Goal: Task Accomplishment & Management: Manage account settings

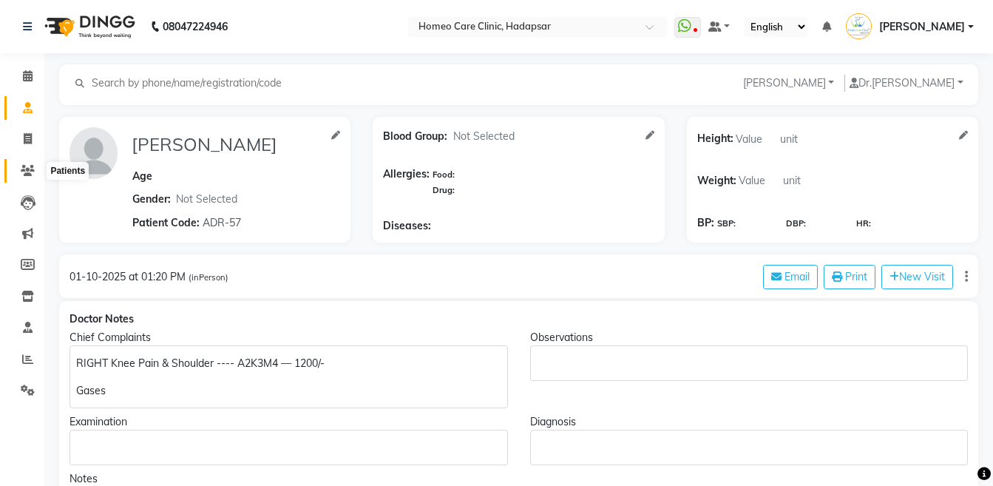
click at [30, 172] on icon at bounding box center [28, 170] width 14 height 11
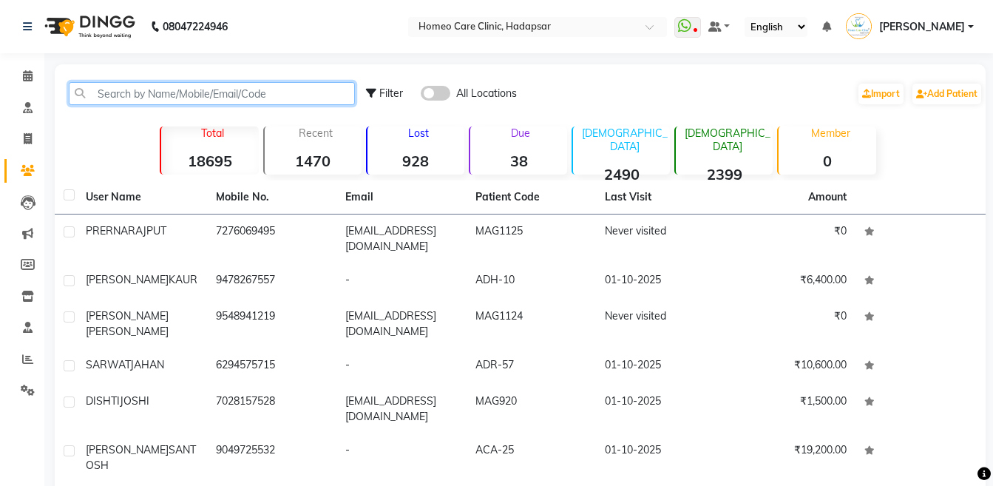
click at [154, 92] on input "text" at bounding box center [212, 93] width 286 height 23
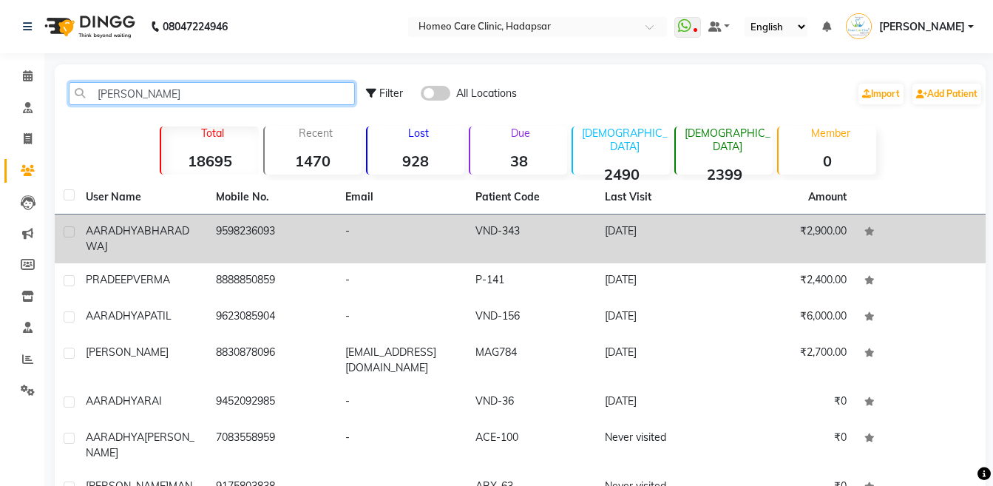
type input "[PERSON_NAME]"
click at [147, 245] on span "BHARADWAJ" at bounding box center [137, 238] width 103 height 29
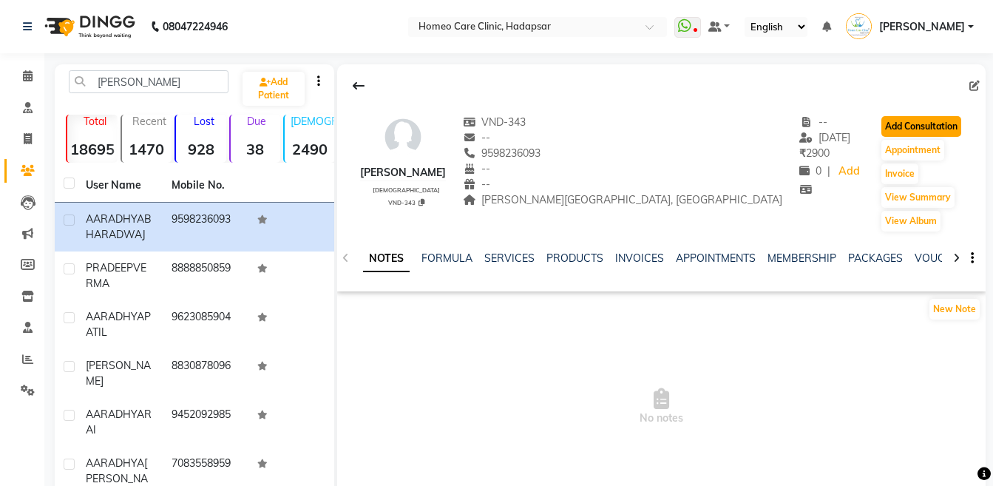
click at [893, 132] on button "Add Consultation" at bounding box center [921, 126] width 80 height 21
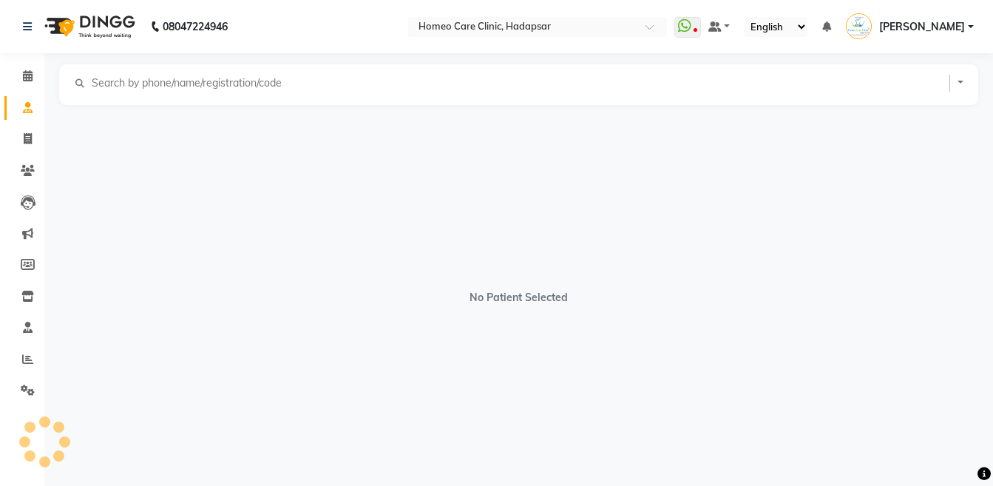
select select "[DEMOGRAPHIC_DATA]"
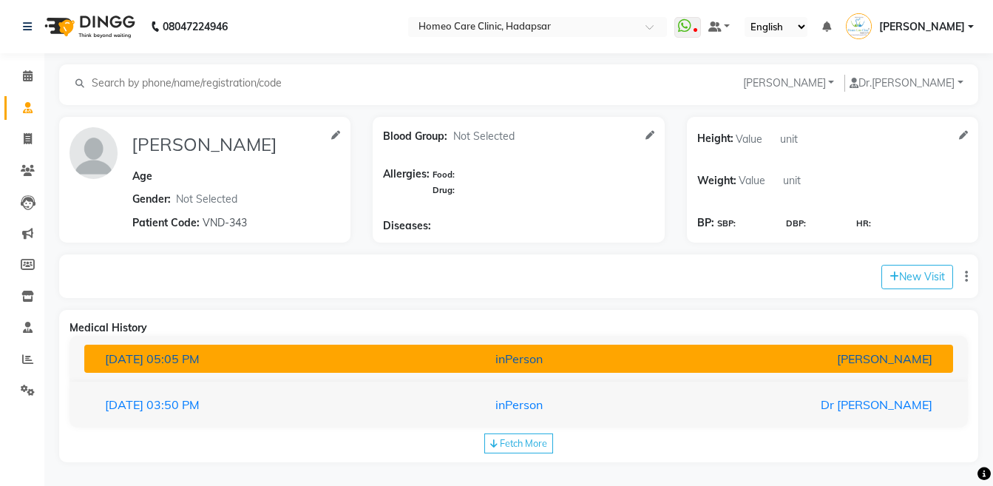
click at [717, 358] on div "[PERSON_NAME]" at bounding box center [801, 359] width 283 height 18
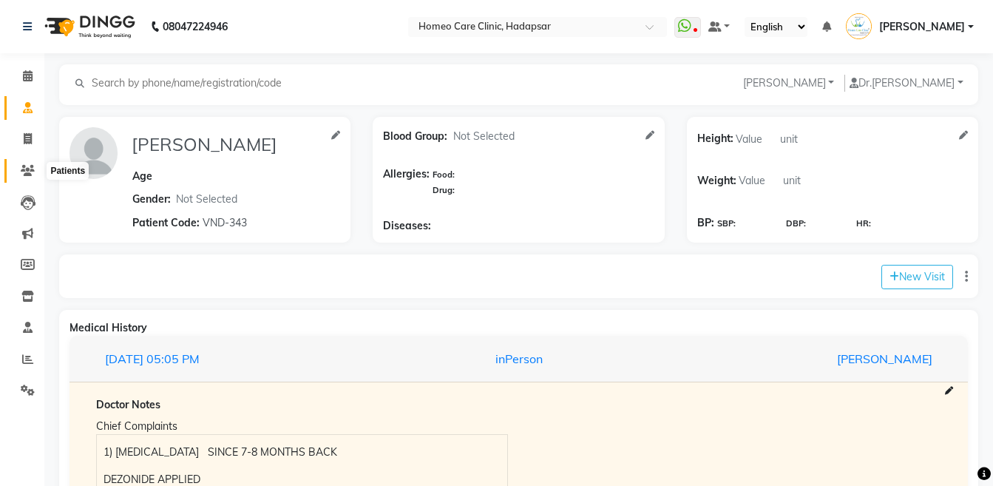
click at [30, 167] on icon at bounding box center [28, 170] width 14 height 11
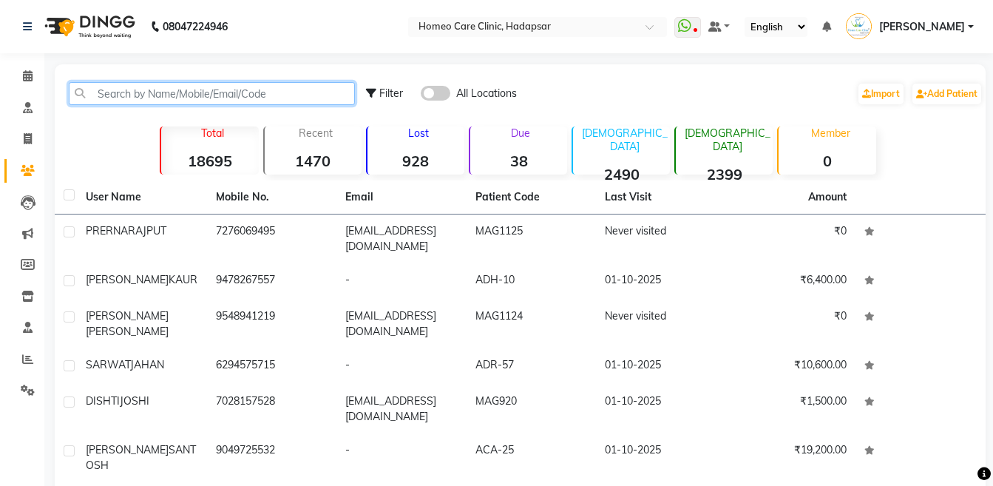
click at [154, 100] on input "text" at bounding box center [212, 93] width 286 height 23
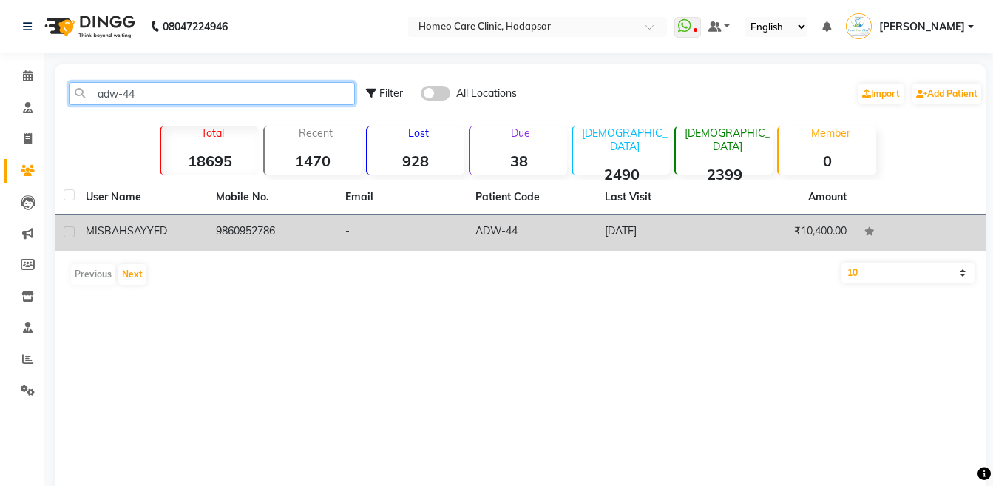
type input "adw-44"
click at [140, 234] on span "SAYYED" at bounding box center [147, 230] width 40 height 13
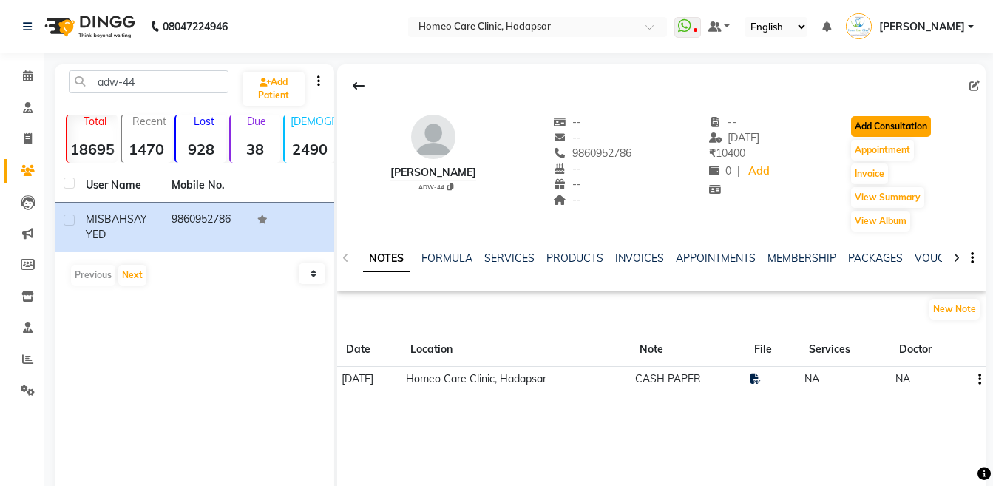
click at [917, 123] on button "Add Consultation" at bounding box center [891, 126] width 80 height 21
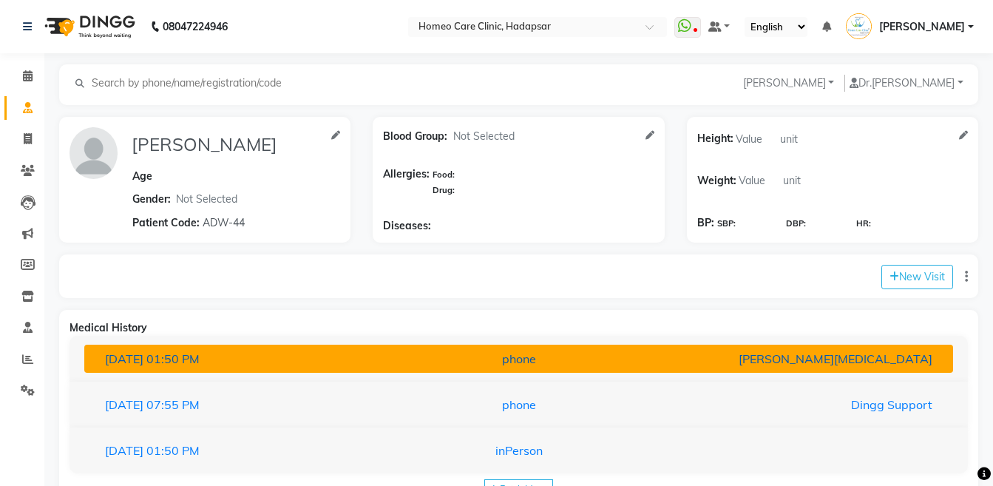
click at [670, 357] on div "[PERSON_NAME][MEDICAL_DATA]" at bounding box center [801, 359] width 283 height 18
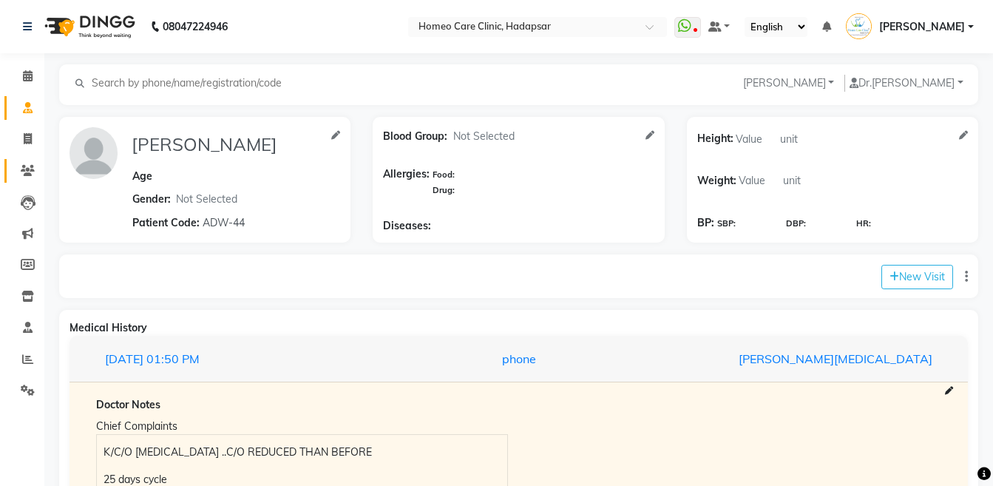
click at [21, 159] on link "Patients" at bounding box center [21, 171] width 35 height 24
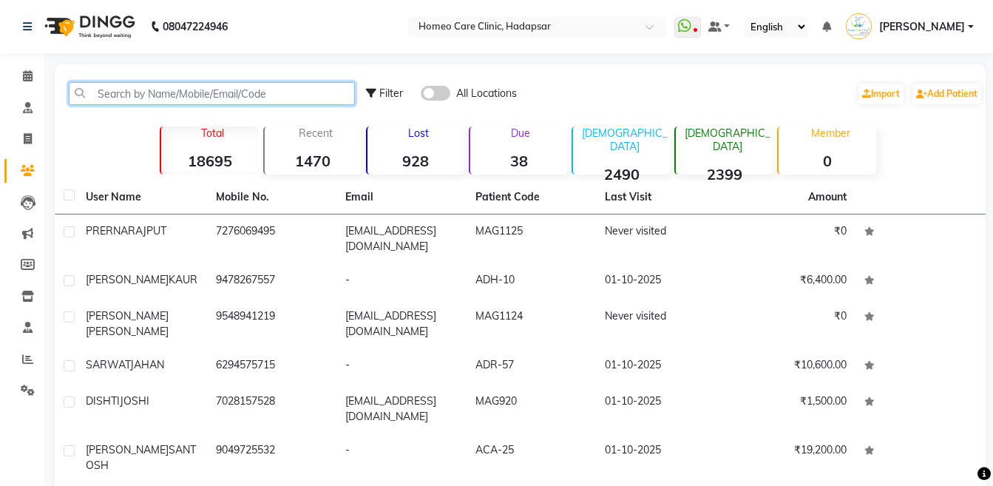
click at [176, 88] on input "text" at bounding box center [212, 93] width 286 height 23
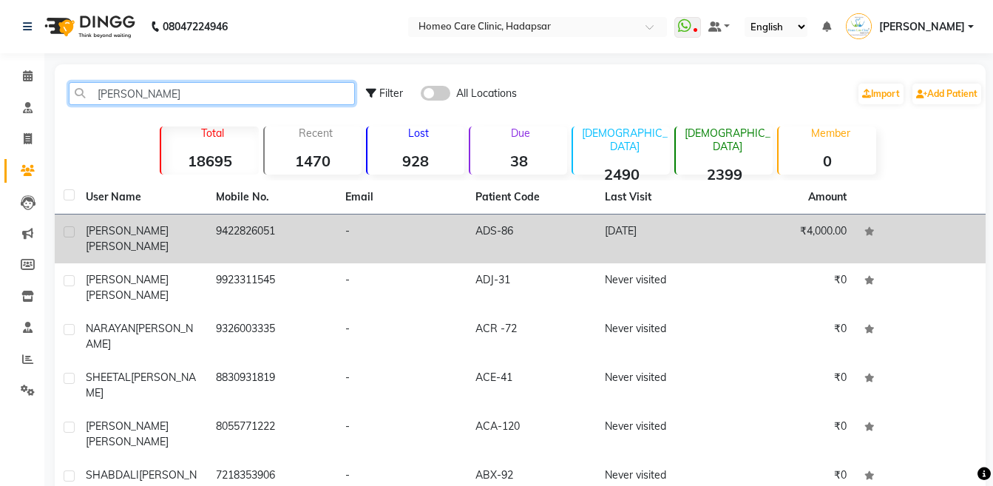
type input "[PERSON_NAME]"
click at [176, 222] on td "[PERSON_NAME]" at bounding box center [142, 238] width 130 height 49
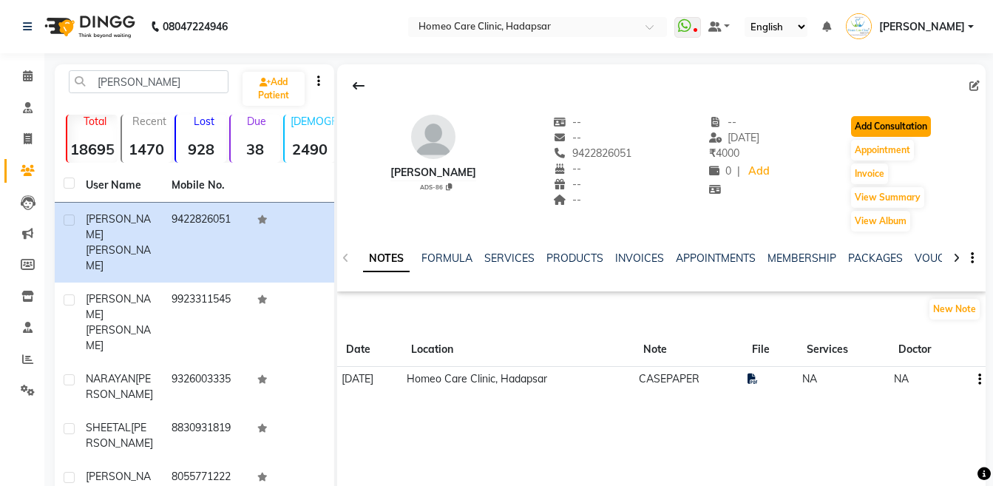
click at [880, 129] on button "Add Consultation" at bounding box center [891, 126] width 80 height 21
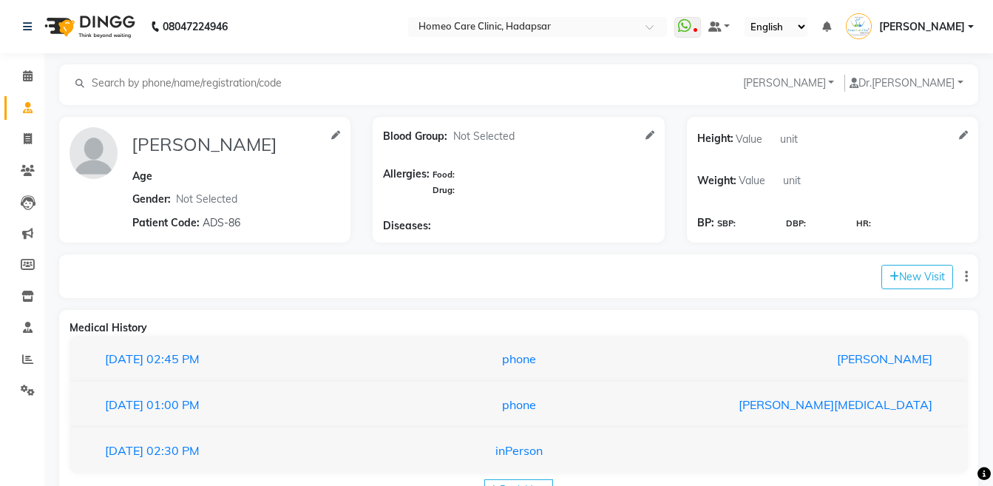
scroll to position [52, 0]
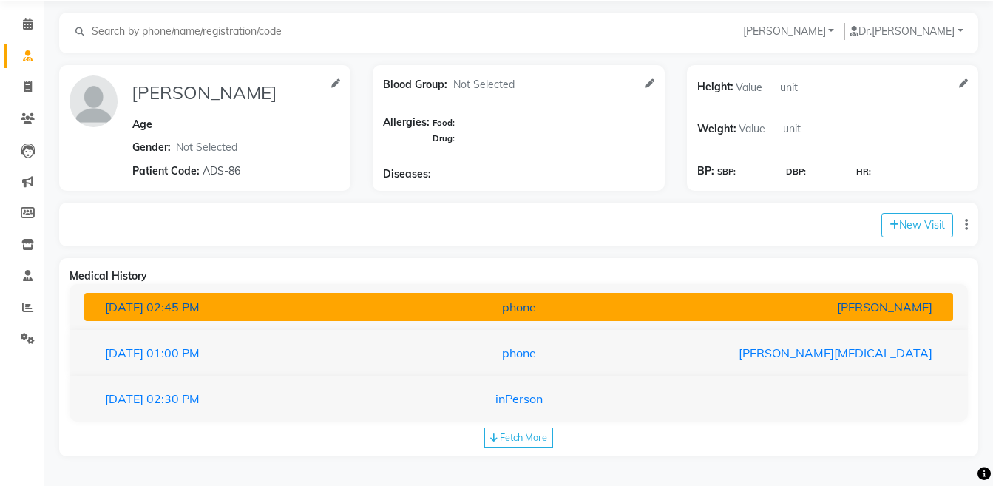
click at [803, 313] on div "[PERSON_NAME]" at bounding box center [801, 307] width 283 height 18
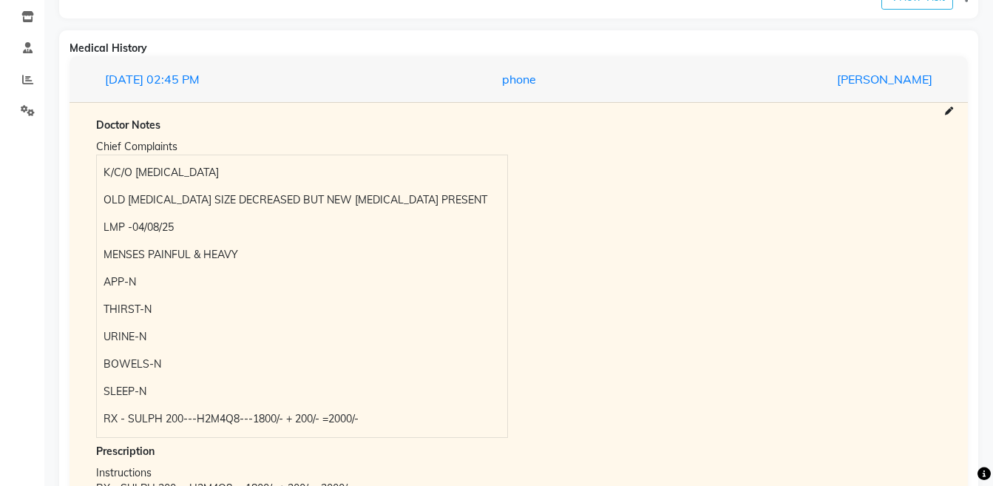
scroll to position [288, 0]
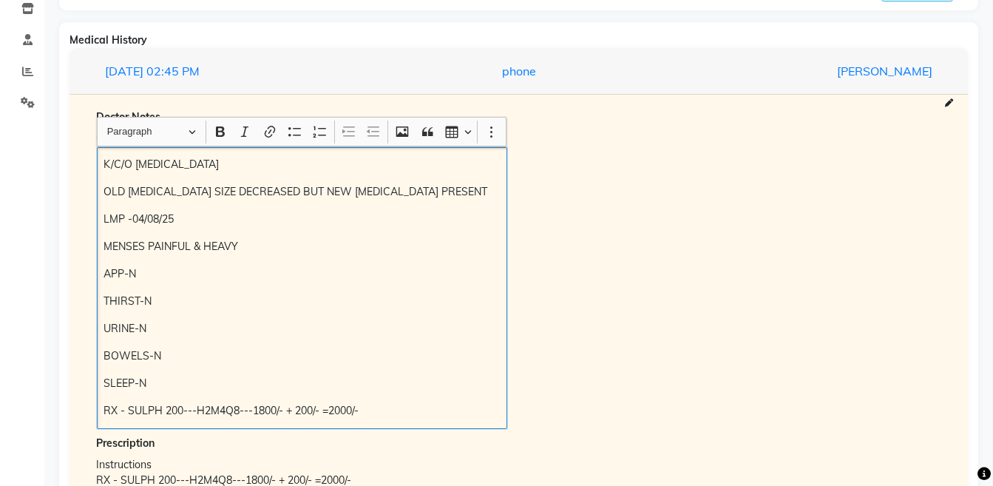
click at [104, 150] on div "K/C/O [MEDICAL_DATA] OLD [MEDICAL_DATA] SIZE DECREASED BUT NEW [MEDICAL_DATA] P…" at bounding box center [302, 288] width 410 height 282
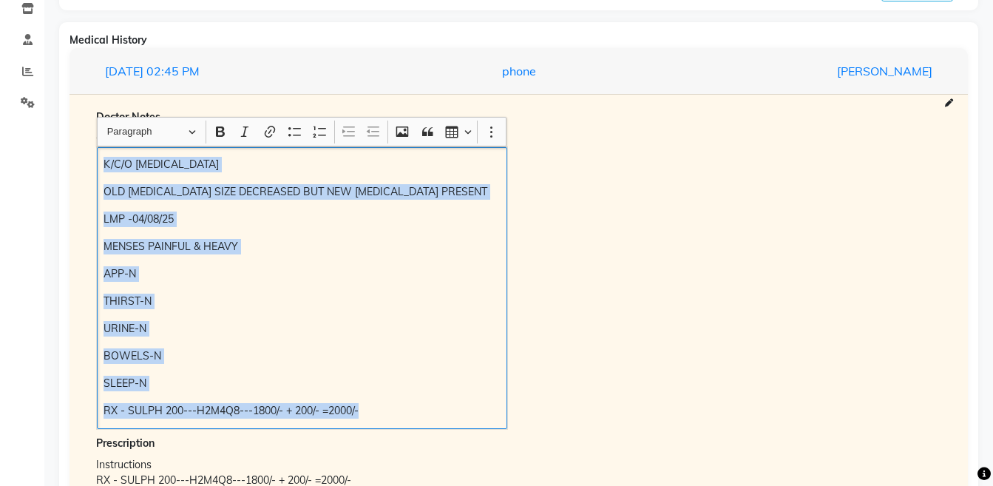
copy div "K/C/O [MEDICAL_DATA] OLD [MEDICAL_DATA] SIZE DECREASED BUT NEW [MEDICAL_DATA] P…"
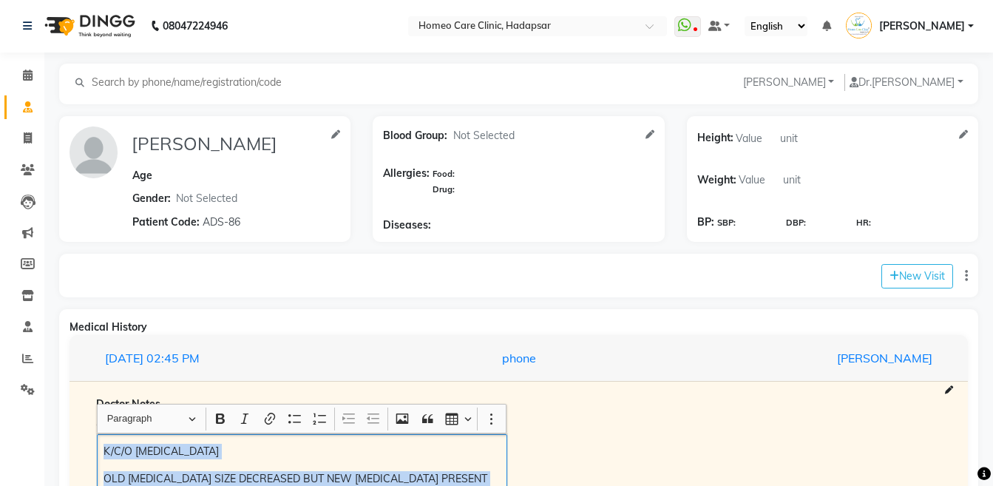
scroll to position [0, 0]
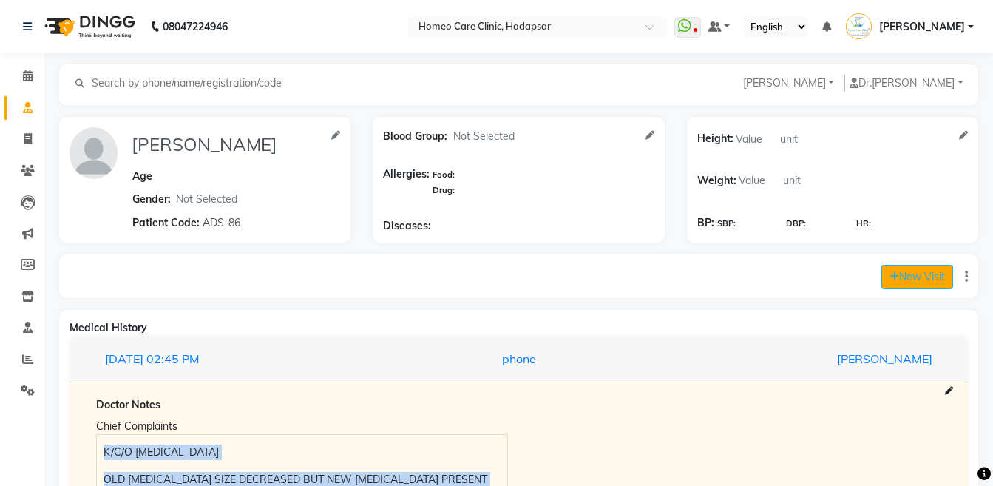
click at [890, 284] on button "New Visit" at bounding box center [917, 277] width 72 height 24
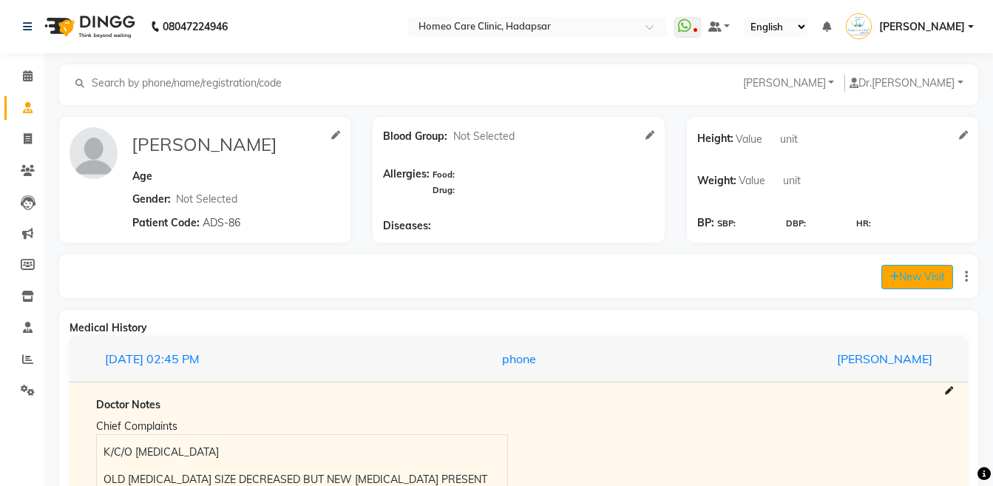
select select "865"
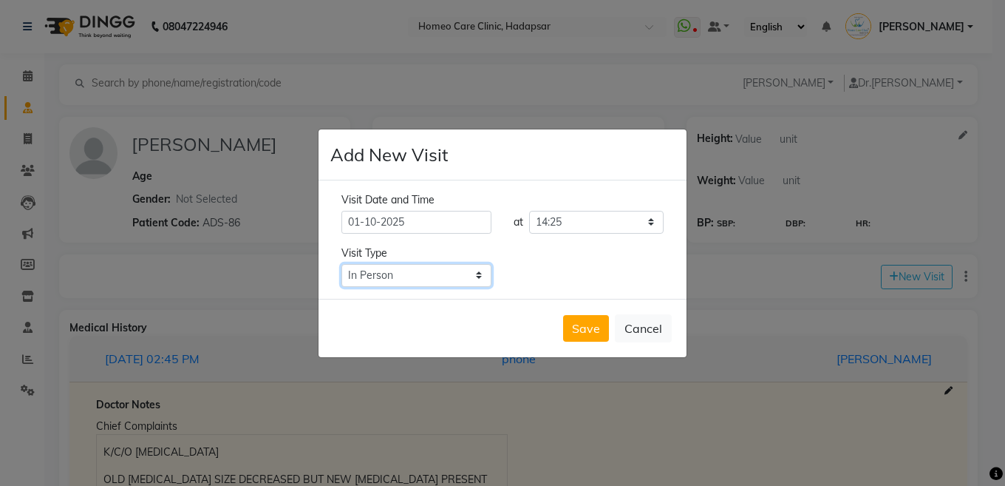
click at [463, 272] on select "Select Type In Person Video Phone Chat" at bounding box center [417, 275] width 150 height 23
select select "phone"
click at [342, 264] on select "Select Type In Person Video Phone Chat" at bounding box center [417, 275] width 150 height 23
click at [585, 324] on button "Save" at bounding box center [586, 328] width 46 height 27
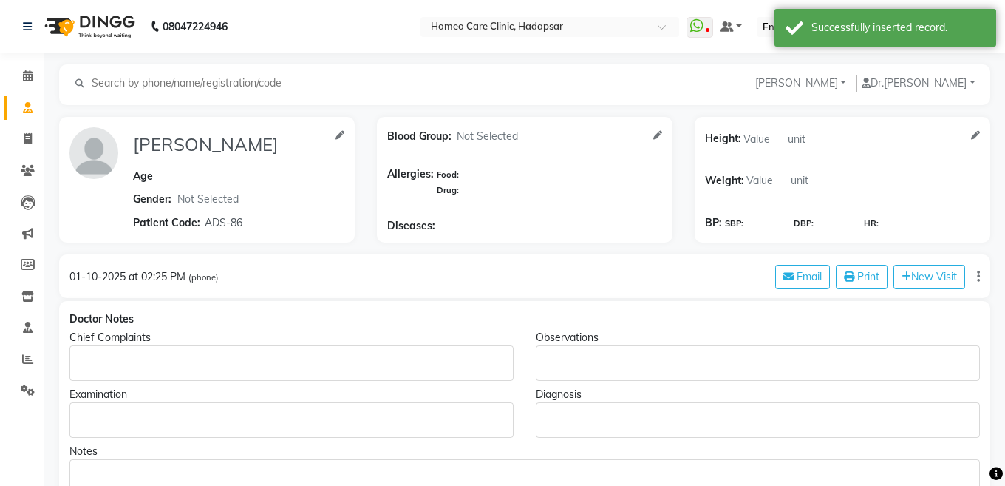
type input "[PERSON_NAME]"
select select
type input "ADS-86"
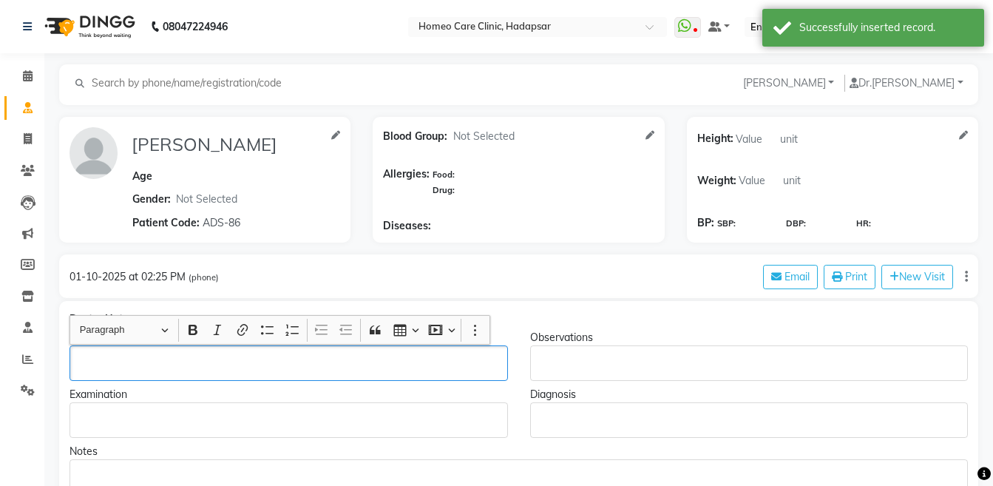
click at [129, 357] on p "Rich Text Editor, main" at bounding box center [288, 364] width 424 height 16
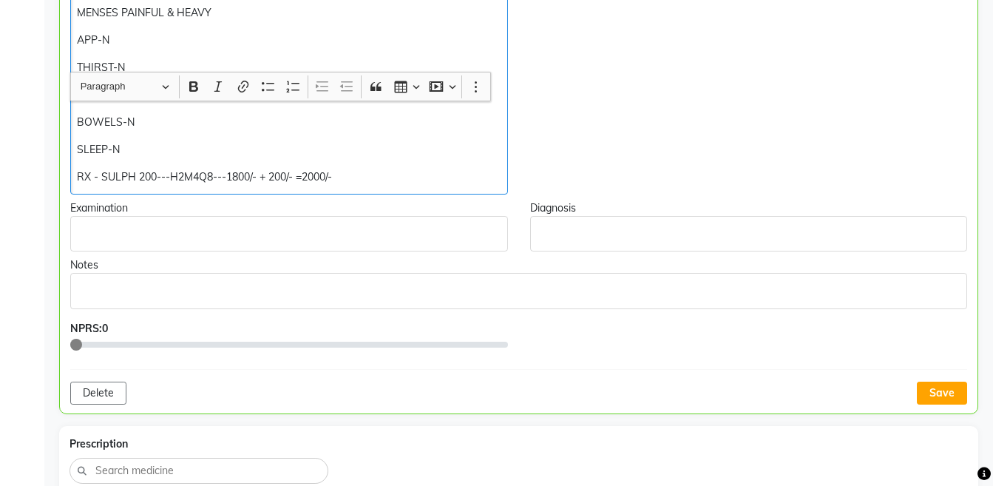
scroll to position [741, 0]
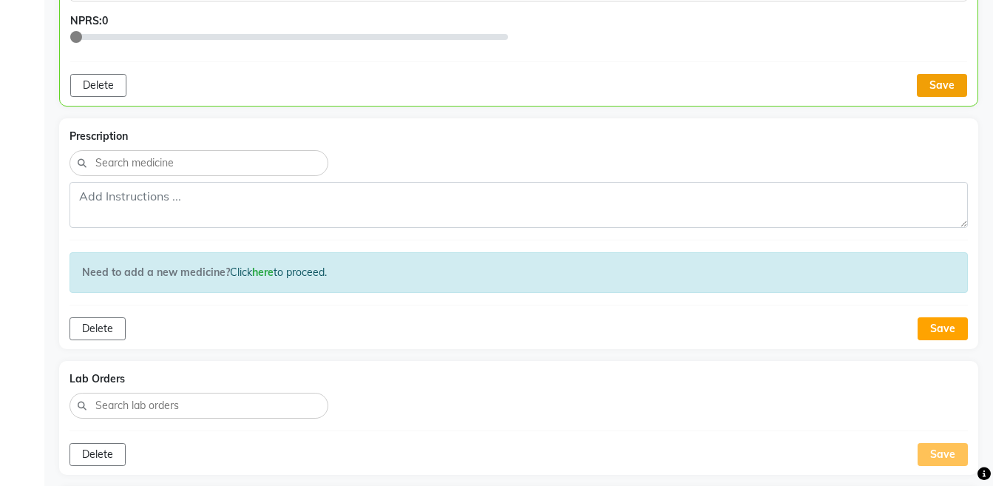
click at [941, 79] on button "Save" at bounding box center [942, 85] width 50 height 23
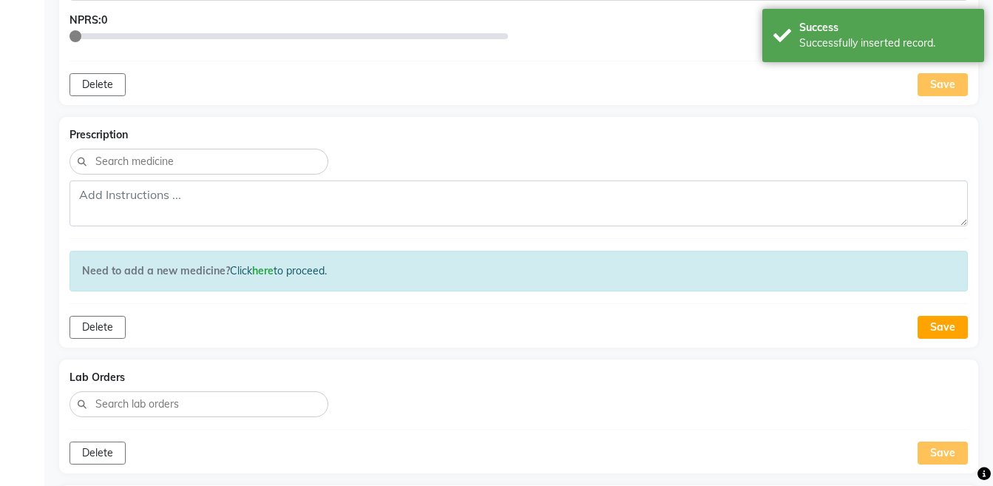
scroll to position [1109, 0]
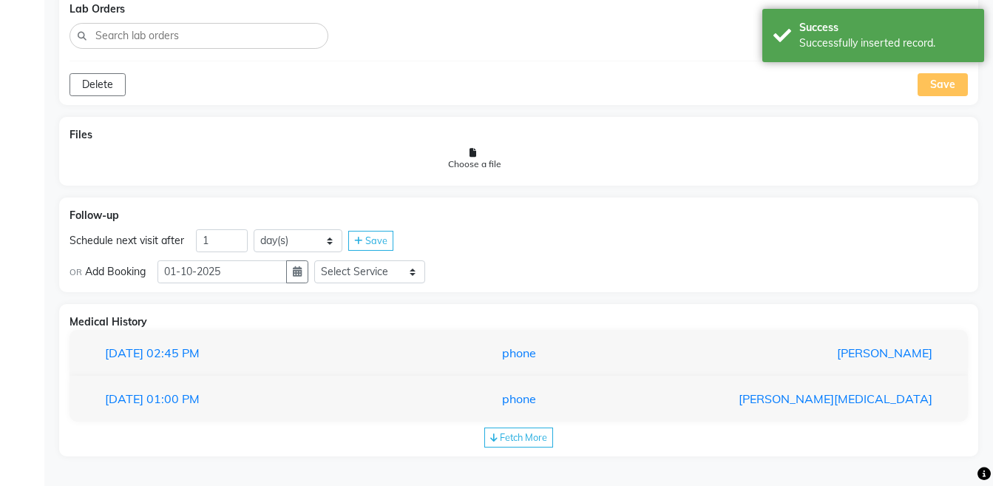
click at [531, 427] on div "Fetch More" at bounding box center [518, 437] width 69 height 20
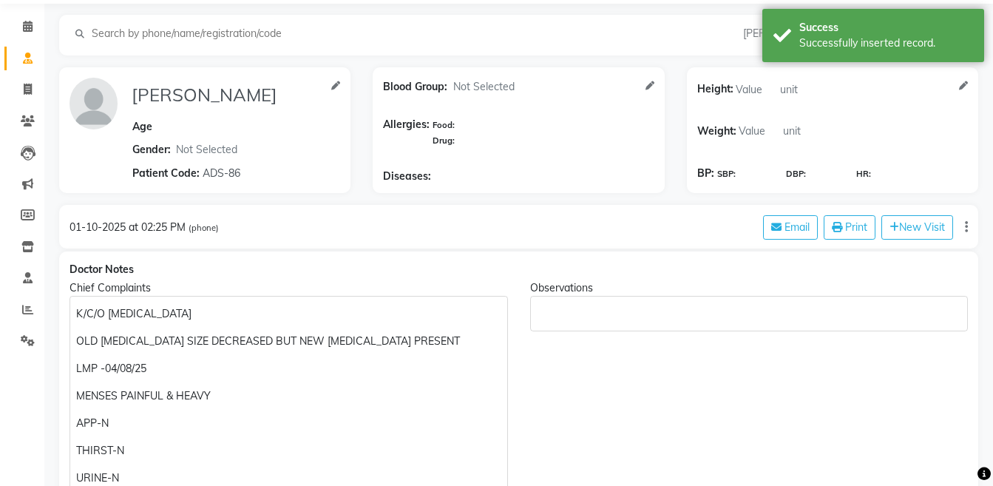
scroll to position [63, 0]
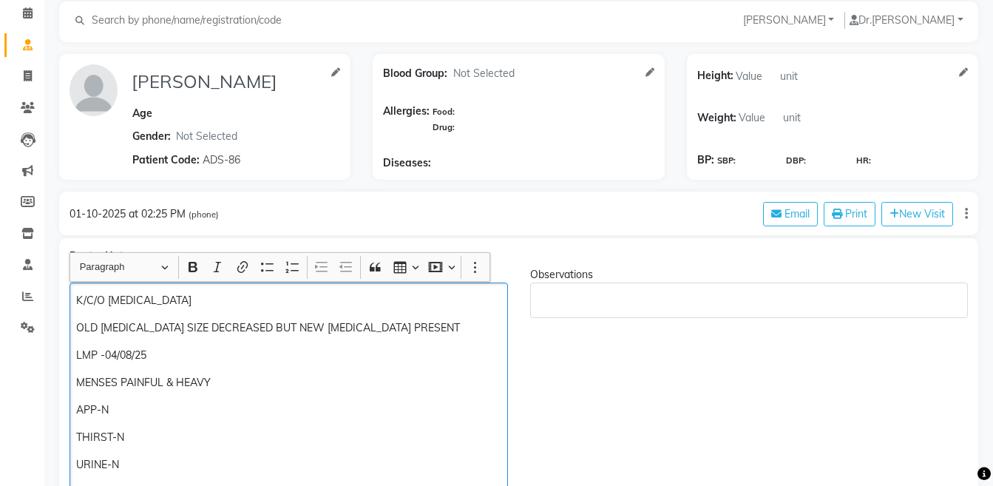
click at [235, 326] on p "OLD [MEDICAL_DATA] SIZE DECREASED BUT NEW [MEDICAL_DATA] PRESENT" at bounding box center [288, 328] width 424 height 16
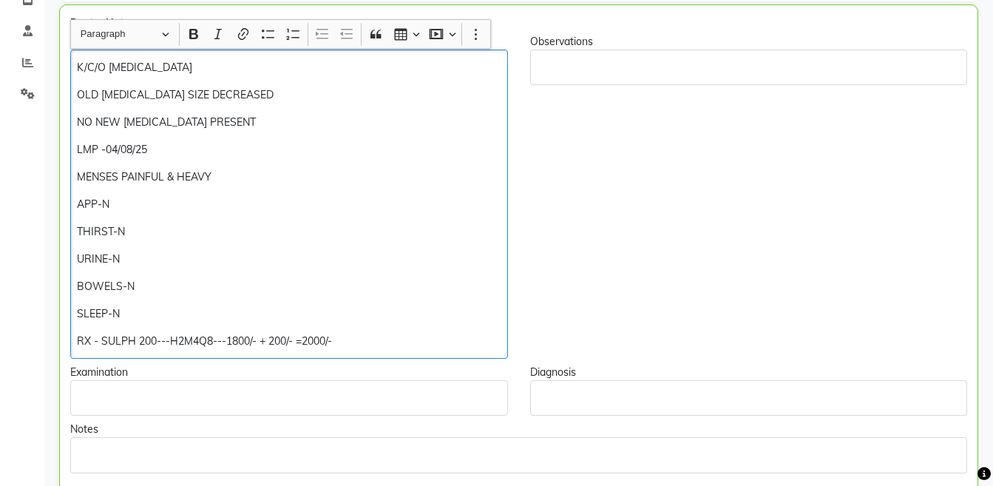
scroll to position [299, 0]
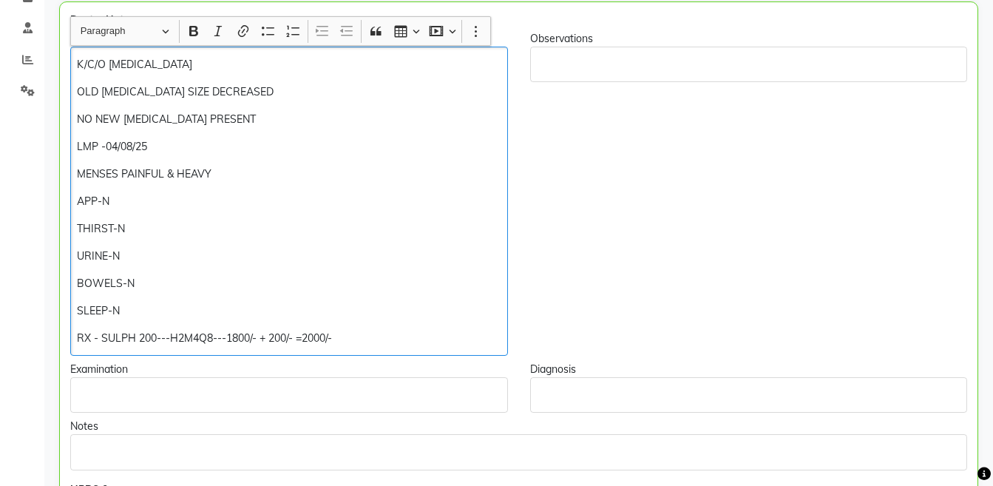
click at [191, 133] on div "K/C/O [MEDICAL_DATA] OLD [MEDICAL_DATA] SIZE DECREASED NO NEW [MEDICAL_DATA] PR…" at bounding box center [289, 201] width 438 height 309
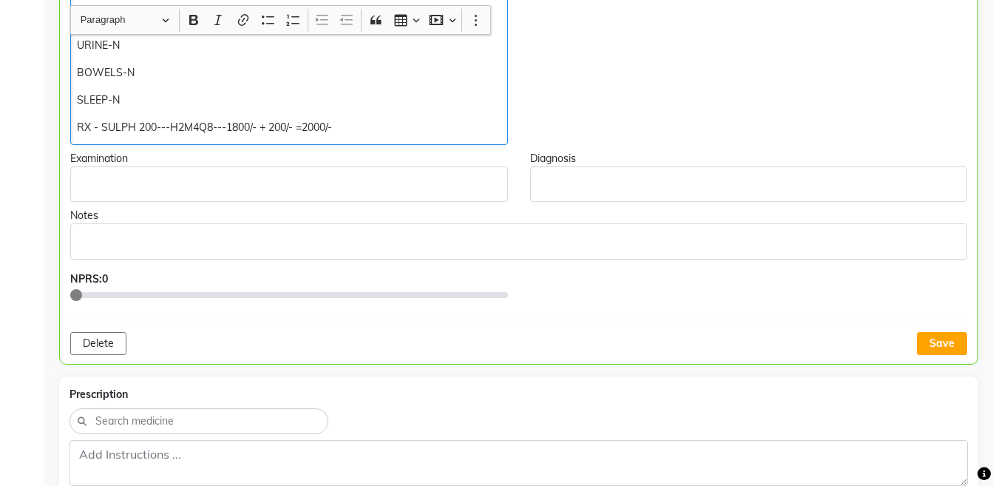
scroll to position [515, 0]
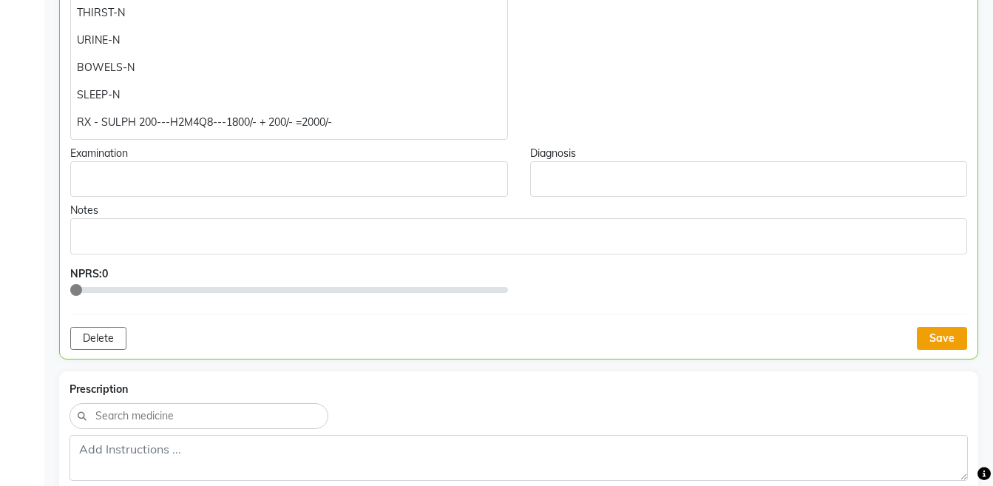
click at [928, 336] on button "Save" at bounding box center [942, 338] width 50 height 23
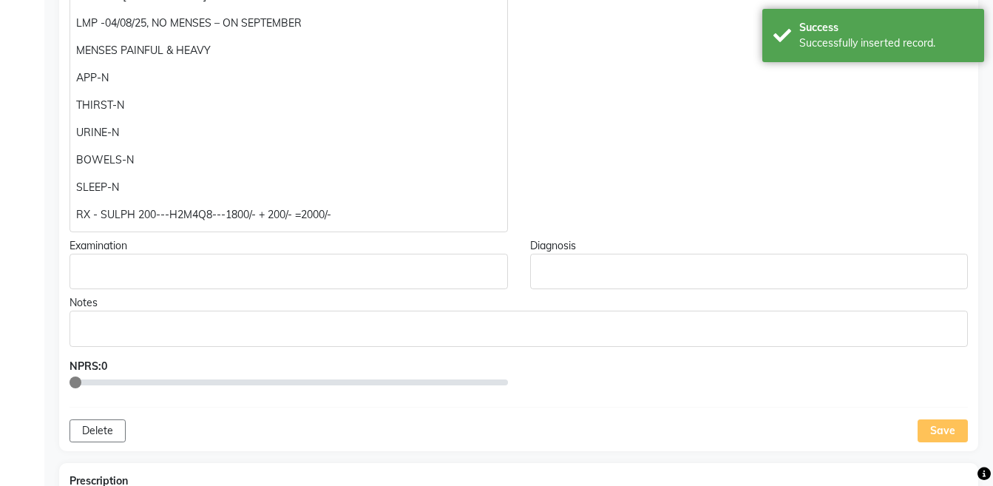
scroll to position [460, 0]
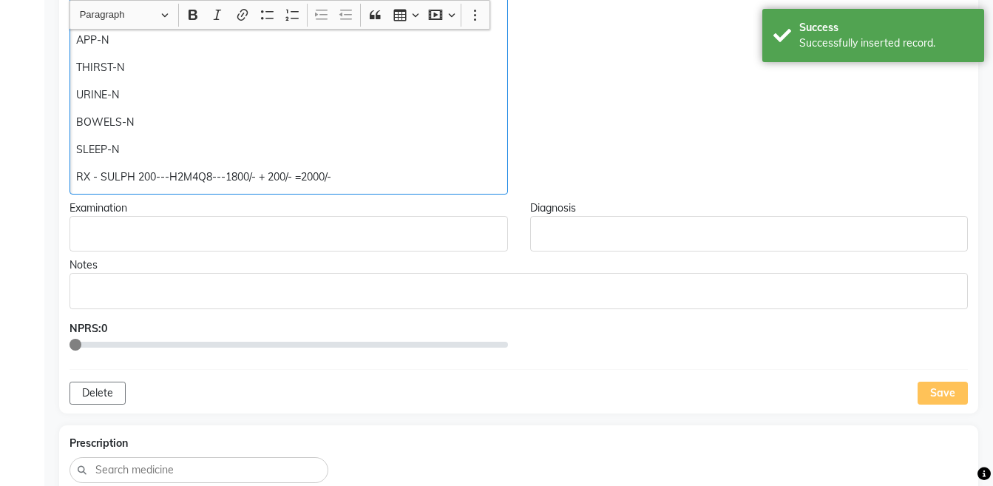
click at [258, 177] on p "RX - SULPH 200---H2M4Q8---1800/- + 200/- =2000/-" at bounding box center [288, 177] width 424 height 16
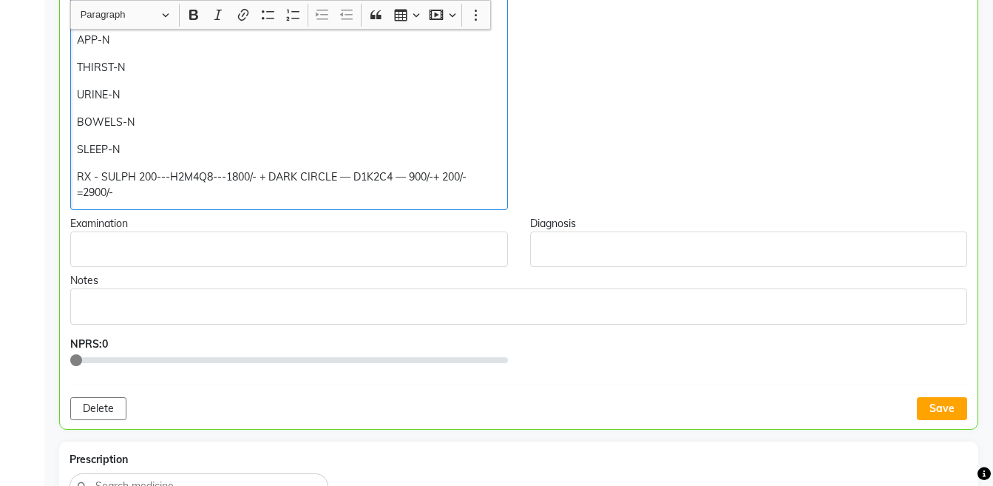
click at [395, 175] on p "RX - SULPH 200---H2M4Q8---1800/- + DARK CIRCLE — D1K2C4 — 900/-+ 200/- =2900/-" at bounding box center [289, 184] width 424 height 31
click at [214, 175] on p "RX - SULPH 200---H2M4Q8---1800/- + DARK CIRCLE — D1K2C4 (ONCE A DAY)— 900/-+ 20…" at bounding box center [289, 184] width 424 height 31
click at [142, 171] on p "RX - SULPH 200---H2M4Q8 (TWO TIMES A DAY)---1800/- + DARK CIRCLE — D1K2C4 (ONCE…" at bounding box center [289, 184] width 424 height 31
click at [76, 177] on div "K/C/O [MEDICAL_DATA] OLD [MEDICAL_DATA] SIZE DECREASED NO NEW [MEDICAL_DATA] PR…" at bounding box center [289, 47] width 438 height 325
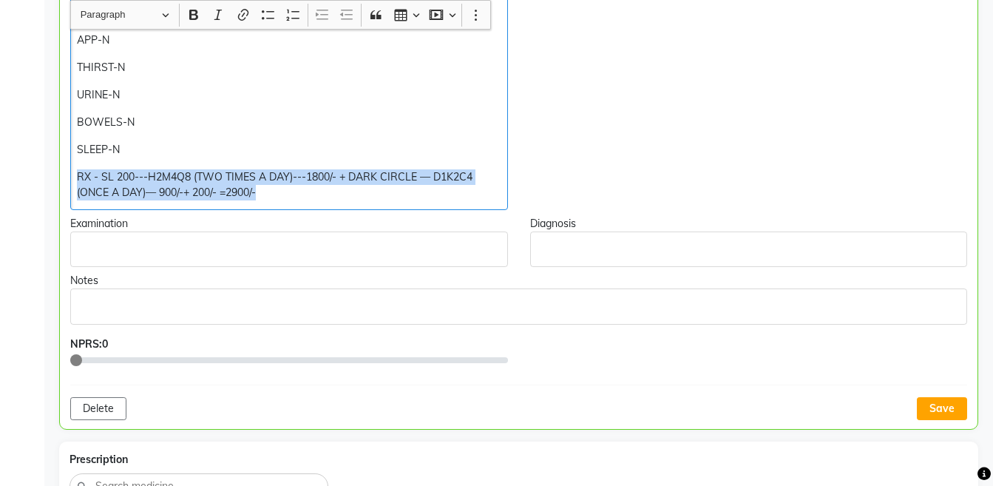
copy p "RX - SL 200---H2M4Q8 (TWO TIMES A DAY)---1800/- + DARK CIRCLE — D1K2C4 (ONCE A …"
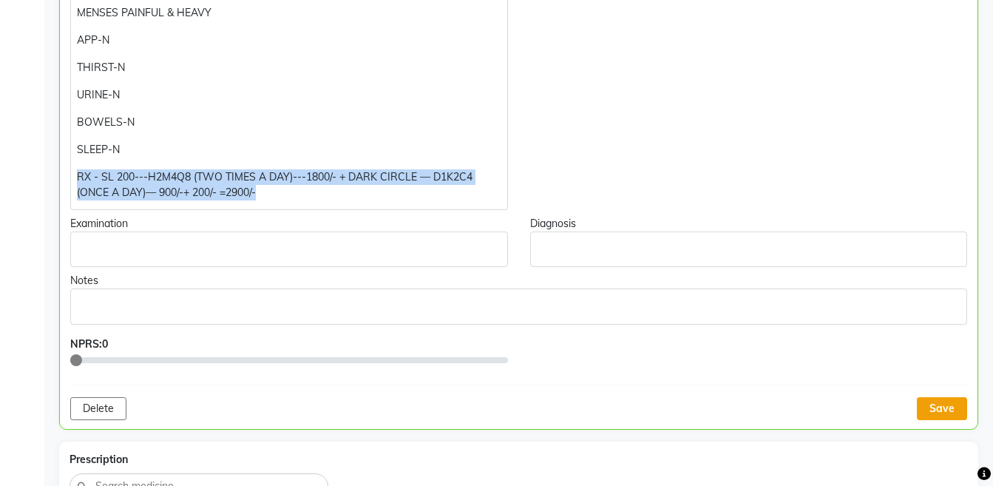
click at [954, 411] on button "Save" at bounding box center [942, 408] width 50 height 23
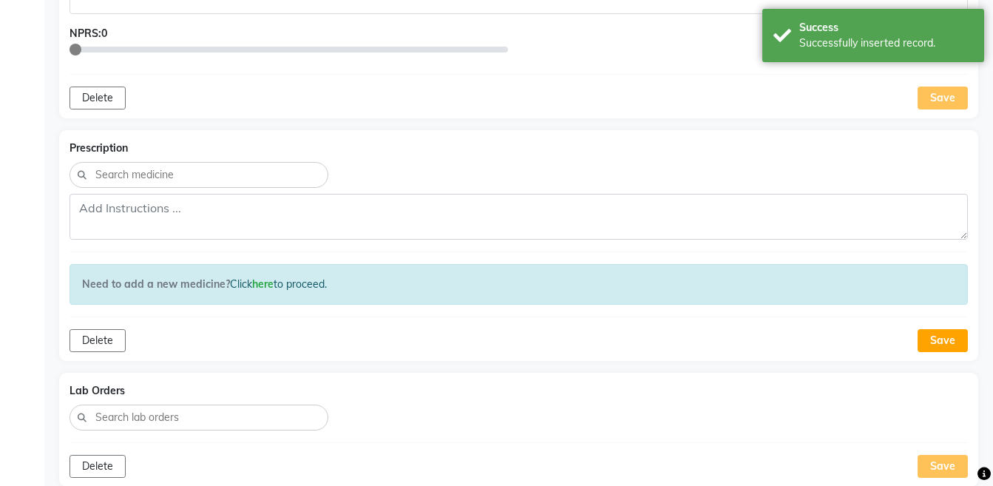
scroll to position [797, 0]
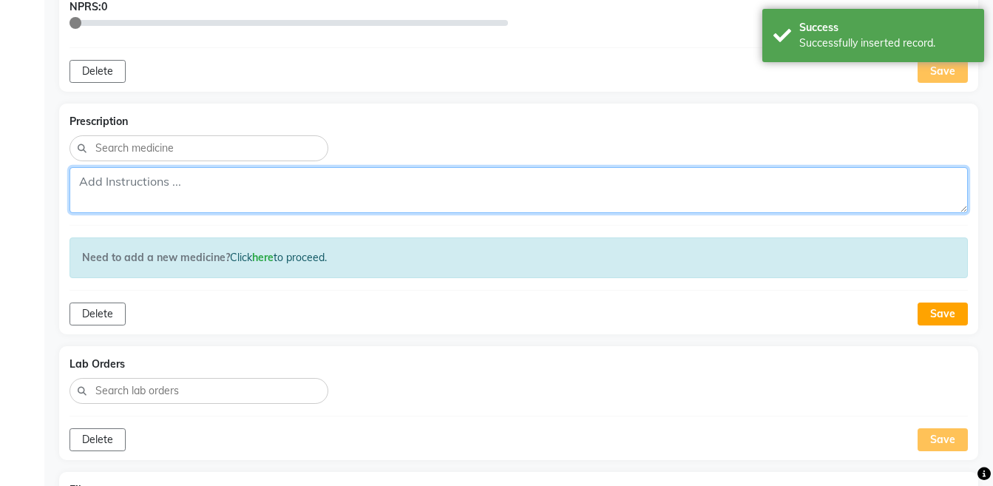
click at [529, 199] on textarea at bounding box center [518, 190] width 898 height 46
paste textarea "RX - SL 200---H2M4Q8 (TWO TIMES A DAY)---1800/- + DARK CIRCLE — D1K2C4 (ONCE A …"
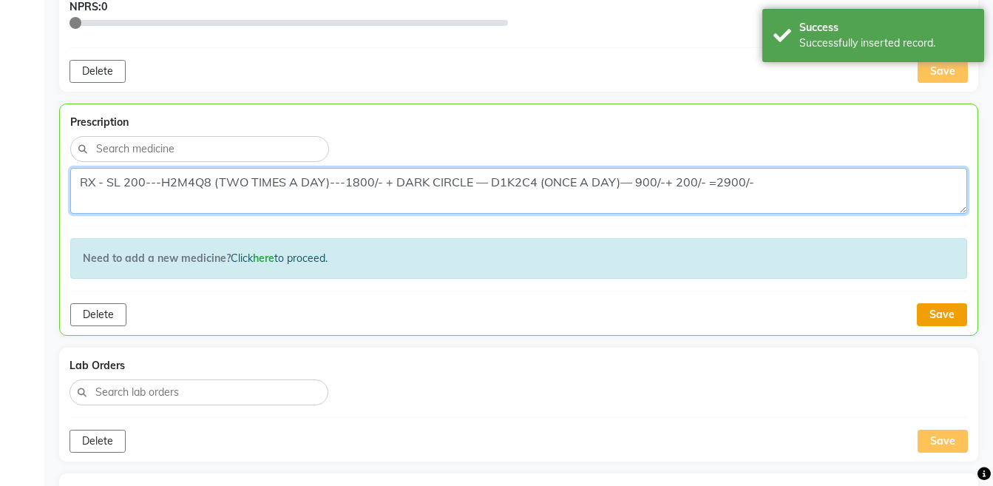
type textarea "RX - SL 200---H2M4Q8 (TWO TIMES A DAY)---1800/- + DARK CIRCLE — D1K2C4 (ONCE A …"
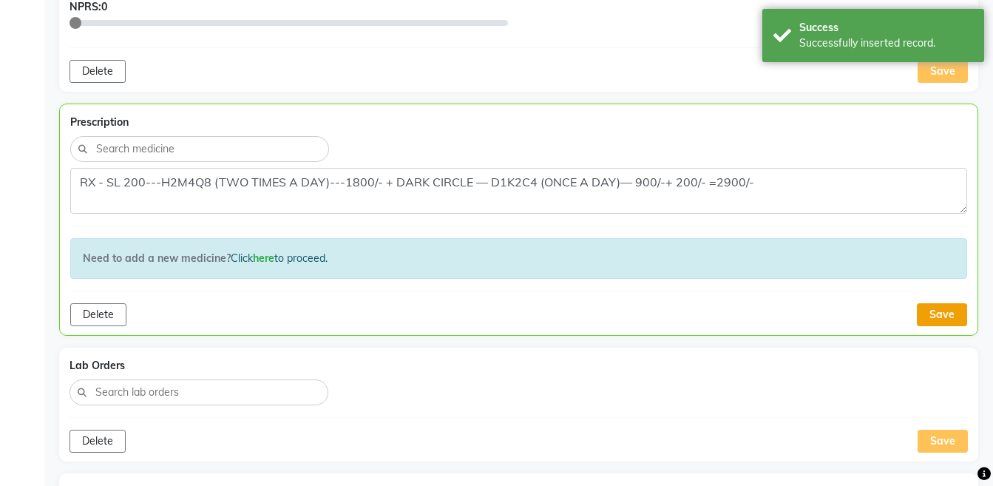
click at [923, 323] on button "Save" at bounding box center [942, 314] width 50 height 23
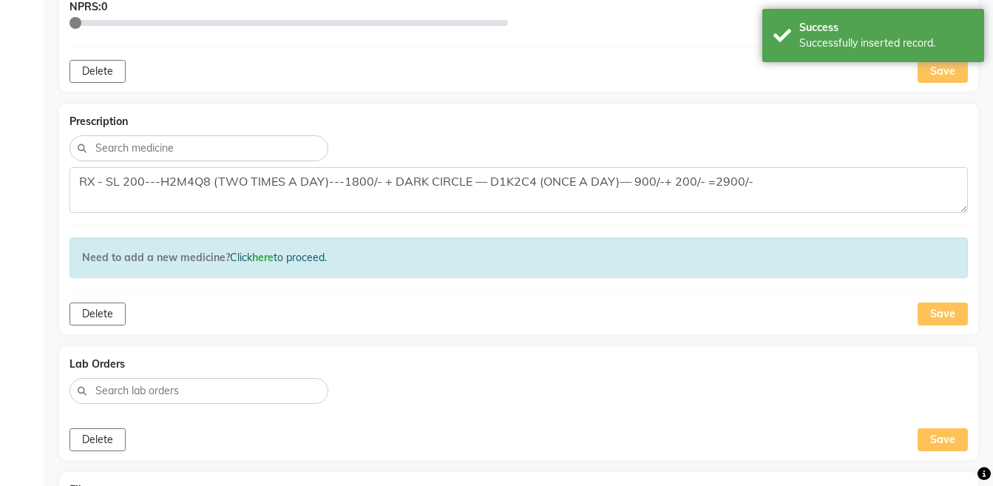
scroll to position [1193, 0]
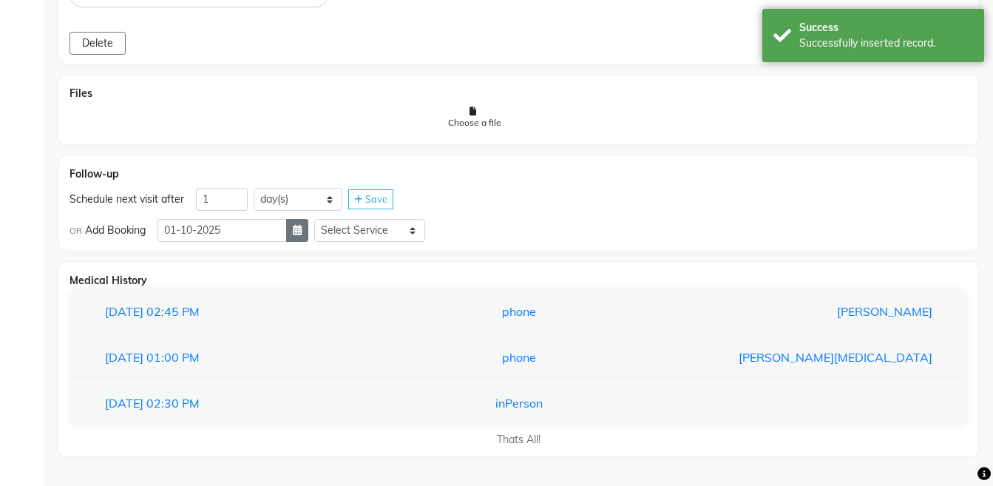
click at [308, 238] on button "button" at bounding box center [297, 230] width 22 height 23
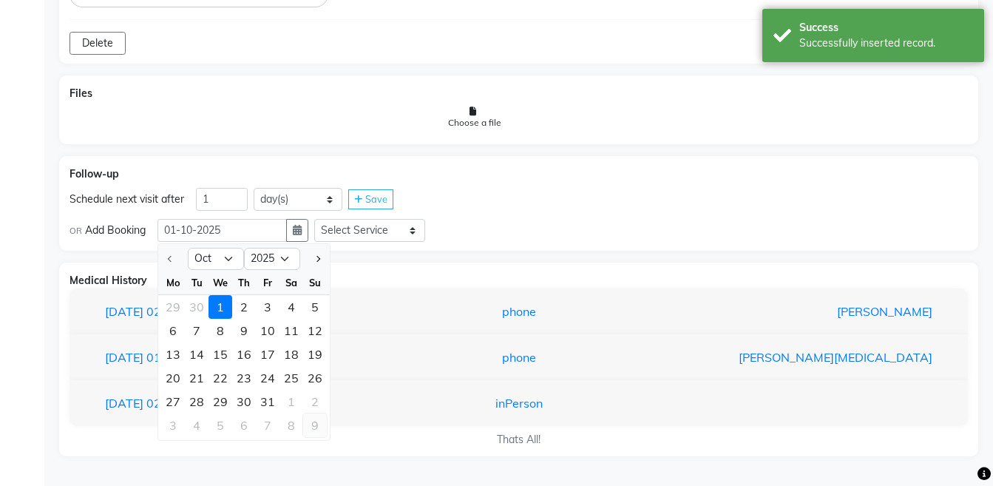
click at [310, 424] on div "9" at bounding box center [315, 425] width 24 height 24
type input "[DATE]"
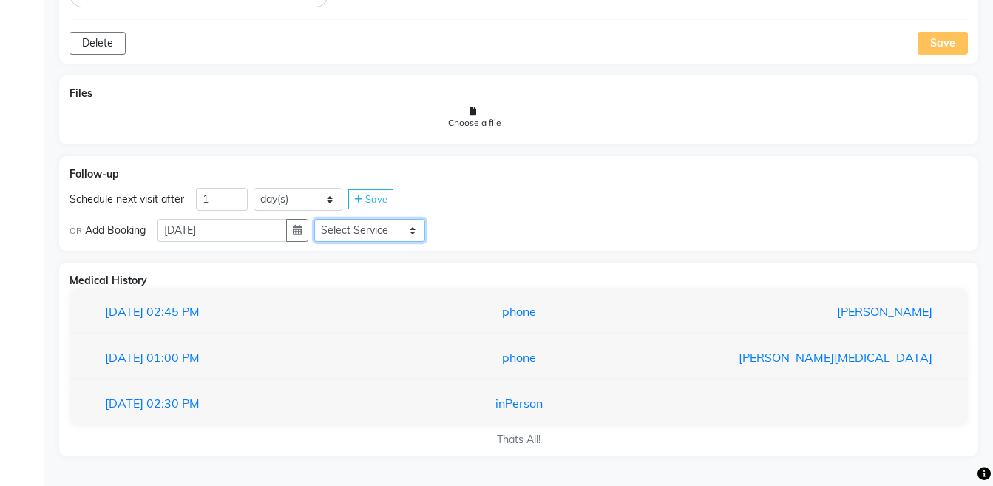
click at [373, 221] on select "Select Service Medicine Medicine 1 Hydra Facial Medi Facial Vampire Facial With…" at bounding box center [369, 230] width 111 height 23
select select "981031"
click at [326, 219] on select "Select Service Medicine Medicine 1 Hydra Facial Medi Facial Vampire Facial With…" at bounding box center [369, 230] width 111 height 23
click at [460, 234] on select "Select Slot 10:15 10:30 10:45 11:00 11:15 11:30 11:45 12:00 12:15 12:30 12:45 1…" at bounding box center [486, 230] width 111 height 23
select select "780"
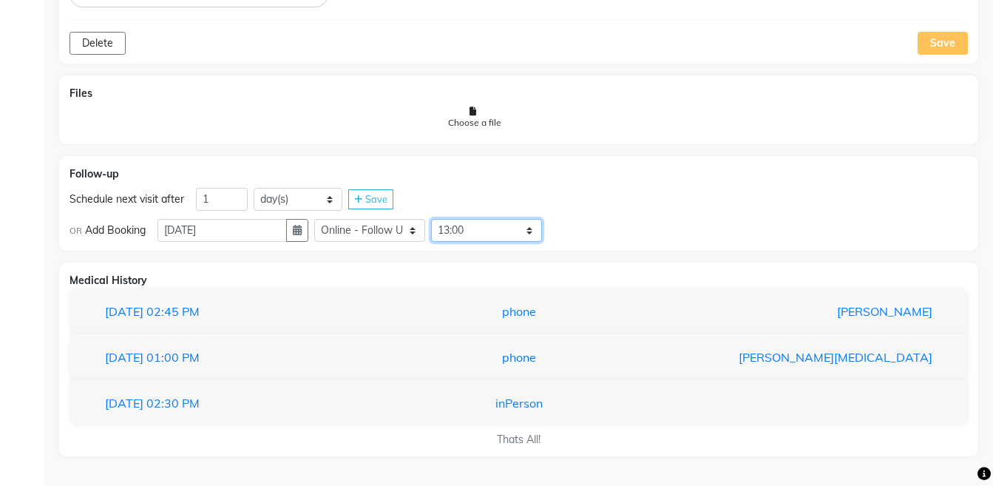
click at [443, 219] on select "Select Slot 10:15 10:30 10:45 11:00 11:15 11:30 11:45 12:00 12:15 12:30 12:45 1…" at bounding box center [486, 230] width 111 height 23
click at [587, 235] on span "Save" at bounding box center [576, 230] width 22 height 12
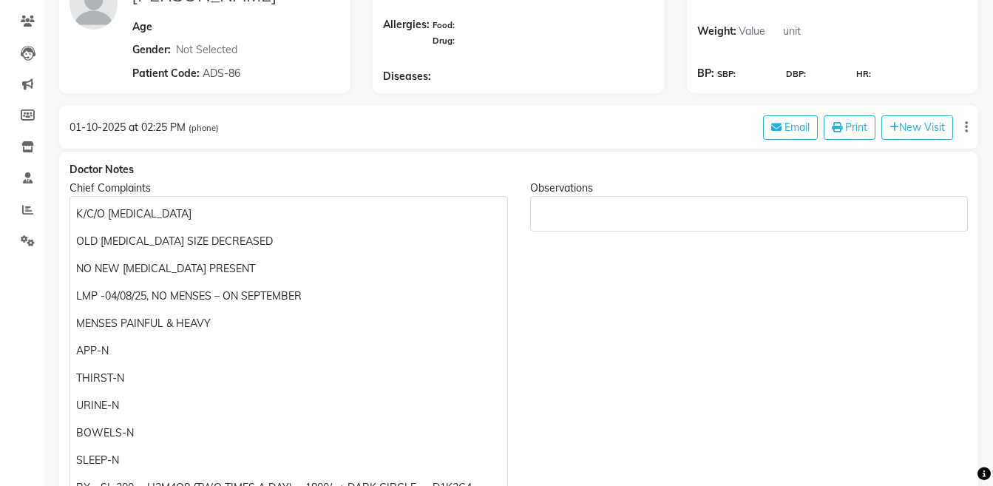
scroll to position [0, 0]
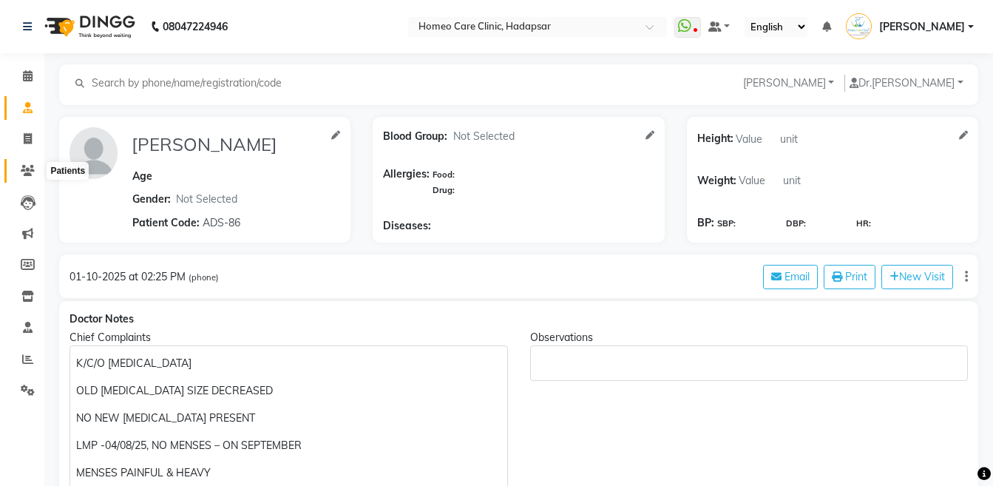
click at [28, 170] on icon at bounding box center [28, 170] width 14 height 11
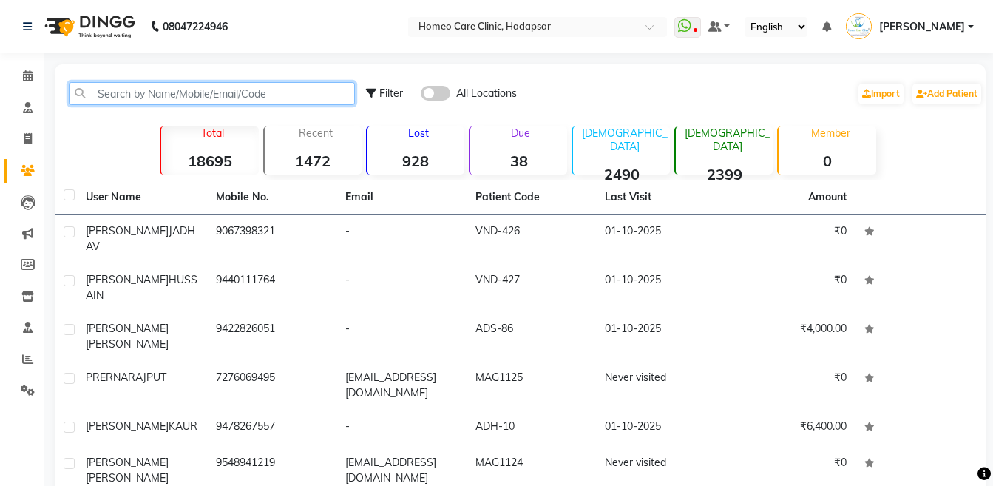
click at [113, 101] on input "text" at bounding box center [212, 93] width 286 height 23
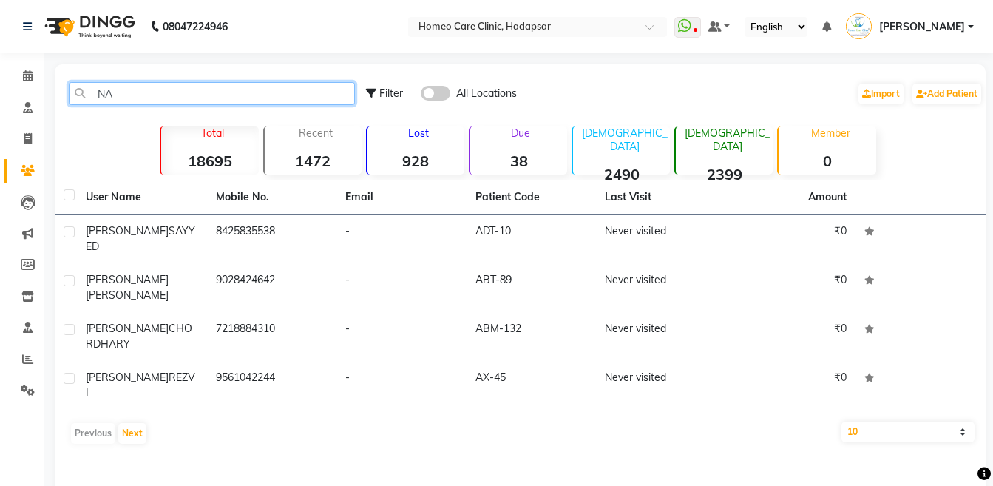
type input "N"
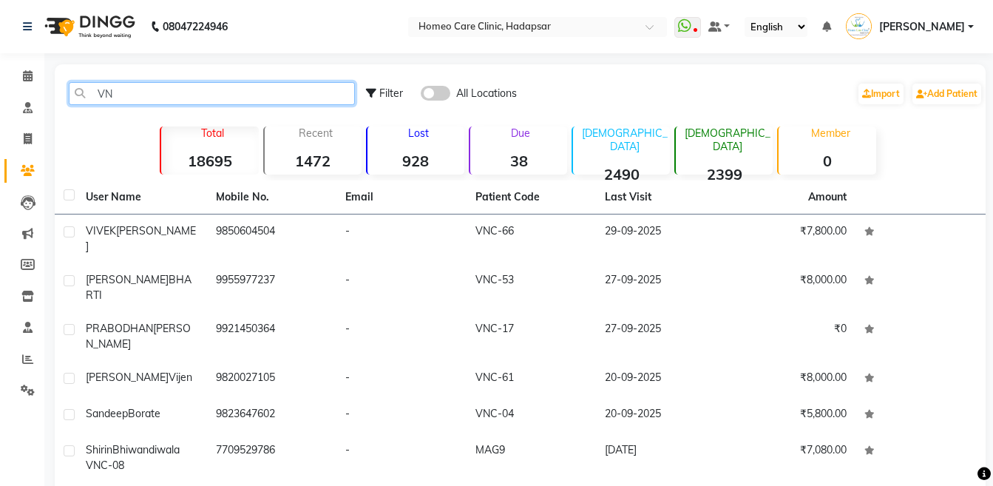
type input "V"
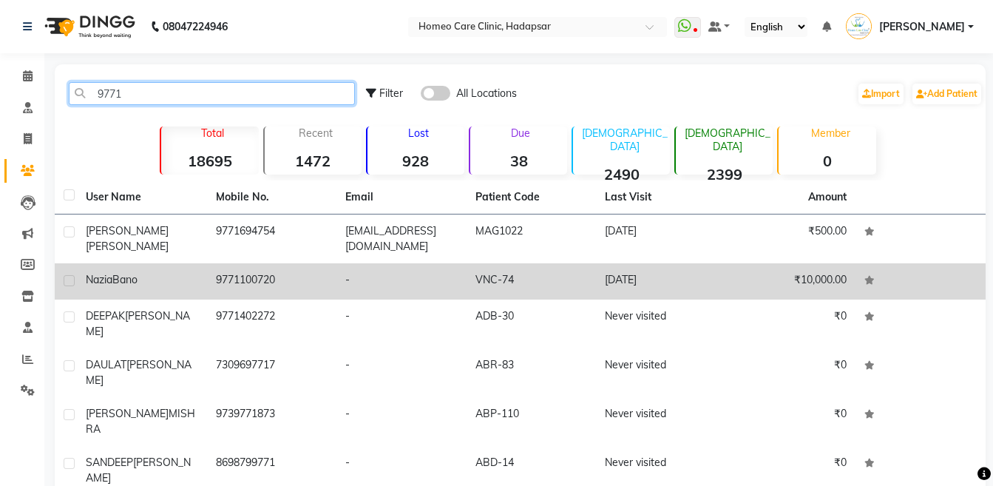
type input "9771"
click at [401, 280] on td "-" at bounding box center [401, 281] width 130 height 36
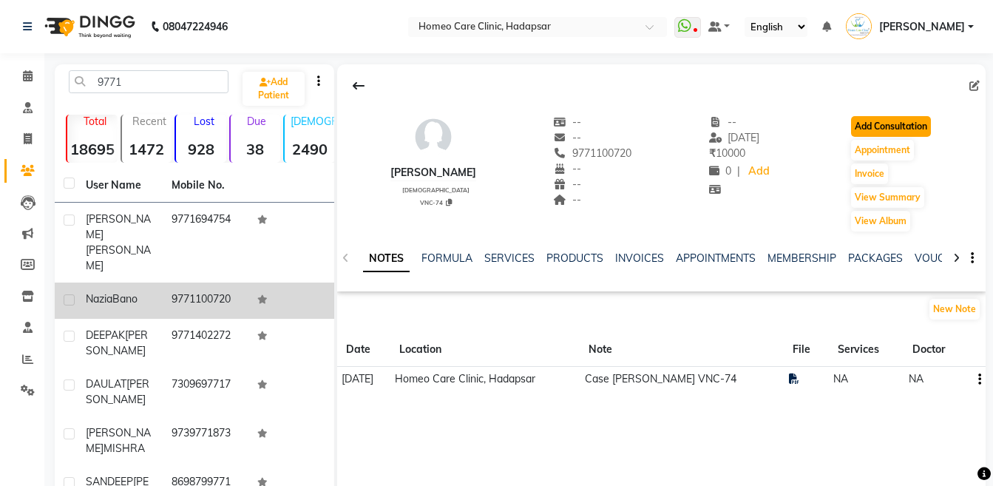
click at [911, 133] on button "Add Consultation" at bounding box center [891, 126] width 80 height 21
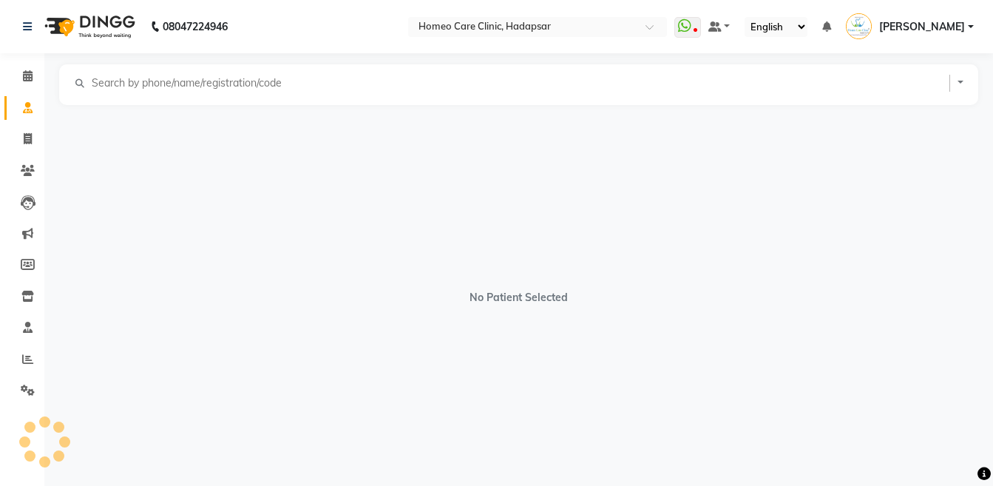
select select "[DEMOGRAPHIC_DATA]"
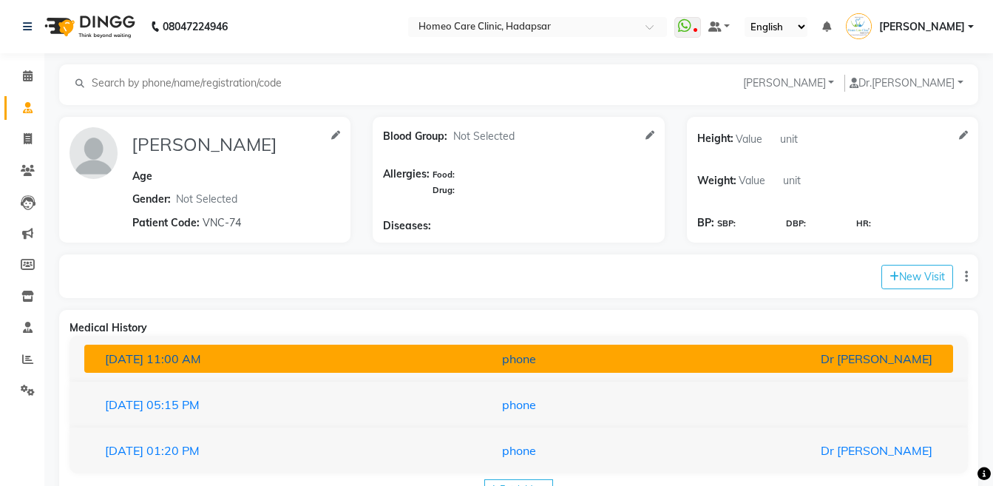
click at [817, 359] on div "Dr [PERSON_NAME]" at bounding box center [801, 359] width 283 height 18
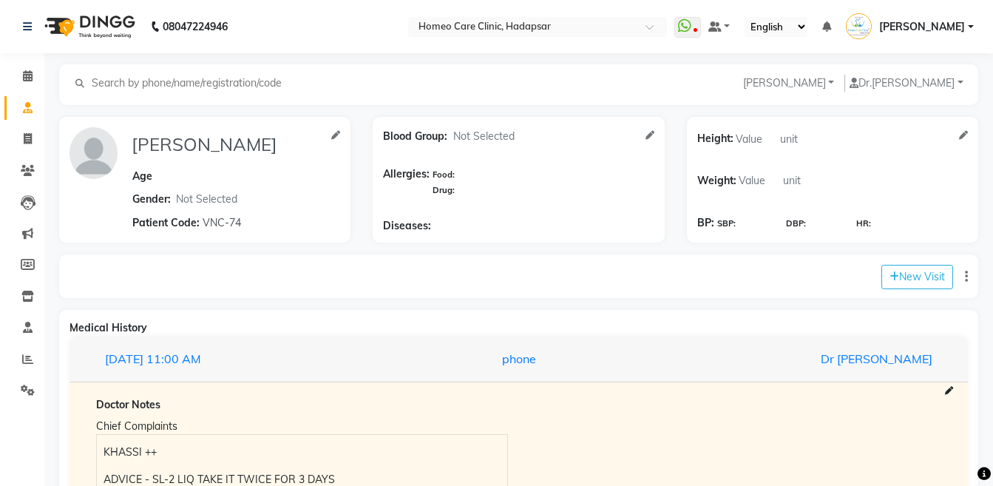
click at [24, 184] on li "Patients" at bounding box center [22, 171] width 44 height 32
click at [29, 174] on icon at bounding box center [28, 170] width 14 height 11
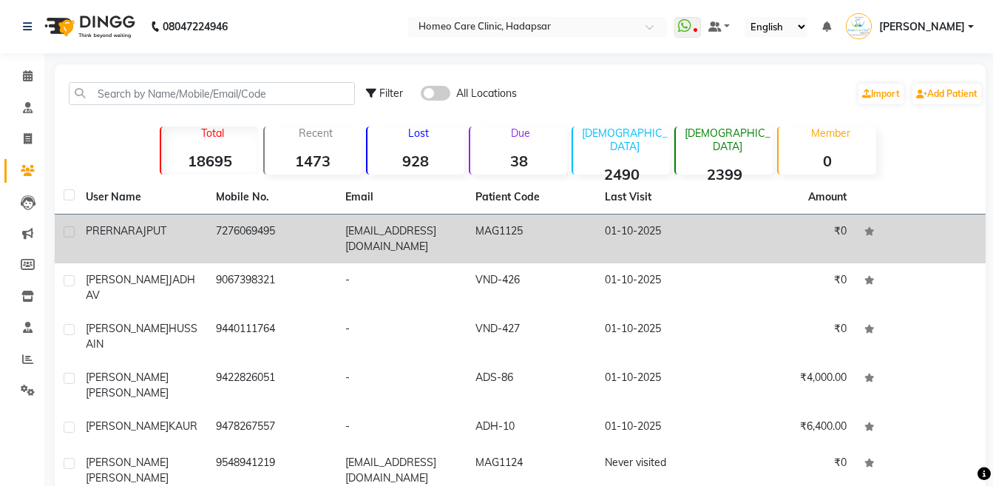
click at [120, 254] on td "[PERSON_NAME]" at bounding box center [142, 238] width 130 height 49
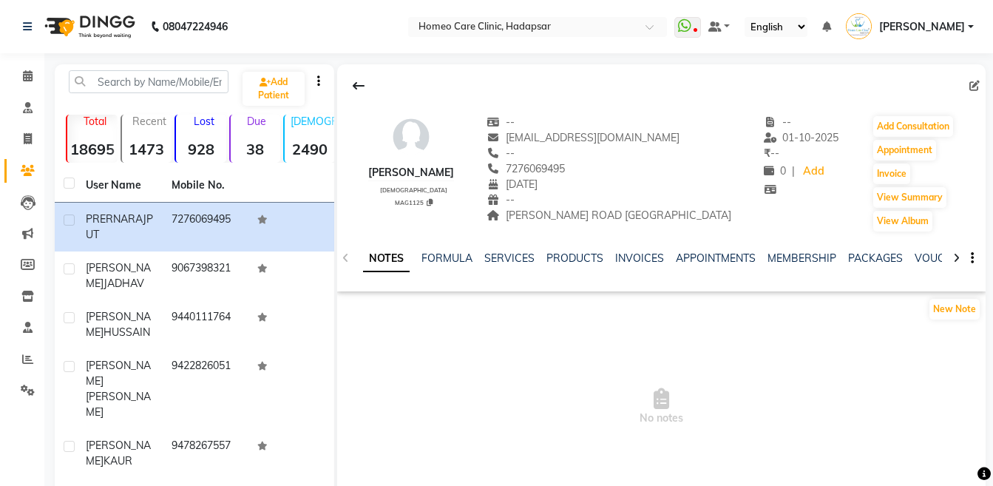
click at [955, 257] on icon at bounding box center [956, 258] width 7 height 10
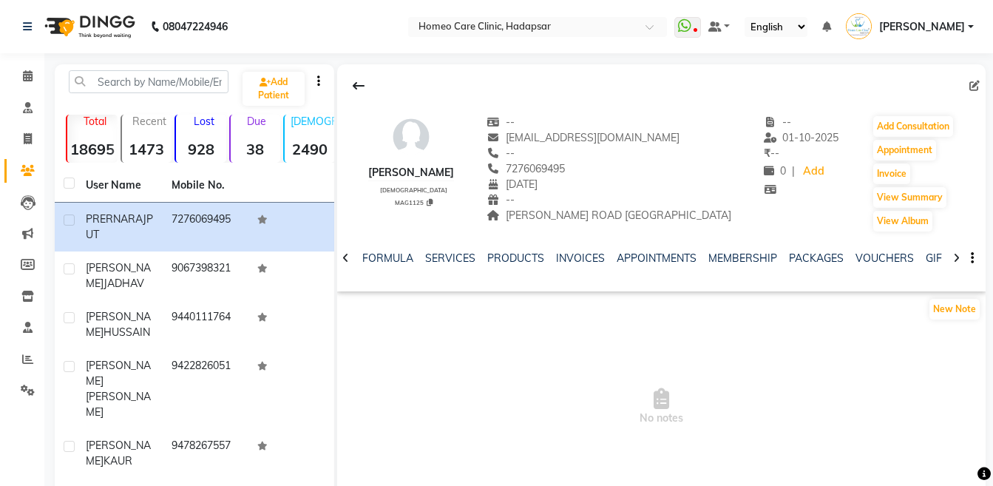
click at [955, 257] on icon at bounding box center [956, 258] width 7 height 10
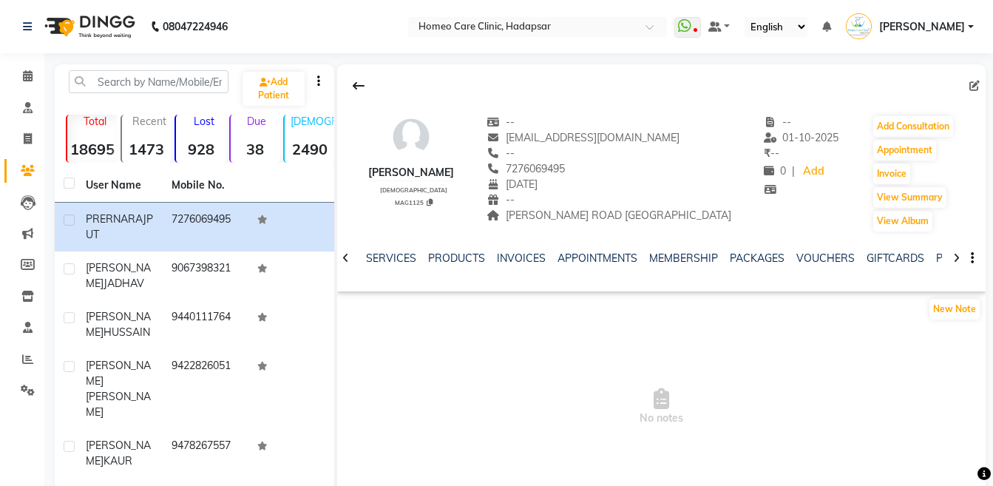
click at [955, 257] on icon at bounding box center [956, 258] width 7 height 10
click at [955, 257] on div "NOTES FORMULA SERVICES PRODUCTS INVOICES APPOINTMENTS MEMBERSHIP PACKAGES VOUCH…" at bounding box center [661, 258] width 648 height 51
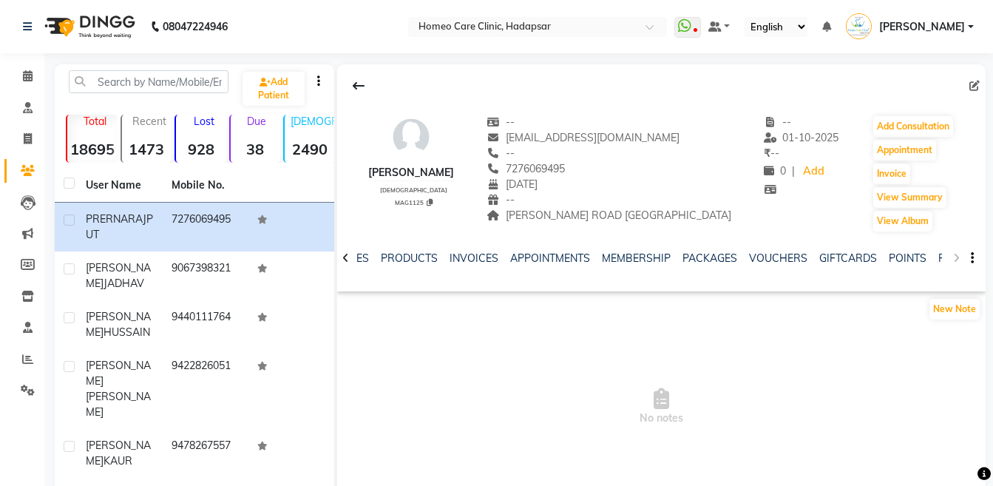
click at [955, 257] on div "NOTES FORMULA SERVICES PRODUCTS INVOICES APPOINTMENTS MEMBERSHIP PACKAGES VOUCH…" at bounding box center [661, 258] width 648 height 51
click at [938, 257] on link "FORMS" at bounding box center [956, 257] width 37 height 13
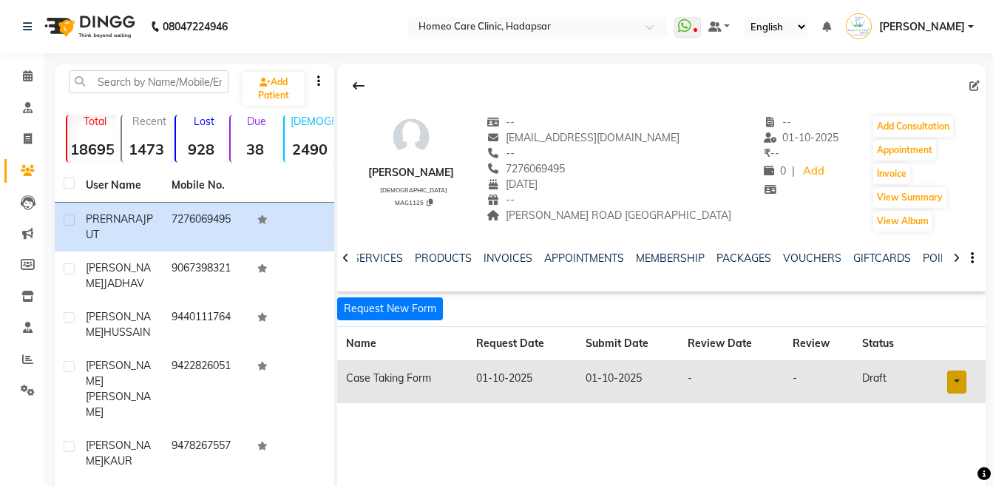
click at [959, 376] on link at bounding box center [956, 381] width 19 height 23
click at [939, 435] on link "Open in staff mode" at bounding box center [919, 437] width 140 height 24
click at [176, 77] on input "text" at bounding box center [149, 81] width 160 height 23
click at [29, 86] on link "Calendar" at bounding box center [21, 76] width 35 height 24
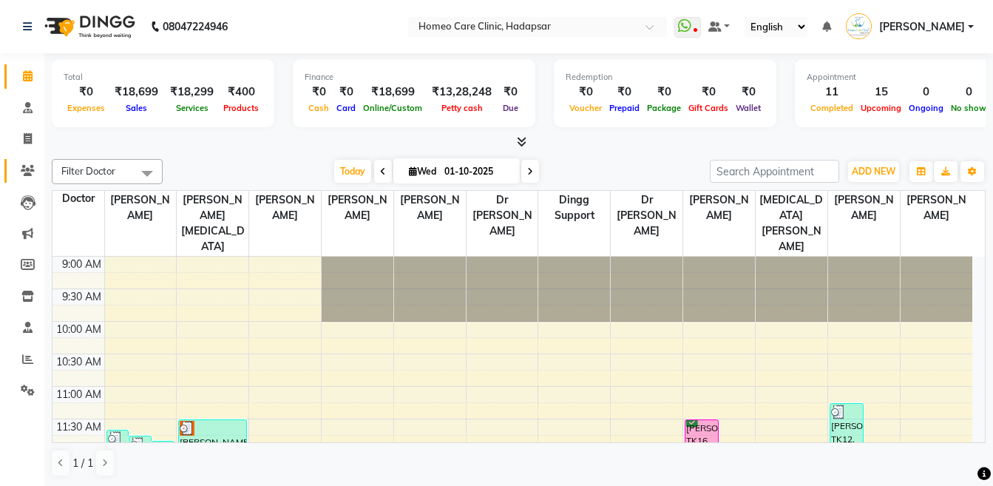
click at [28, 180] on link "Patients" at bounding box center [21, 171] width 35 height 24
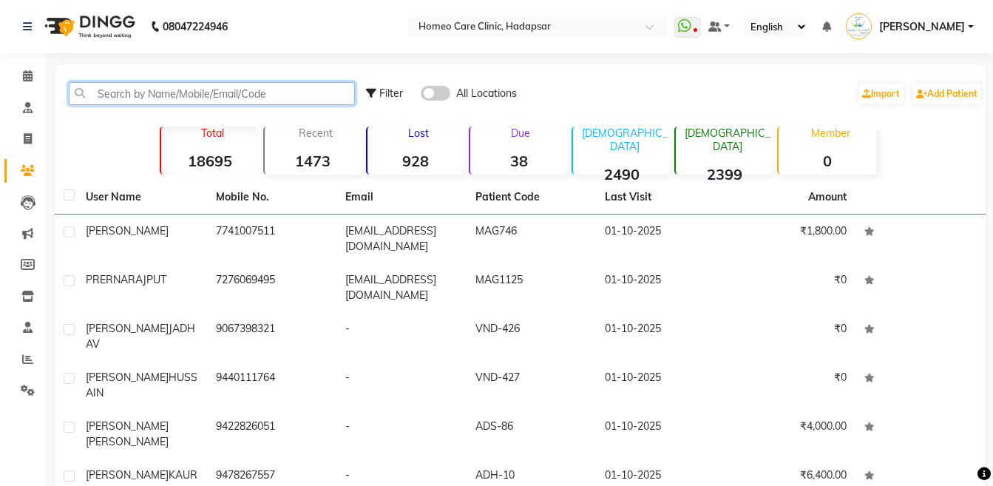
click at [245, 95] on input "text" at bounding box center [212, 93] width 286 height 23
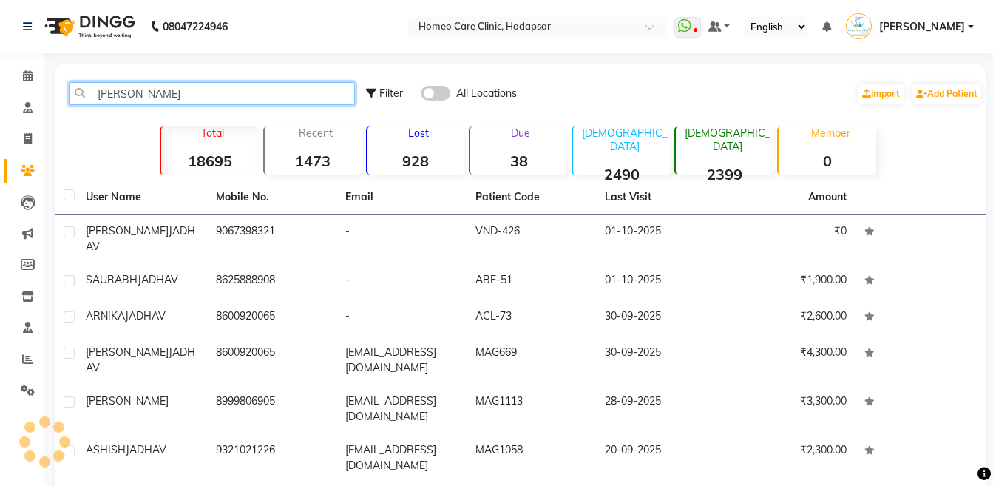
type input "J"
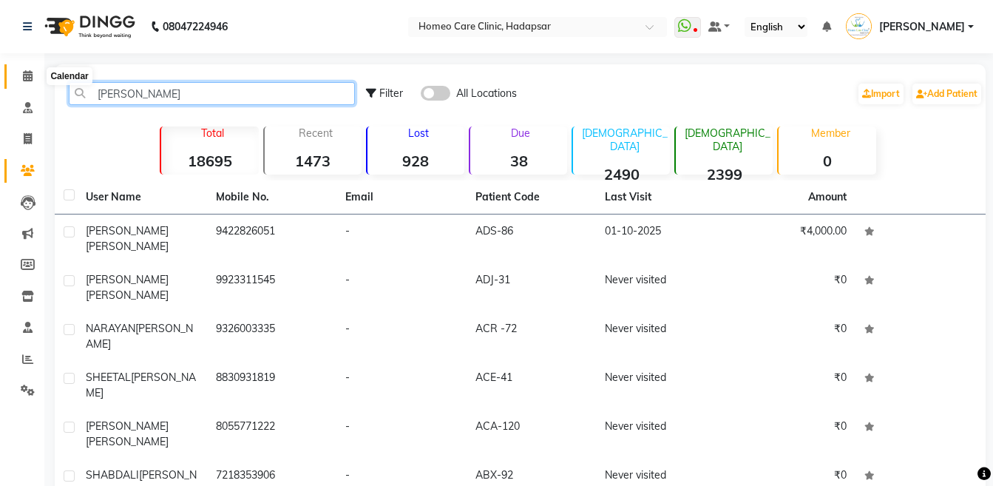
type input "[PERSON_NAME]"
click at [34, 71] on span at bounding box center [28, 76] width 26 height 17
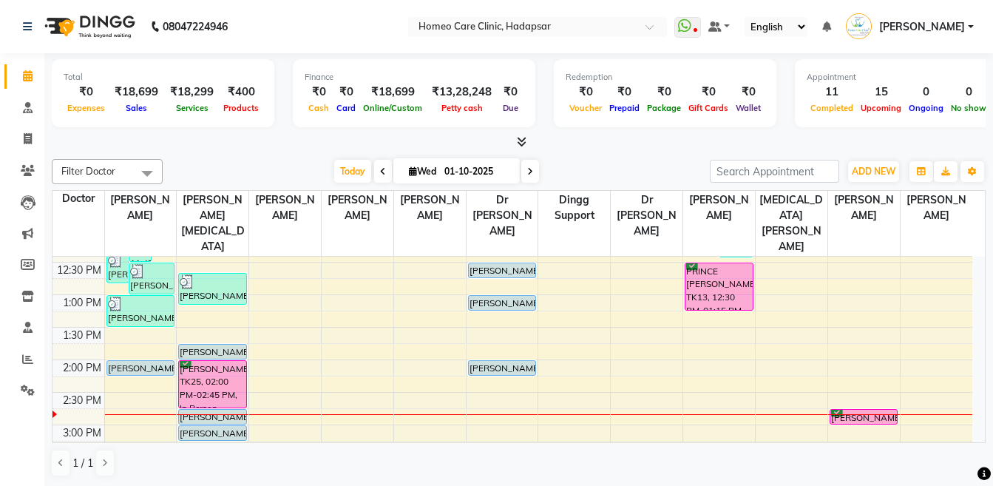
scroll to position [229, 0]
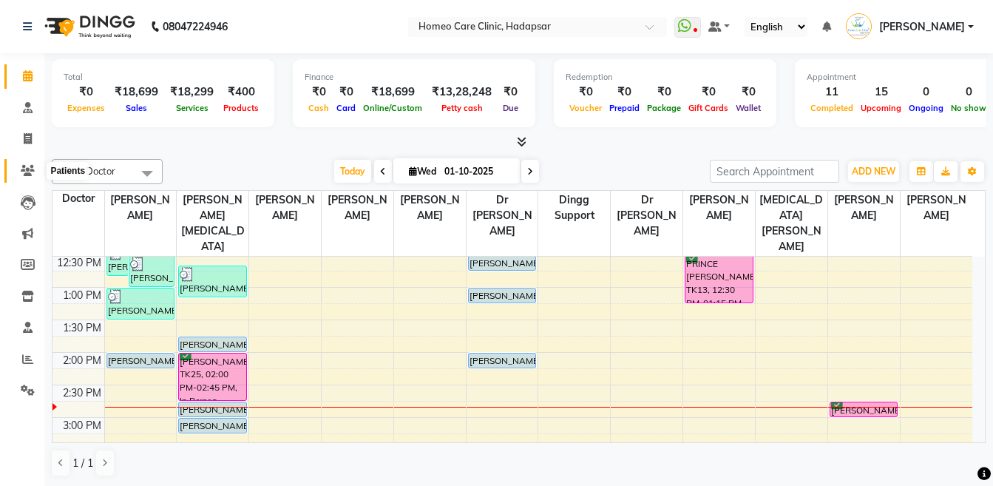
click at [28, 177] on span at bounding box center [28, 171] width 26 height 17
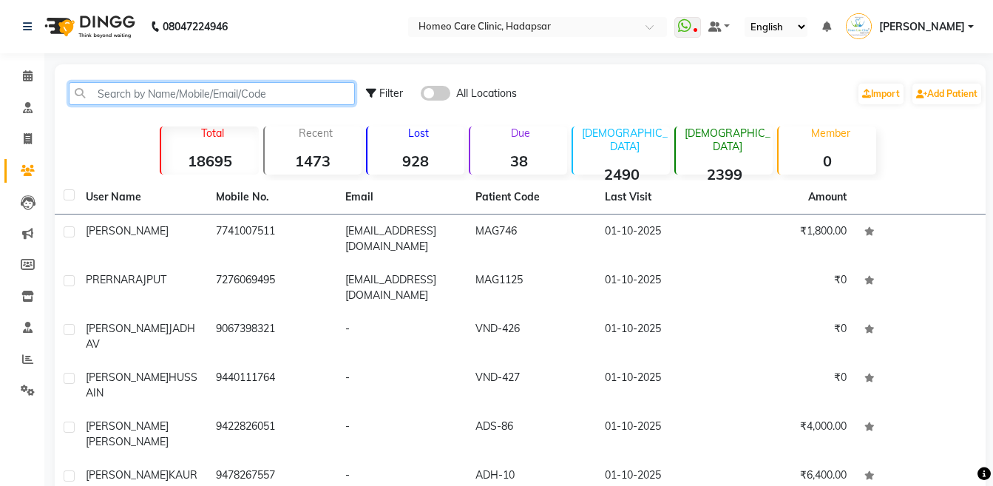
click at [197, 98] on input "text" at bounding box center [212, 93] width 286 height 23
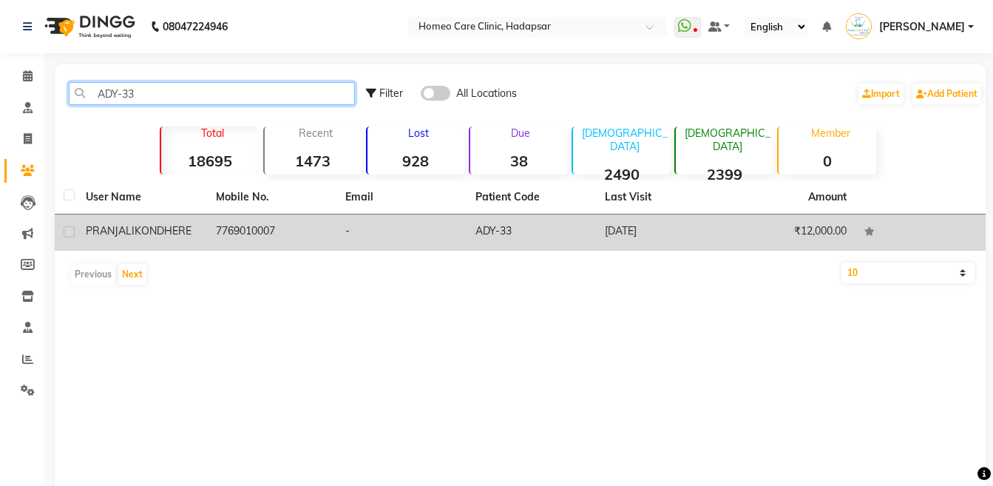
type input "ADY-33"
click at [193, 220] on td "[PERSON_NAME]" at bounding box center [142, 232] width 130 height 36
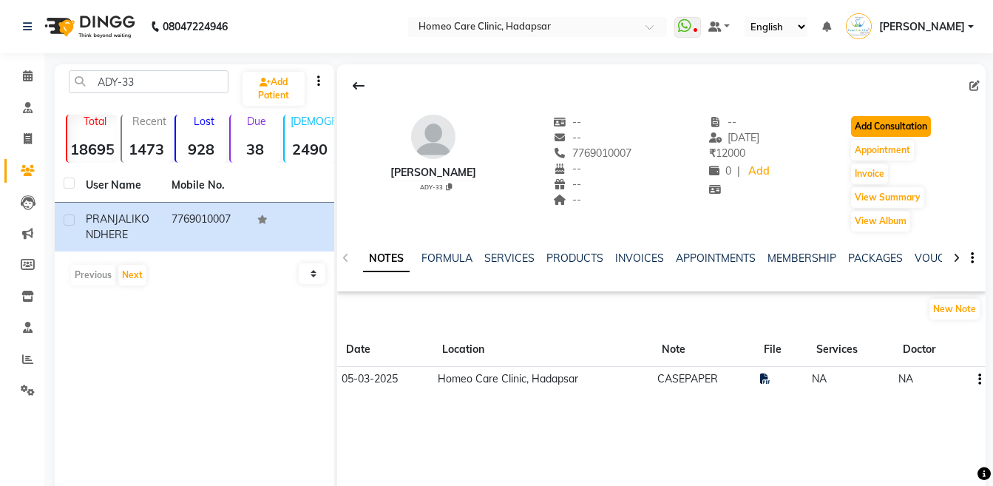
click at [907, 129] on button "Add Consultation" at bounding box center [891, 126] width 80 height 21
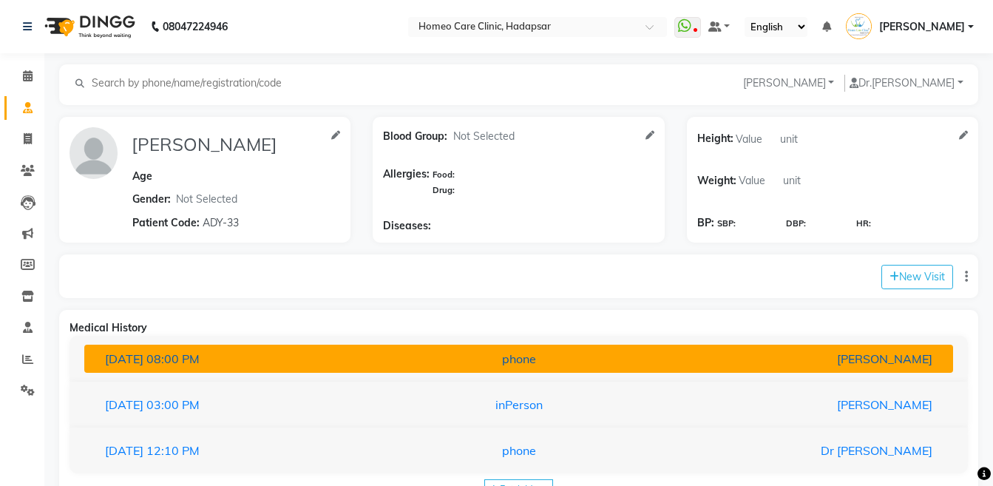
click at [553, 347] on button "[DATE] 08:00 PM phone [PERSON_NAME]" at bounding box center [518, 358] width 869 height 28
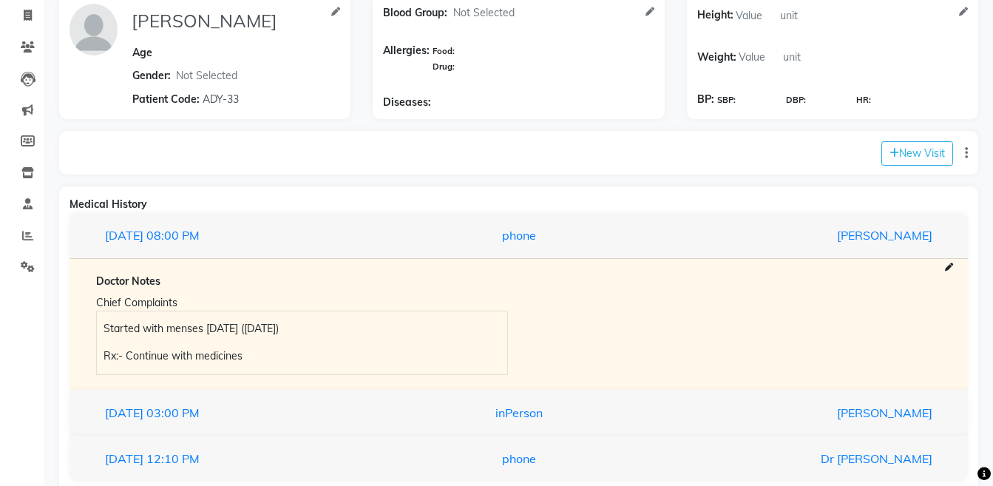
scroll to position [146, 0]
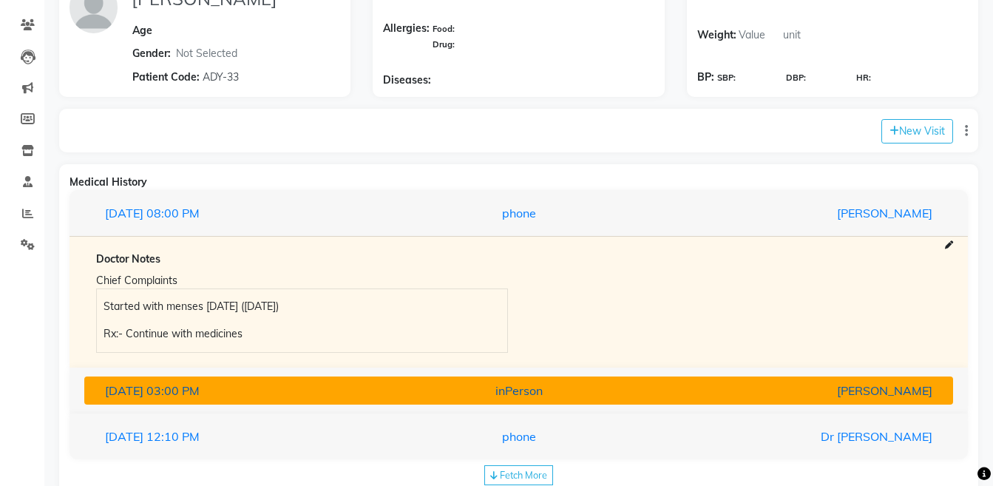
click at [729, 386] on div "[PERSON_NAME]" at bounding box center [801, 390] width 283 height 18
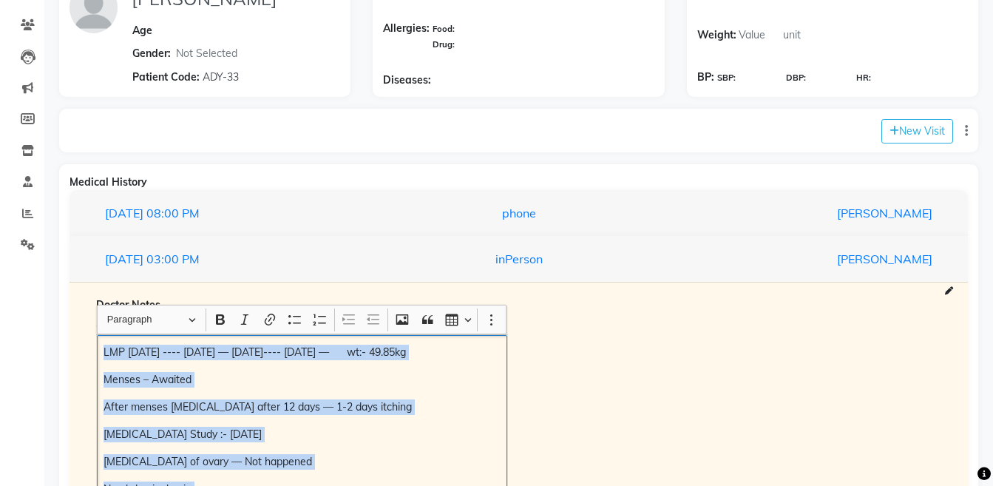
scroll to position [347, 0]
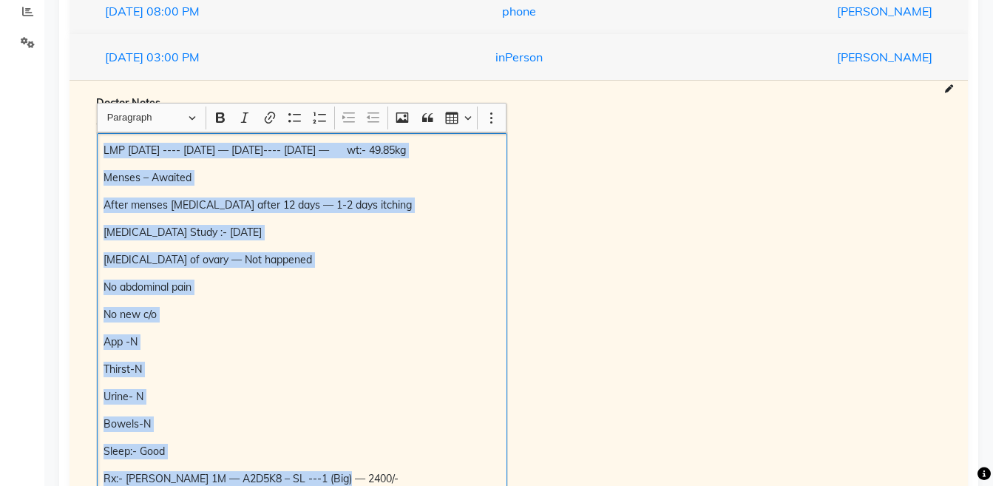
copy div "LMP [DATE] ---- [DATE] — [DATE]---- [DATE] — wt:- 49.85kg Menses – Awaited Afte…"
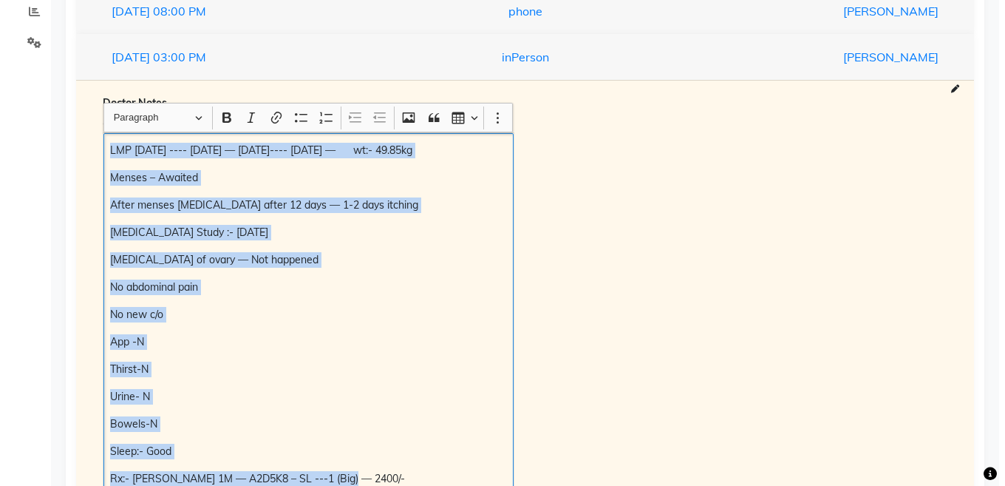
scroll to position [142, 0]
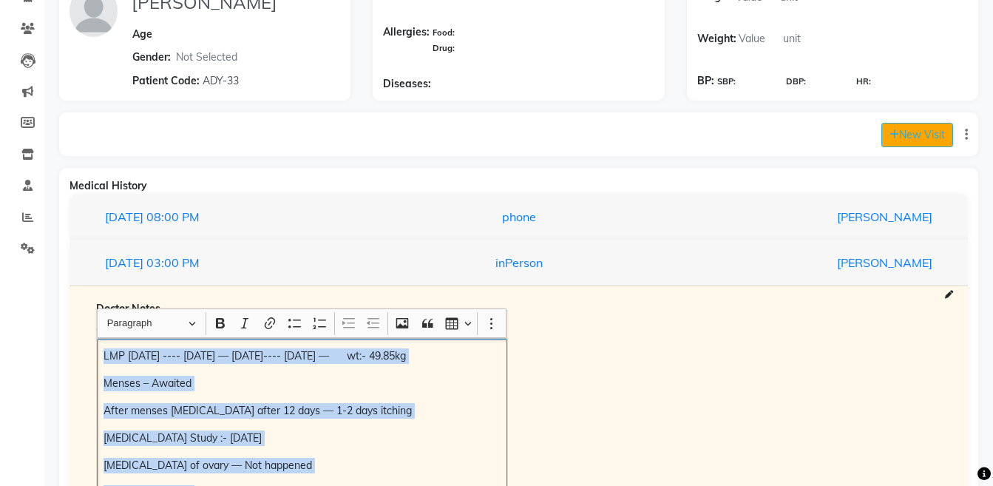
click at [894, 135] on icon at bounding box center [894, 134] width 10 height 10
select select "890"
select select "inPerson"
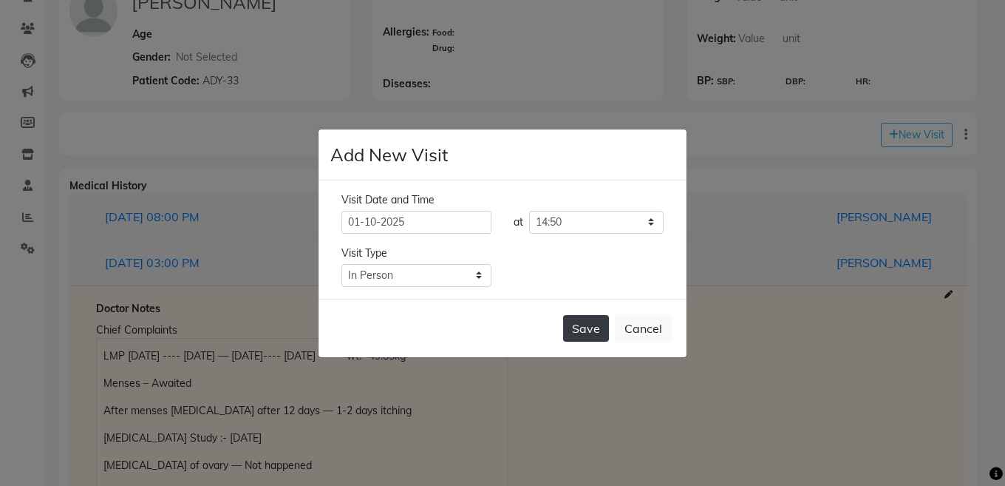
click at [572, 327] on button "Save" at bounding box center [586, 328] width 46 height 27
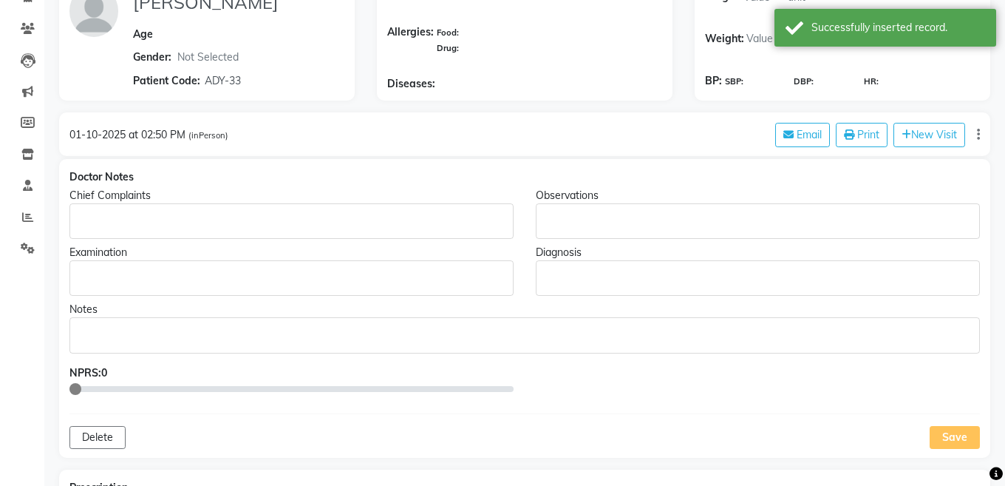
type input "[PERSON_NAME]"
select select
type input "ADY-33"
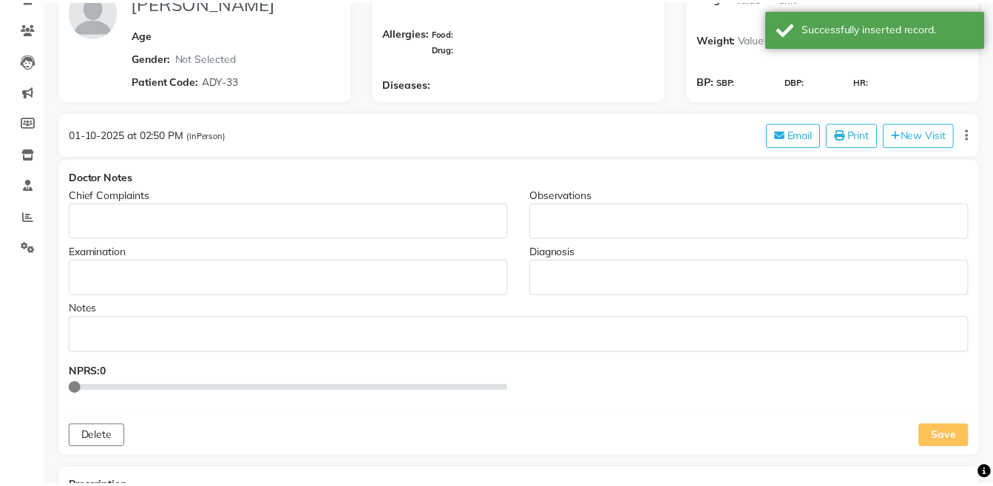
scroll to position [0, 0]
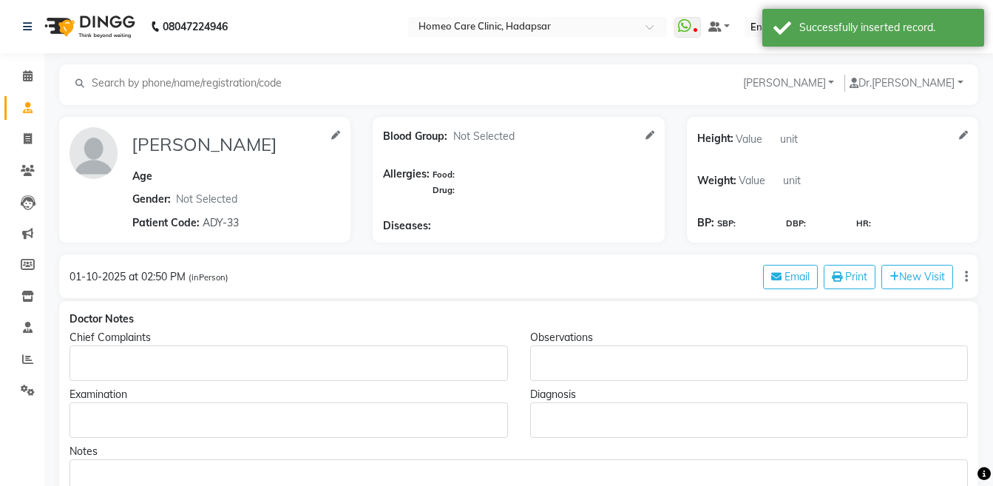
click at [174, 351] on div "Rich Text Editor, main" at bounding box center [288, 362] width 438 height 35
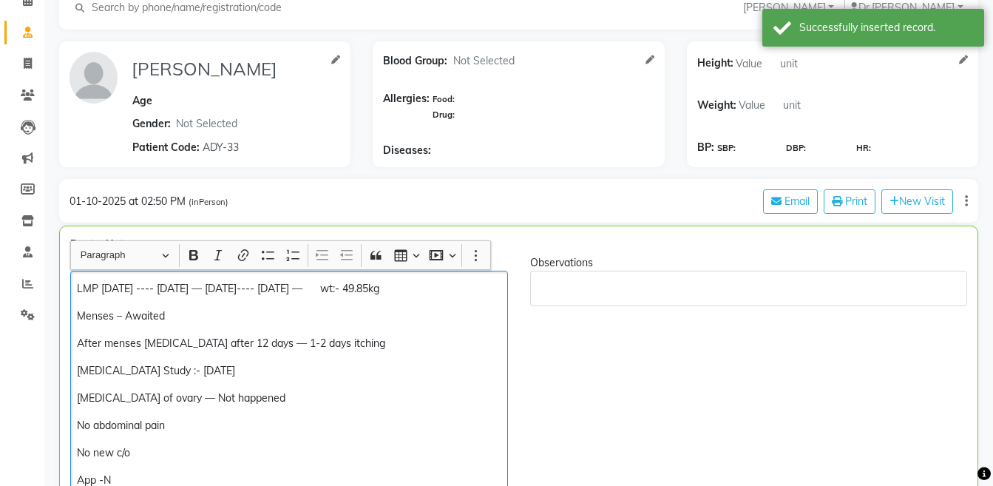
scroll to position [228, 0]
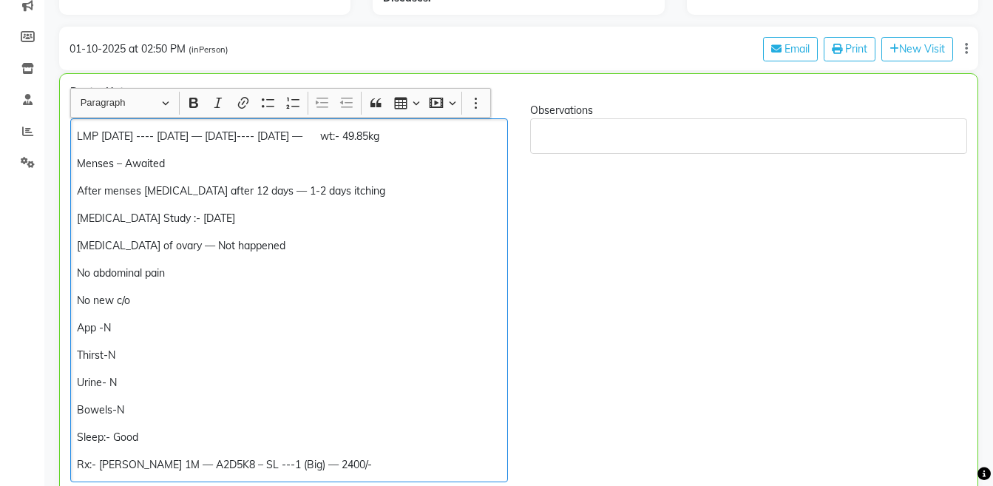
click at [222, 165] on p "Menses – Awaited" at bounding box center [289, 164] width 424 height 16
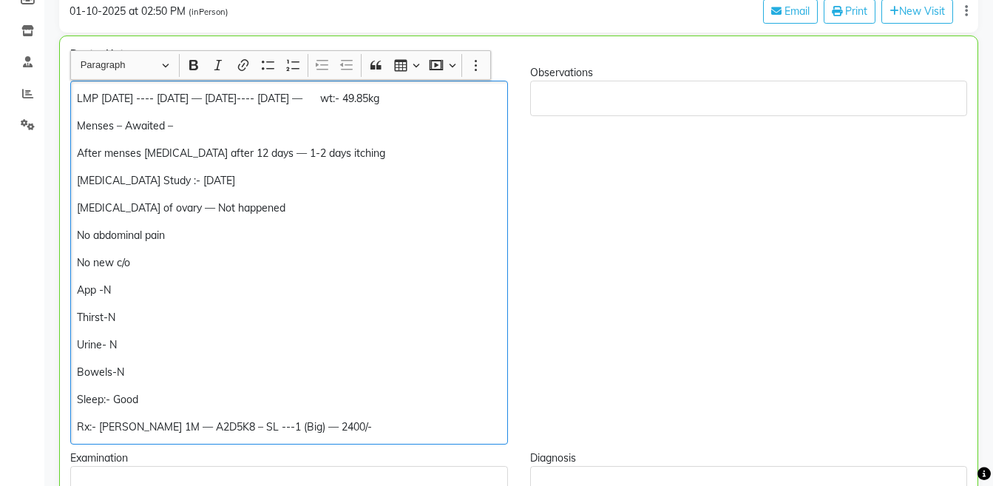
scroll to position [271, 0]
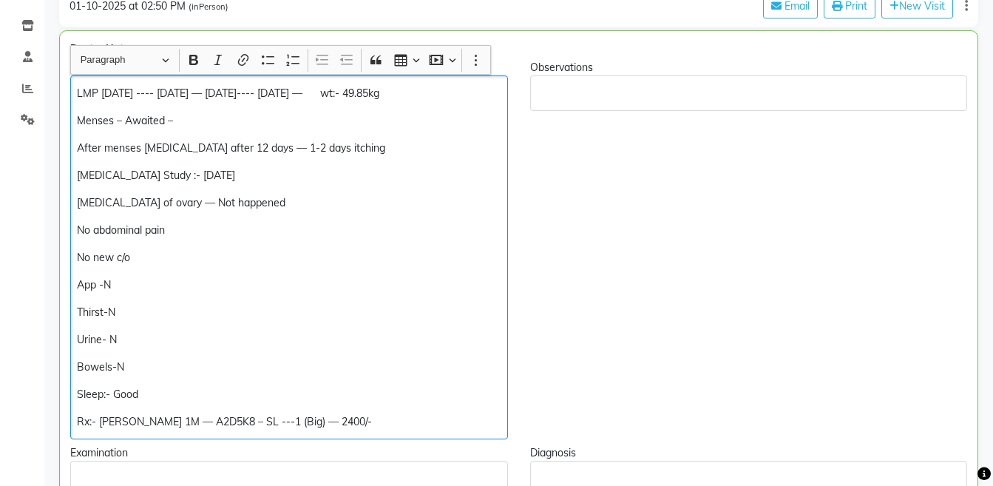
click at [253, 195] on p "[MEDICAL_DATA] of ovary — Not happened" at bounding box center [289, 203] width 424 height 16
copy div "Rx:- [PERSON_NAME] 1M — A2D5K8 – SL ---1 (Big) — 2400/-"
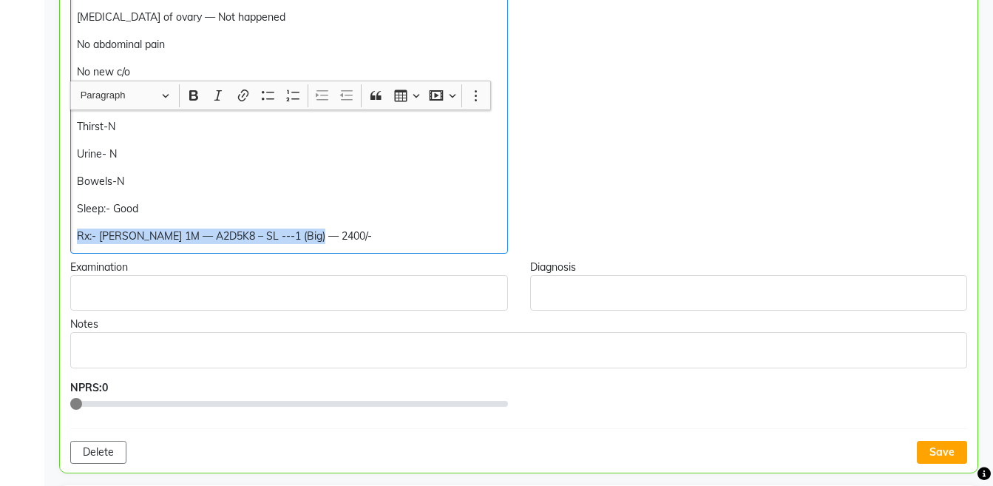
scroll to position [577, 0]
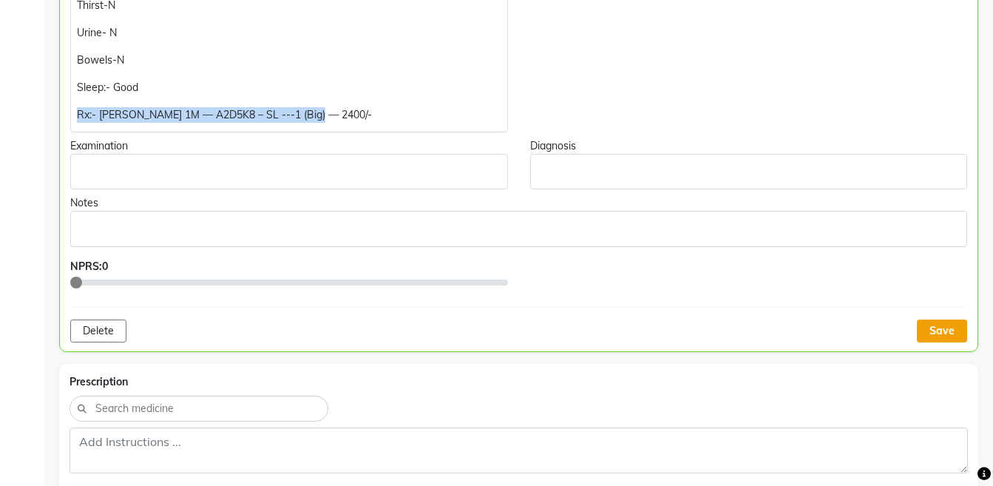
click at [937, 324] on button "Save" at bounding box center [942, 330] width 50 height 23
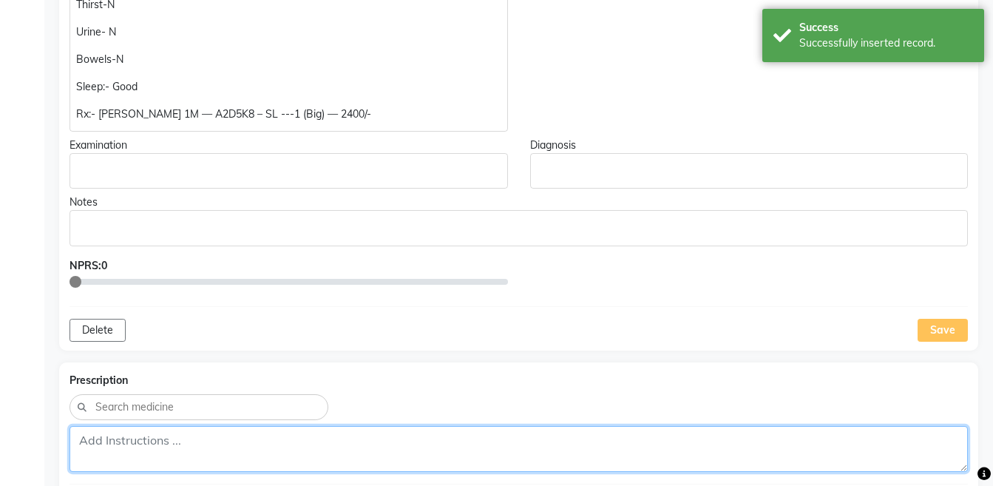
click at [574, 444] on textarea at bounding box center [518, 449] width 898 height 46
paste textarea "Rx:- [PERSON_NAME] 1M — A2D5K8 – SL ---1 (Big) — 2400/-"
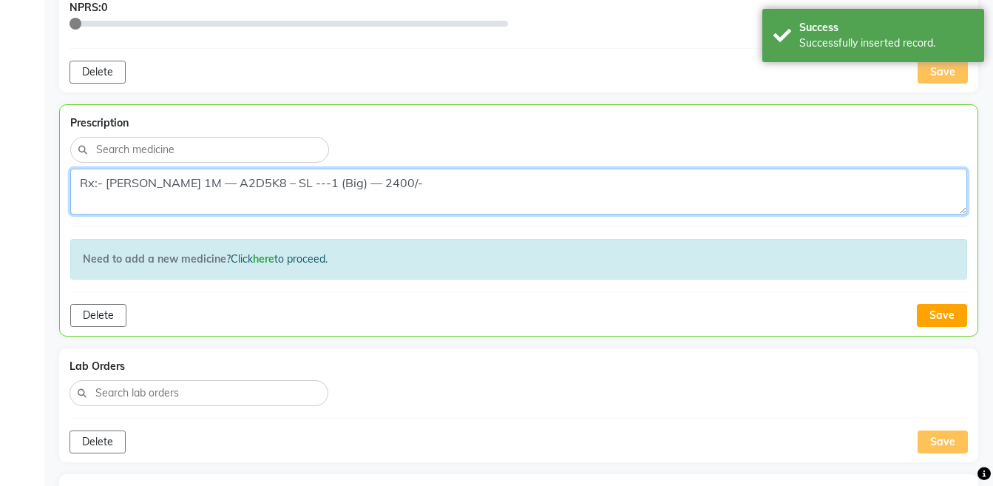
scroll to position [855, 0]
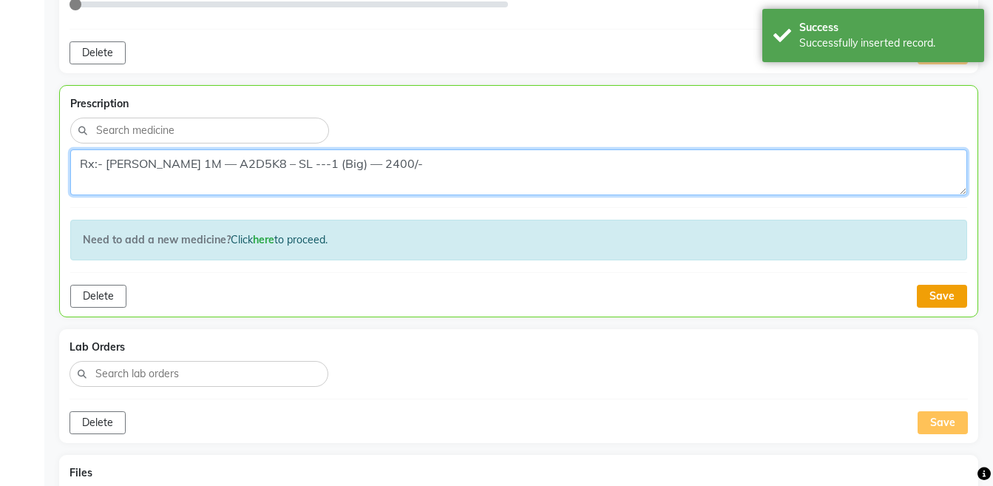
type textarea "Rx:- [PERSON_NAME] 1M — A2D5K8 – SL ---1 (Big) — 2400/-"
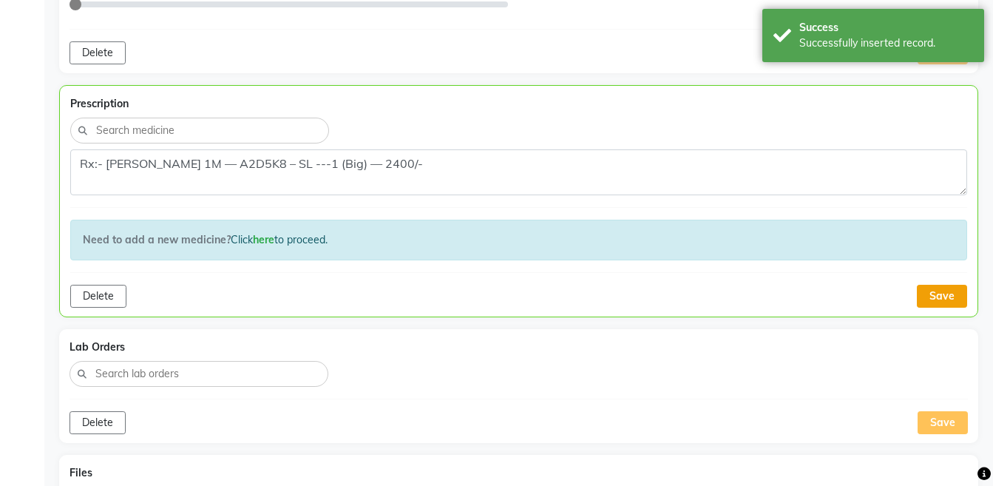
click at [934, 296] on button "Save" at bounding box center [942, 296] width 50 height 23
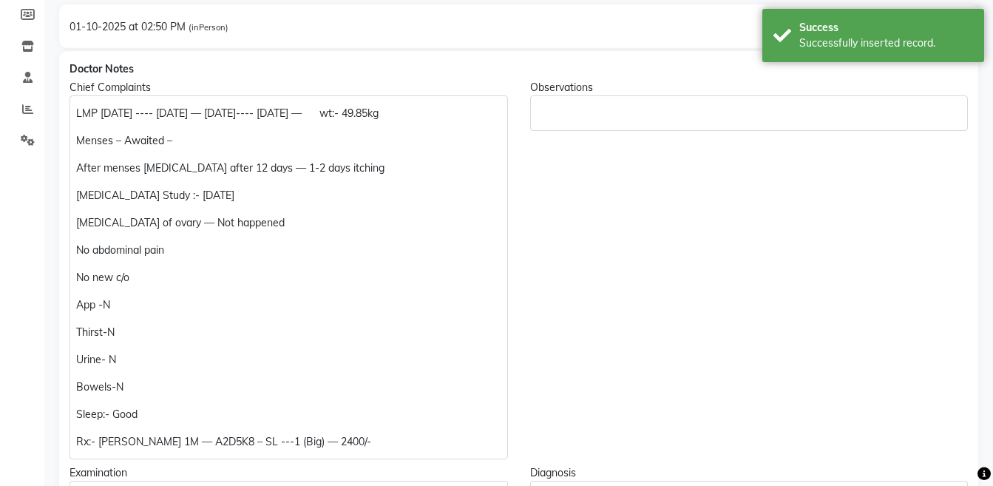
scroll to position [0, 0]
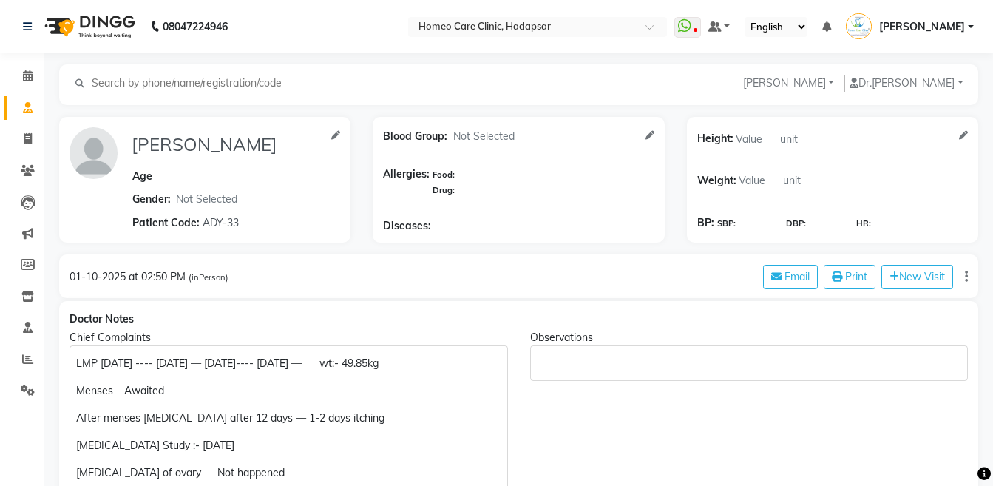
click at [438, 365] on p "LMP [DATE] ---- [DATE] — [DATE]---- [DATE] — wt:- 49.85kg" at bounding box center [288, 364] width 424 height 16
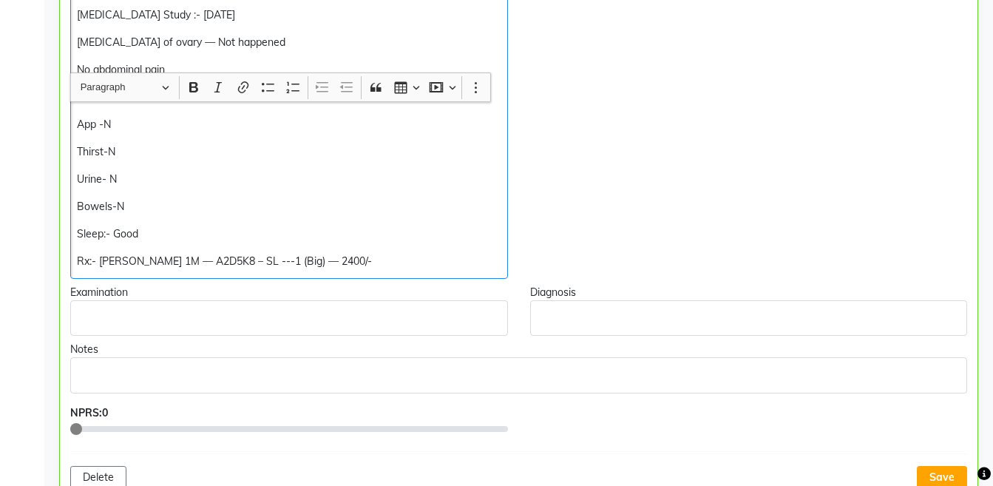
scroll to position [503, 0]
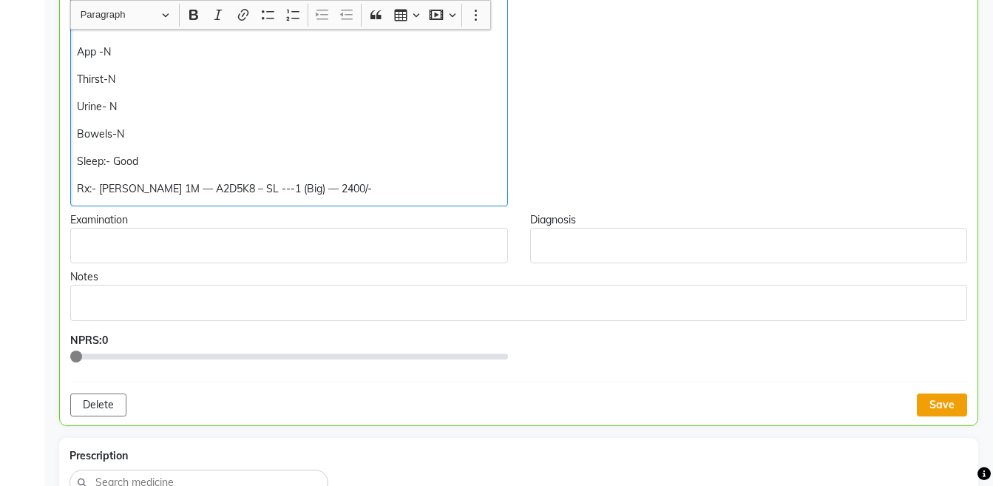
click at [920, 399] on button "Save" at bounding box center [942, 404] width 50 height 23
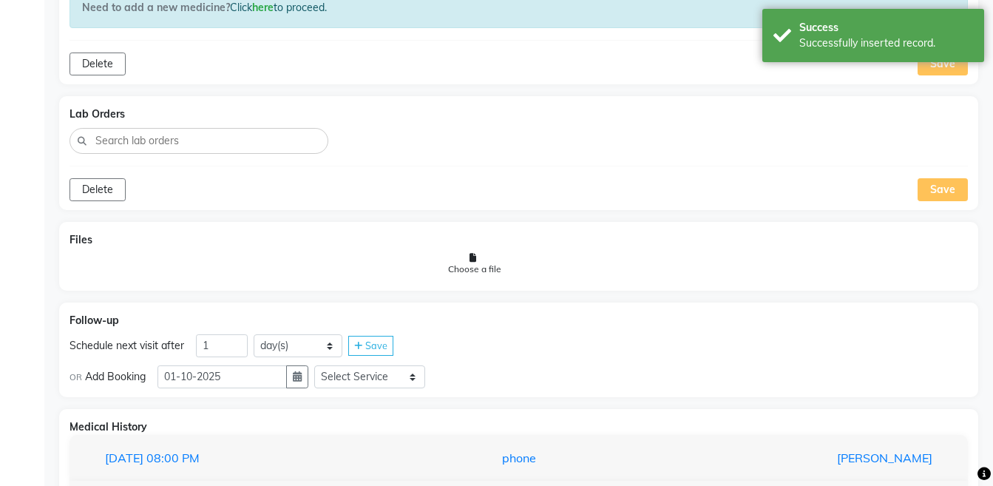
scroll to position [1091, 0]
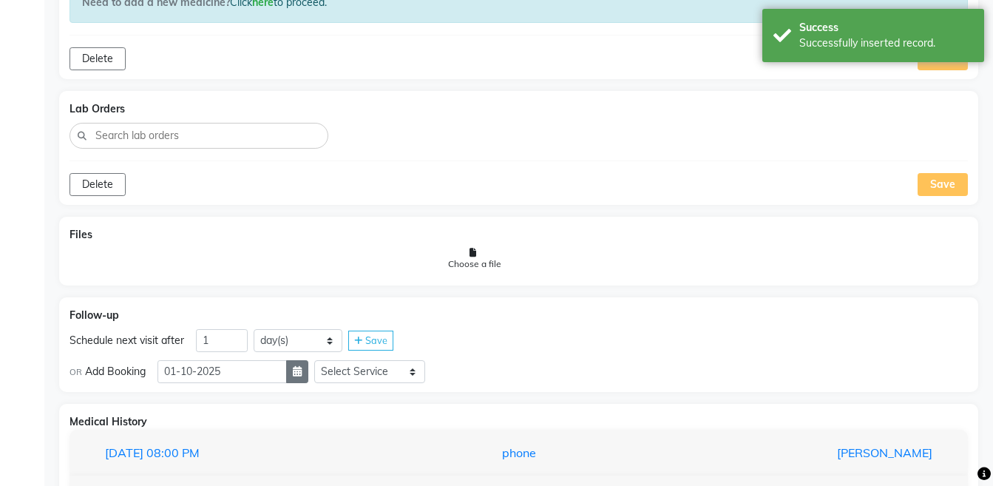
click at [303, 369] on button "button" at bounding box center [297, 371] width 22 height 23
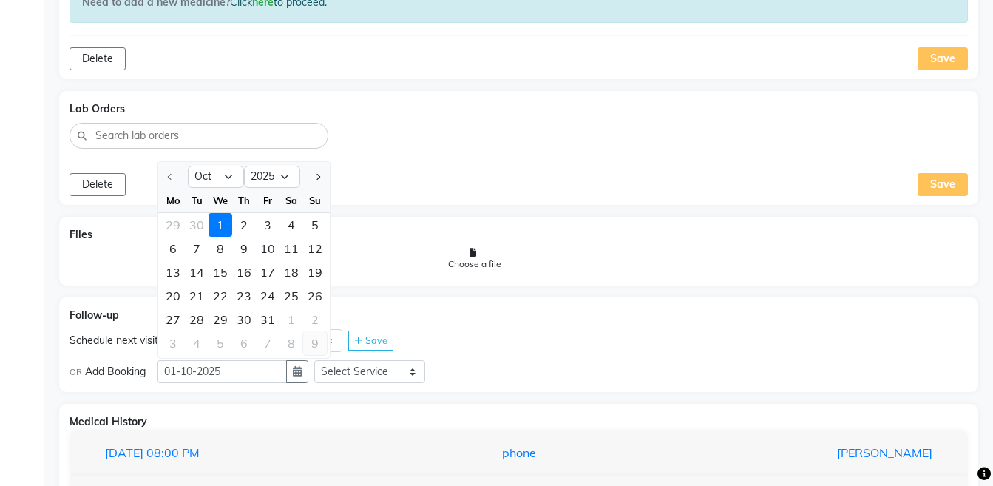
click at [312, 341] on div "9" at bounding box center [315, 343] width 24 height 24
type input "[DATE]"
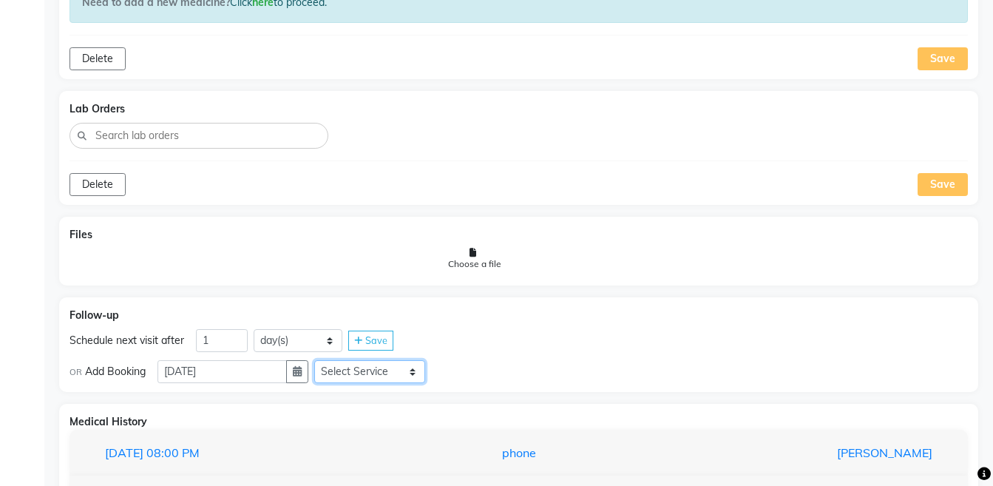
click at [381, 376] on select "Select Service Medicine Medicine 1 Hydra Facial Medi Facial Vampire Facial With…" at bounding box center [369, 371] width 111 height 23
select select "972997"
click at [326, 360] on select "Select Service Medicine Medicine 1 Hydra Facial Medi Facial Vampire Facial With…" at bounding box center [369, 371] width 111 height 23
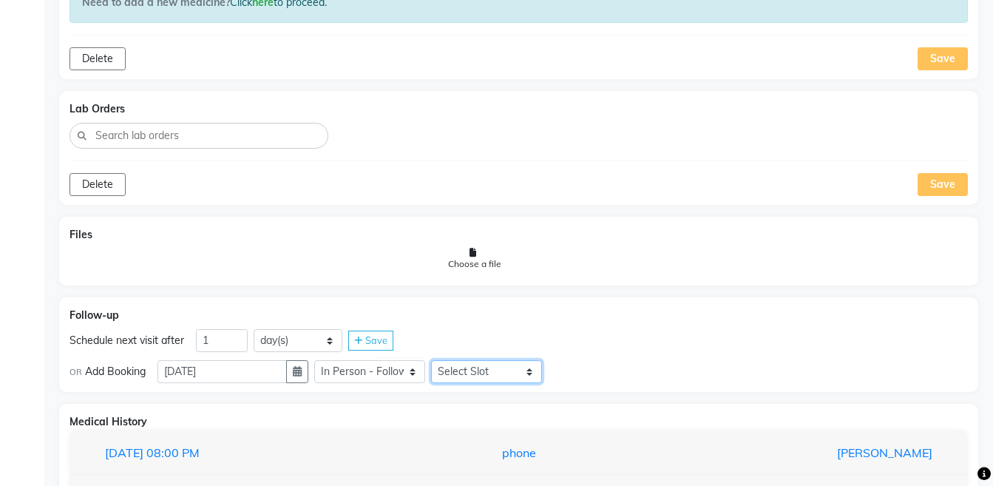
click at [467, 370] on select "Select Slot 10:15 10:30 10:45 11:00 11:15 11:30 11:45 12:00 12:15 12:30 12:45 1…" at bounding box center [486, 371] width 111 height 23
select select "840"
click at [443, 360] on select "Select Slot 10:15 10:30 10:45 11:00 11:15 11:30 11:45 12:00 12:15 12:30 12:45 1…" at bounding box center [486, 371] width 111 height 23
click at [562, 368] on icon at bounding box center [558, 372] width 8 height 10
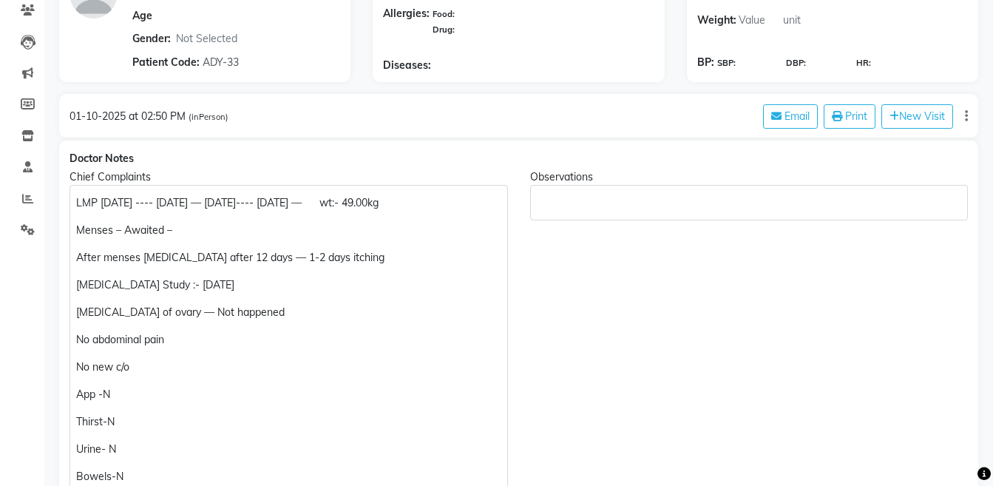
scroll to position [0, 0]
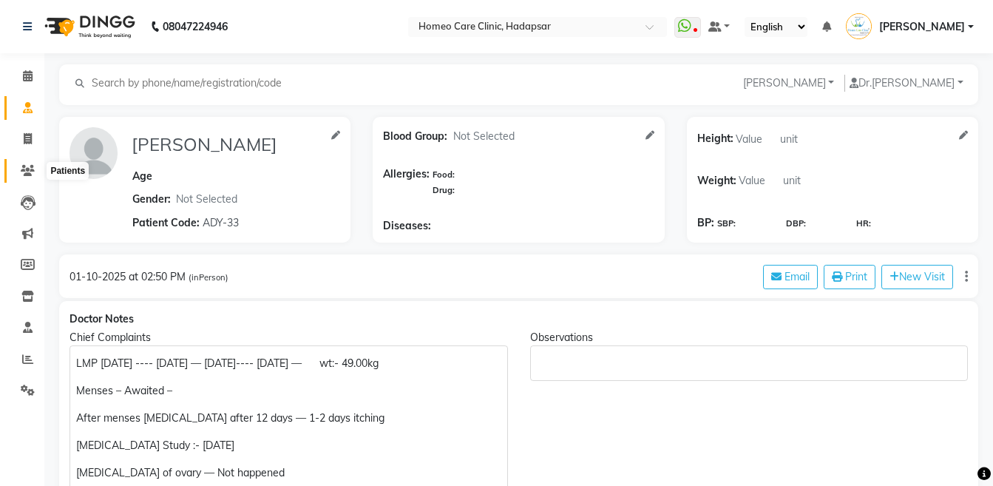
click at [25, 178] on span at bounding box center [28, 171] width 26 height 17
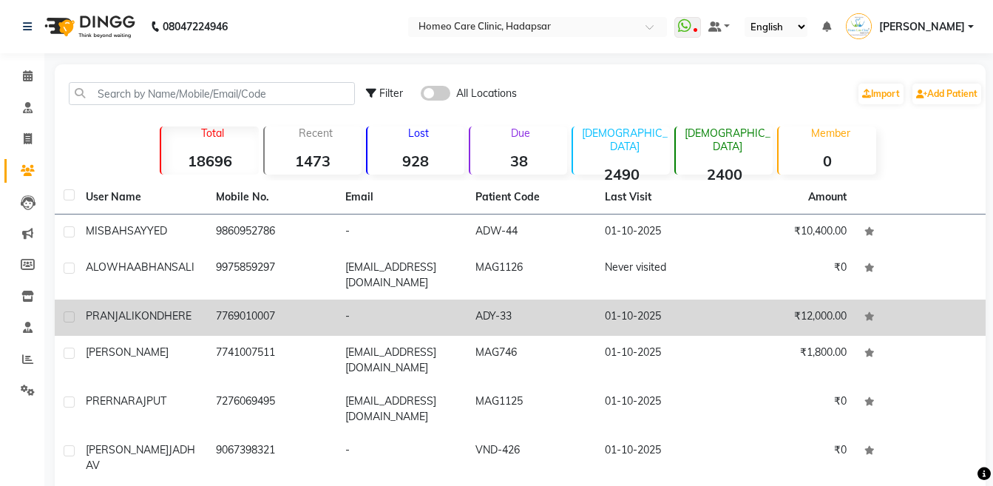
click at [166, 323] on div "[PERSON_NAME]" at bounding box center [142, 316] width 112 height 16
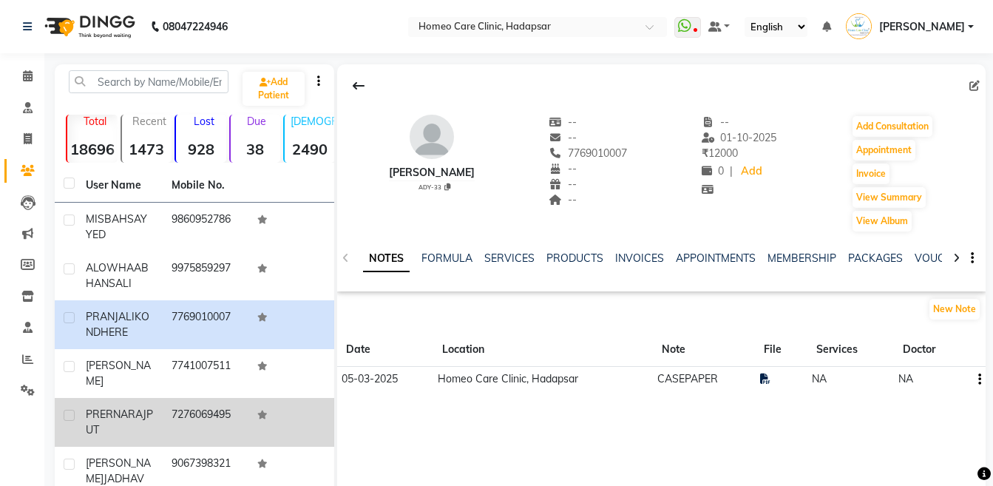
click at [151, 412] on td "[PERSON_NAME]" at bounding box center [120, 422] width 86 height 49
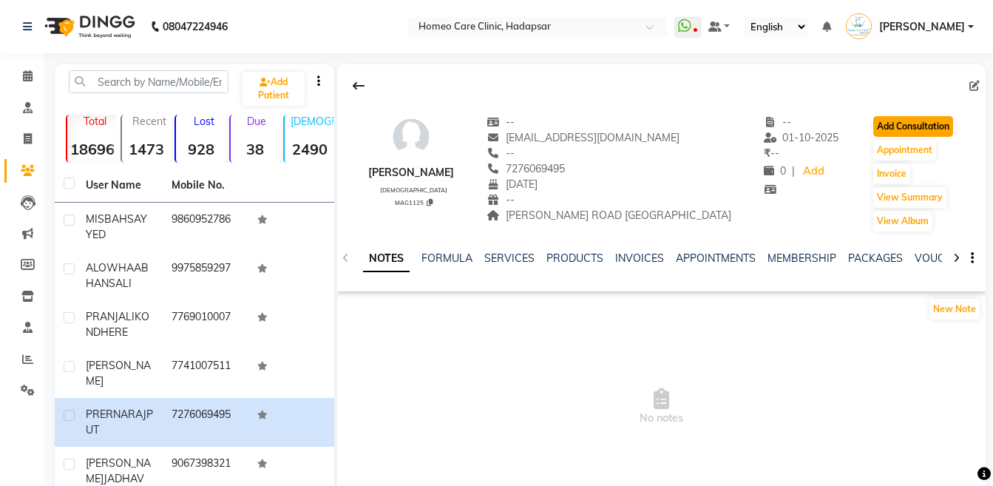
click at [898, 128] on button "Add Consultation" at bounding box center [913, 126] width 80 height 21
select select "[DEMOGRAPHIC_DATA]"
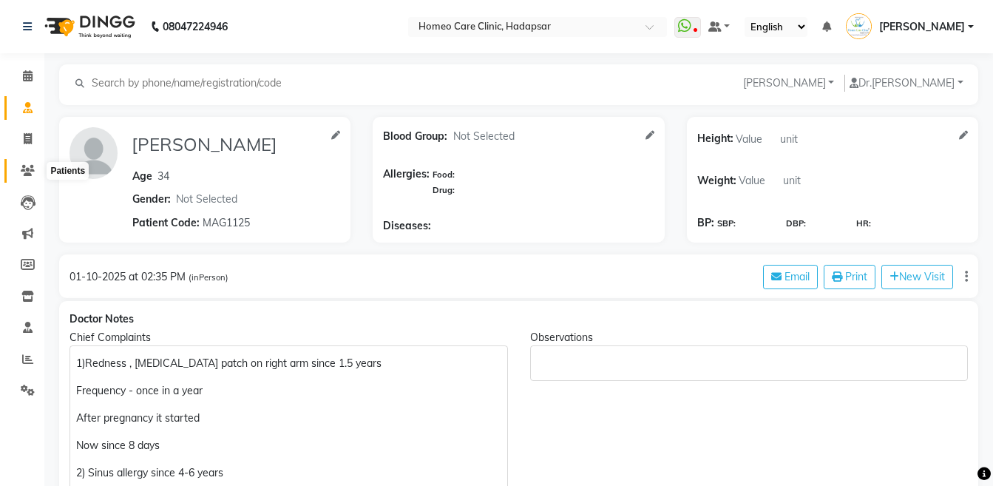
click at [26, 174] on icon at bounding box center [28, 170] width 14 height 11
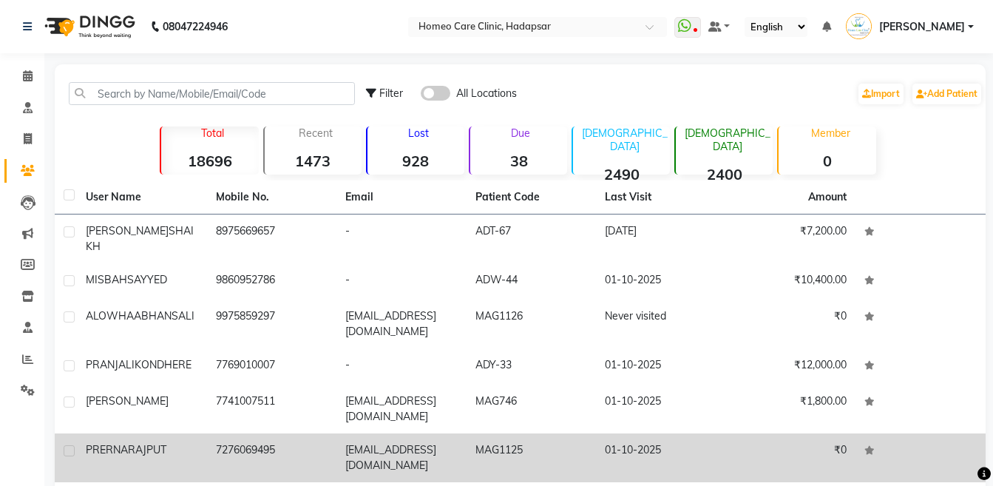
click at [346, 441] on td "[EMAIL_ADDRESS][DOMAIN_NAME]" at bounding box center [401, 457] width 130 height 49
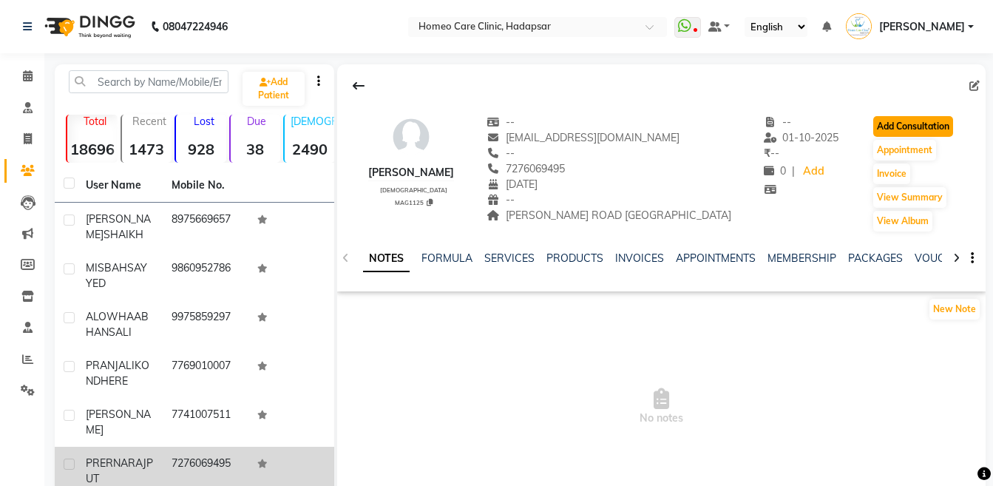
click at [889, 132] on button "Add Consultation" at bounding box center [913, 126] width 80 height 21
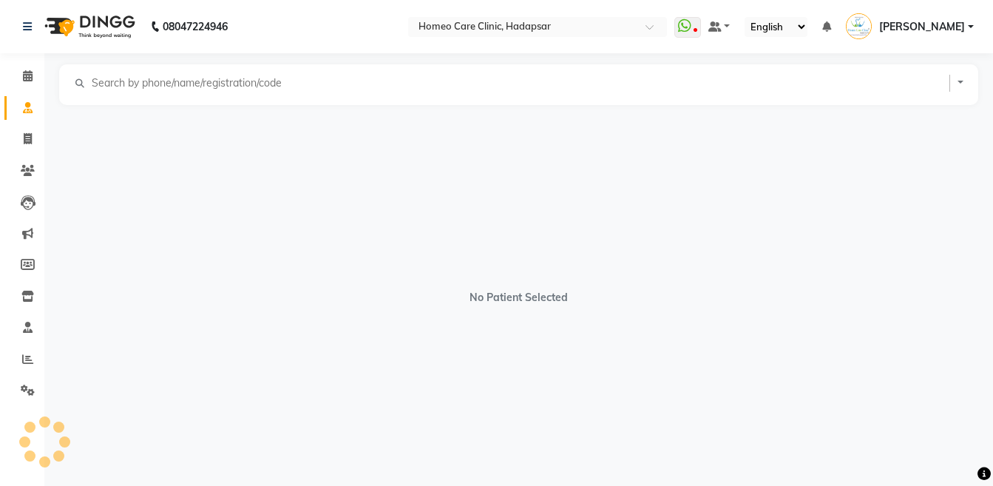
select select "[DEMOGRAPHIC_DATA]"
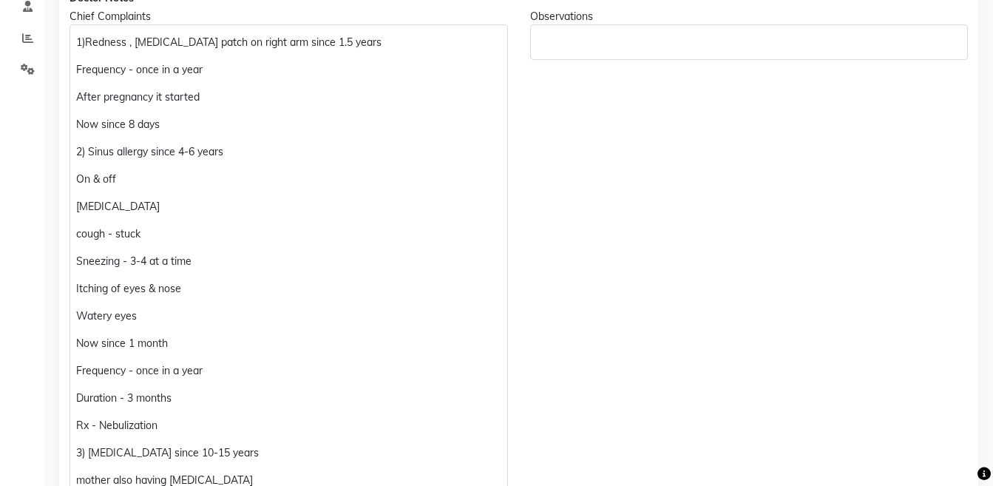
scroll to position [327, 0]
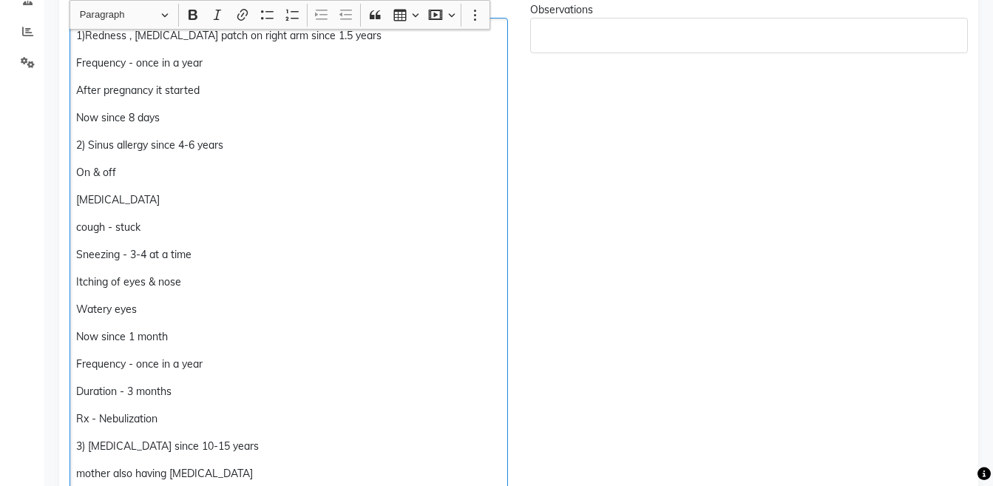
click at [221, 414] on p "Rx - Nebulization" at bounding box center [288, 419] width 424 height 16
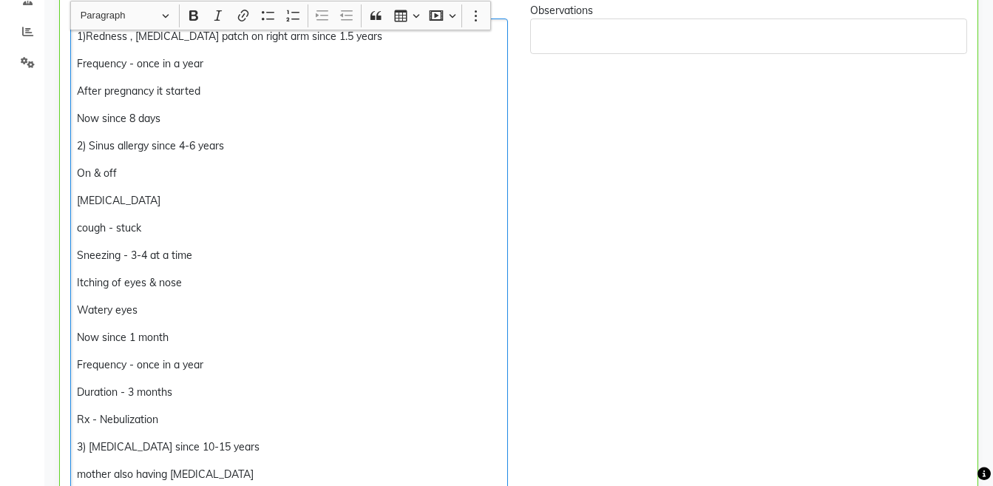
scroll to position [328, 0]
click at [221, 414] on p "Rx - Nebulization — On" at bounding box center [289, 419] width 424 height 16
click at [158, 405] on div "1)Redness , [MEDICAL_DATA] patch on right arm since 1.5 years Frequency - once …" at bounding box center [289, 473] width 438 height 911
click at [347, 417] on p "Rx - Nebulization — Once in a day." at bounding box center [289, 419] width 424 height 16
click at [165, 411] on p "Rx - Nebulization — Once in a day." at bounding box center [289, 419] width 424 height 16
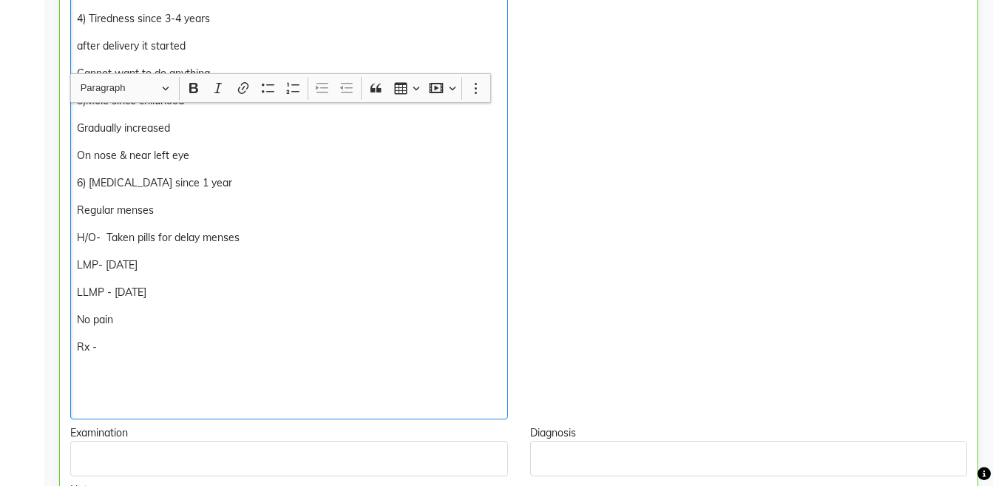
scroll to position [911, 0]
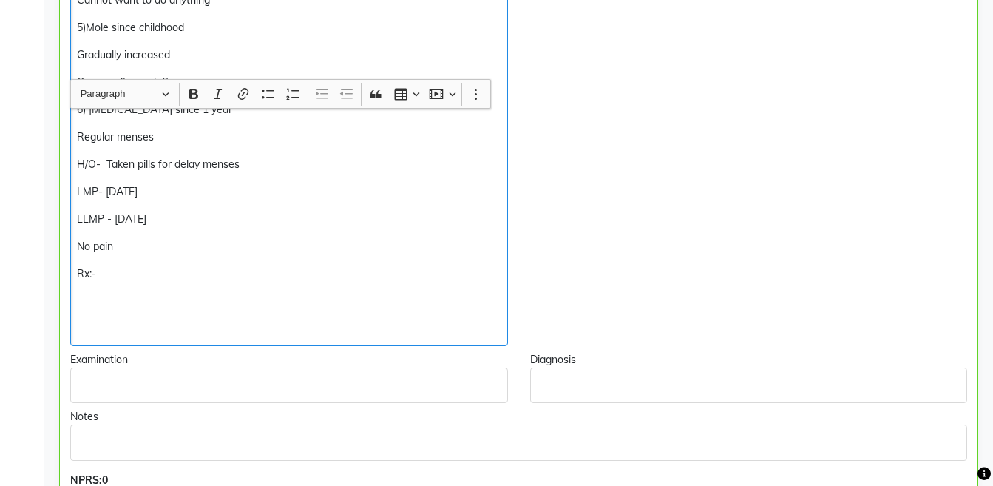
scroll to position [990, 0]
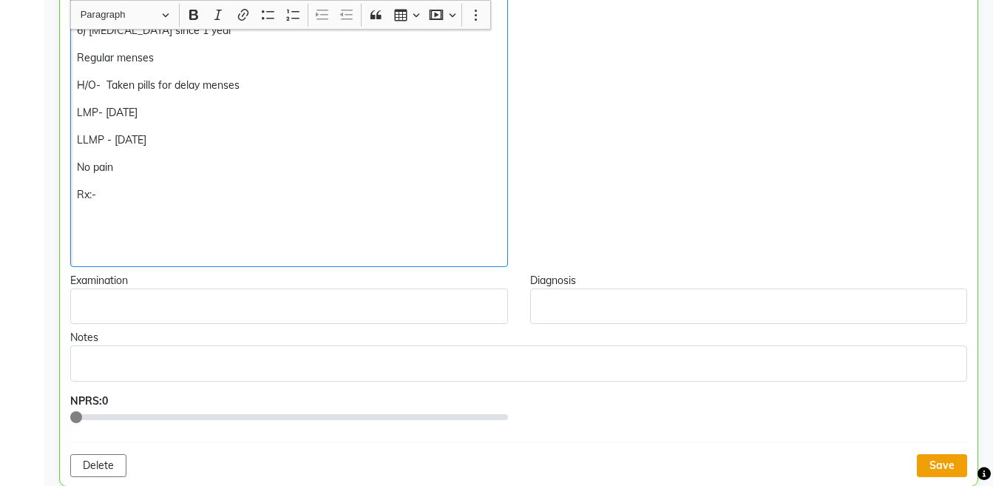
click at [934, 459] on button "Save" at bounding box center [942, 465] width 50 height 23
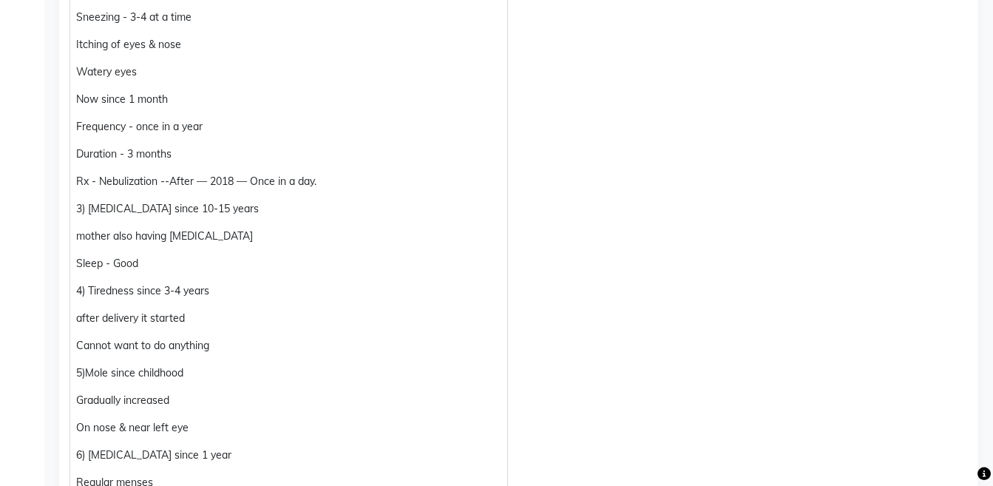
scroll to position [0, 0]
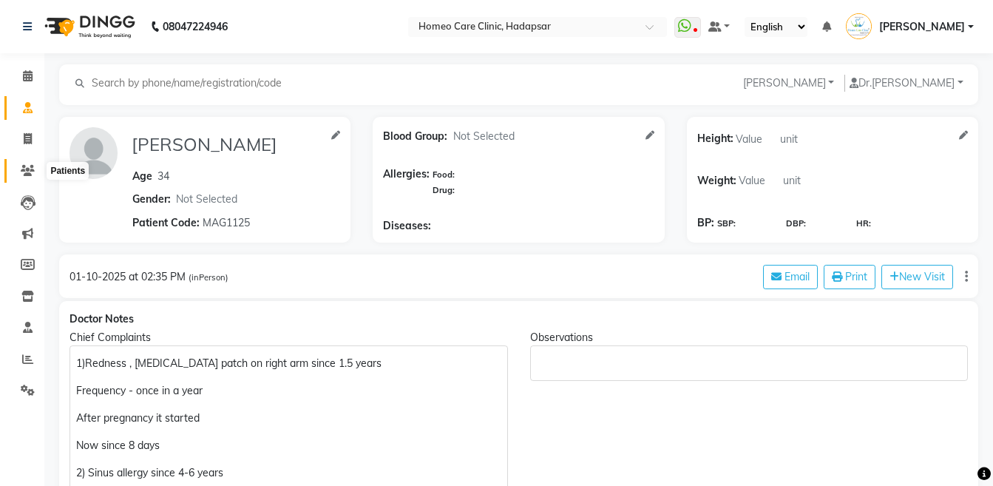
click at [37, 173] on span at bounding box center [28, 171] width 26 height 17
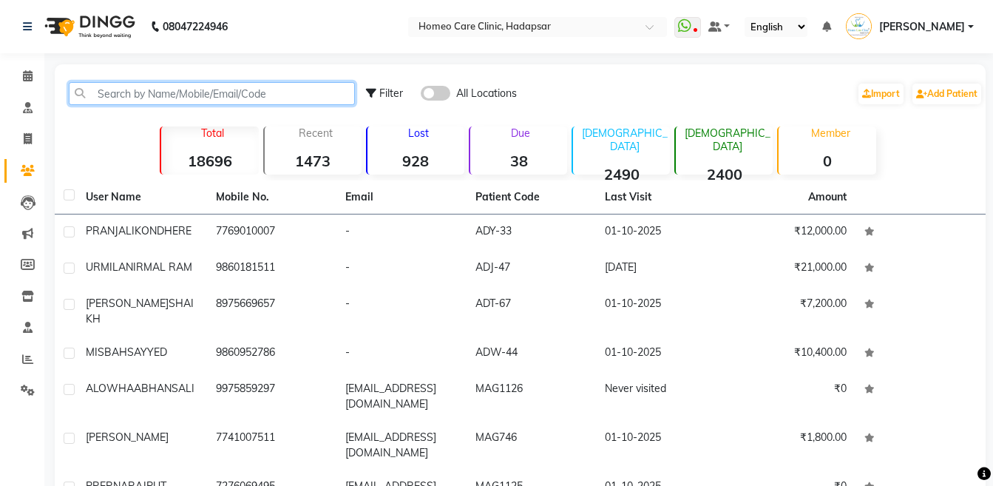
click at [248, 91] on input "text" at bounding box center [212, 93] width 286 height 23
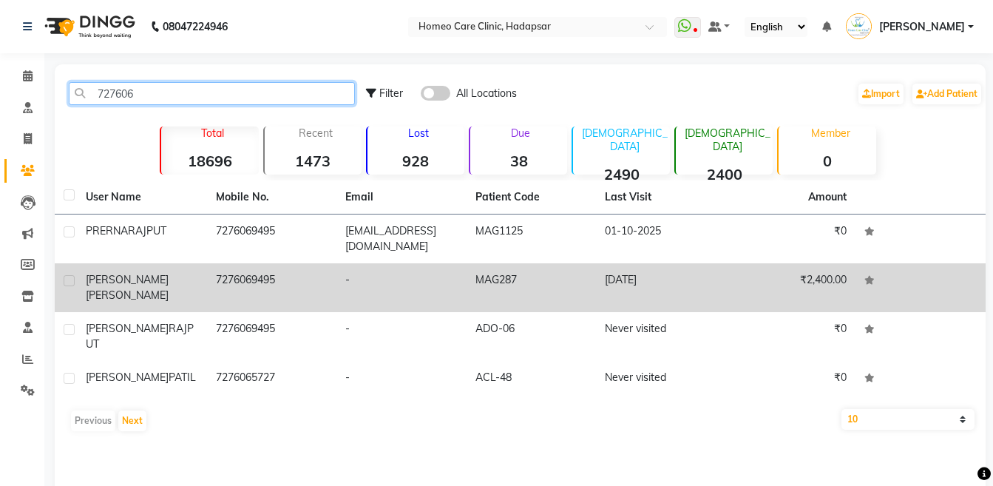
type input "727606"
click at [258, 274] on td "7276069495" at bounding box center [272, 287] width 130 height 49
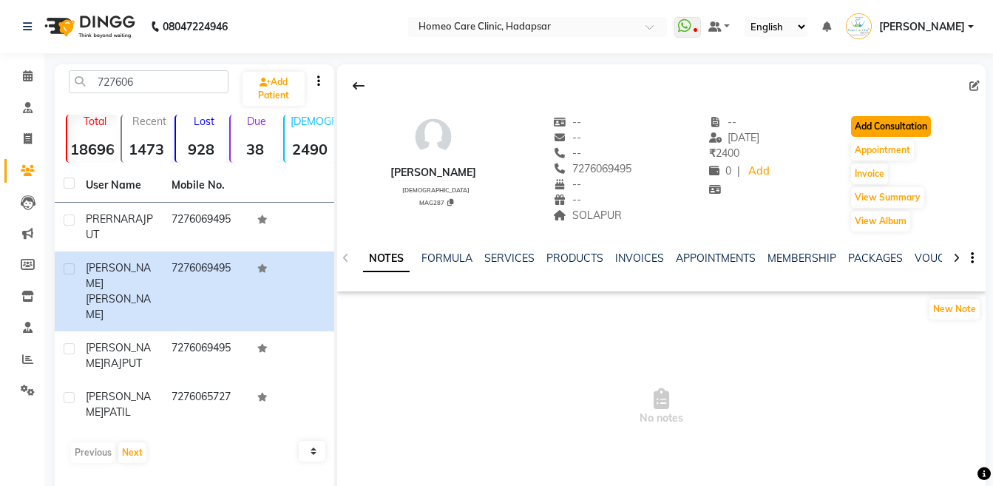
click at [904, 131] on button "Add Consultation" at bounding box center [891, 126] width 80 height 21
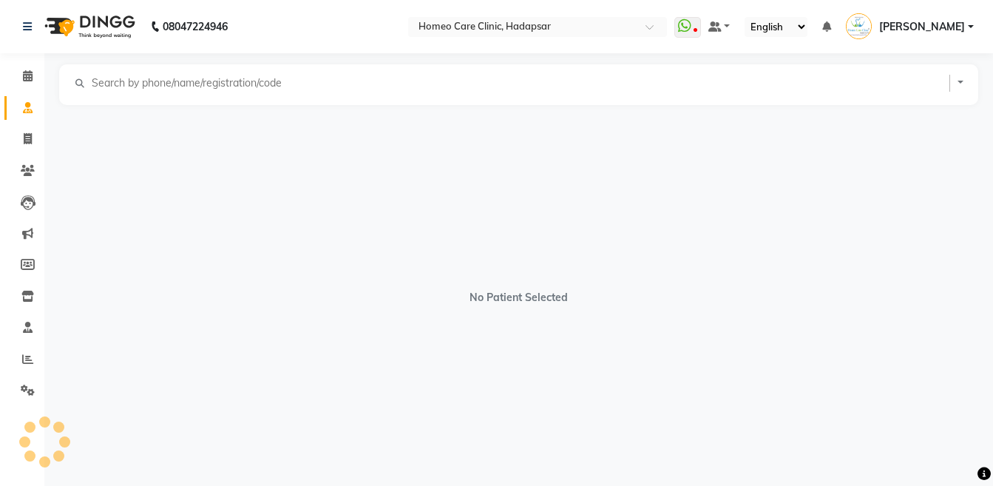
select select "[DEMOGRAPHIC_DATA]"
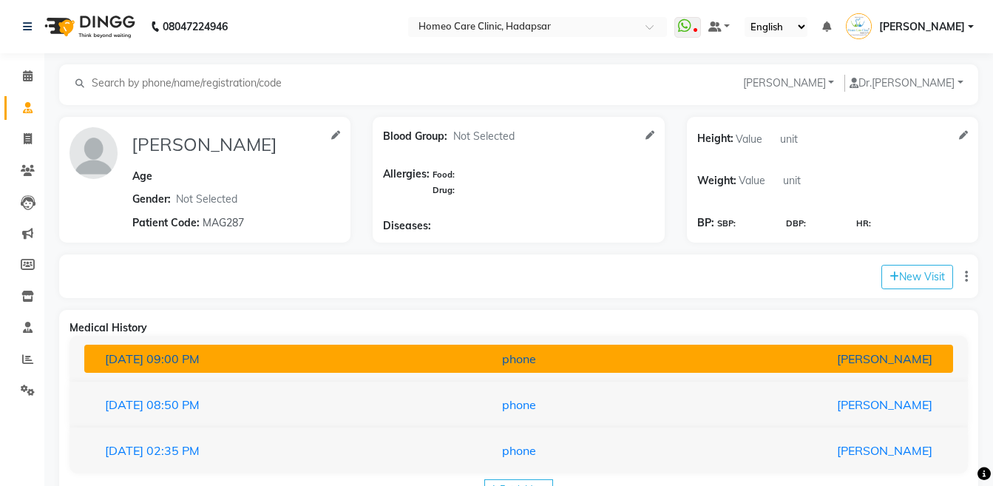
click at [545, 359] on div "phone" at bounding box center [518, 359] width 283 height 18
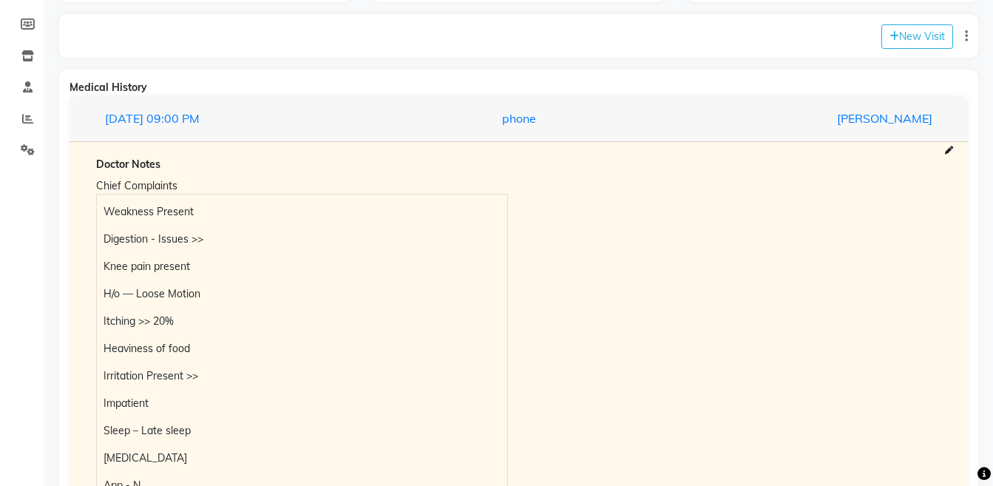
scroll to position [254, 0]
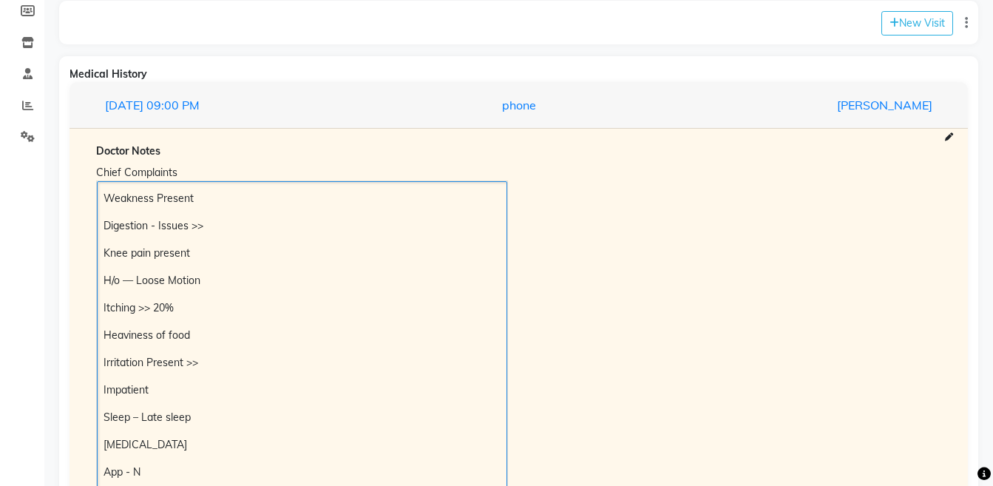
click at [101, 190] on div "Weakness Present Digestion - Issues >> Knee pain present H/o — Loose Motion Itc…" at bounding box center [302, 404] width 410 height 446
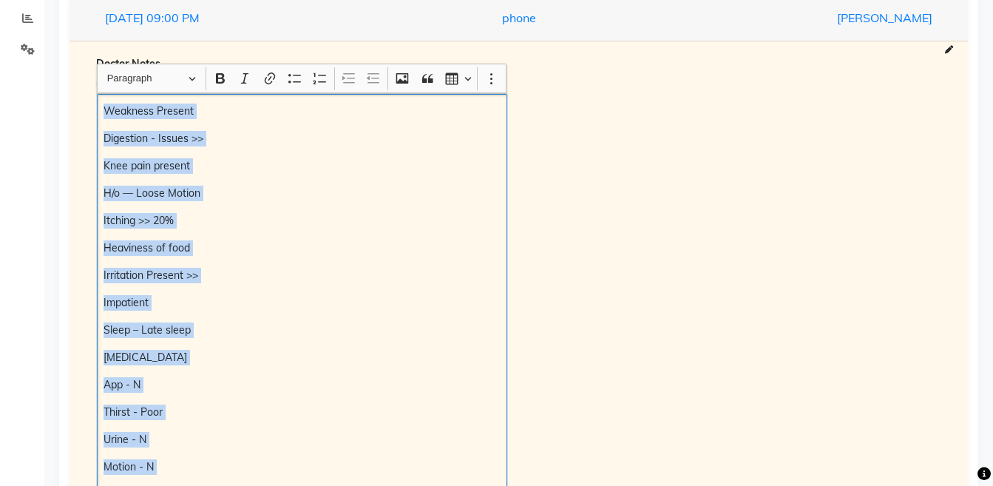
scroll to position [384, 0]
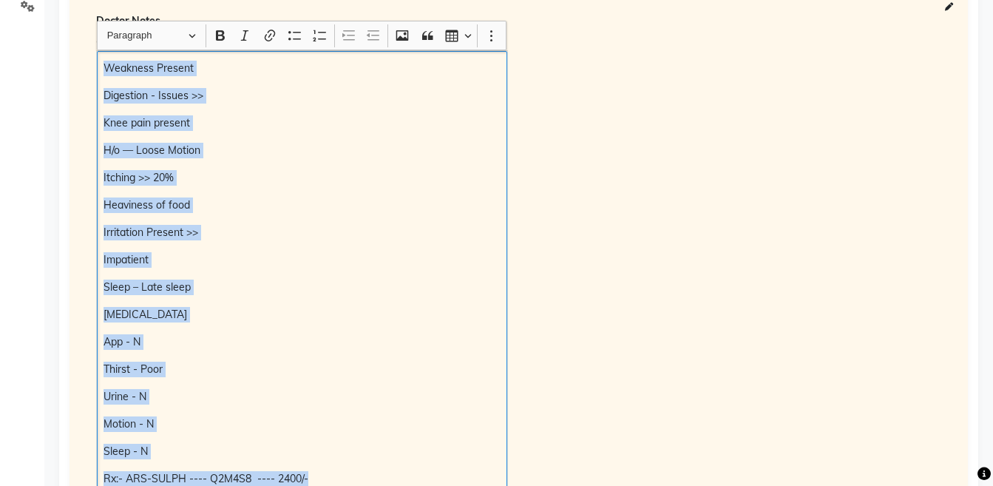
copy div "Weakness Present Digestion - Issues >> Knee pain present H/o — Loose Motion Itc…"
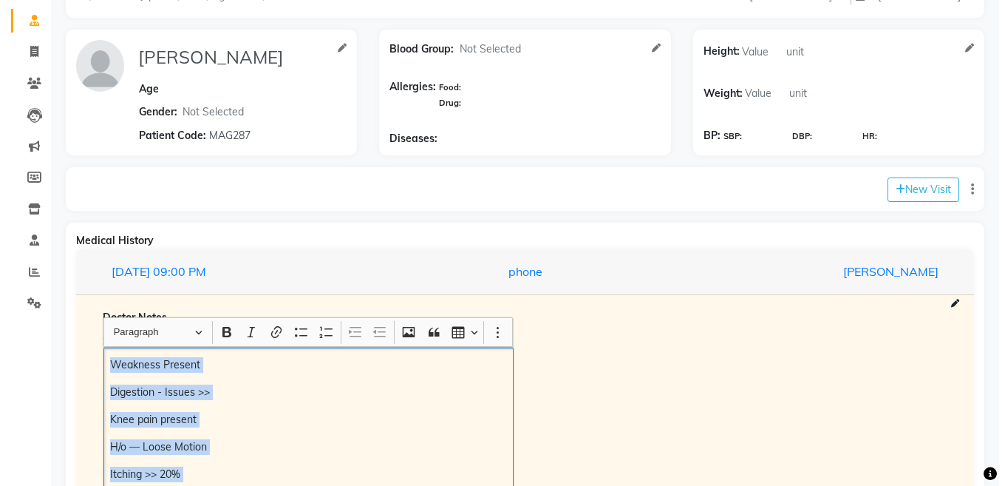
scroll to position [47, 0]
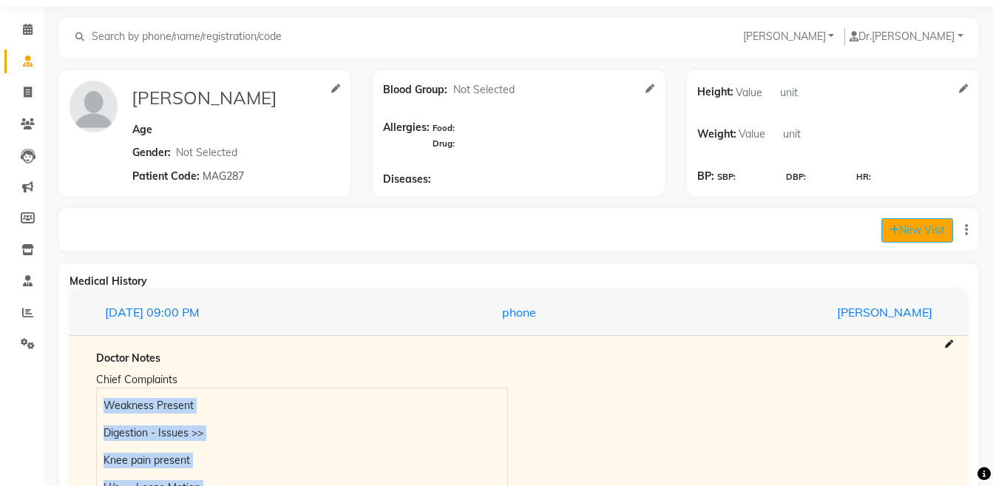
click at [918, 233] on button "New Visit" at bounding box center [917, 230] width 72 height 24
select select "910"
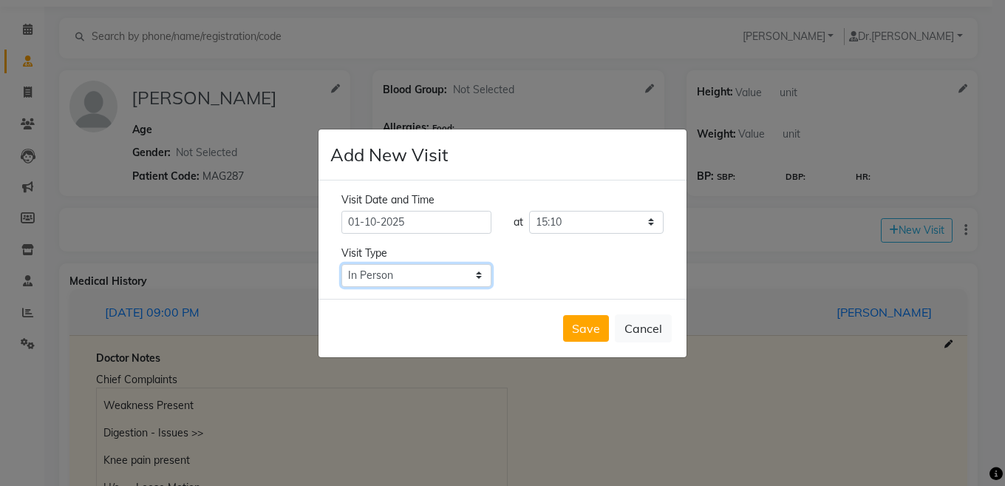
click at [436, 279] on select "Select Type In Person Video Phone Chat" at bounding box center [417, 275] width 150 height 23
select select "phone"
click at [342, 264] on select "Select Type In Person Video Phone Chat" at bounding box center [417, 275] width 150 height 23
click at [600, 332] on button "Save" at bounding box center [586, 328] width 46 height 27
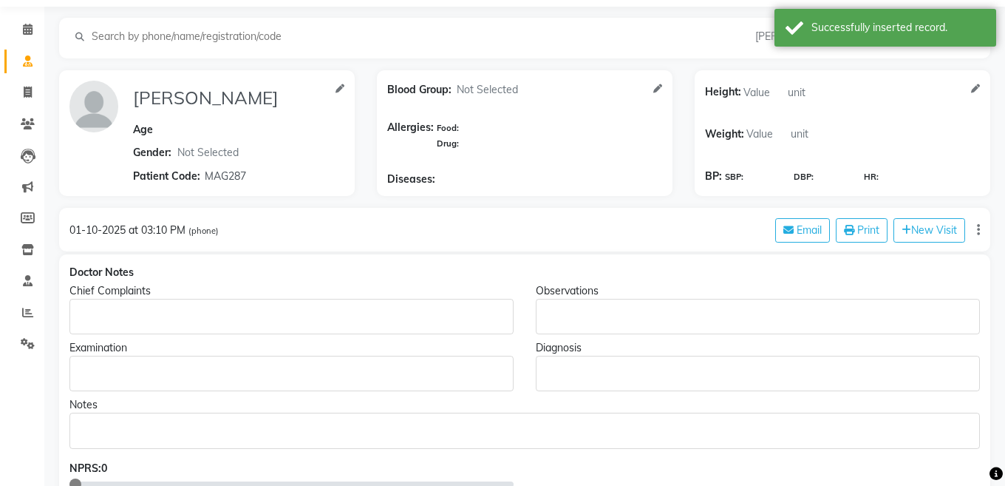
type input "[PERSON_NAME]"
select select "[DEMOGRAPHIC_DATA]"
type input "MAG287"
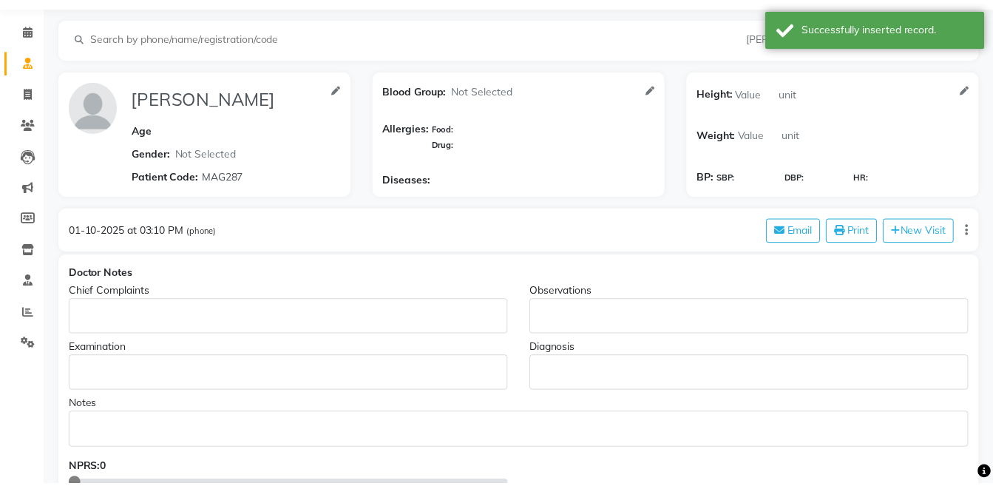
scroll to position [0, 0]
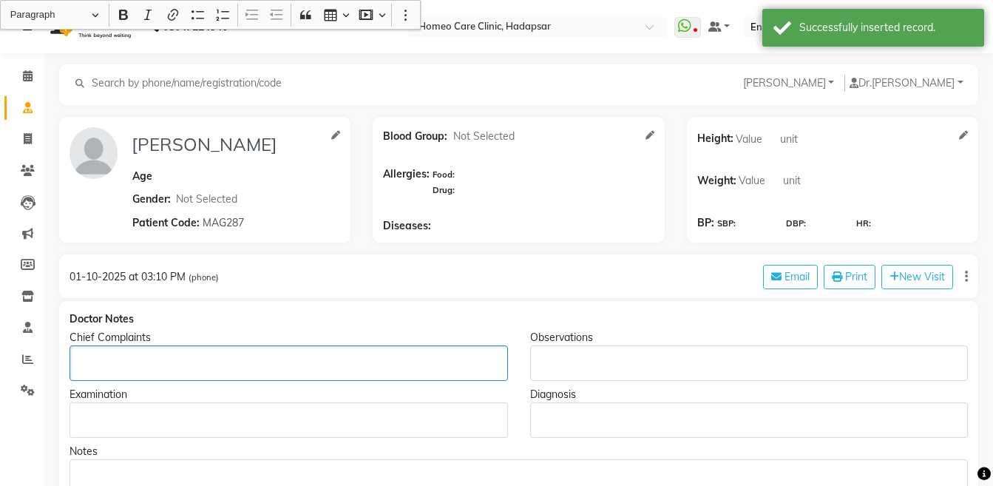
click at [107, 350] on div "Rich Text Editor, main" at bounding box center [288, 362] width 438 height 35
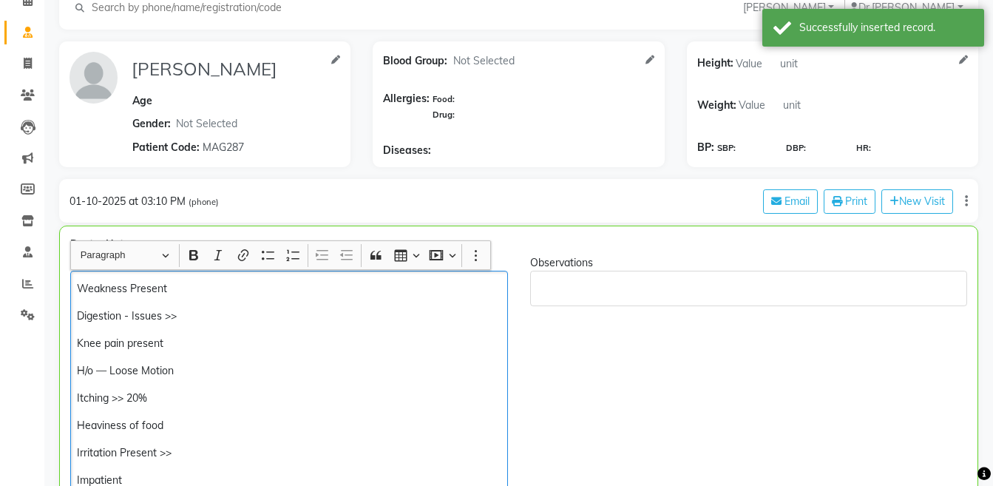
scroll to position [310, 0]
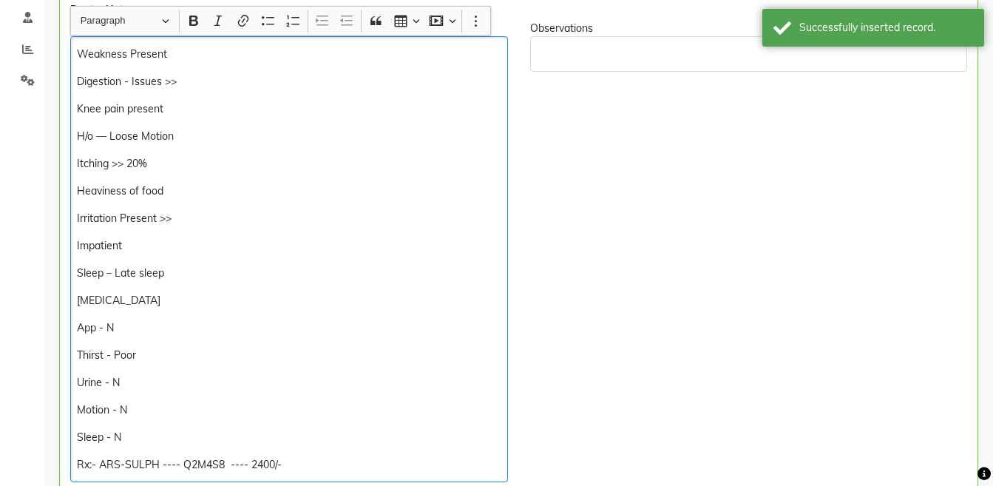
click at [78, 52] on p "Weakness Present" at bounding box center [289, 55] width 424 height 16
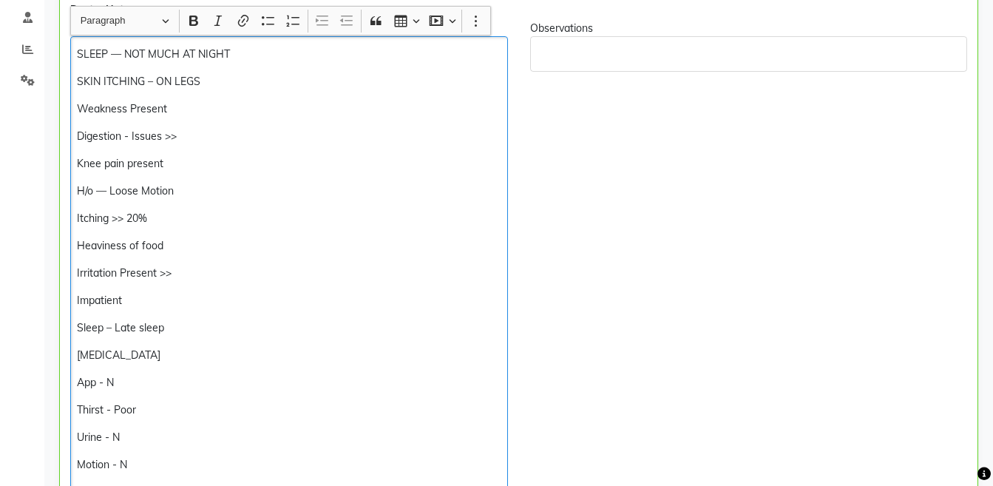
click at [81, 110] on p "Weakness Present" at bounding box center [289, 109] width 424 height 16
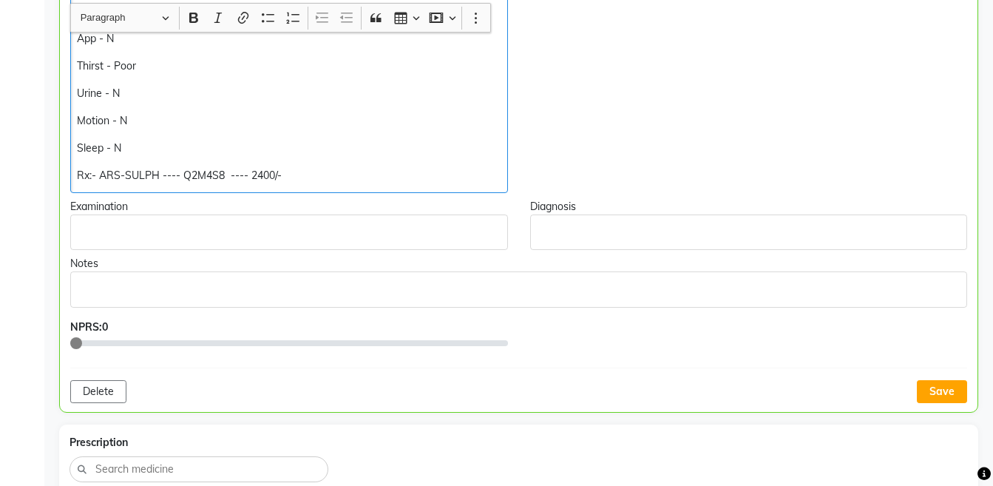
scroll to position [629, 0]
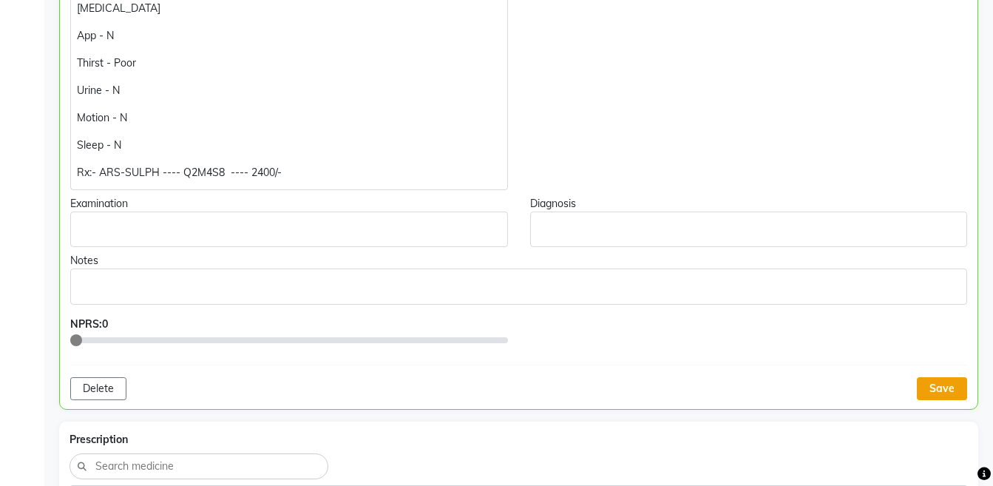
click at [934, 392] on button "Save" at bounding box center [942, 388] width 50 height 23
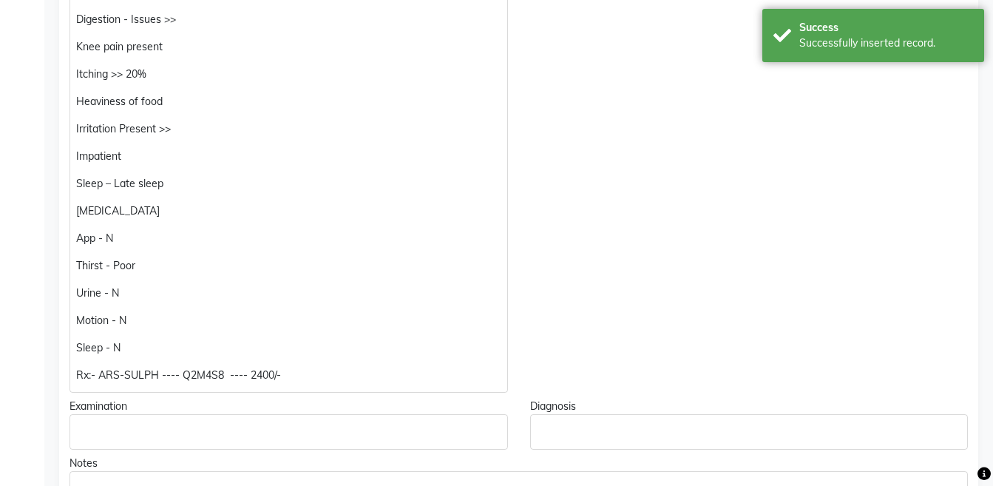
scroll to position [411, 0]
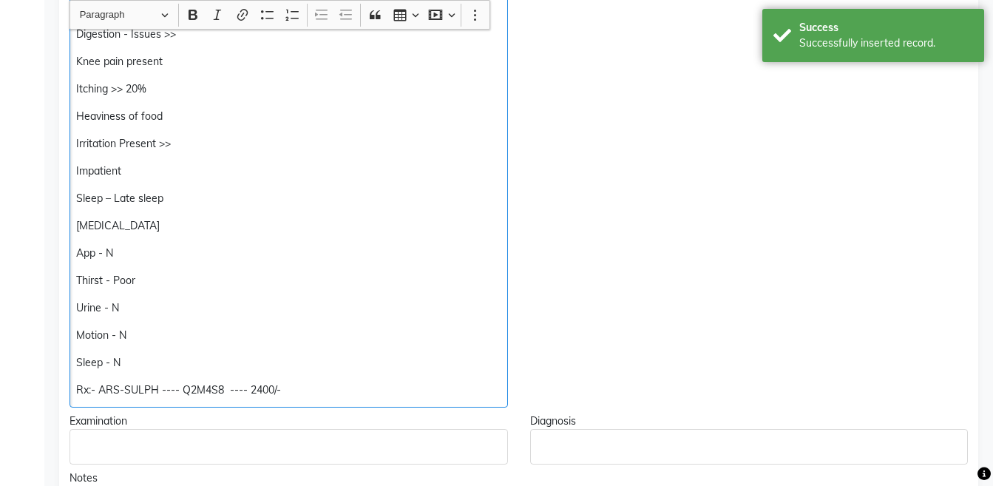
click at [157, 229] on p "[MEDICAL_DATA]" at bounding box center [288, 226] width 424 height 16
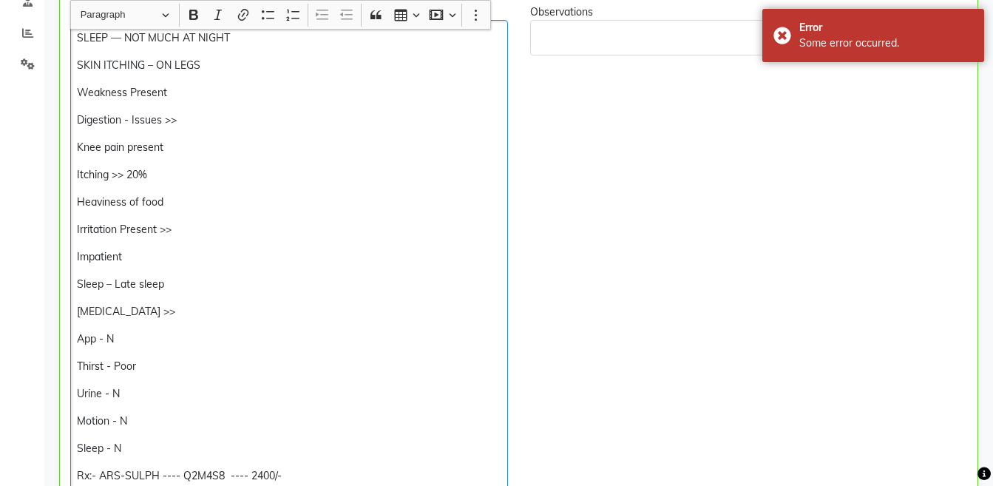
scroll to position [329, 0]
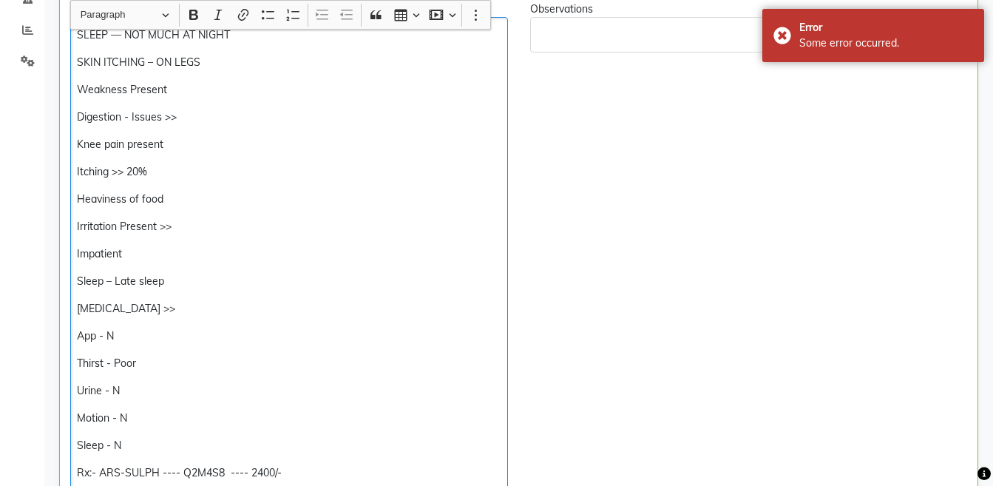
click at [259, 162] on div "SLEEP — NOT MUCH AT NIGHT SKIN ITCHING – ON LEGS Weakness Present Digestion - I…" at bounding box center [289, 253] width 438 height 473
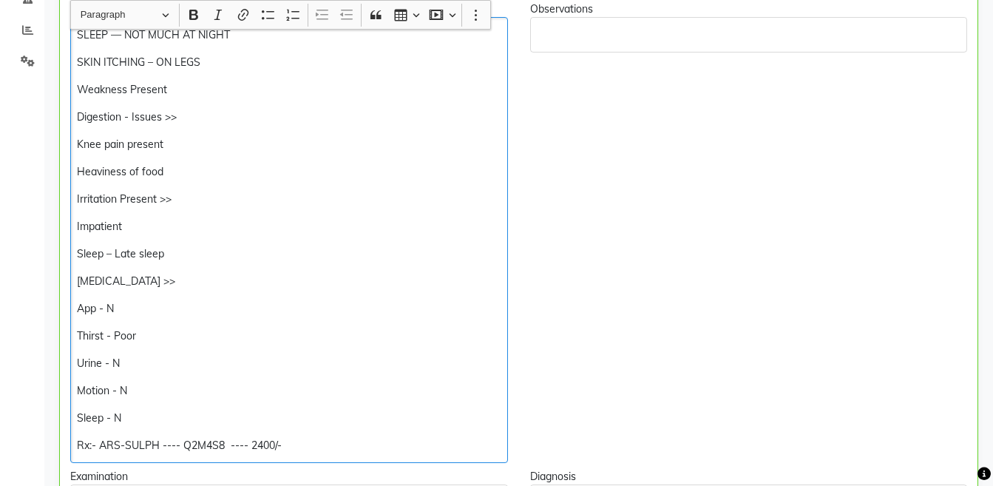
click at [126, 445] on p "Rx:- ARS-SULPH ---- Q2M4S8 ---- 2400/-" at bounding box center [289, 446] width 424 height 16
click at [137, 444] on p "Rx:- SULPH ---- Q2M4S8 ---- 2400/-" at bounding box center [289, 446] width 424 height 16
click at [278, 459] on div "SLEEP — NOT MUCH AT NIGHT SKIN ITCHING – ON LEGS Weakness Present Digestion - I…" at bounding box center [289, 240] width 438 height 446
copy div "Rx:- SULPH 1M ---- Q2M4S8 ---- 2400/-"
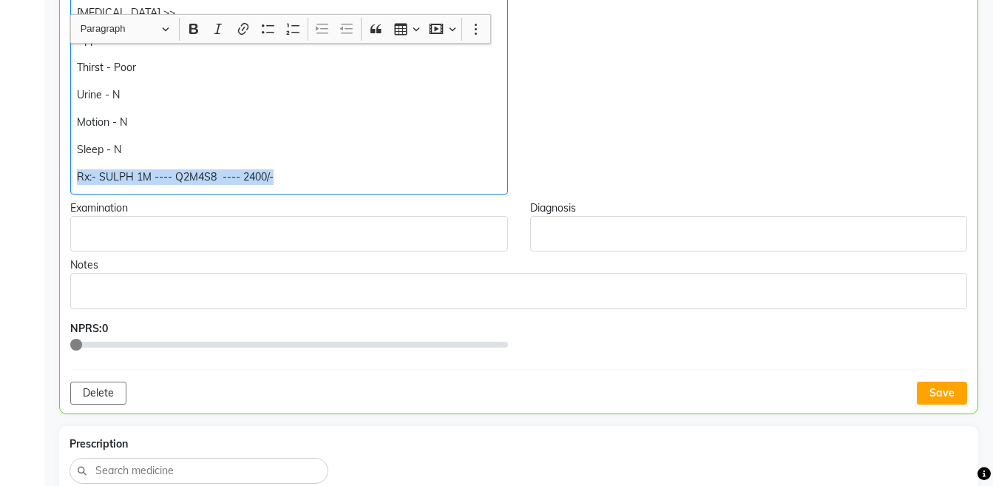
scroll to position [611, 0]
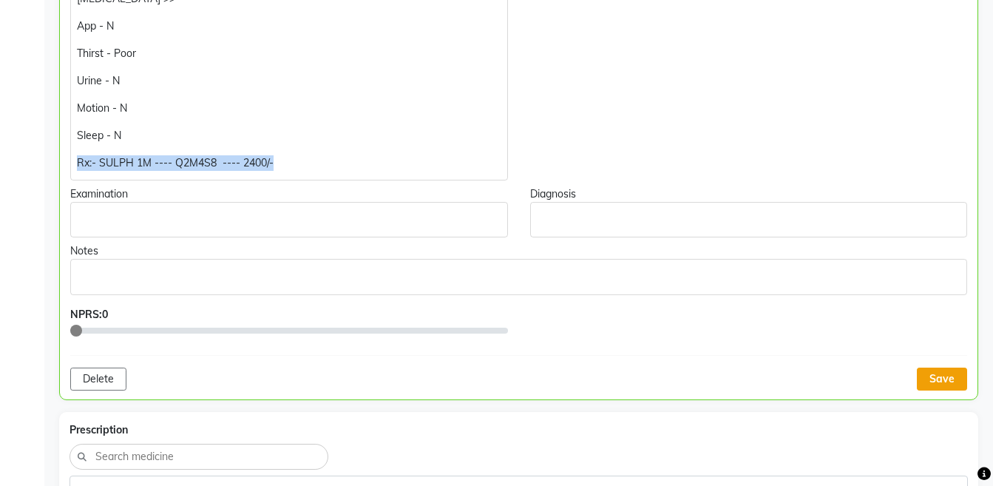
click at [937, 378] on button "Save" at bounding box center [942, 378] width 50 height 23
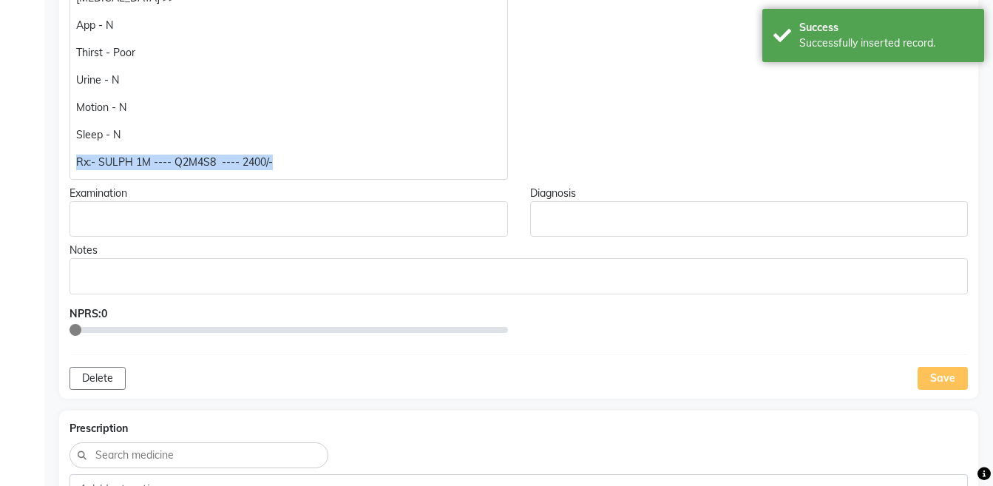
scroll to position [1273, 0]
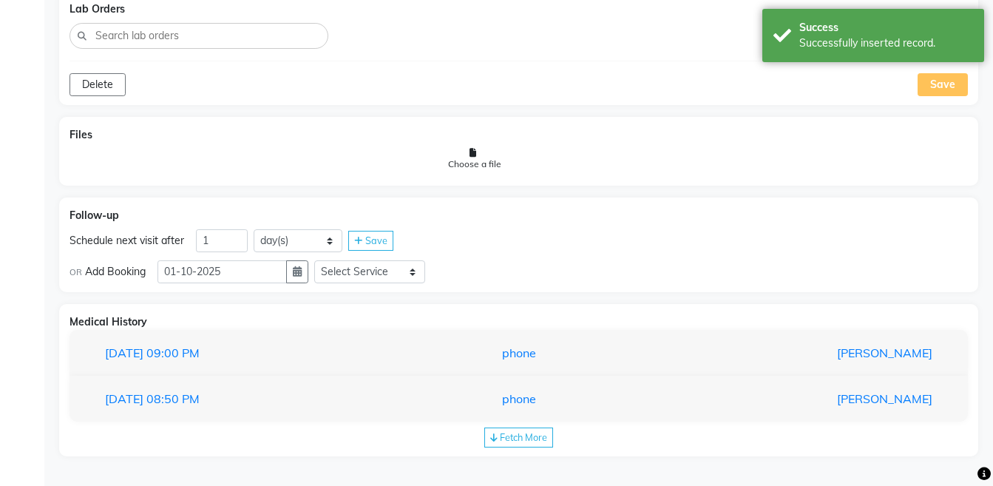
click at [548, 441] on div "Fetch More" at bounding box center [518, 437] width 69 height 20
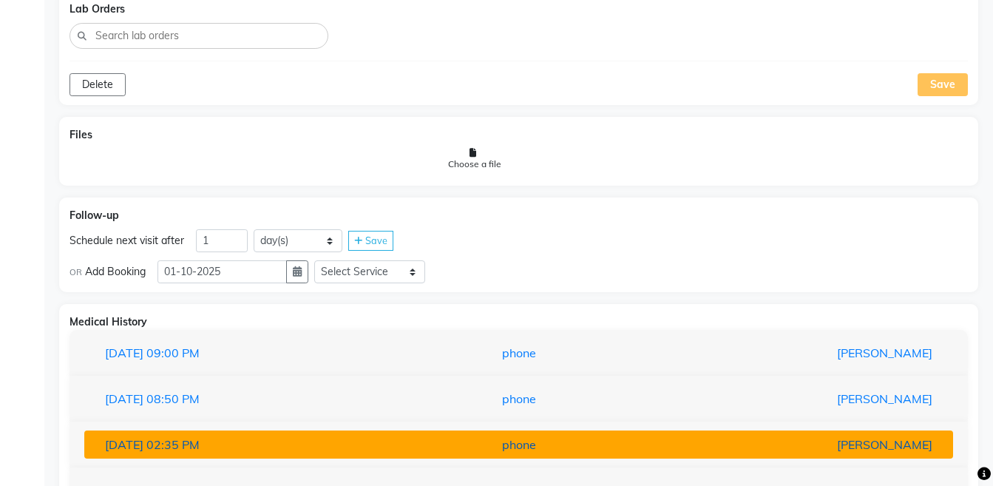
click at [546, 441] on div "phone" at bounding box center [518, 444] width 283 height 18
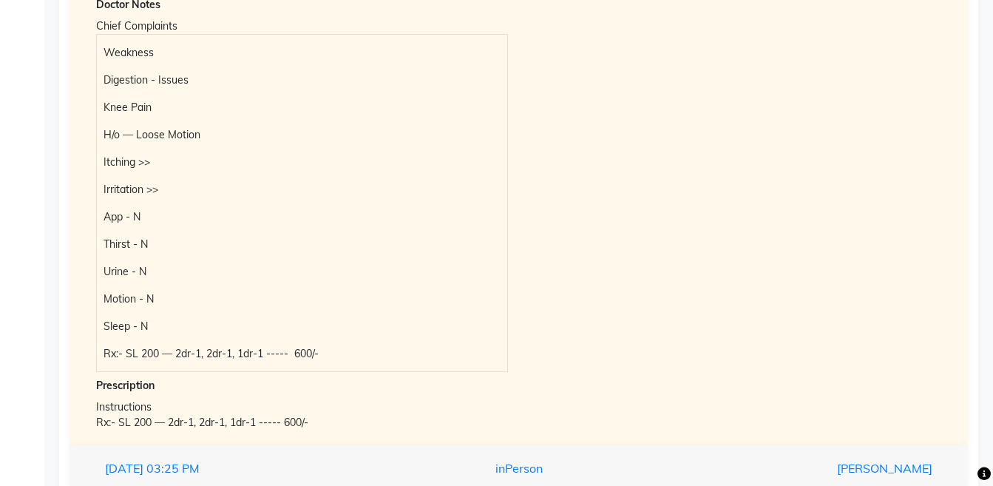
scroll to position [1824, 0]
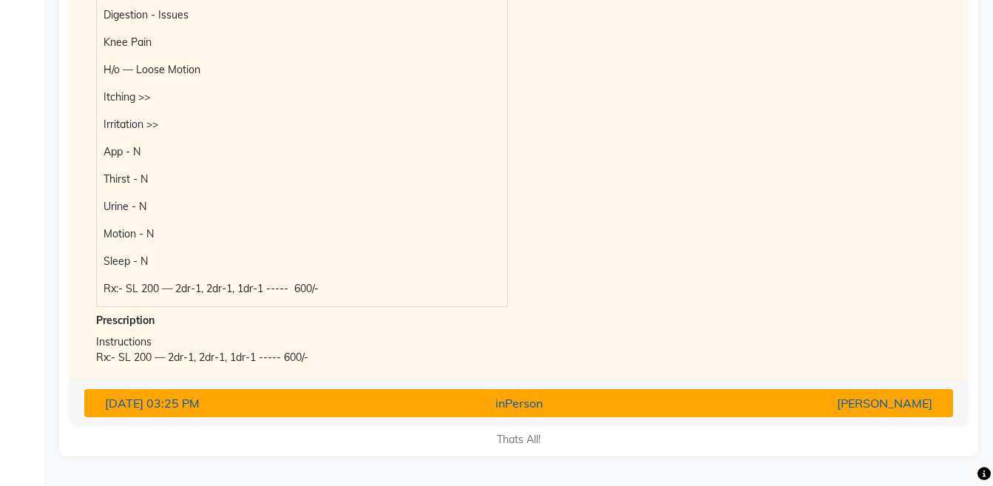
click at [670, 399] on div "[PERSON_NAME]" at bounding box center [801, 403] width 283 height 18
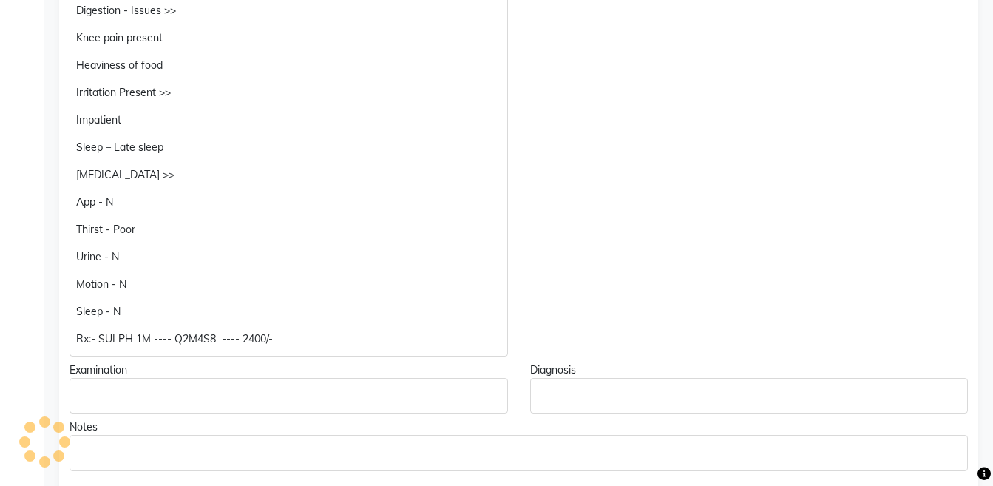
scroll to position [431, 0]
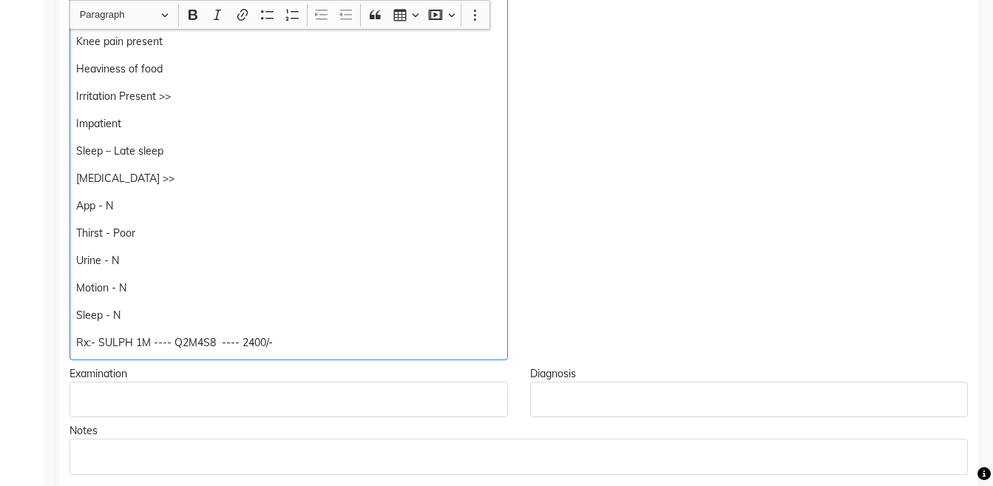
click at [340, 324] on div "SLEEP — NOT MUCH AT NIGHT SKIN ITCHING – ON LEGS Weakness Present Digestion - I…" at bounding box center [288, 137] width 438 height 446
copy div "Rx:- SULPH 1M ---- Q2M4S8 ---- 2400/-"
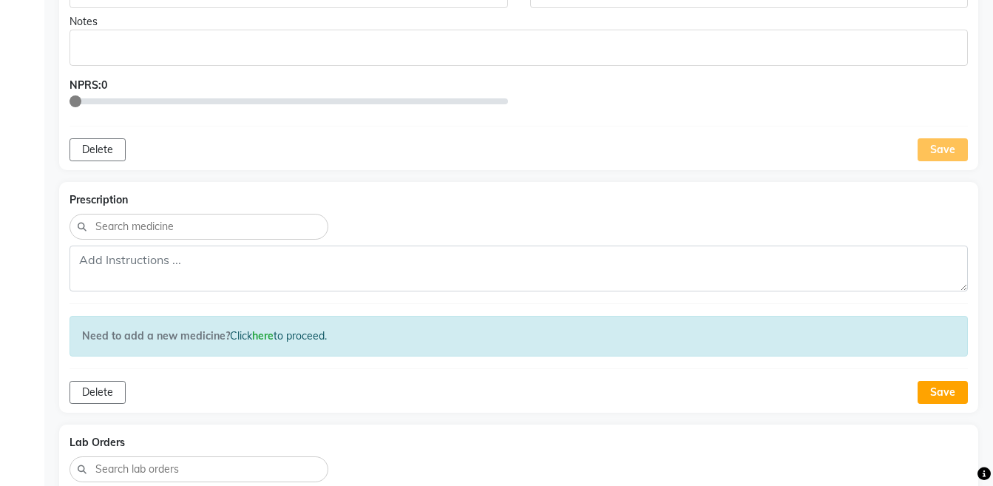
scroll to position [837, 0]
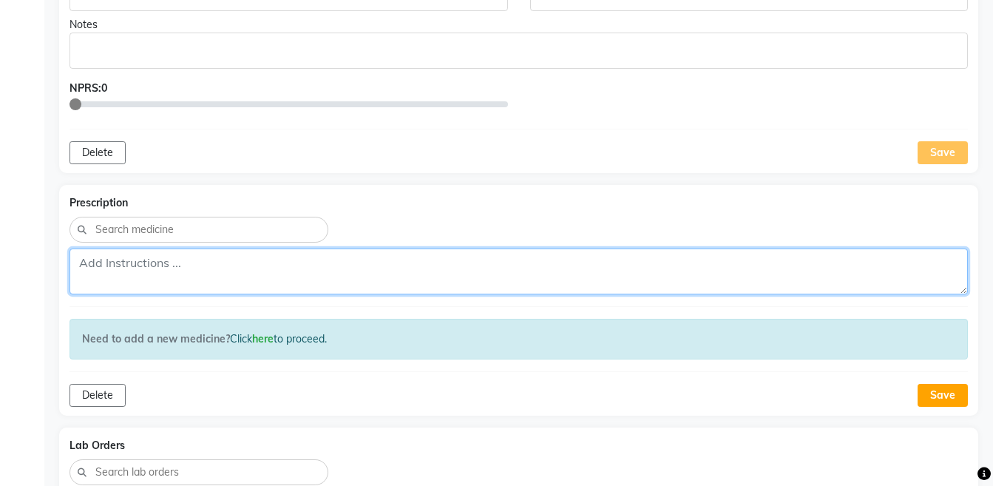
click at [620, 262] on textarea at bounding box center [518, 271] width 898 height 46
paste textarea "Rx:- SULPH 1M ---- Q2M4S8 ---- 2400/-"
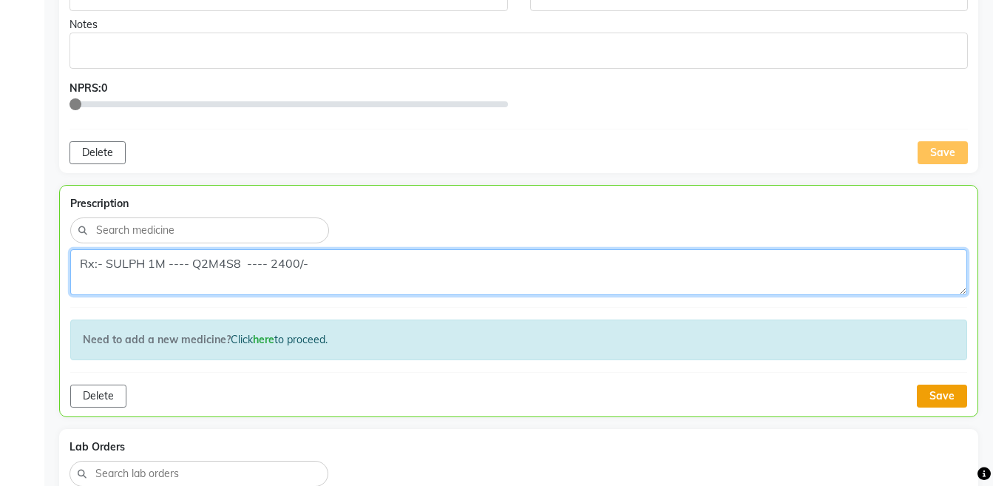
type textarea "Rx:- SULPH 1M ---- Q2M4S8 ---- 2400/-"
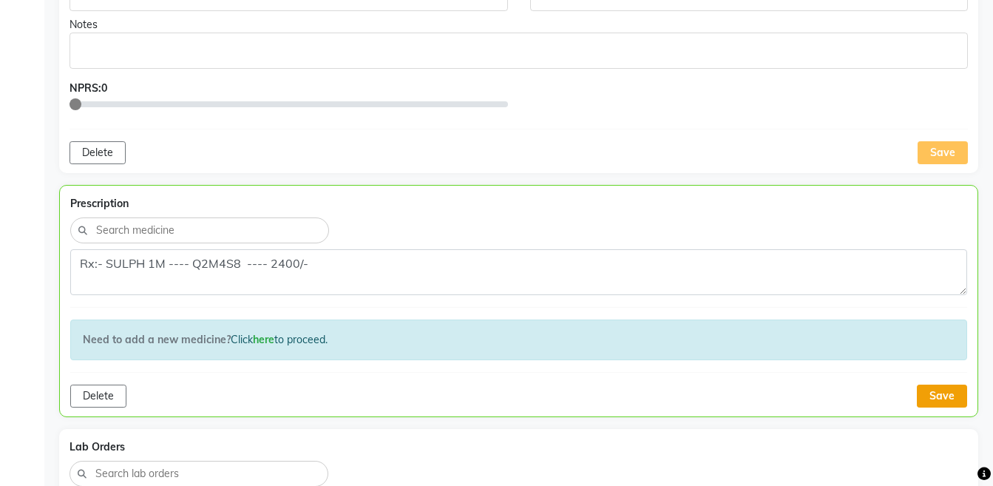
click at [942, 392] on button "Save" at bounding box center [942, 395] width 50 height 23
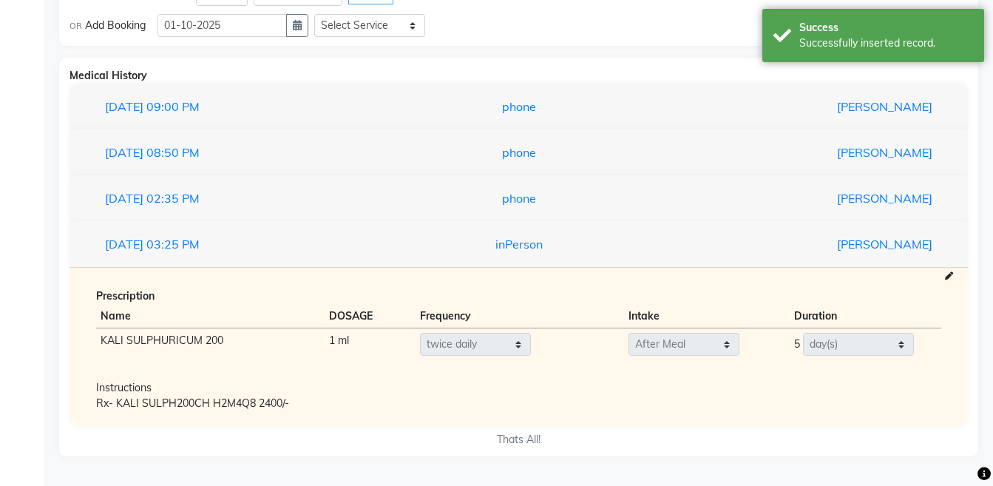
scroll to position [1217, 0]
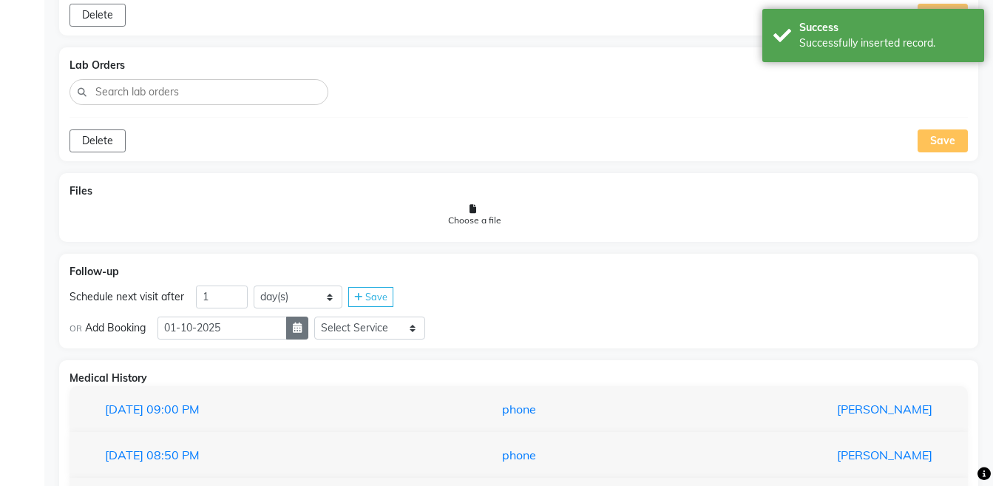
click at [302, 330] on icon "button" at bounding box center [297, 327] width 9 height 10
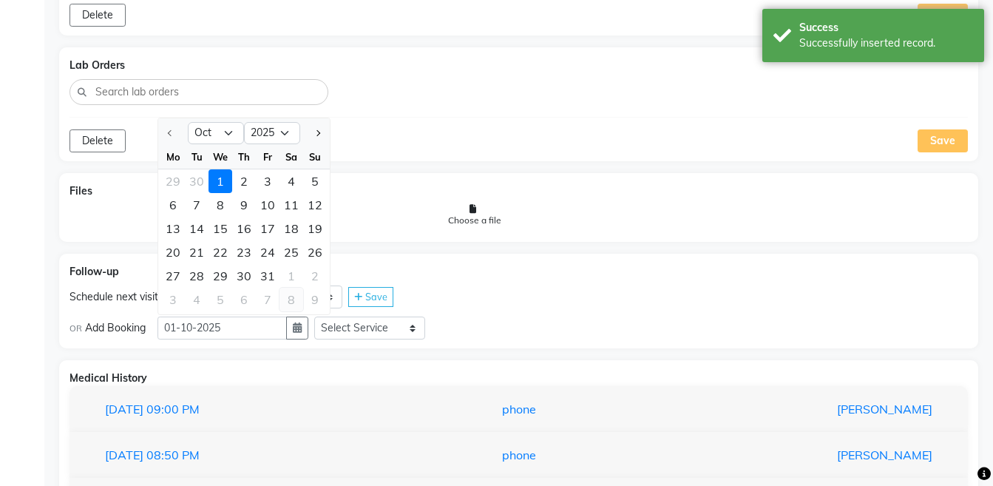
click at [299, 305] on div "8" at bounding box center [291, 300] width 24 height 24
type input "[DATE]"
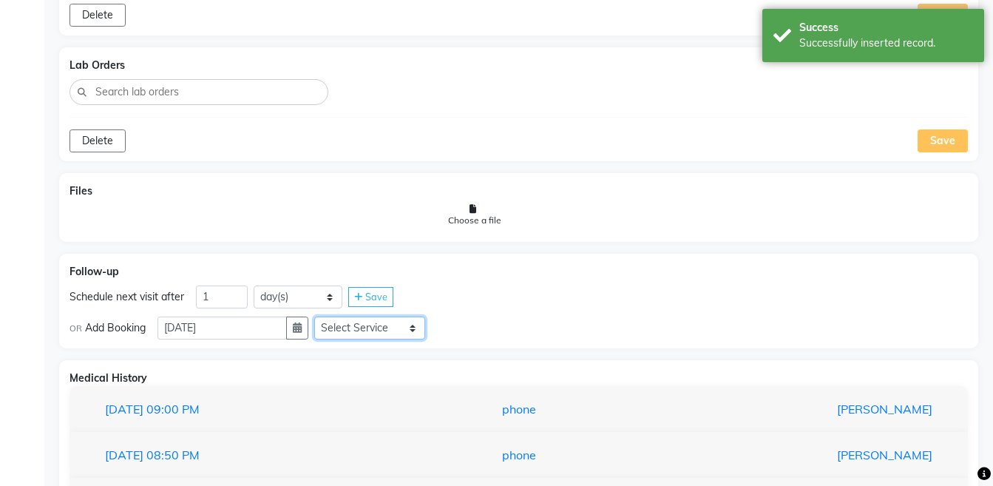
click at [390, 329] on select "Select Service Medicine Medicine 1 Hydra Facial Medi Facial Vampire Facial With…" at bounding box center [369, 327] width 111 height 23
select select "972997"
click at [326, 316] on select "Select Service Medicine Medicine 1 Hydra Facial Medi Facial Vampire Facial With…" at bounding box center [369, 327] width 111 height 23
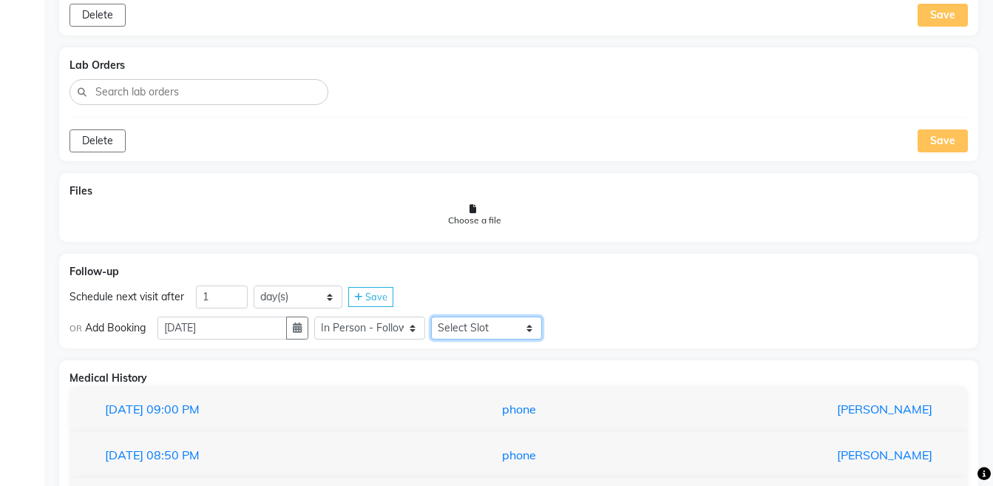
click at [467, 324] on select "Select Slot 10:15 10:30 10:45 11:00 11:15 11:45 12:15 12:30 12:45 13:00 13:15 1…" at bounding box center [486, 327] width 111 height 23
select select "870"
click at [443, 316] on select "Select Slot 10:15 10:30 10:45 11:00 11:15 11:45 12:15 12:30 12:45 13:00 13:15 1…" at bounding box center [486, 327] width 111 height 23
click at [588, 338] on div "Save" at bounding box center [570, 328] width 45 height 20
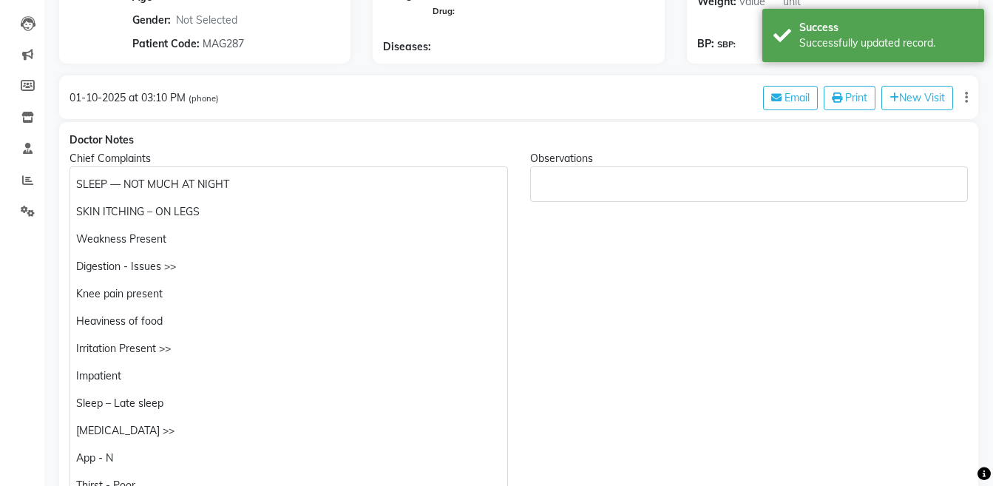
scroll to position [0, 0]
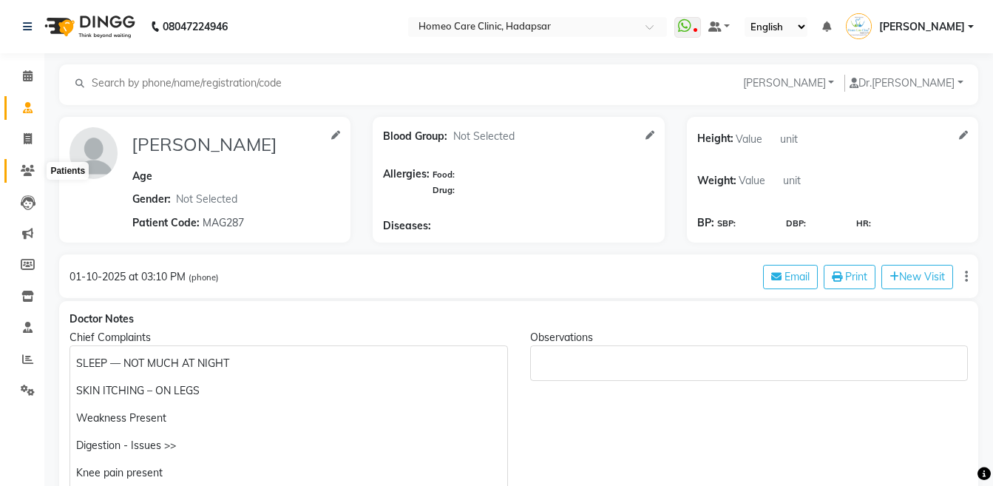
click at [31, 175] on icon at bounding box center [28, 170] width 14 height 11
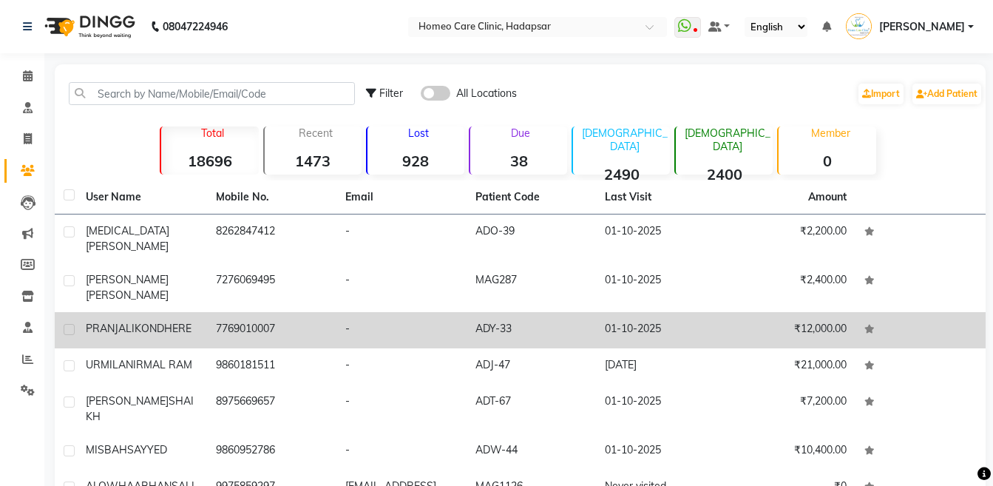
click at [140, 312] on td "[PERSON_NAME]" at bounding box center [142, 330] width 130 height 36
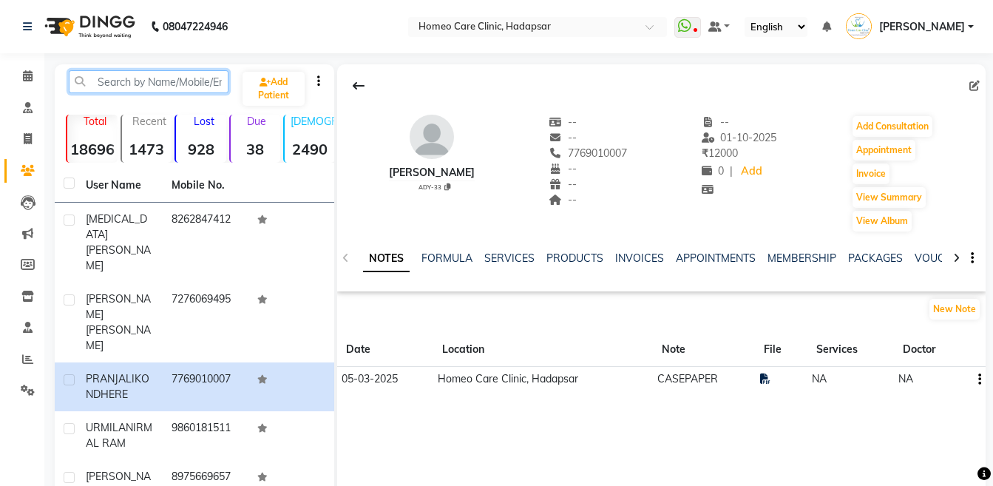
click at [204, 84] on input "text" at bounding box center [149, 81] width 160 height 23
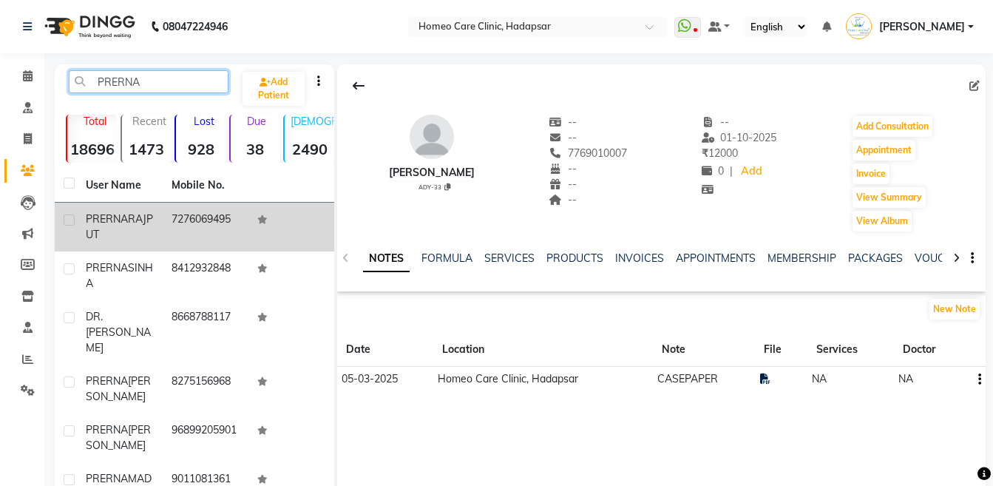
type input "PRERNA"
click at [221, 219] on td "7276069495" at bounding box center [206, 227] width 86 height 49
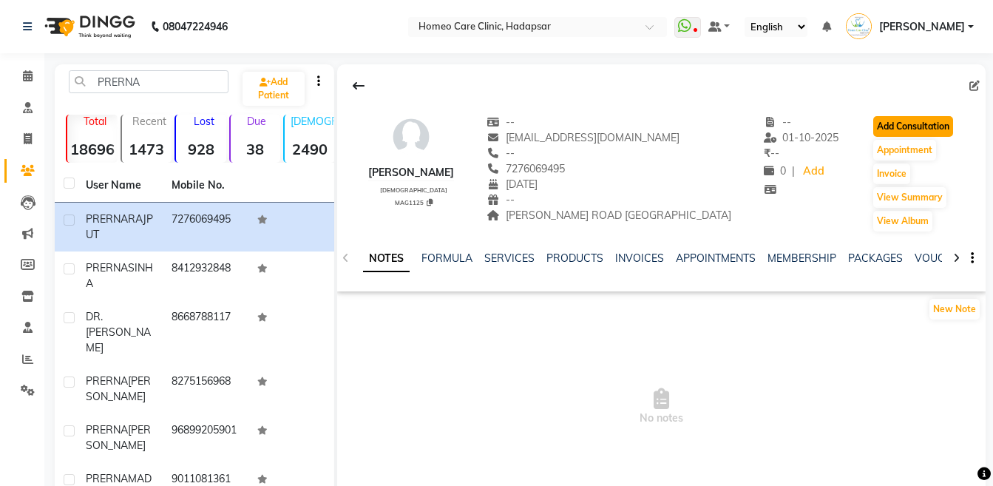
click at [873, 135] on button "Add Consultation" at bounding box center [913, 126] width 80 height 21
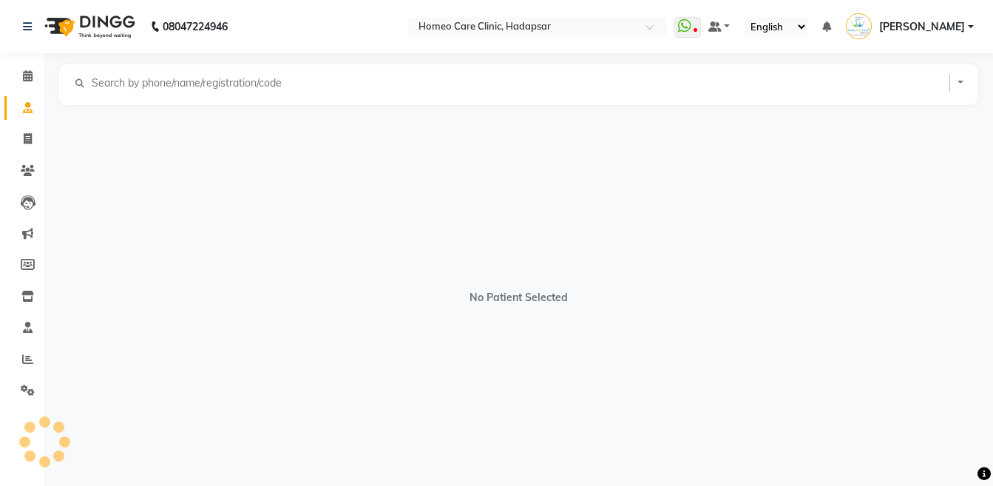
select select "[DEMOGRAPHIC_DATA]"
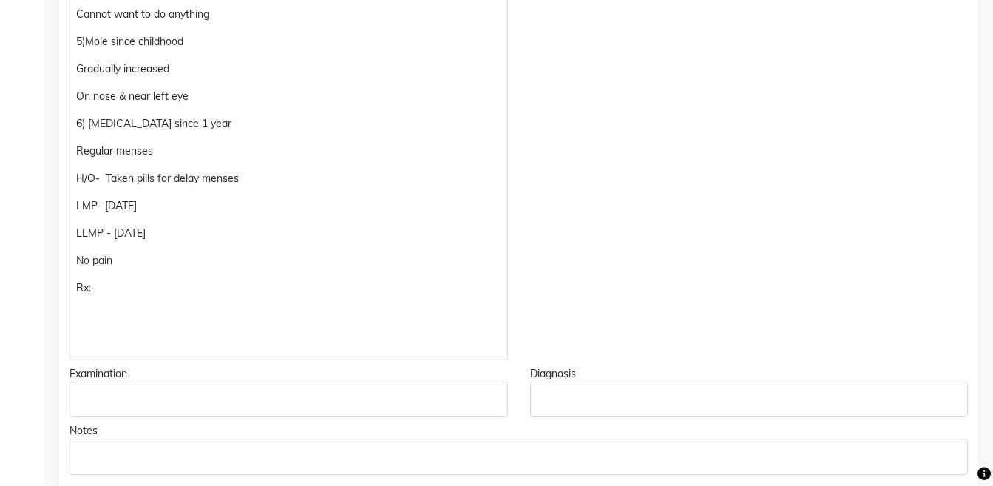
scroll to position [942, 0]
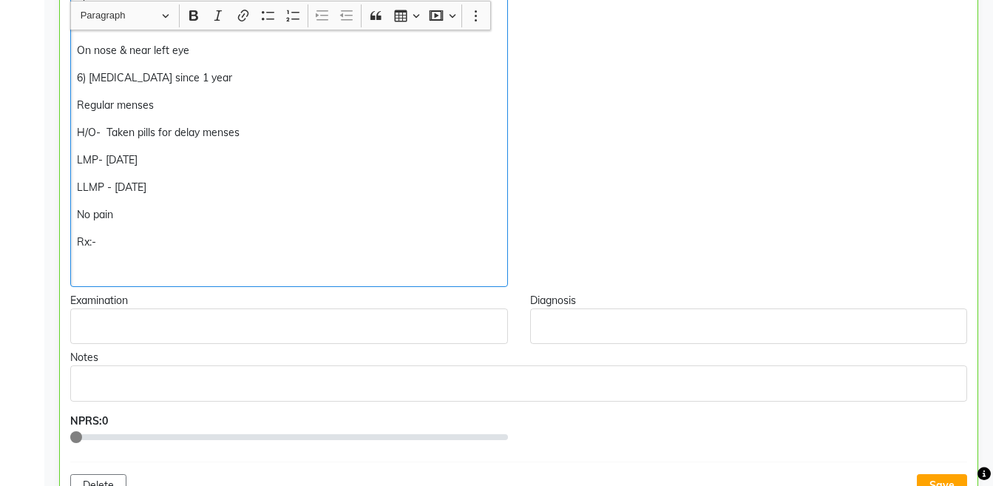
scroll to position [943, 0]
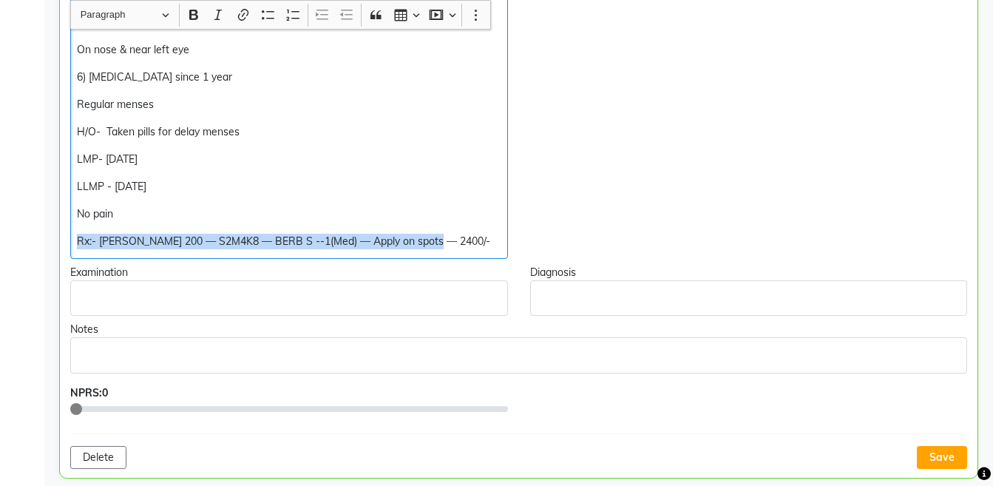
copy div "Rx:- [PERSON_NAME] 200 — S2M4K8 — BERB S --1(Med) — Apply on spots — 2400/-"
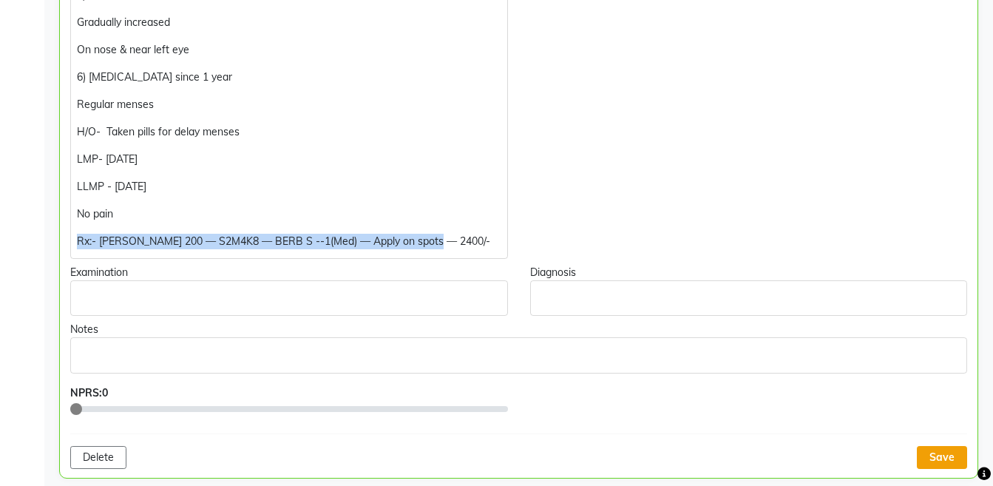
click at [920, 465] on button "Save" at bounding box center [942, 457] width 50 height 23
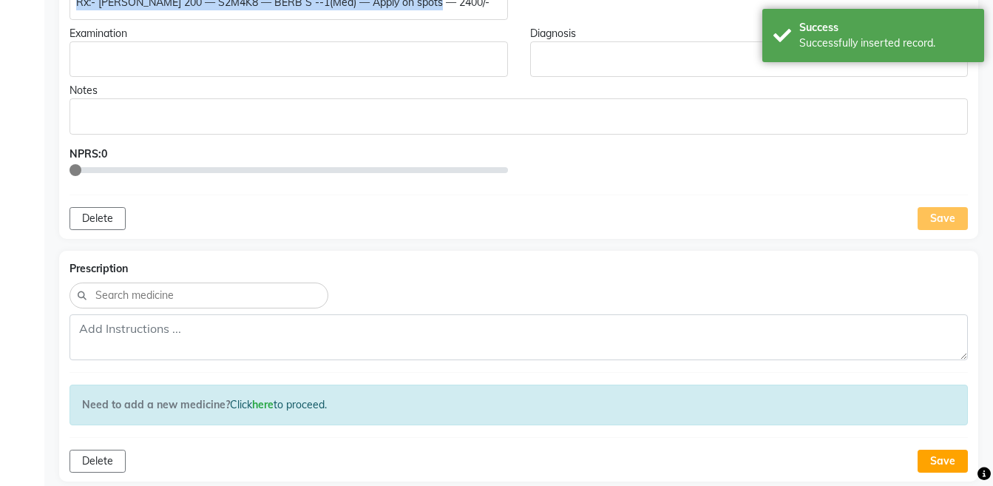
scroll to position [1319, 0]
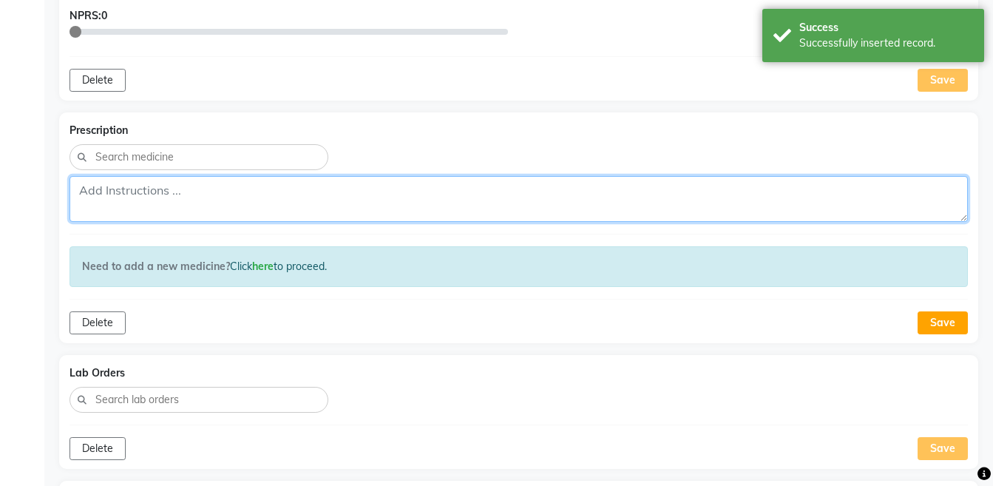
click at [534, 194] on textarea at bounding box center [518, 199] width 898 height 46
paste textarea "Rx:- [PERSON_NAME] 200 — S2M4K8 — BERB S --1(Med) — Apply on spots — 2400/-"
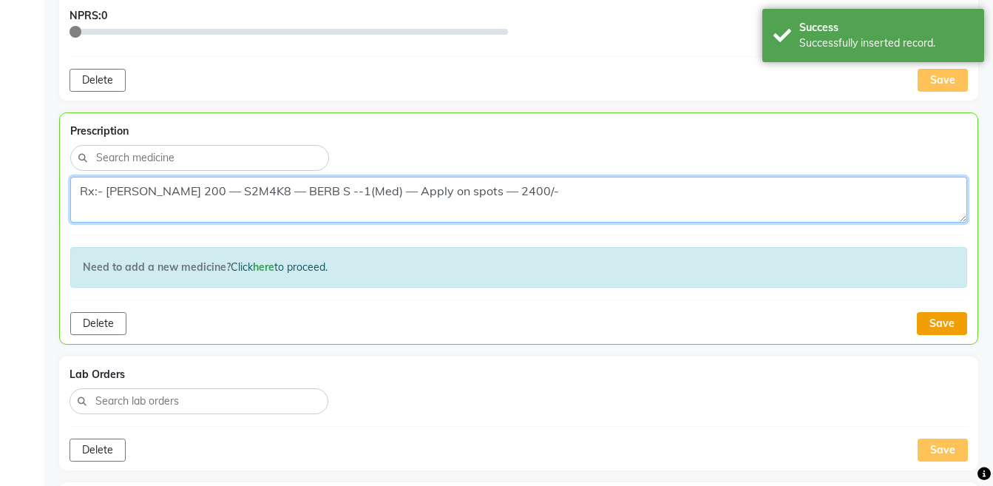
type textarea "Rx:- [PERSON_NAME] 200 — S2M4K8 — BERB S --1(Med) — Apply on spots — 2400/-"
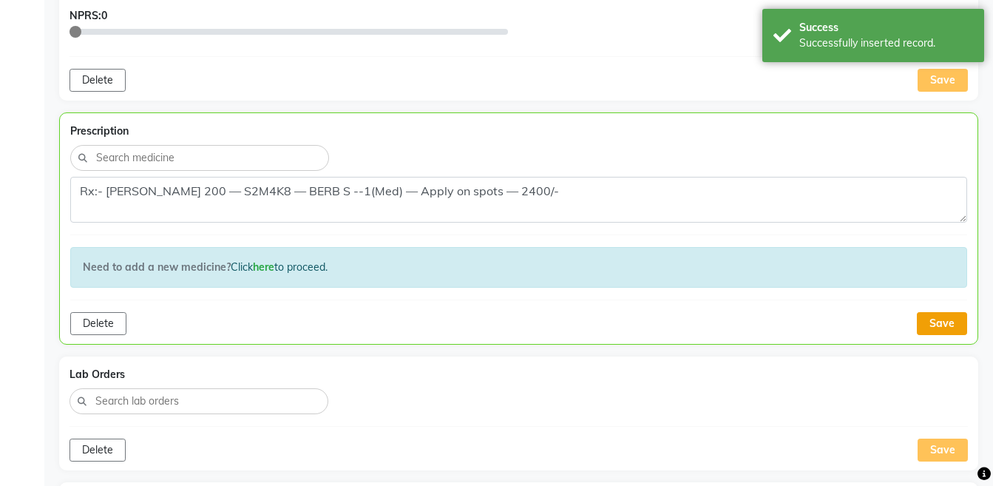
click at [925, 314] on button "Save" at bounding box center [942, 323] width 50 height 23
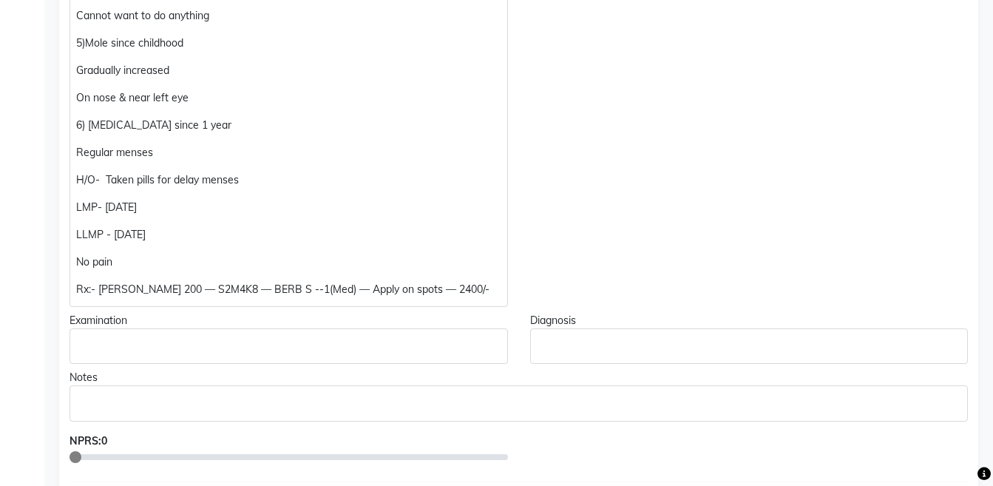
scroll to position [0, 0]
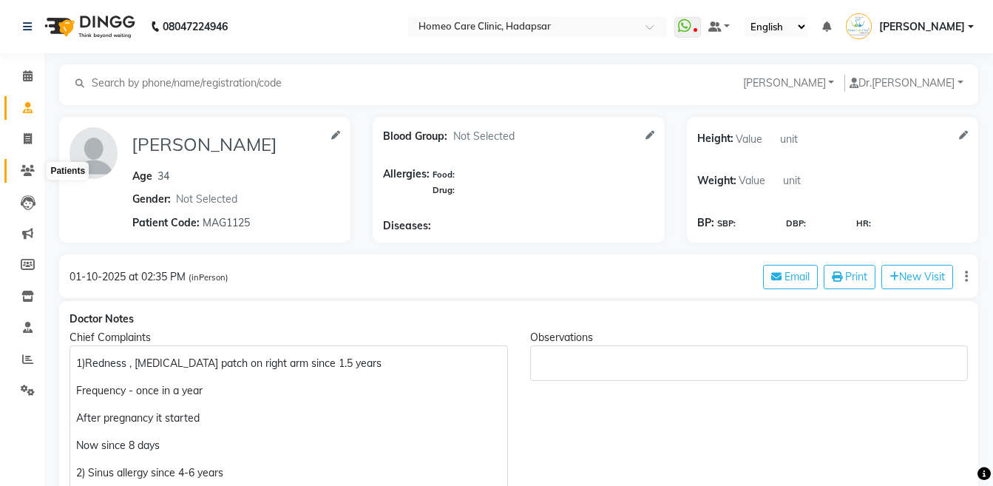
click at [22, 165] on icon at bounding box center [28, 170] width 14 height 11
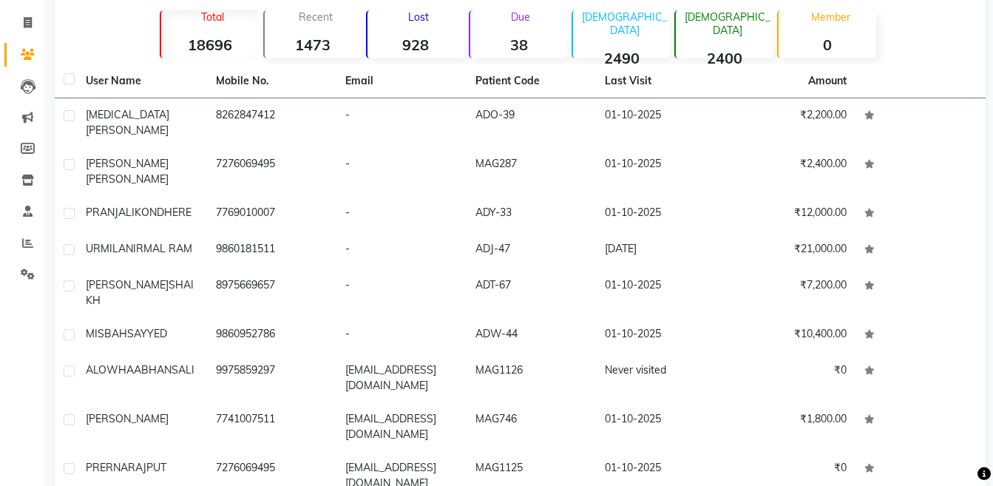
scroll to position [118, 0]
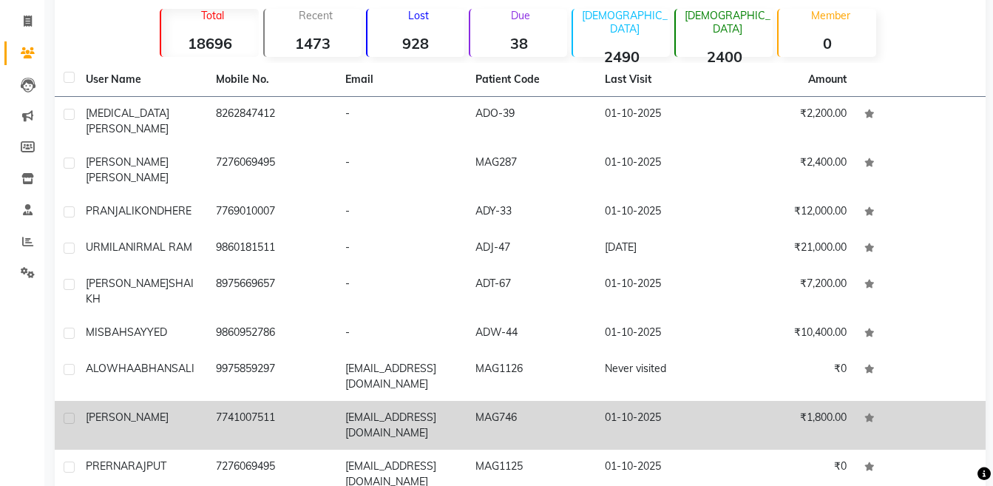
click at [680, 401] on td "01-10-2025" at bounding box center [661, 425] width 130 height 49
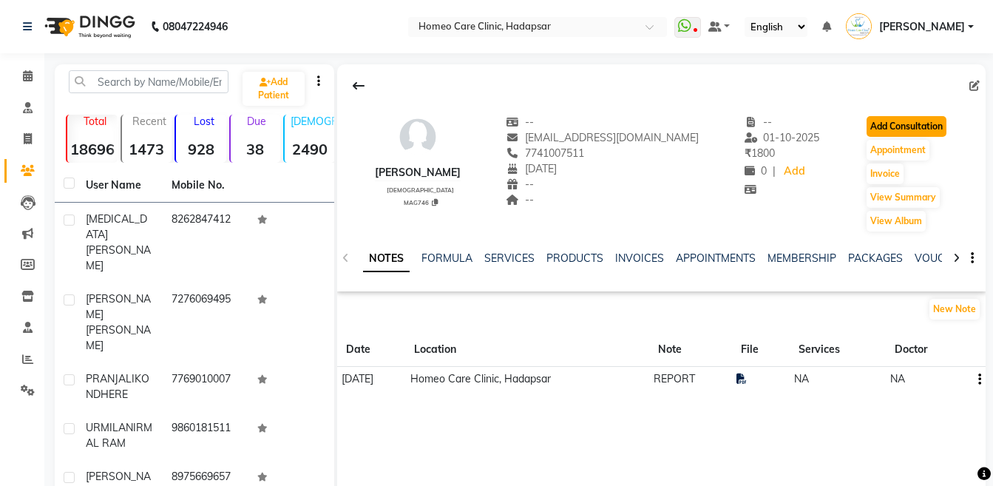
click at [900, 127] on button "Add Consultation" at bounding box center [906, 126] width 80 height 21
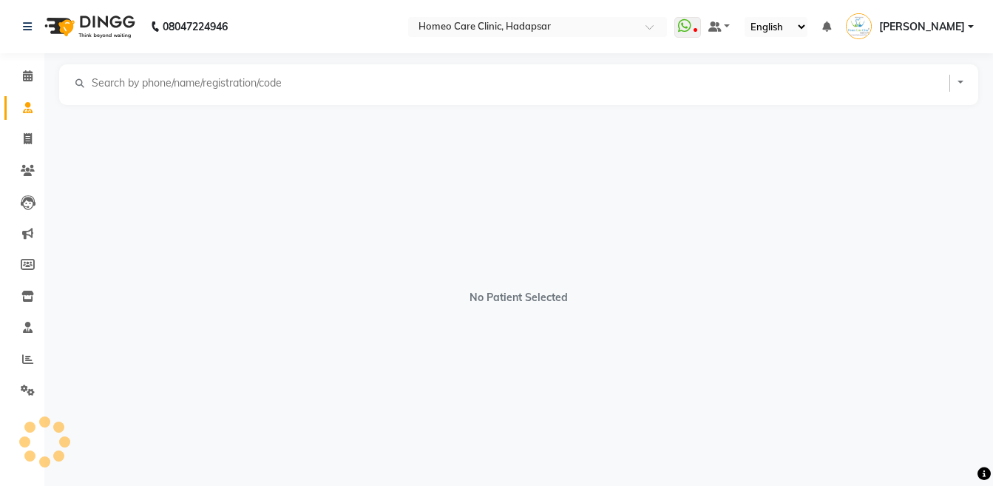
select select "[DEMOGRAPHIC_DATA]"
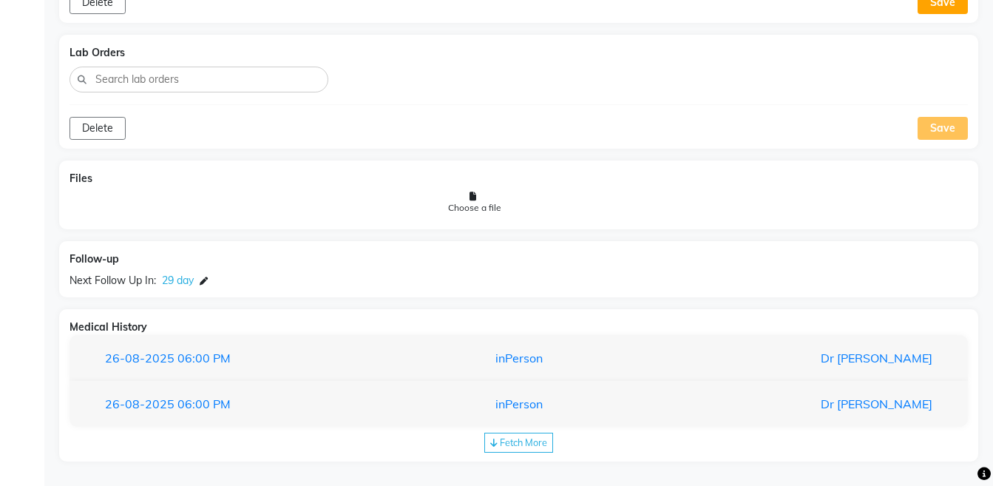
scroll to position [1223, 0]
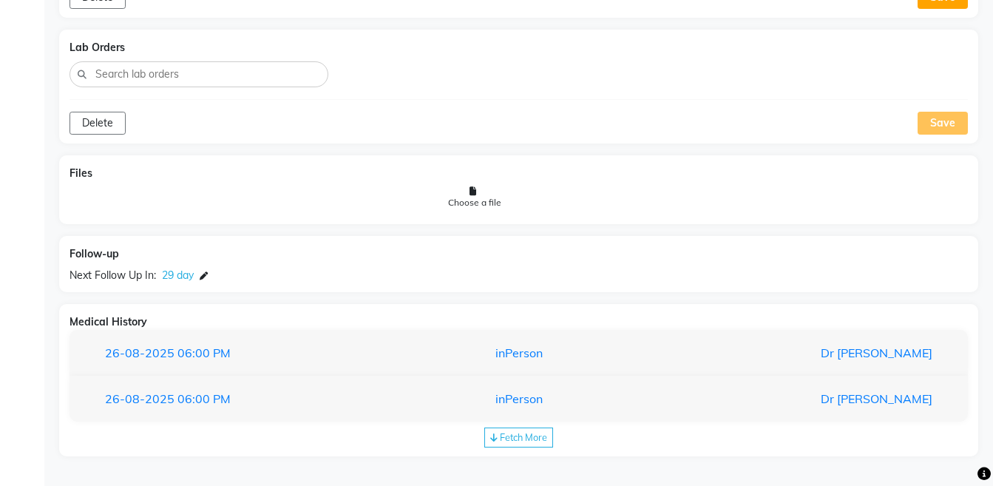
click at [509, 433] on span "Fetch More" at bounding box center [523, 437] width 47 height 12
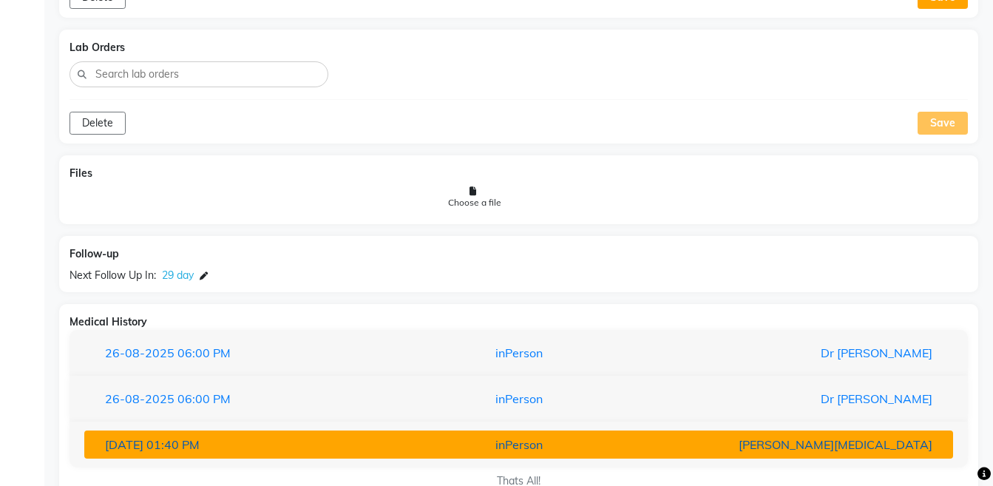
click at [499, 435] on div "inPerson" at bounding box center [518, 444] width 283 height 18
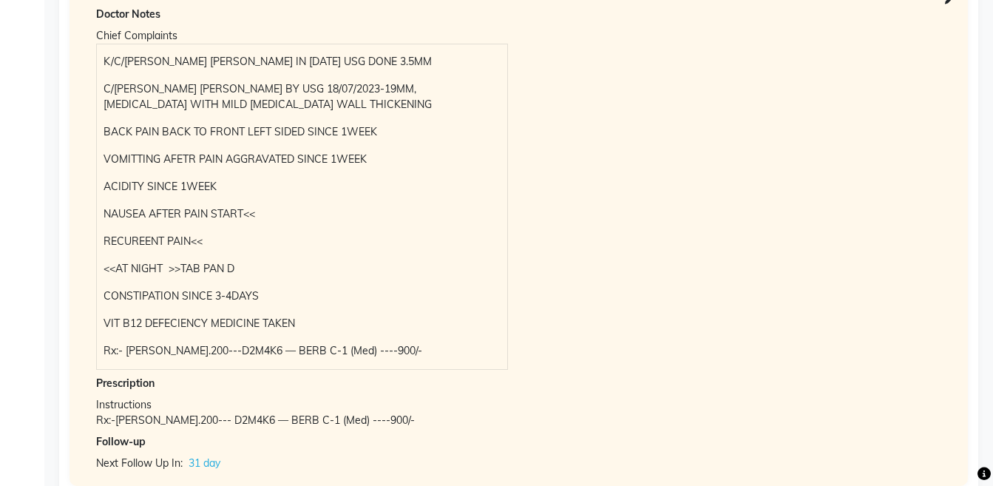
scroll to position [214, 0]
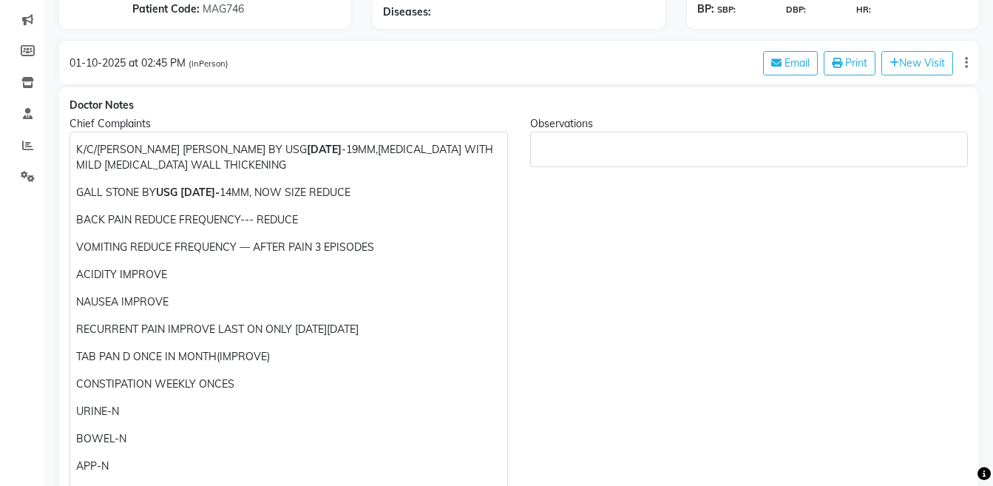
click at [275, 201] on div "K/C/[PERSON_NAME] [PERSON_NAME] BY USG [DATE] -19MM,[MEDICAL_DATA] WITH MILD [M…" at bounding box center [288, 349] width 438 height 434
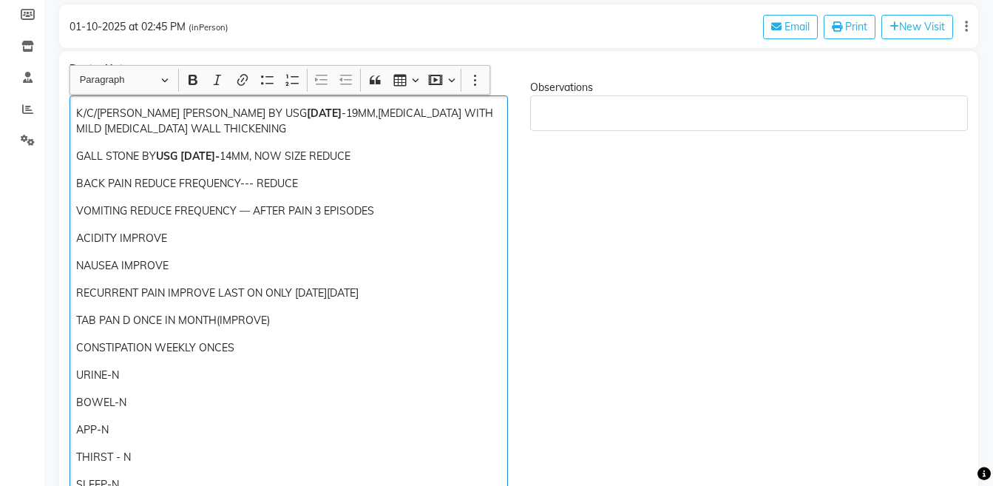
scroll to position [254, 0]
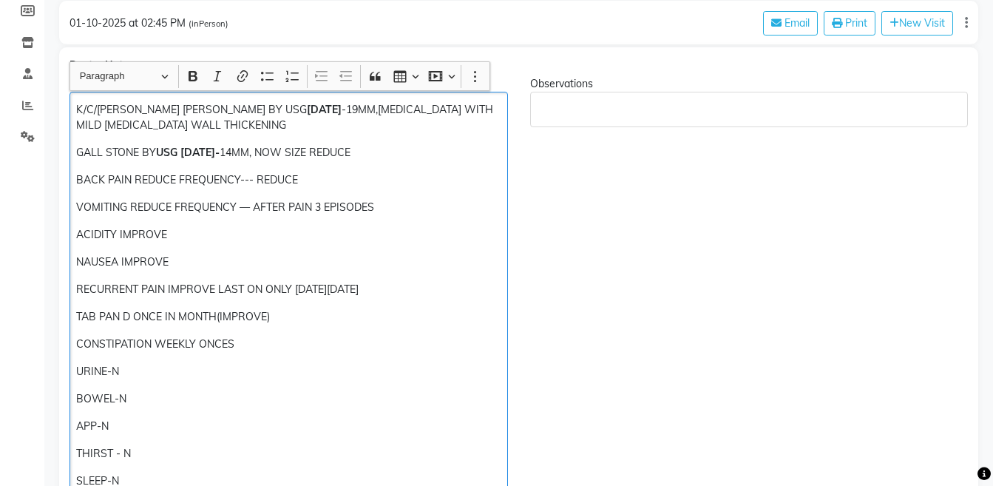
click at [214, 342] on p "CONSTIPATION WEEKLY ONCES" at bounding box center [288, 344] width 424 height 16
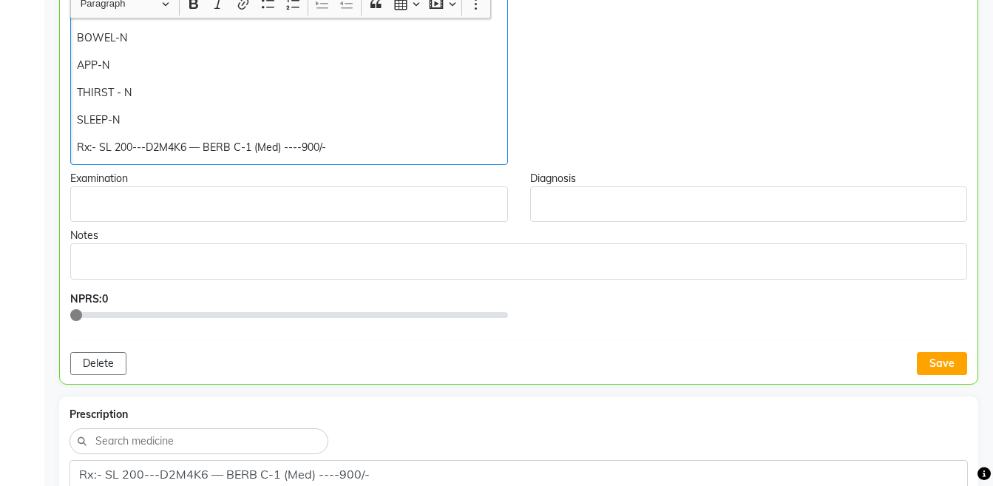
scroll to position [622, 0]
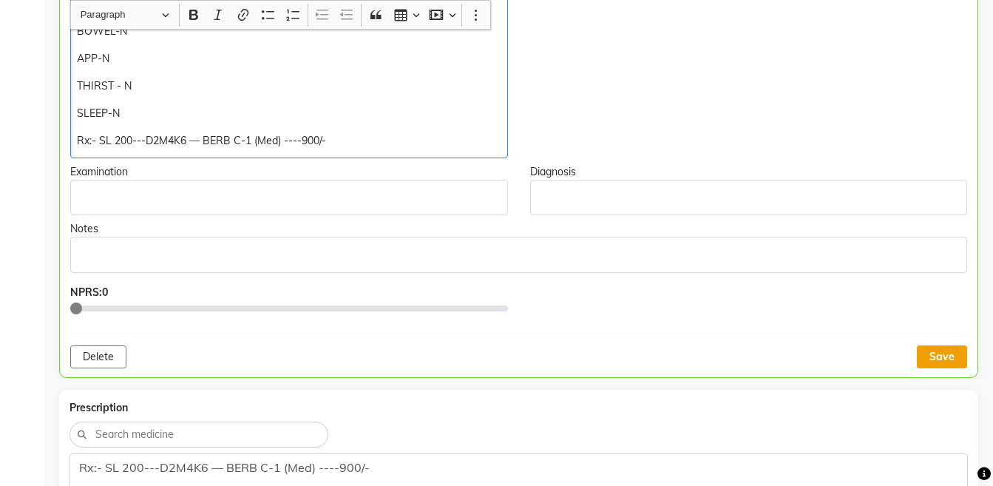
click at [940, 353] on button "Save" at bounding box center [942, 356] width 50 height 23
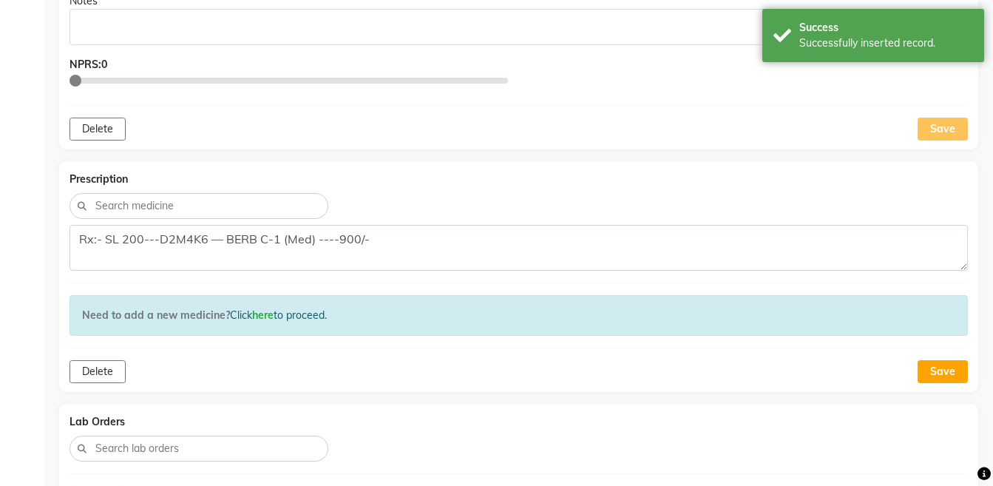
scroll to position [863, 0]
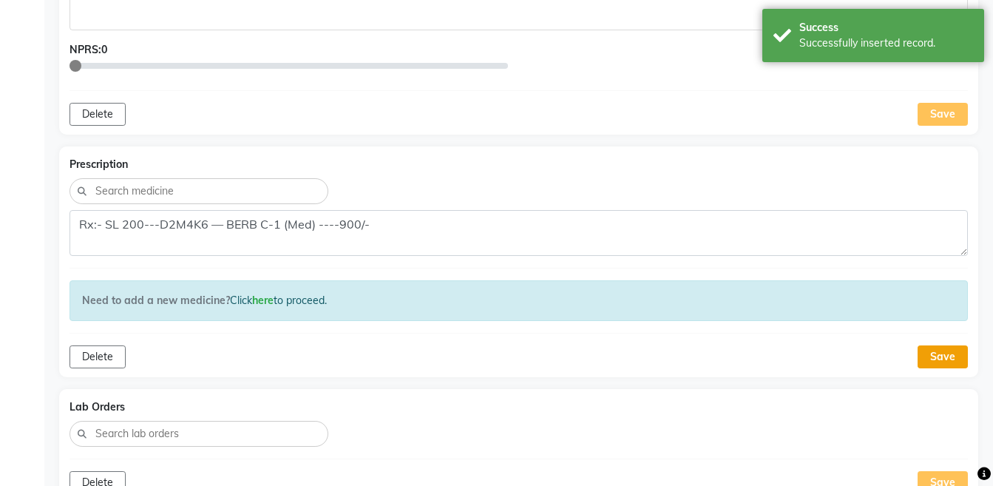
click at [954, 355] on button "Save" at bounding box center [942, 356] width 50 height 23
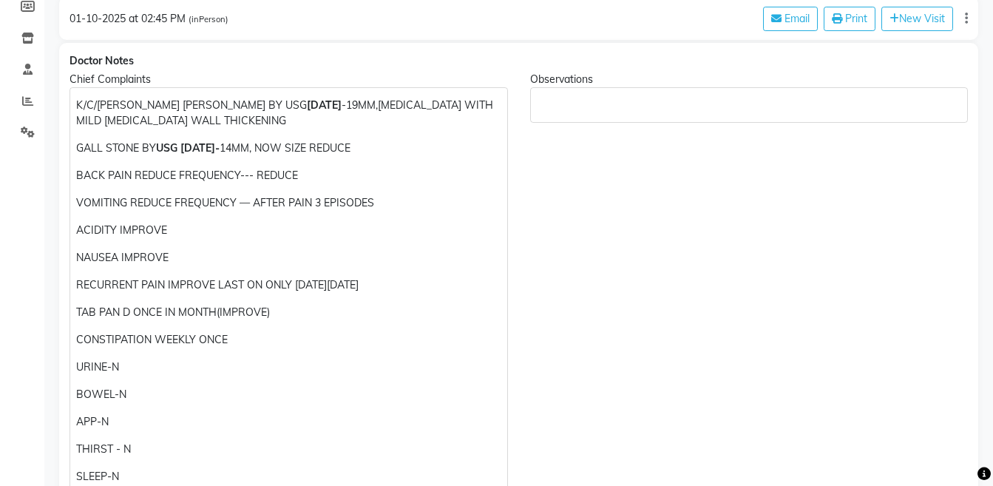
scroll to position [0, 0]
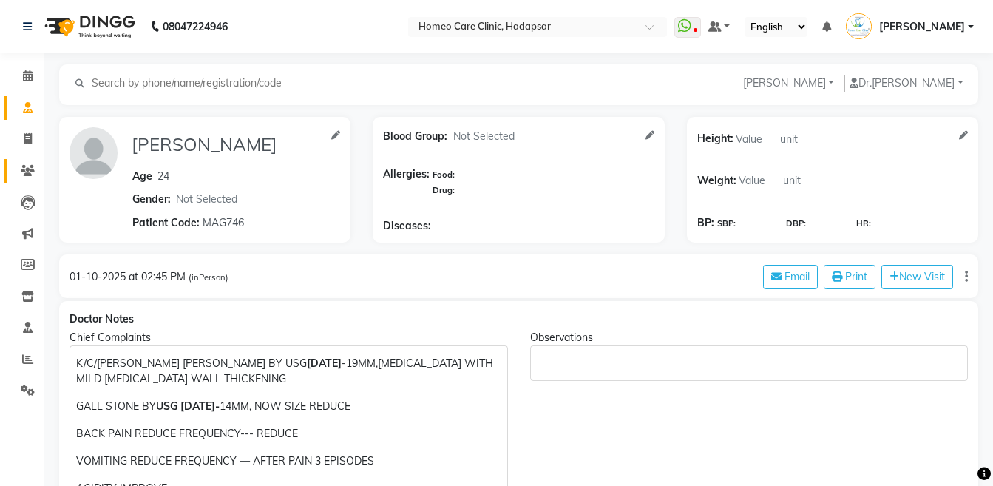
click at [21, 180] on link "Patients" at bounding box center [21, 171] width 35 height 24
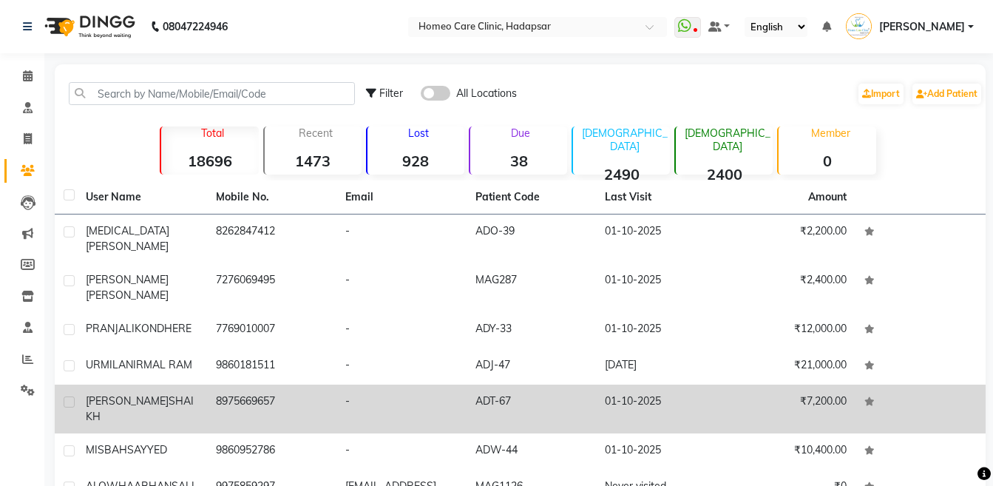
click at [126, 394] on span "SHAIKH" at bounding box center [140, 408] width 108 height 29
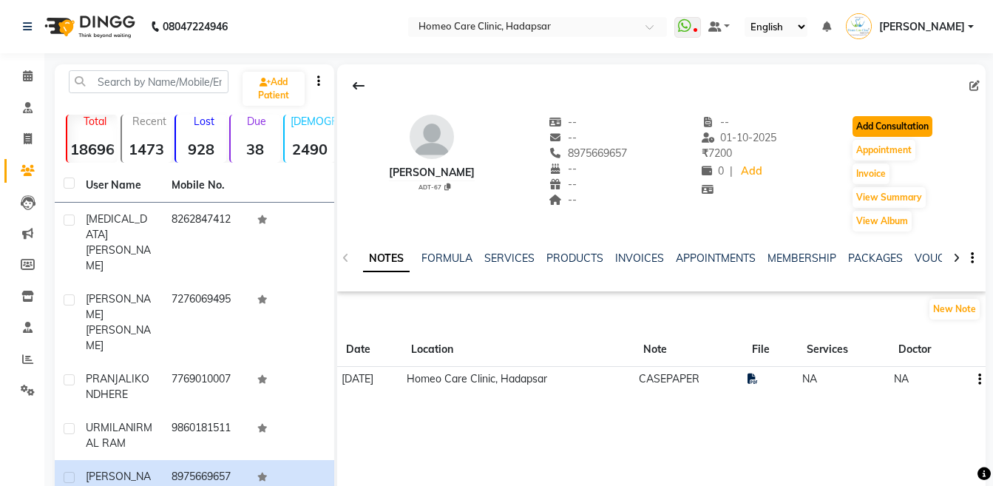
click at [901, 117] on button "Add Consultation" at bounding box center [892, 126] width 80 height 21
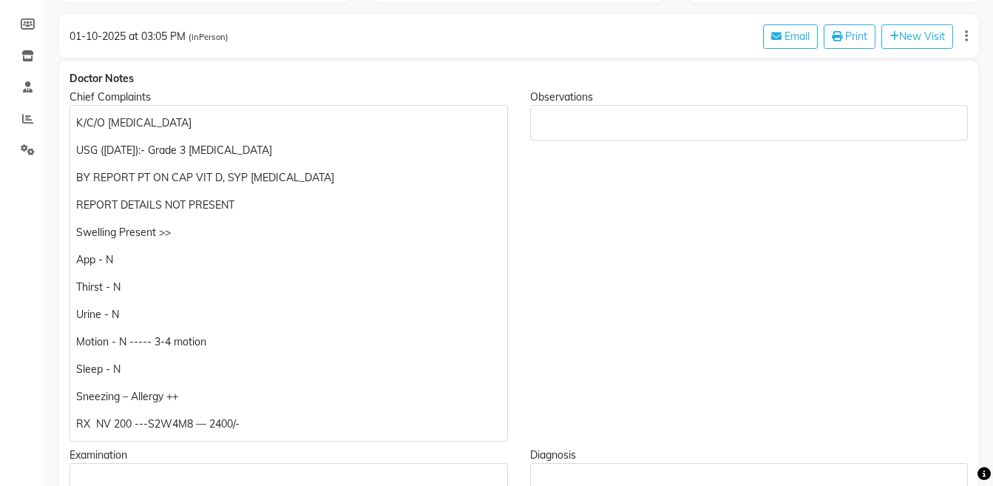
scroll to position [269, 0]
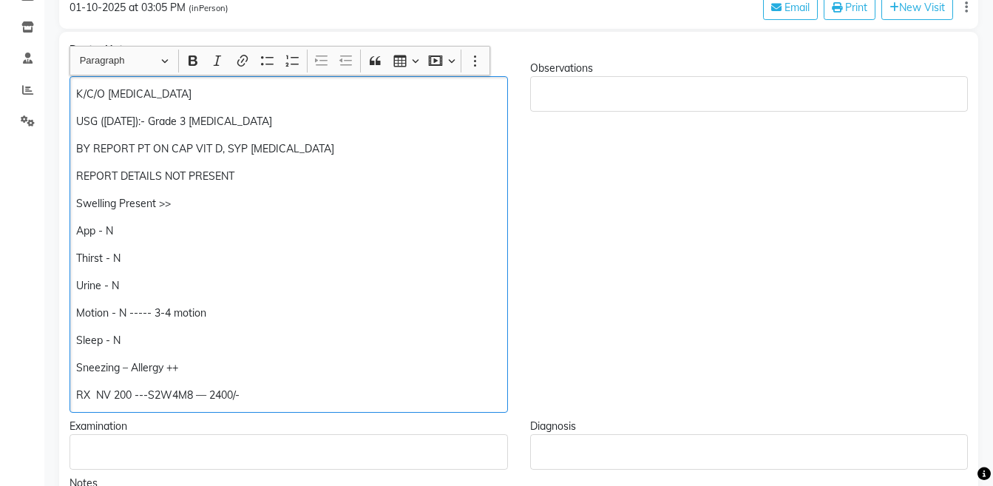
click at [71, 149] on div "K/C/O [MEDICAL_DATA] USG ([DATE]):- Grade 3 [MEDICAL_DATA] BY REPORT PT ON CAP …" at bounding box center [288, 244] width 438 height 336
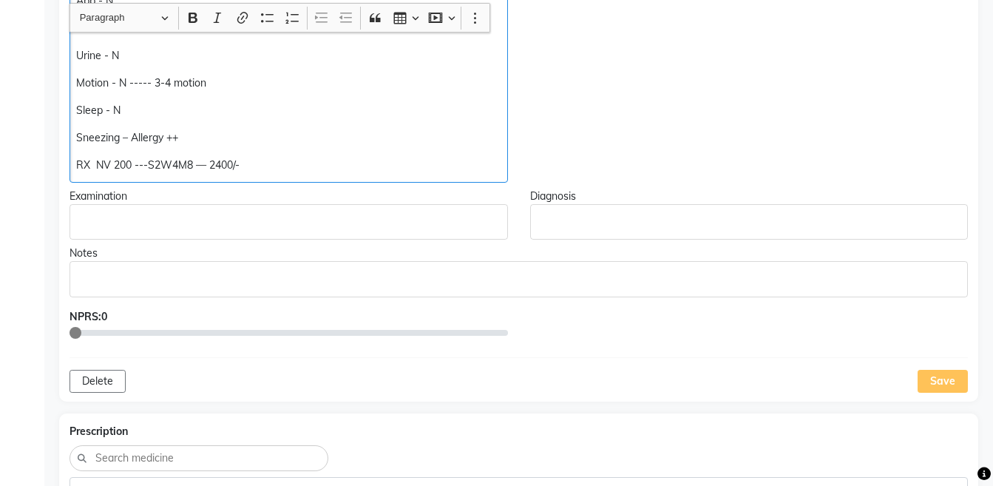
scroll to position [507, 0]
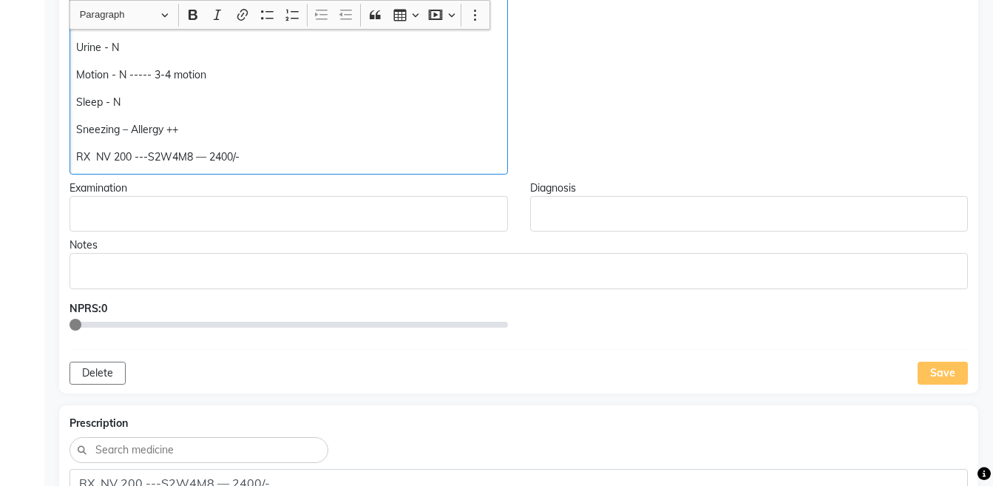
click at [390, 142] on div "K/C/O [MEDICAL_DATA] USG ([DATE]):- Grade 3 [MEDICAL_DATA] BY REPORT PT ON CAP …" at bounding box center [288, 6] width 438 height 336
copy div "Sneezing – Allergy ++ RX NV 200 ---S2W4M8 — 2400/-"
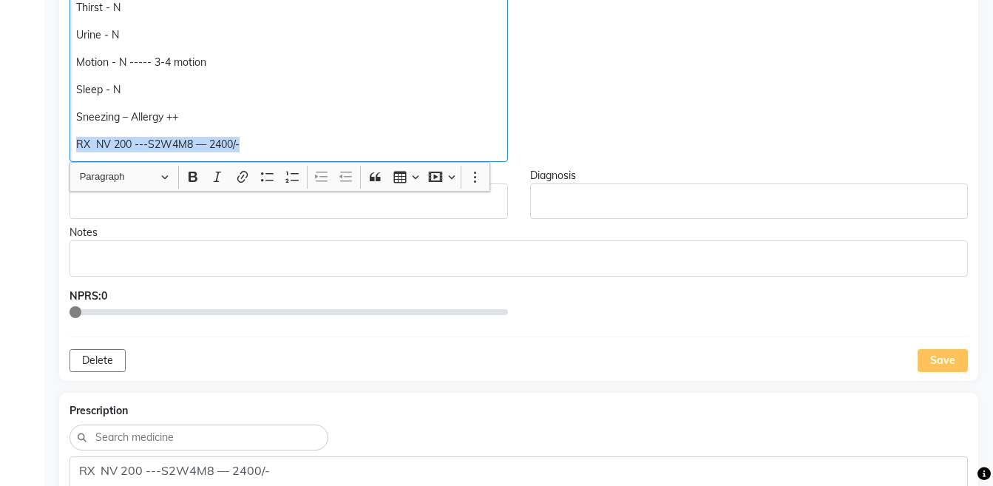
scroll to position [699, 0]
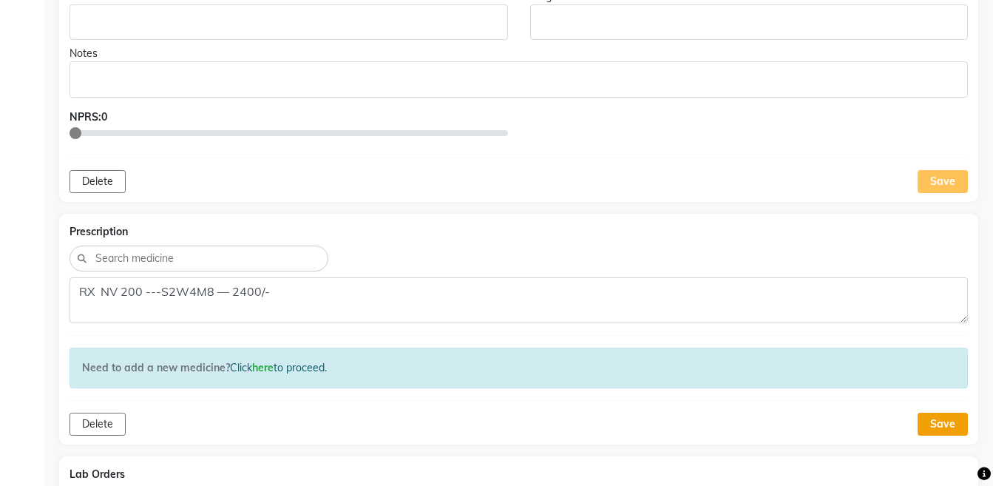
click at [932, 423] on button "Save" at bounding box center [942, 423] width 50 height 23
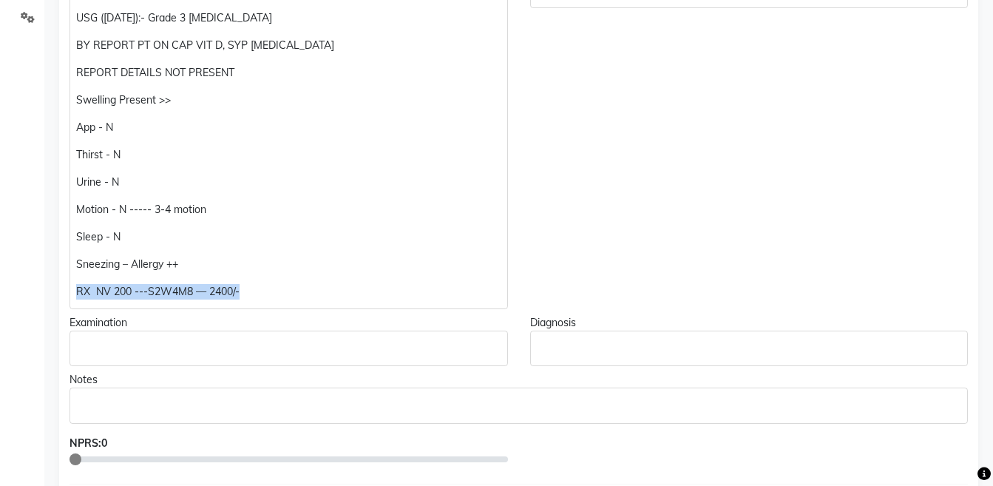
scroll to position [411, 0]
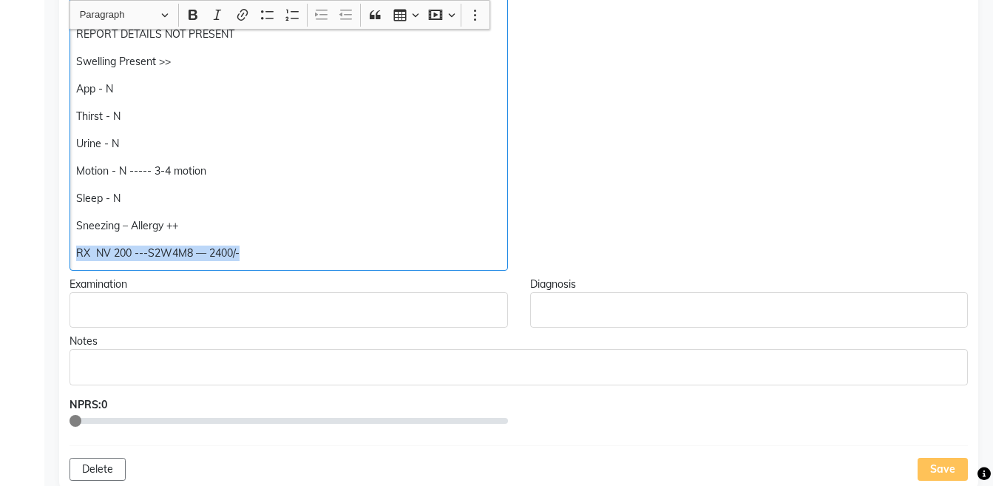
click at [375, 232] on p "Sneezing – Allergy ++" at bounding box center [288, 226] width 424 height 16
click at [319, 268] on div "K/C/O [MEDICAL_DATA] USG ([DATE]):- Grade 3 [MEDICAL_DATA] BY REPORT PT ON CAP …" at bounding box center [288, 102] width 438 height 336
click at [112, 252] on p "RX NV 200 ---S2W4M8 — 2400/-" at bounding box center [288, 253] width 424 height 16
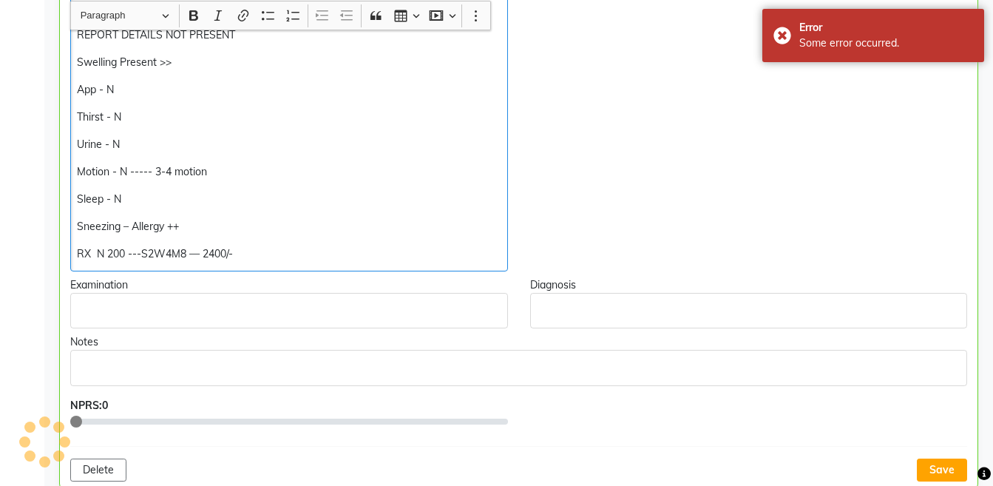
scroll to position [412, 0]
click at [254, 251] on p "RX SL 200 ---S2W4M8 — 2400/-" at bounding box center [289, 253] width 424 height 16
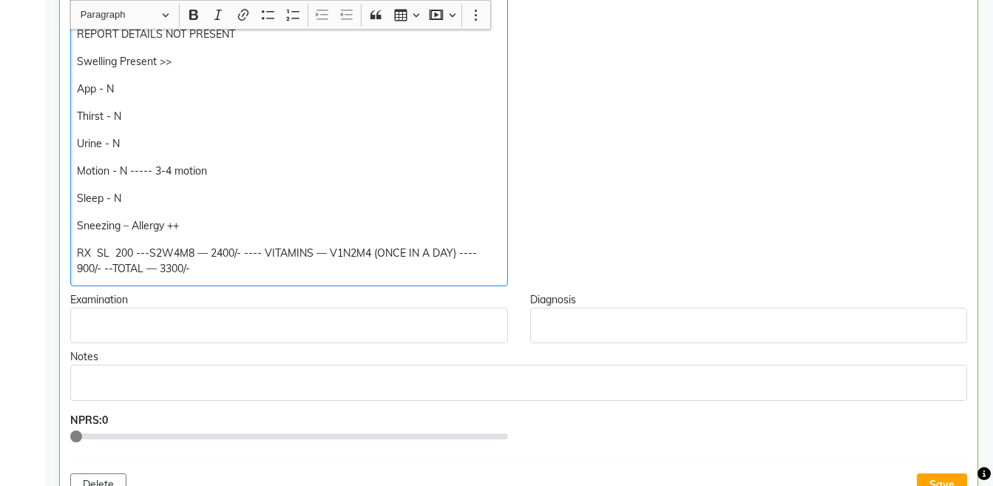
click at [192, 251] on p "RX SL 200 ---S2W4M8 — 2400/- ---- VITAMINS — V1N2M4 (ONCE IN A DAY) ---- 900/- …" at bounding box center [289, 260] width 424 height 31
click at [78, 248] on p "RX SL 200 ---S2W4M8 (TWO TIMES A DAY) — 2400/- ---- VITAMINS — V1N2M4 (ONCE IN …" at bounding box center [289, 260] width 424 height 31
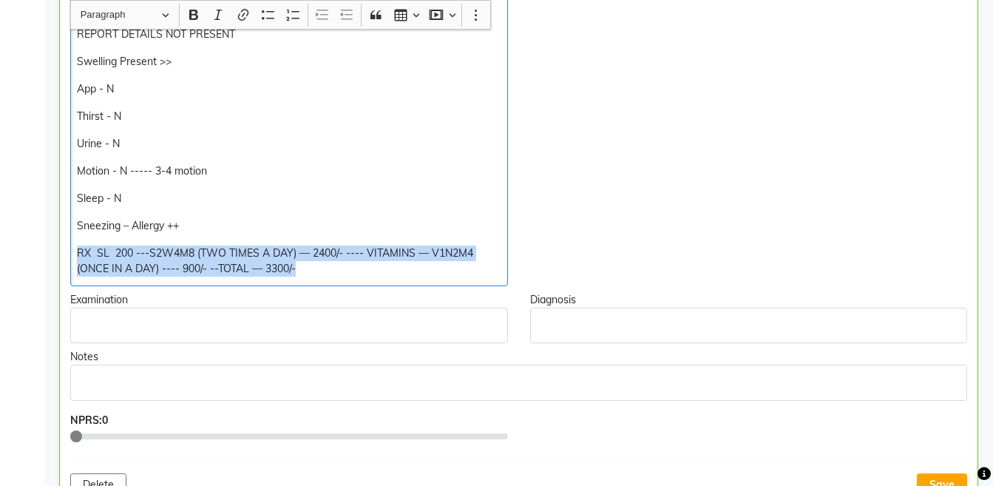
copy p "RX SL 200 ---S2W4M8 (TWO TIMES A DAY) — 2400/- ---- VITAMINS — V1N2M4 (ONCE IN …"
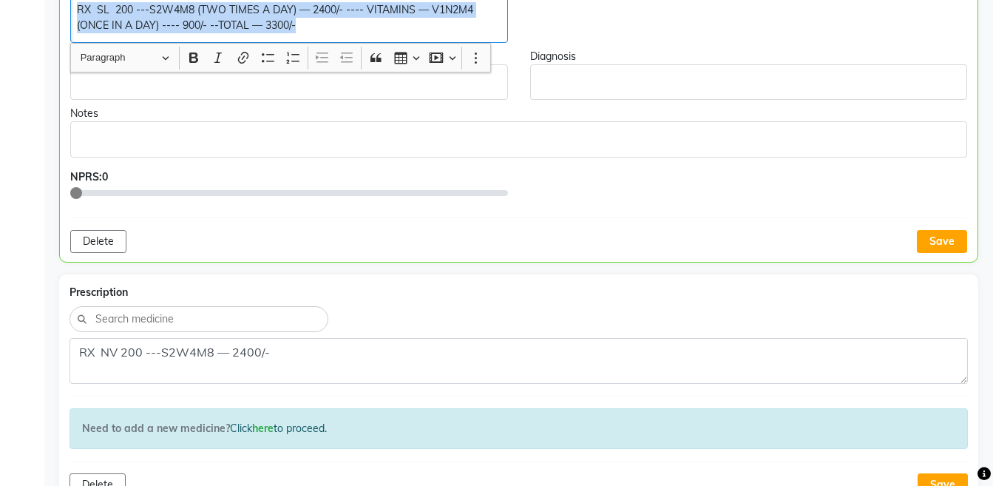
scroll to position [660, 0]
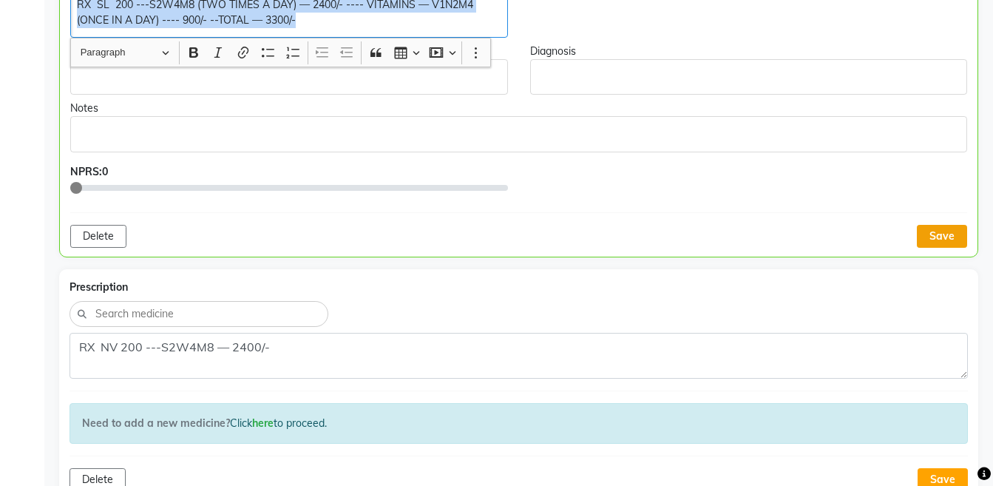
click at [942, 225] on button "Save" at bounding box center [942, 236] width 50 height 23
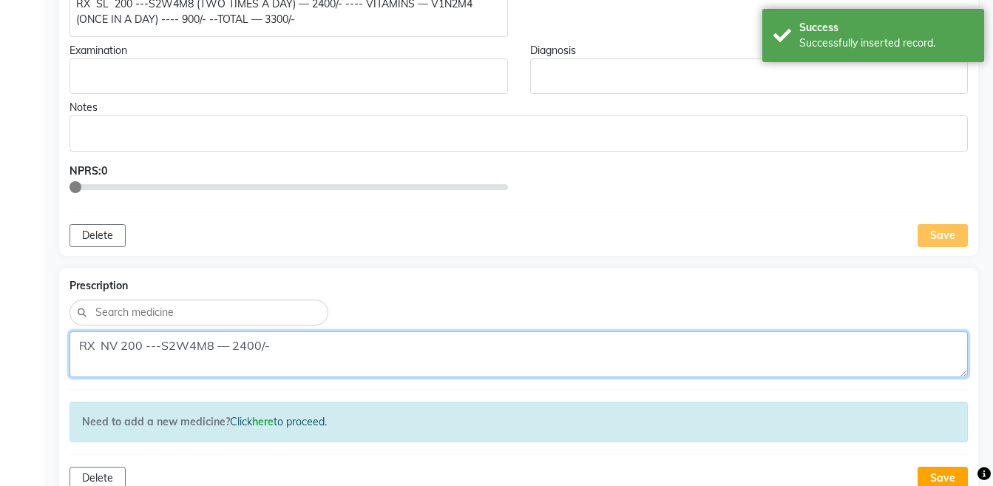
click at [517, 362] on textarea "RX NV 200 ---S2W4M8 — 2400/-" at bounding box center [518, 354] width 898 height 46
paste textarea "SL 200 ---S2W4M8 (TWO TIMES A DAY) — 2400/- ---- VITAMINS — V1N2M4 (ONCE IN A D…"
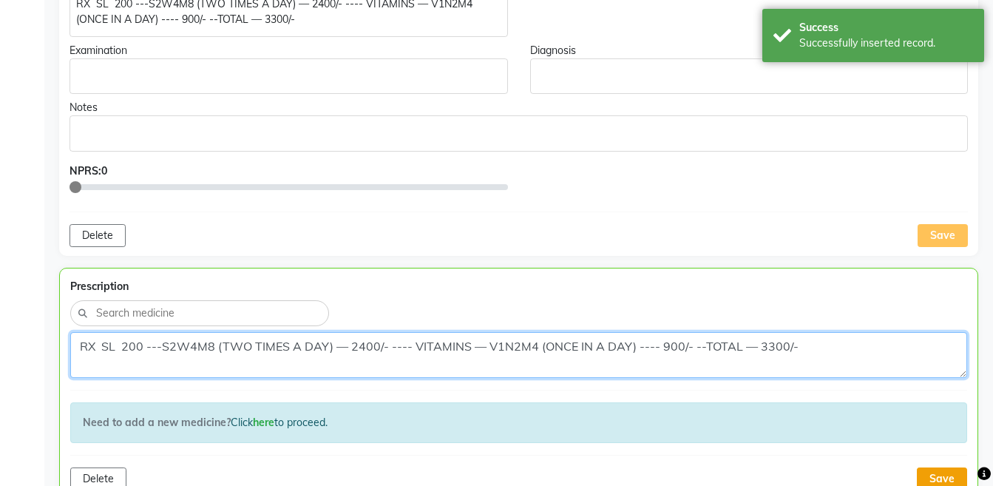
type textarea "RX SL 200 ---S2W4M8 (TWO TIMES A DAY) — 2400/- ---- VITAMINS — V1N2M4 (ONCE IN …"
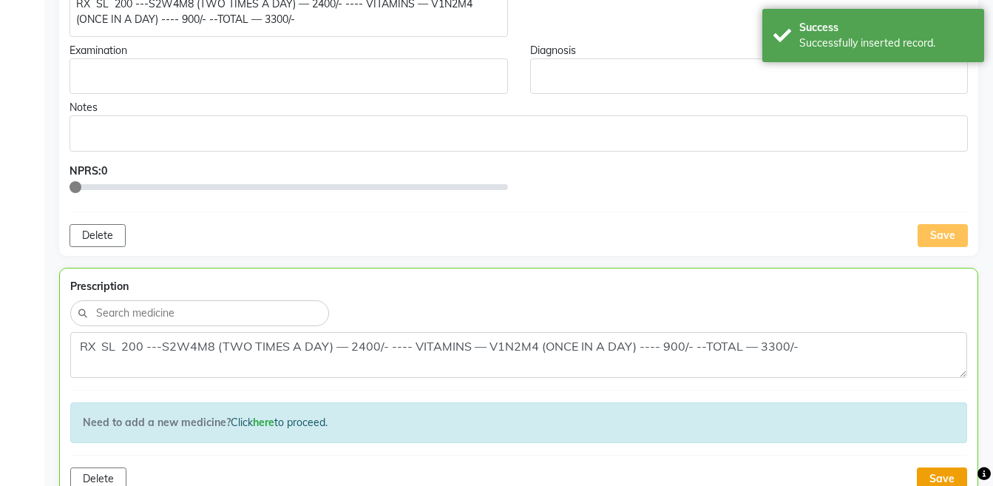
click at [942, 481] on button "Save" at bounding box center [942, 478] width 50 height 23
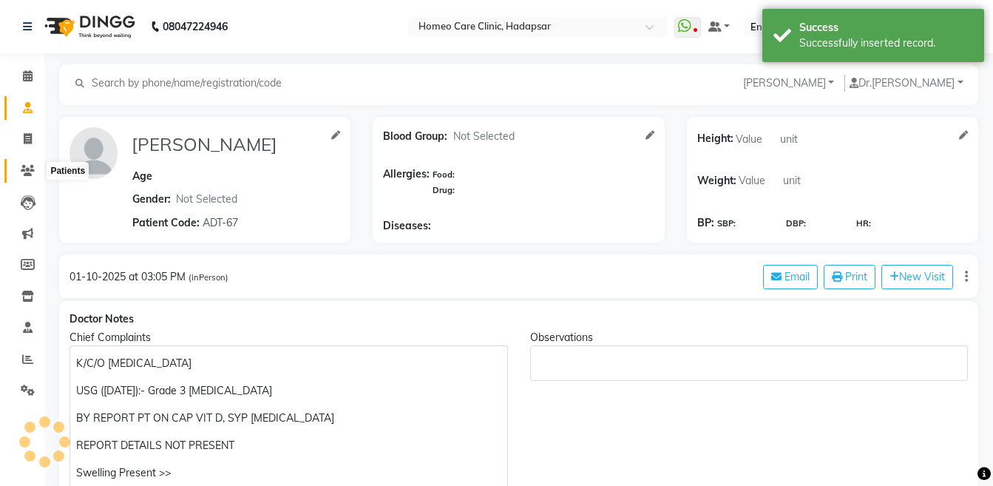
click at [32, 171] on icon at bounding box center [28, 170] width 14 height 11
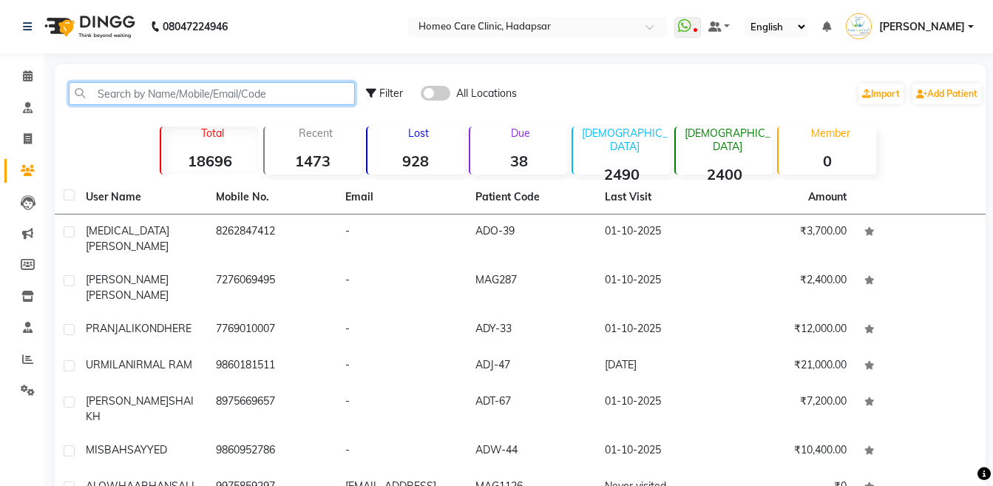
click at [285, 94] on input "text" at bounding box center [212, 93] width 286 height 23
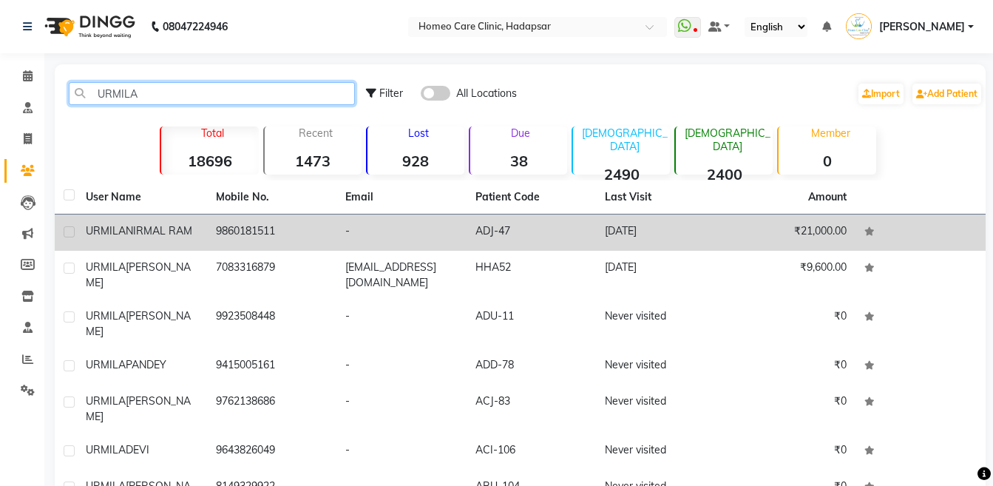
type input "URMILA"
click at [306, 245] on td "9860181511" at bounding box center [272, 232] width 130 height 36
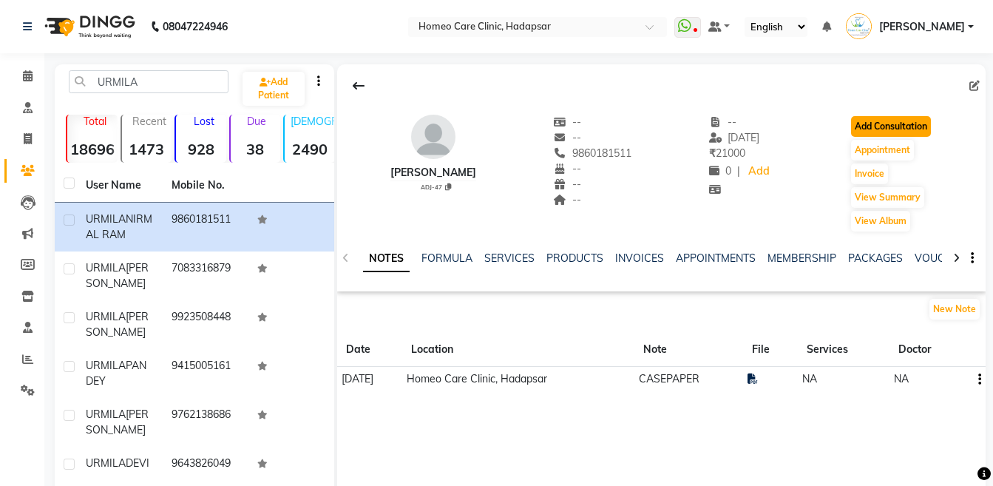
click at [866, 118] on button "Add Consultation" at bounding box center [891, 126] width 80 height 21
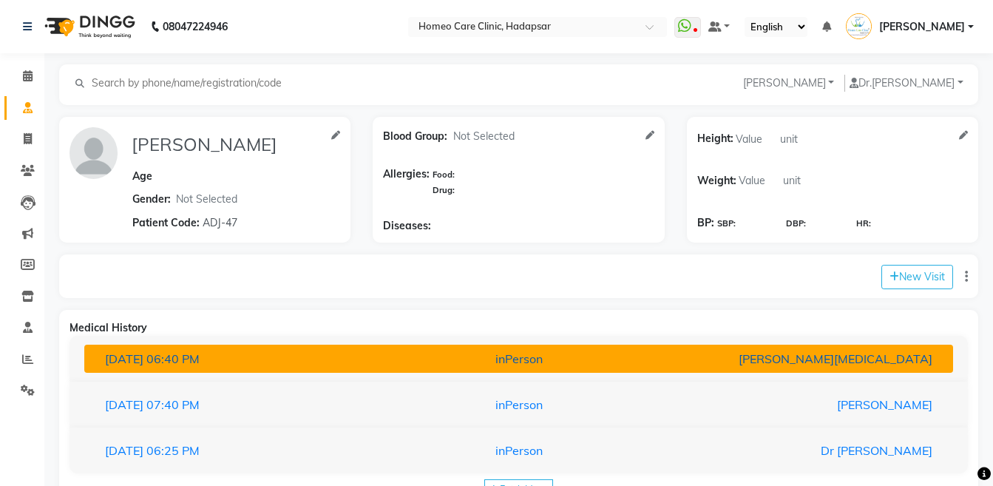
click at [344, 364] on div "[DATE] 06:40 PM" at bounding box center [235, 359] width 283 height 18
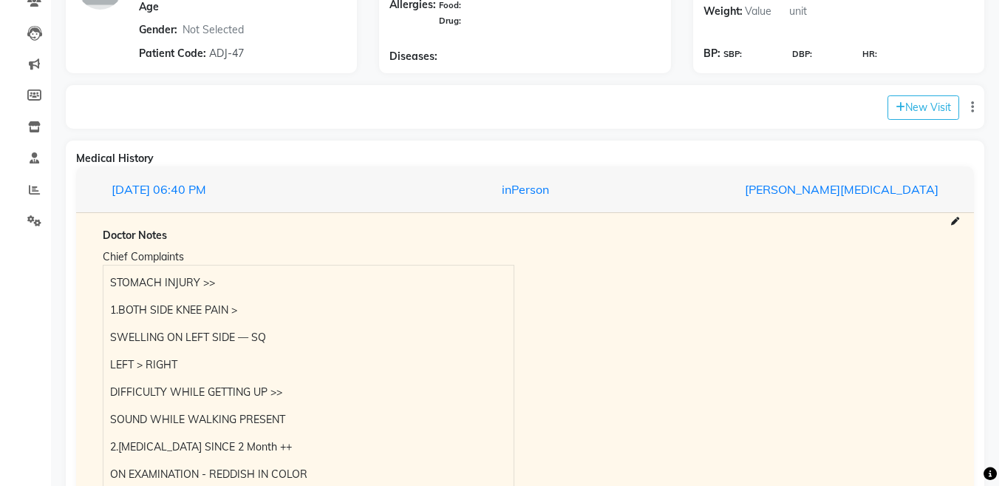
scroll to position [171, 0]
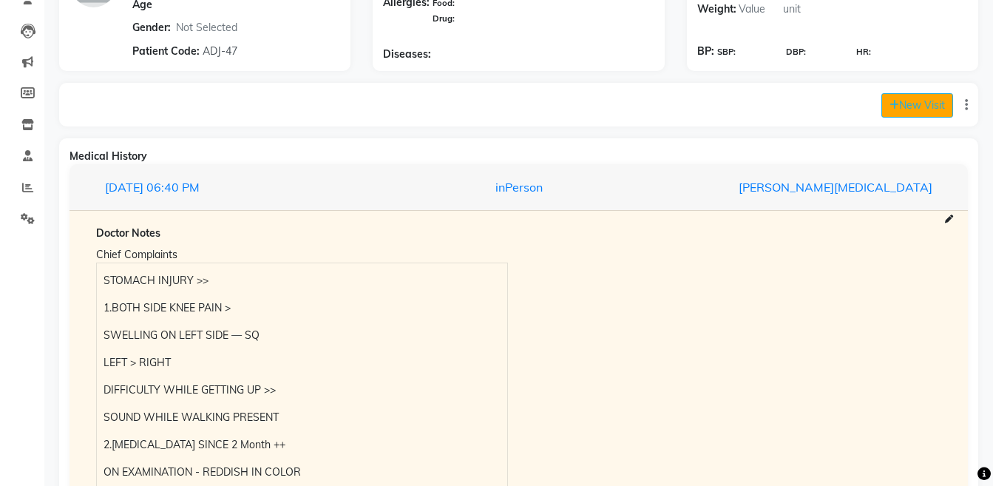
click at [927, 98] on button "New Visit" at bounding box center [917, 105] width 72 height 24
select select "935"
select select "inPerson"
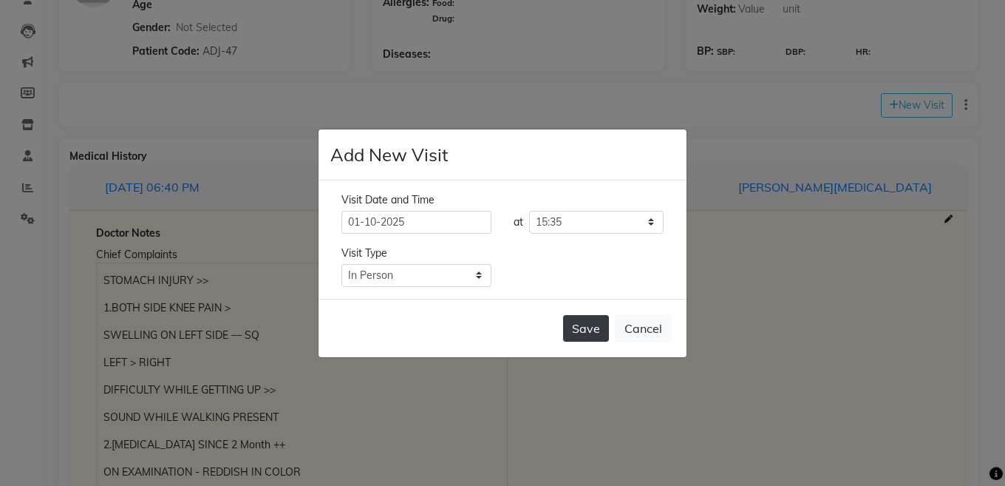
click at [596, 334] on button "Save" at bounding box center [586, 328] width 46 height 27
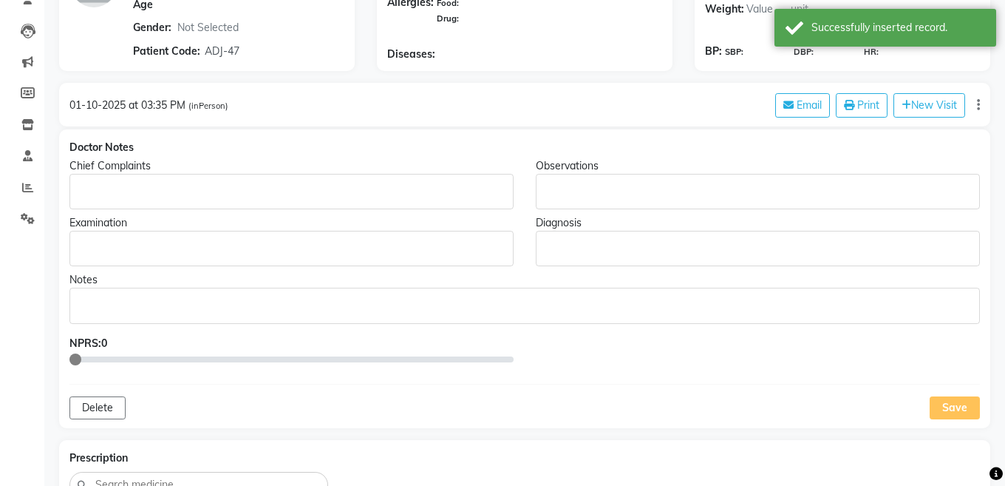
type input "[PERSON_NAME]"
select select
type input "ADJ-47"
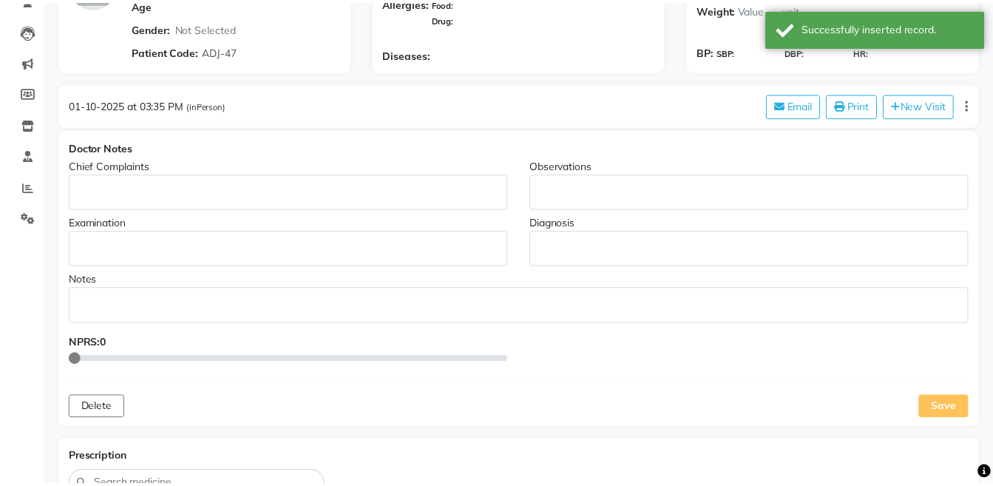
scroll to position [0, 0]
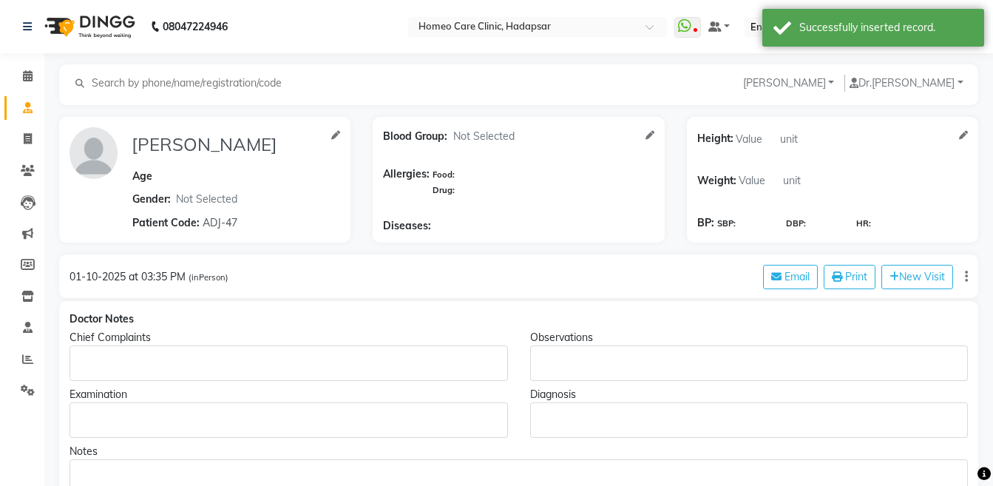
click at [88, 353] on div "Rich Text Editor, main" at bounding box center [288, 362] width 438 height 35
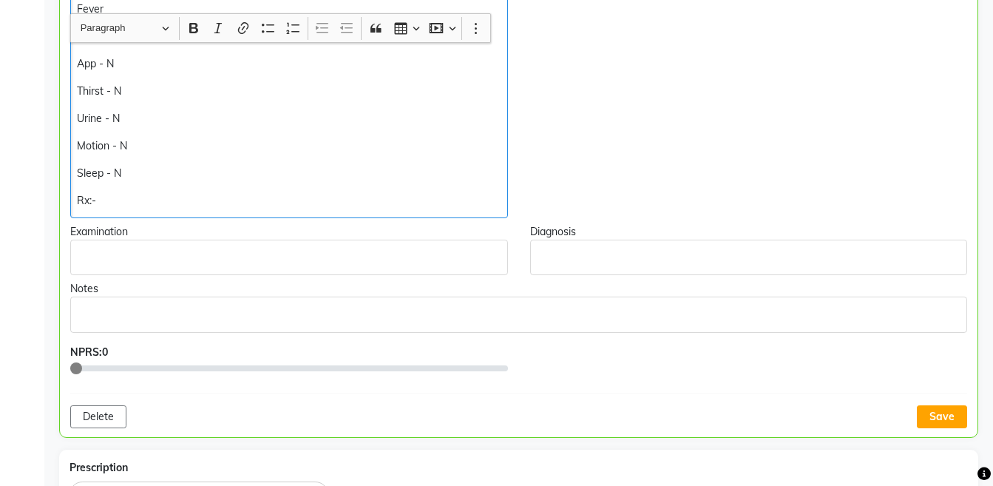
scroll to position [458, 0]
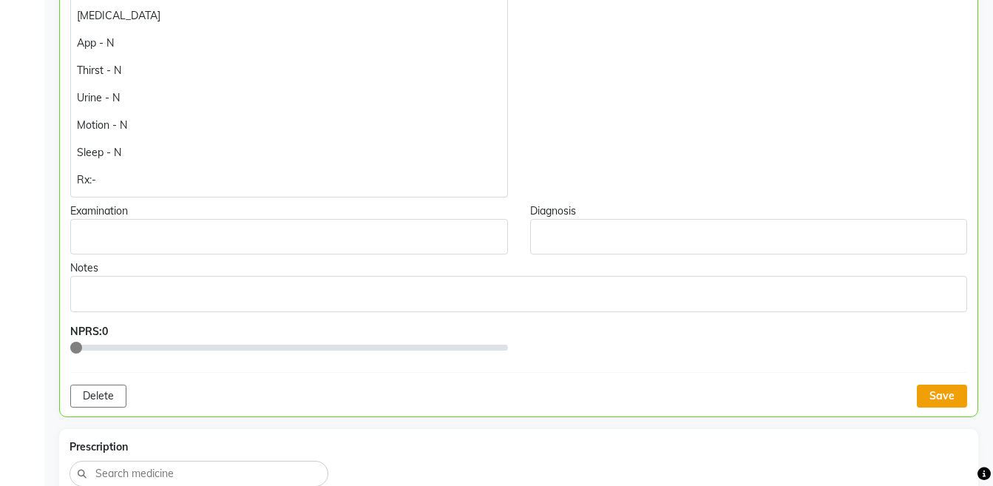
click at [940, 402] on button "Save" at bounding box center [942, 395] width 50 height 23
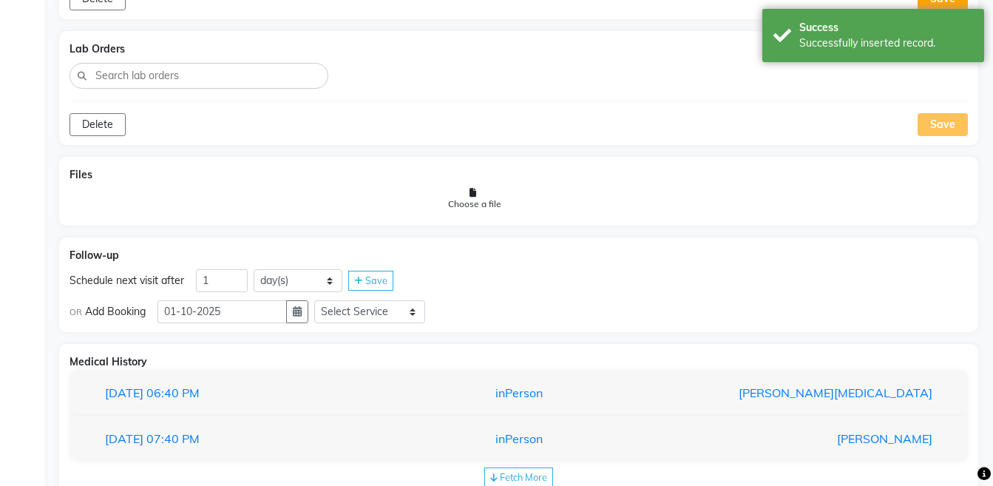
scroll to position [1104, 0]
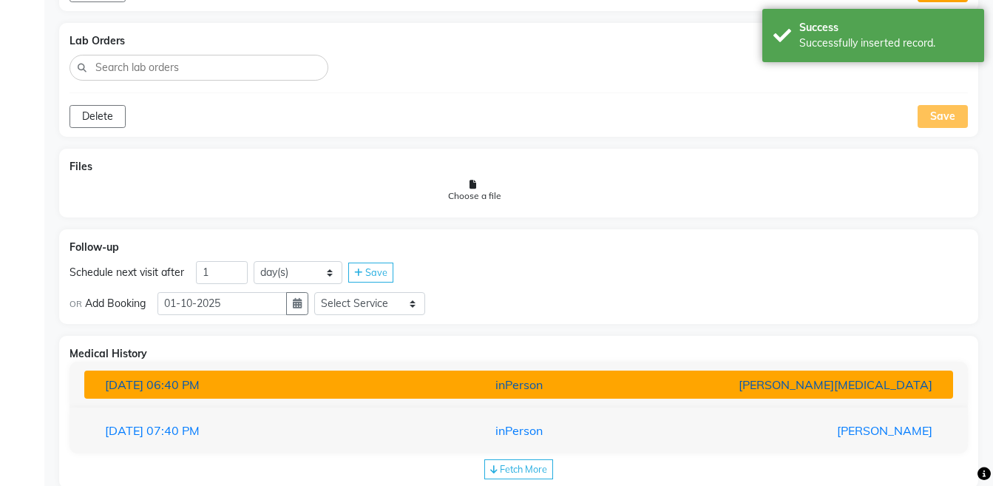
click at [899, 384] on div "[PERSON_NAME][MEDICAL_DATA]" at bounding box center [801, 385] width 283 height 18
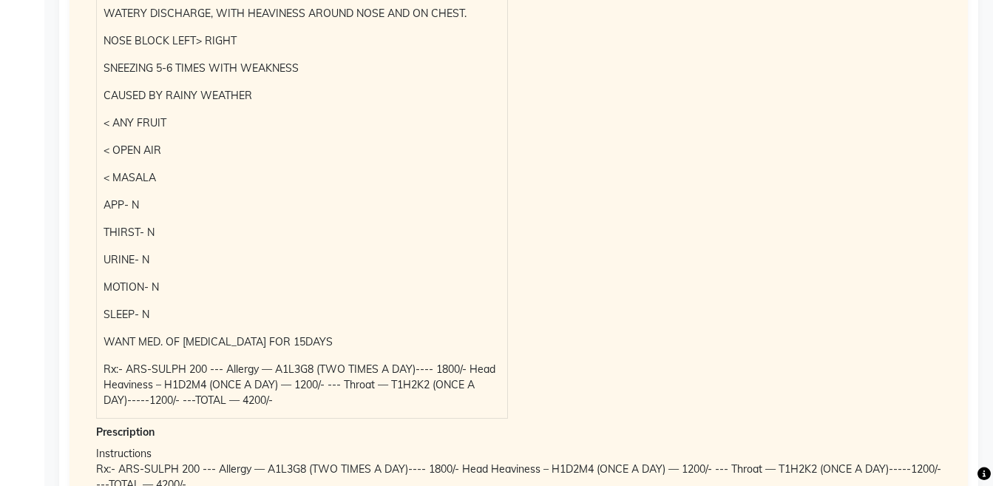
scroll to position [504, 0]
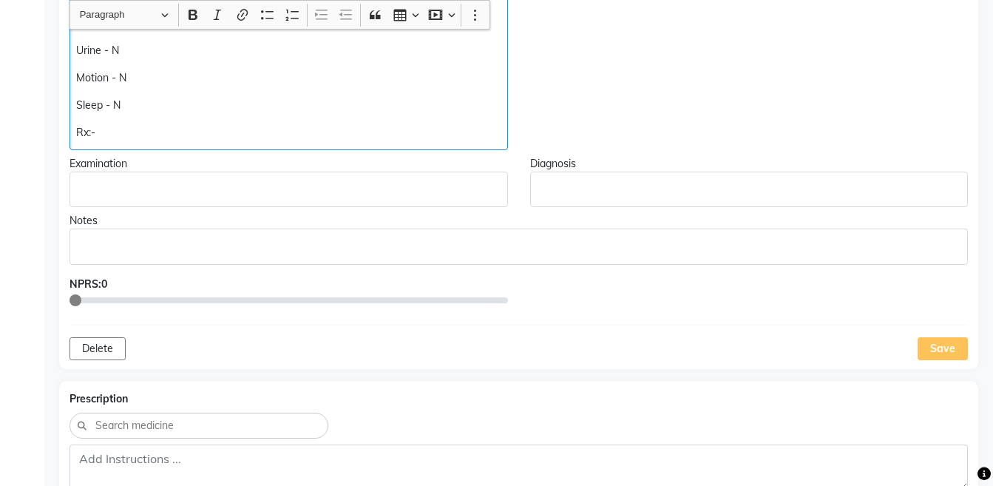
click at [160, 130] on p "Rx:-" at bounding box center [288, 133] width 424 height 16
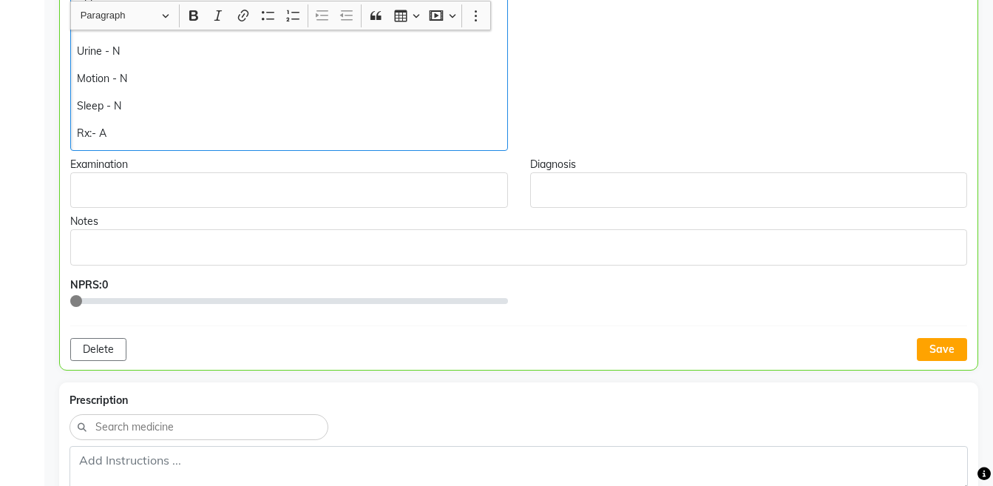
scroll to position [505, 0]
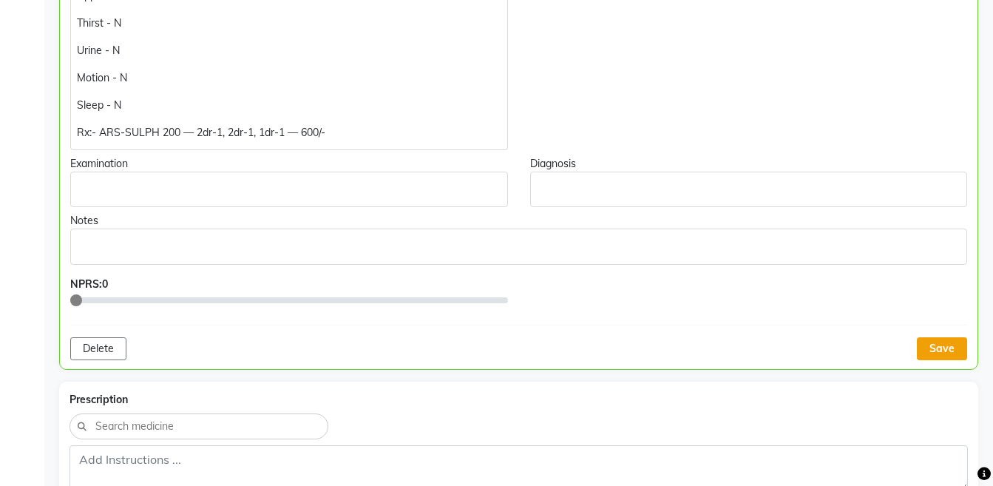
click at [943, 344] on button "Save" at bounding box center [942, 348] width 50 height 23
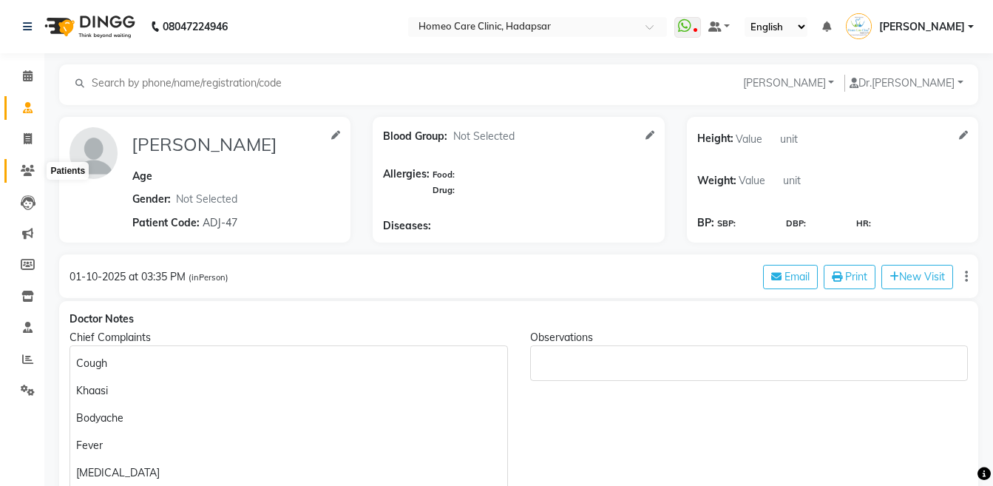
click at [24, 171] on icon at bounding box center [28, 170] width 14 height 11
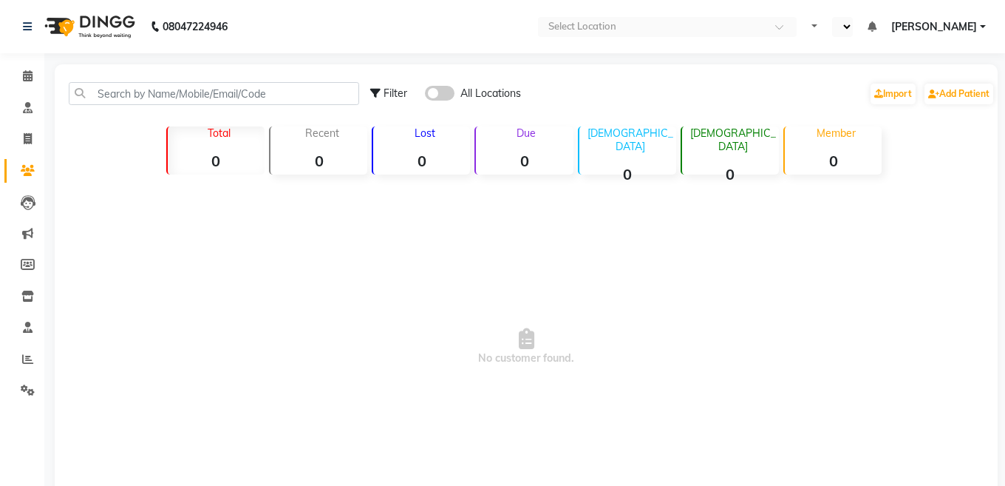
select select "en"
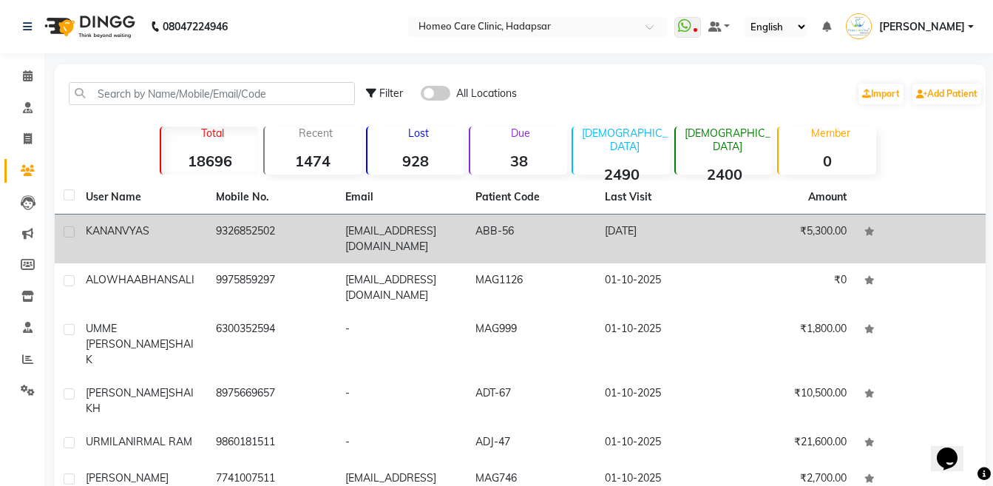
click at [135, 215] on td "KANAN VYAS" at bounding box center [142, 238] width 130 height 49
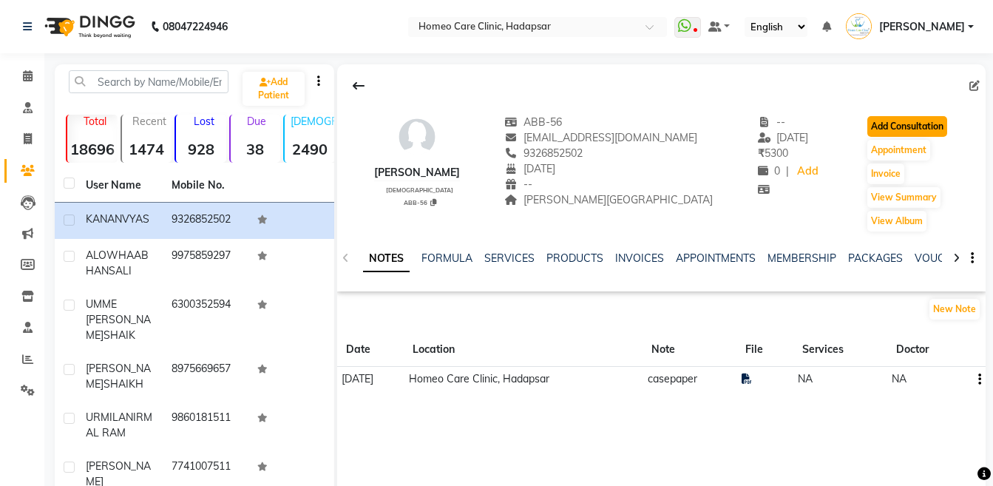
click at [906, 129] on button "Add Consultation" at bounding box center [907, 126] width 80 height 21
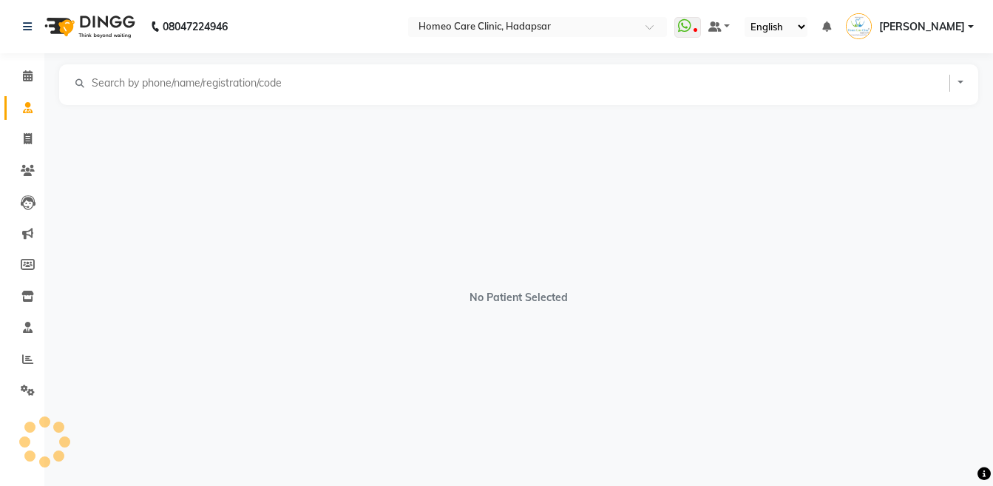
select select "[DEMOGRAPHIC_DATA]"
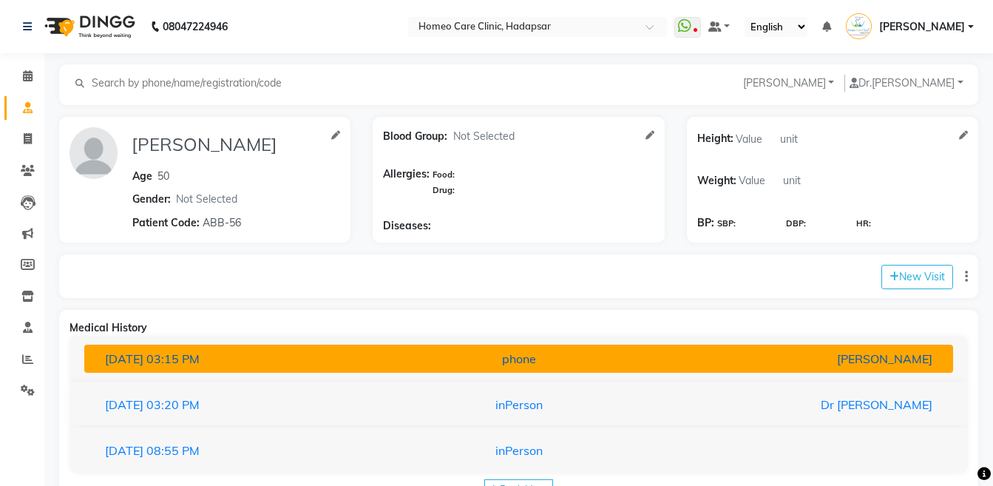
click at [520, 362] on div "phone" at bounding box center [518, 359] width 283 height 18
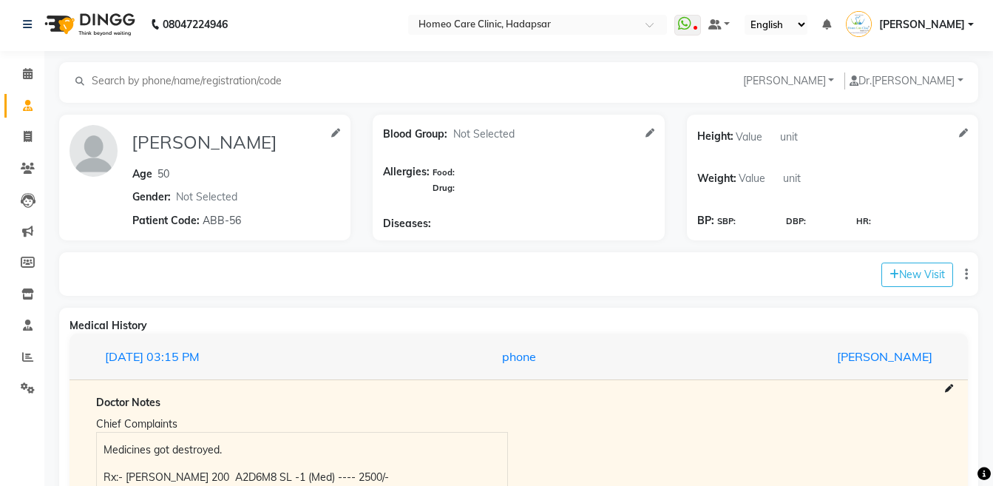
scroll to position [269, 0]
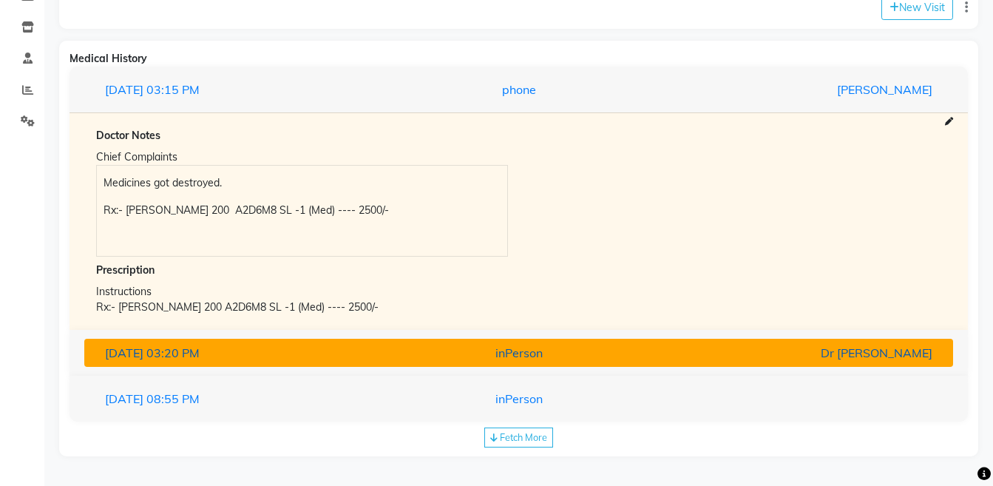
click at [356, 353] on div "28-07-2025 03:20 PM" at bounding box center [235, 353] width 283 height 18
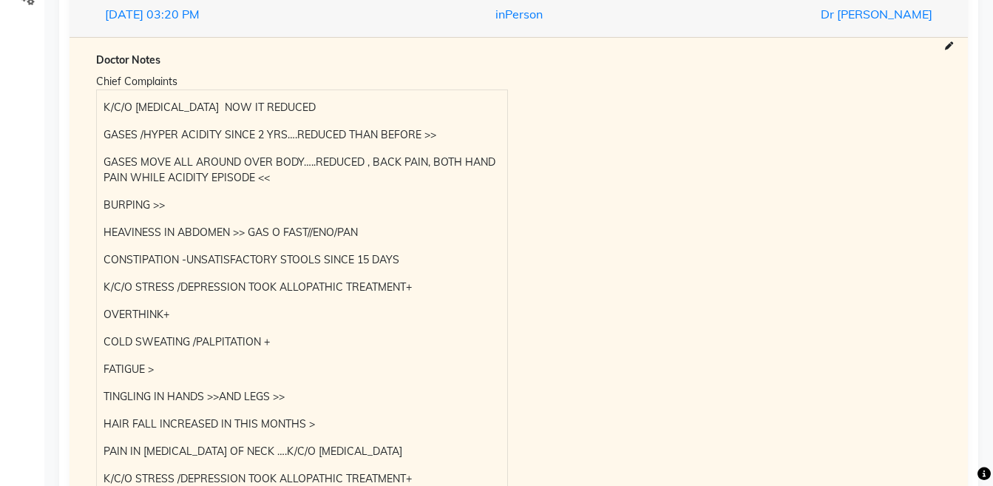
scroll to position [396, 0]
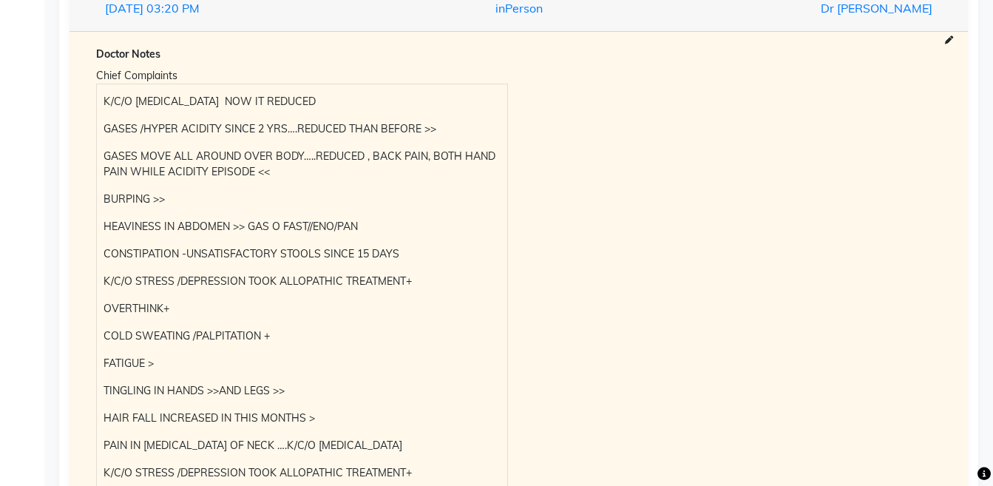
click at [98, 107] on div "K/C/O TINNITUS NOW IT REDUCED GASES /HYPER ACIDITY SINCE 2 YRS….REDUCED THAN BE…" at bounding box center [302, 398] width 410 height 629
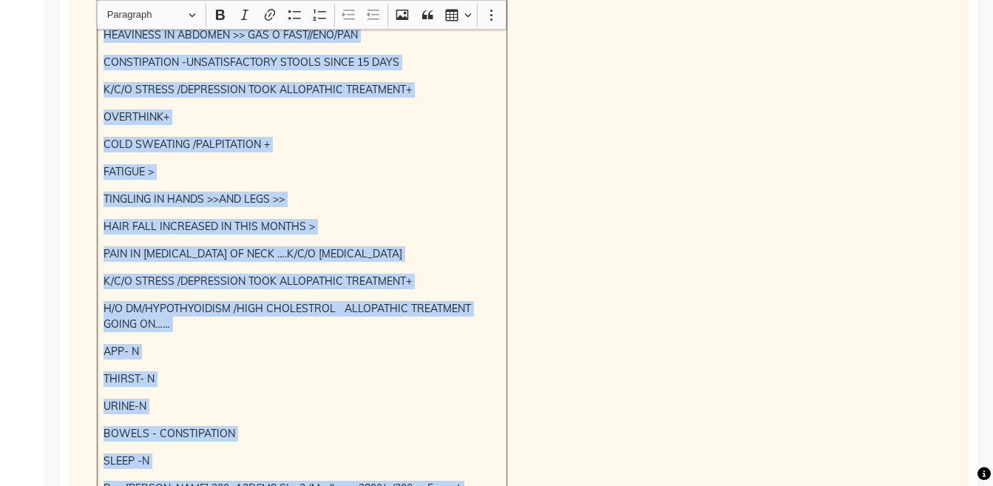
scroll to position [597, 0]
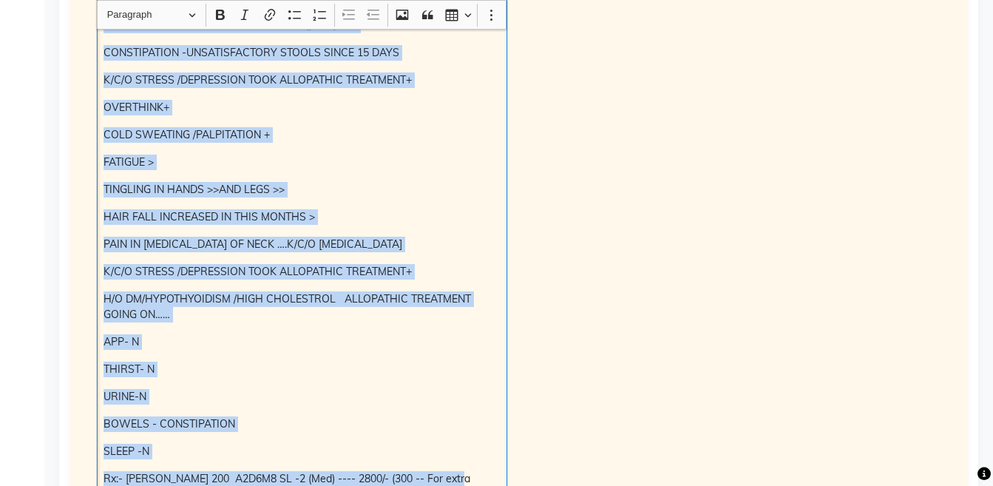
copy div "K/C/O TINNITUS NOW IT REDUCED GASES /HYPER ACIDITY SINCE 2 YRS….REDUCED THAN BE…"
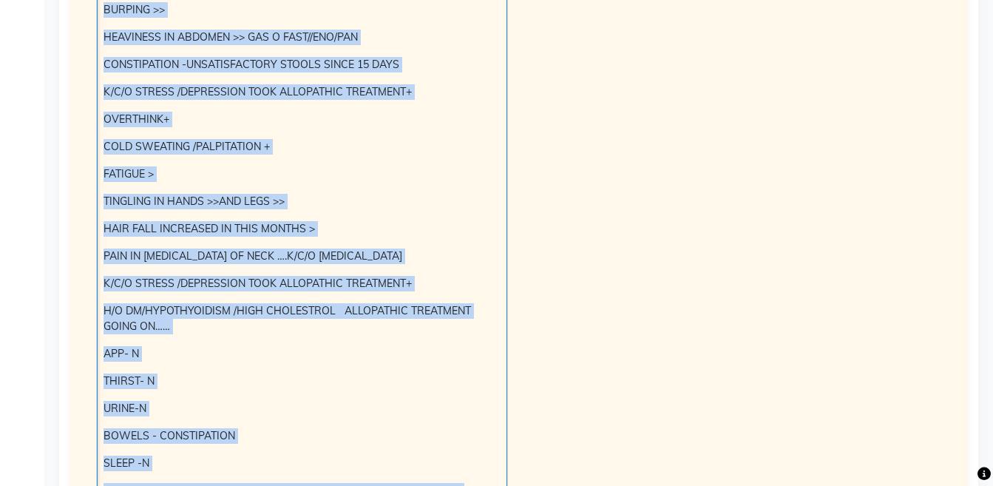
scroll to position [0, 0]
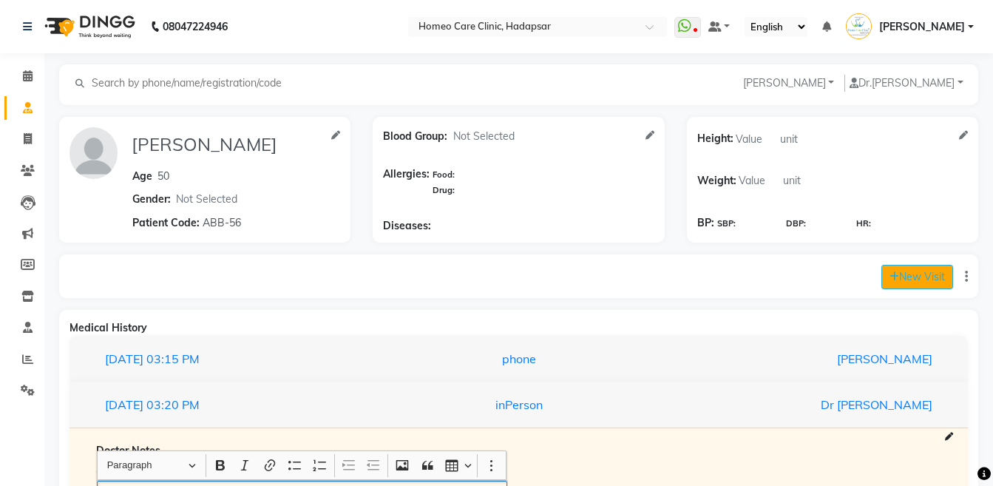
click at [895, 271] on icon at bounding box center [894, 276] width 10 height 10
select select "inPerson"
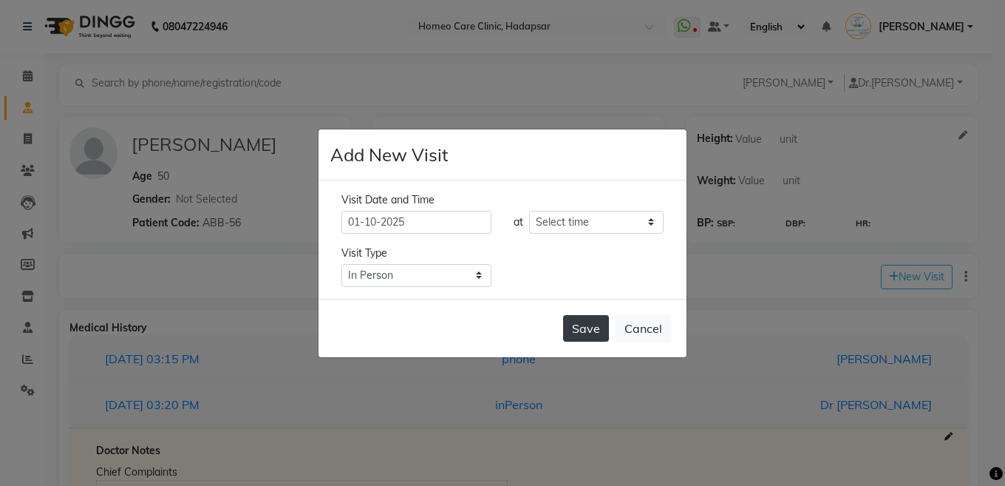
click at [573, 334] on button "Save" at bounding box center [586, 328] width 46 height 27
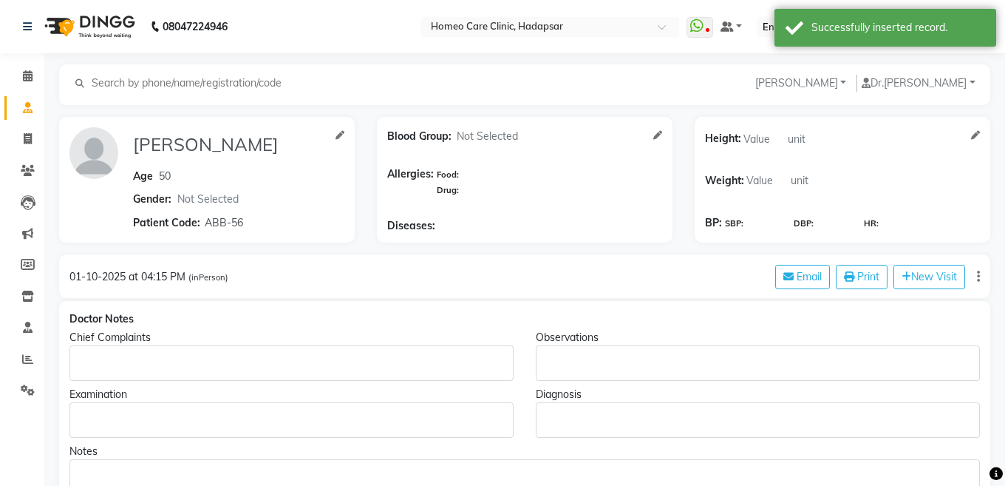
type input "KANAN VYAS"
type input "50"
select select "[DEMOGRAPHIC_DATA]"
type input "ABB-56"
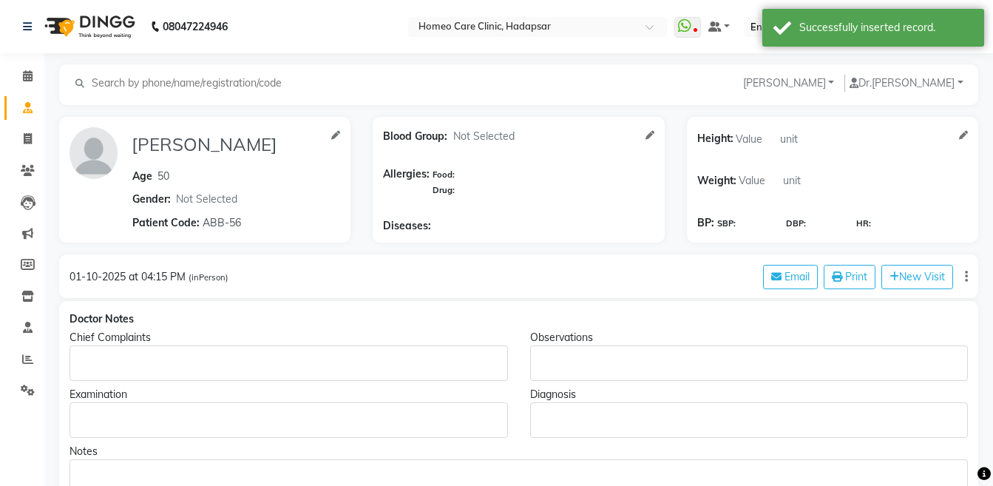
click at [137, 351] on div "Rich Text Editor, main" at bounding box center [288, 362] width 438 height 35
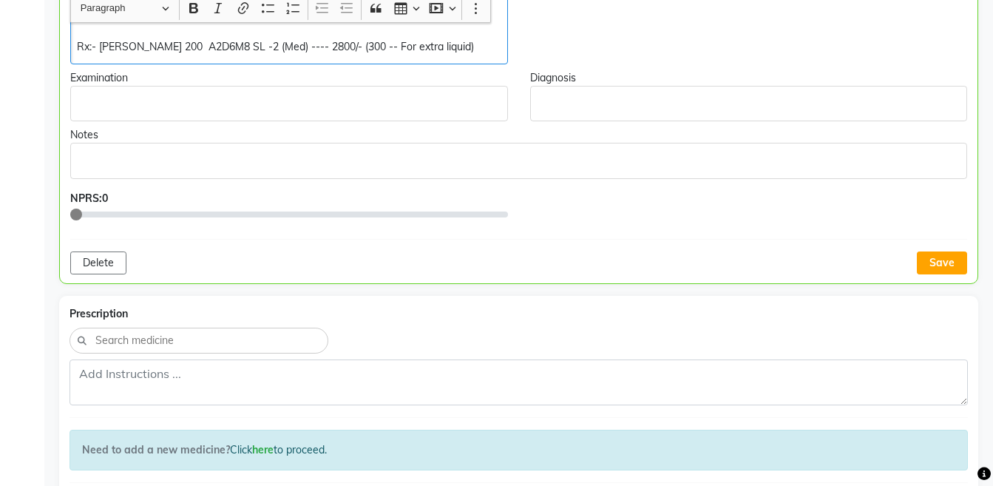
scroll to position [911, 0]
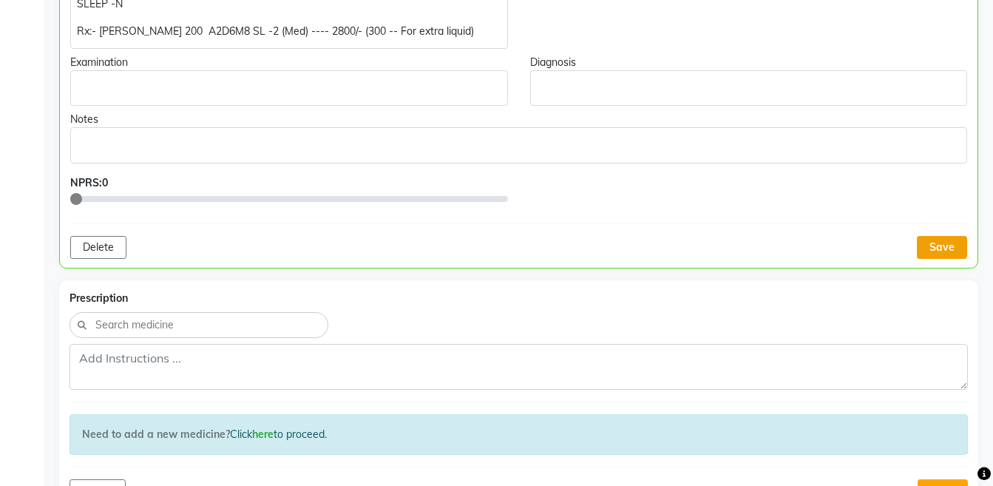
click at [944, 242] on button "Save" at bounding box center [942, 247] width 50 height 23
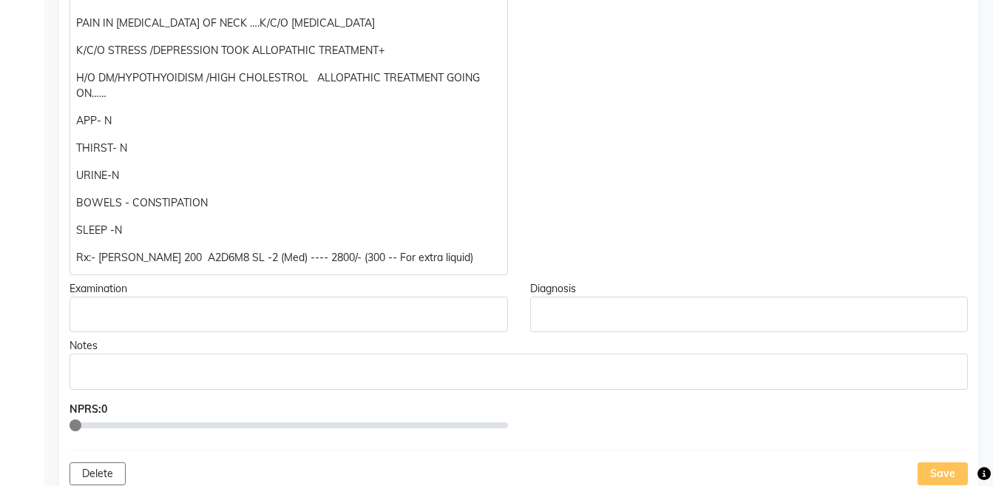
scroll to position [612, 0]
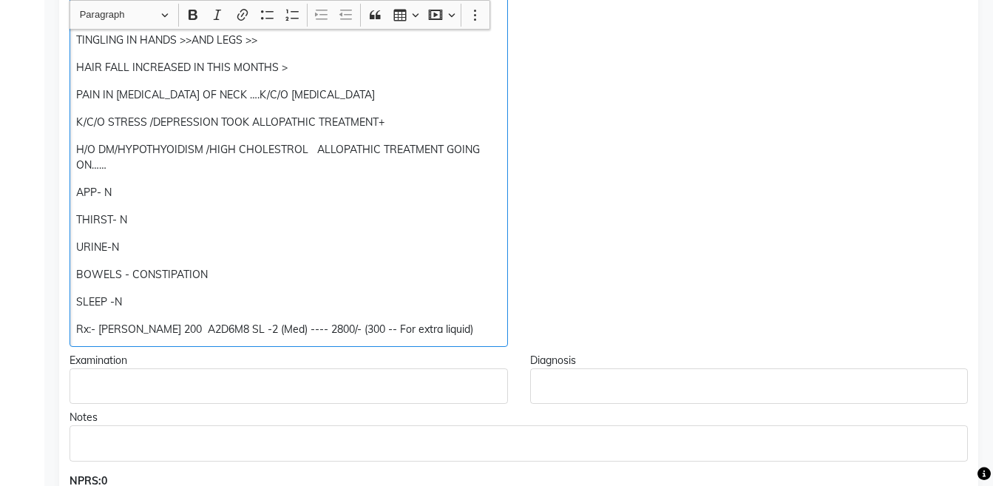
click at [463, 330] on p "Rx:- PULS 200 A2D6M8 SL -2 (Med) ---- 2800/- (300 -- For extra liquid)" at bounding box center [288, 330] width 424 height 16
copy div "SLEEP -N Rx:- PULS 200 A2D6M8 SL -2 (Med) ---- 2800/- (300 -- For extra liquid)"
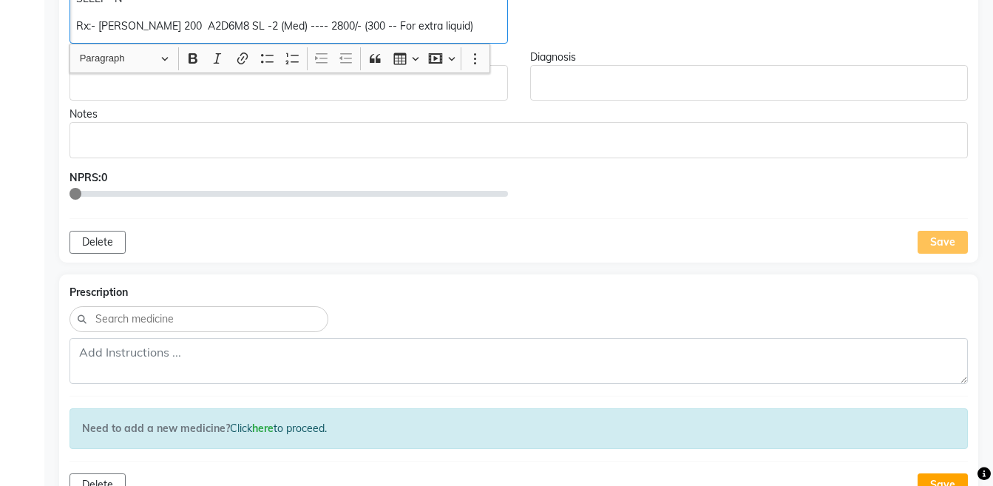
scroll to position [949, 0]
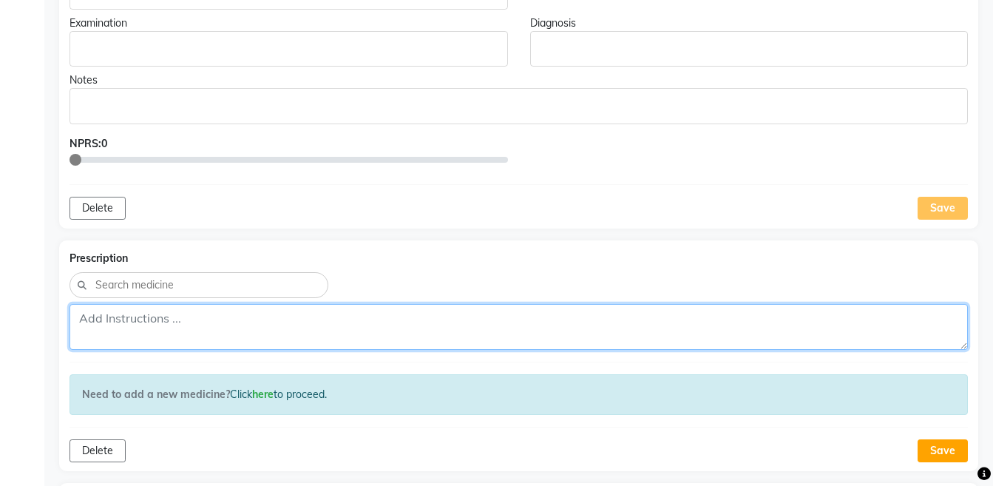
click at [605, 339] on textarea at bounding box center [518, 327] width 898 height 46
paste textarea "Rx:- PULS 200 A2D6M8 SL -2 (Med) ---- 2800/- (300 -- For extra liquid)"
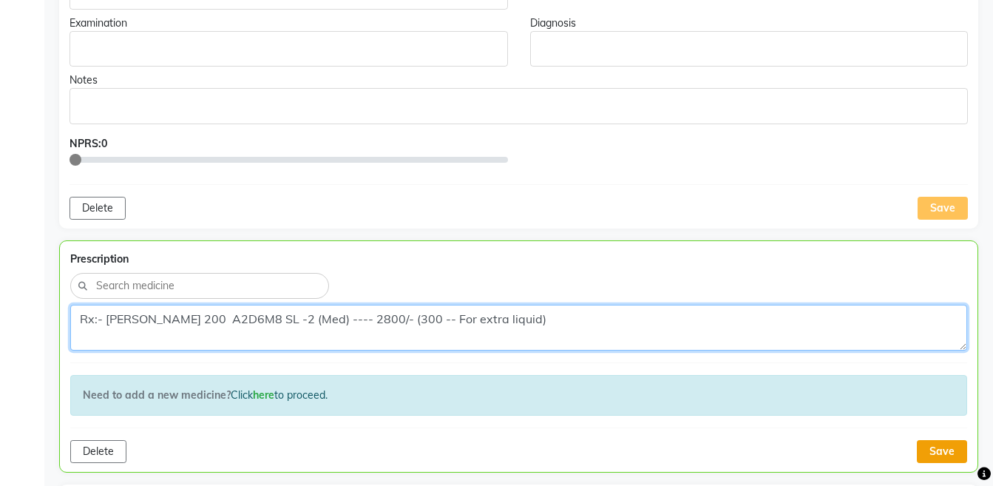
type textarea "Rx:- PULS 200 A2D6M8 SL -2 (Med) ---- 2800/- (300 -- For extra liquid)"
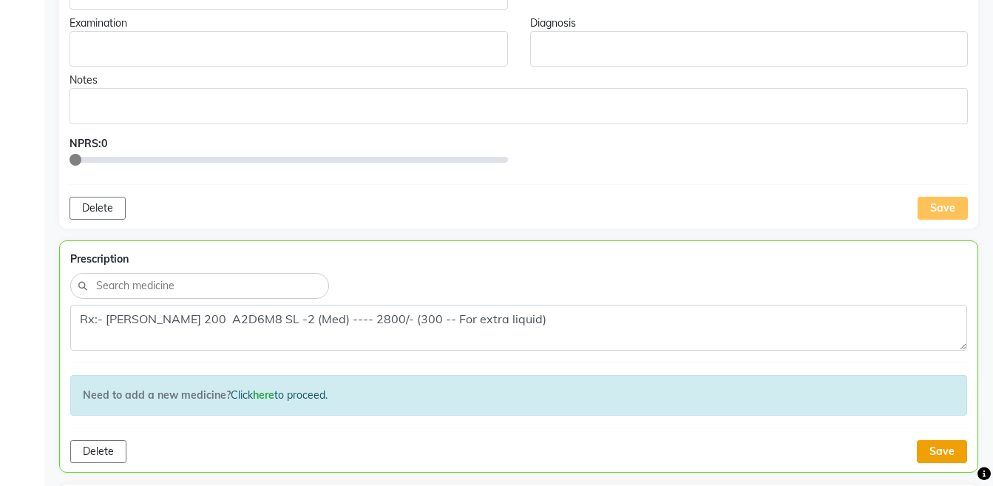
click at [950, 451] on button "Save" at bounding box center [942, 451] width 50 height 23
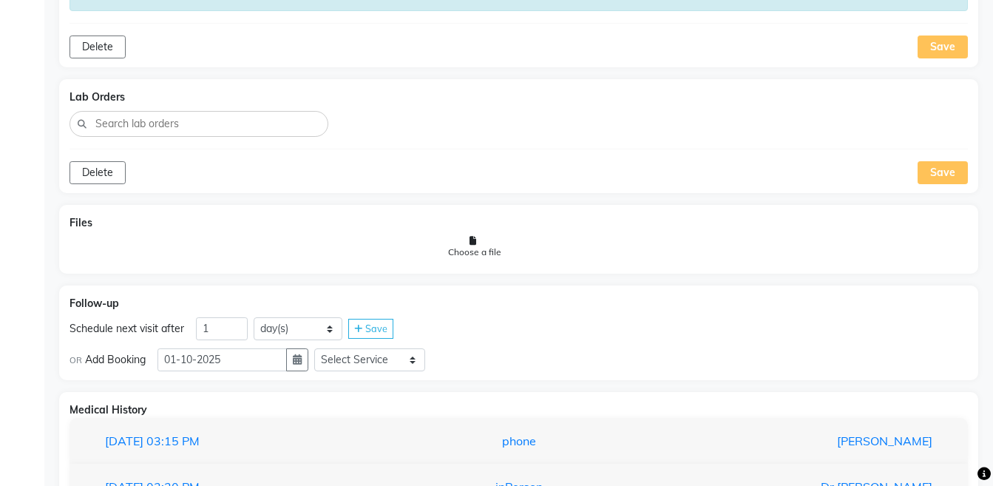
scroll to position [1390, 0]
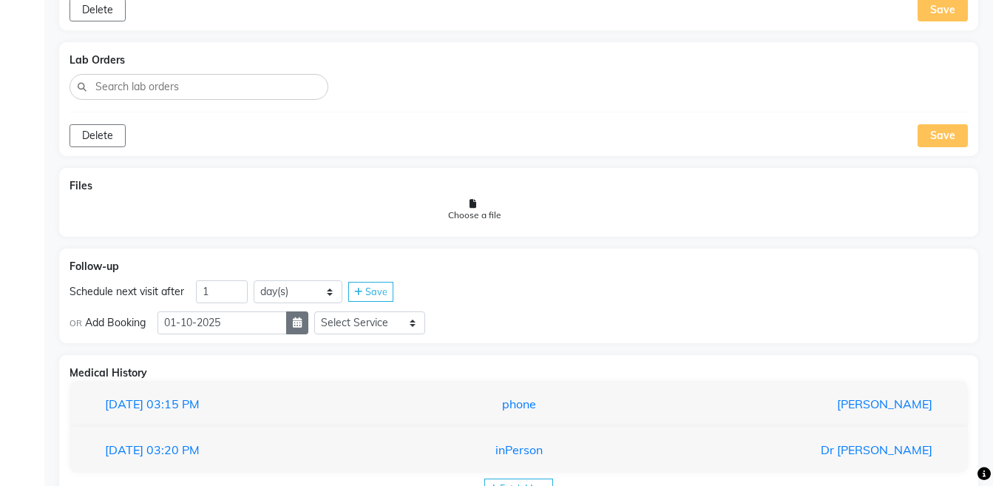
click at [308, 324] on button "button" at bounding box center [297, 322] width 22 height 23
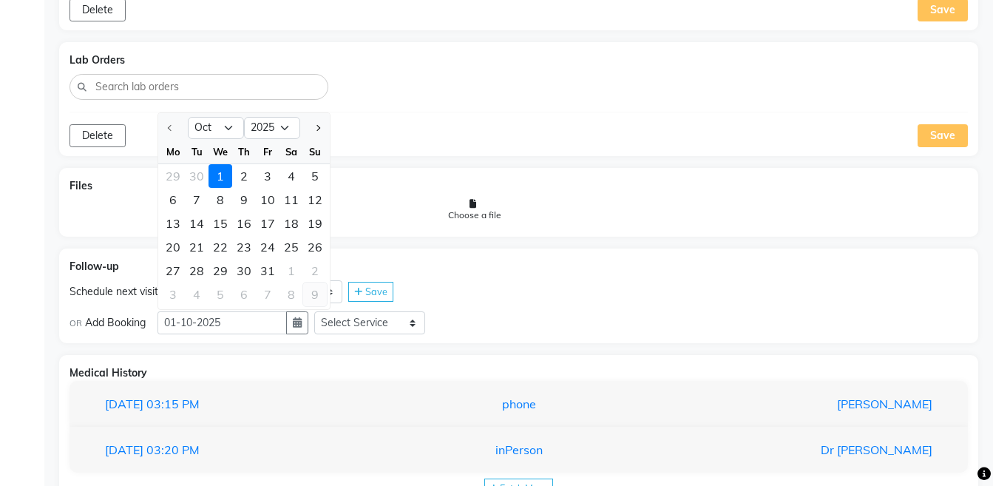
click at [306, 291] on div "9" at bounding box center [315, 294] width 24 height 24
type input "[DATE]"
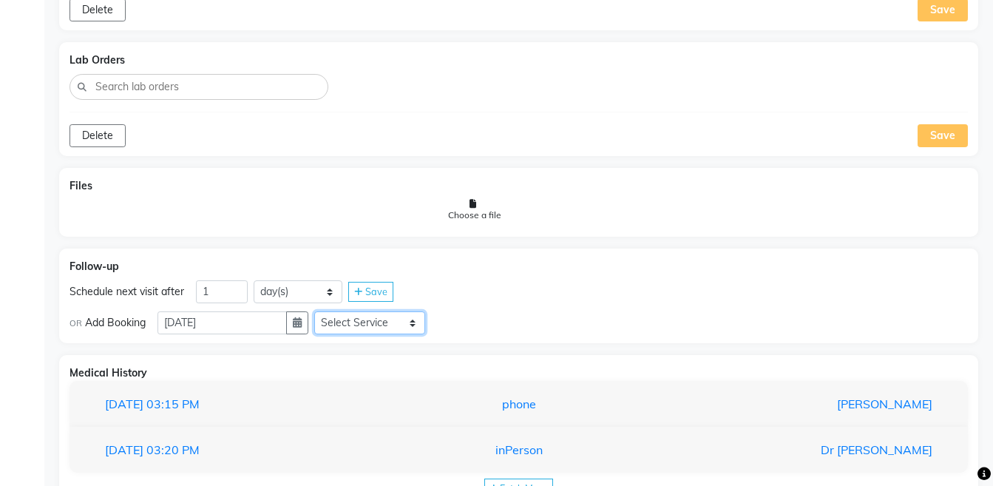
click at [391, 325] on select "Select Service Medicine Medicine 1 Hydra Facial Medi Facial Vampire Facial With…" at bounding box center [369, 322] width 111 height 23
select select "972997"
click at [326, 311] on select "Select Service Medicine Medicine 1 Hydra Facial Medi Facial Vampire Facial With…" at bounding box center [369, 322] width 111 height 23
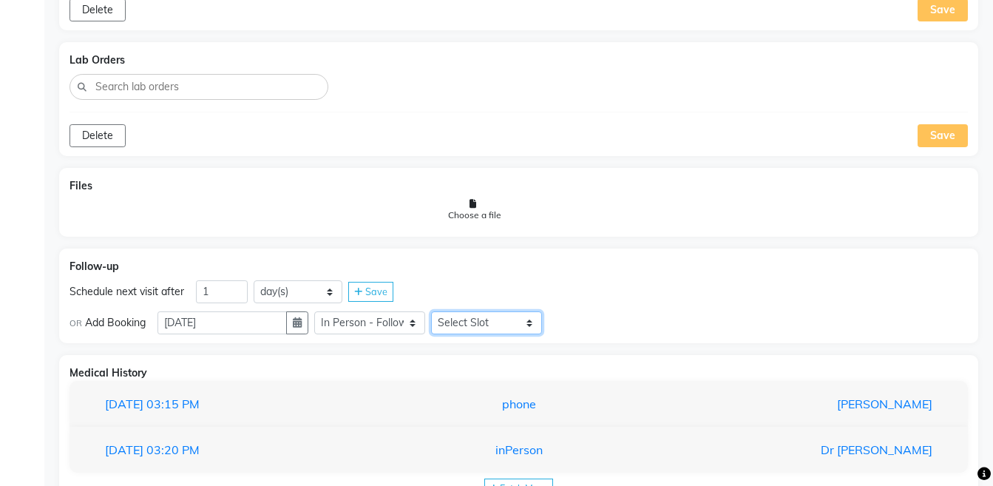
click at [487, 321] on select "Select Slot 10:15 10:30 10:45 11:00 11:15 11:30 11:45 12:00 12:15 12:30 12:45 1…" at bounding box center [486, 322] width 111 height 23
select select "900"
click at [443, 311] on select "Select Slot 10:15 10:30 10:45 11:00 11:15 11:30 11:45 12:00 12:15 12:30 12:45 1…" at bounding box center [486, 322] width 111 height 23
click at [587, 316] on span "Save" at bounding box center [576, 322] width 22 height 12
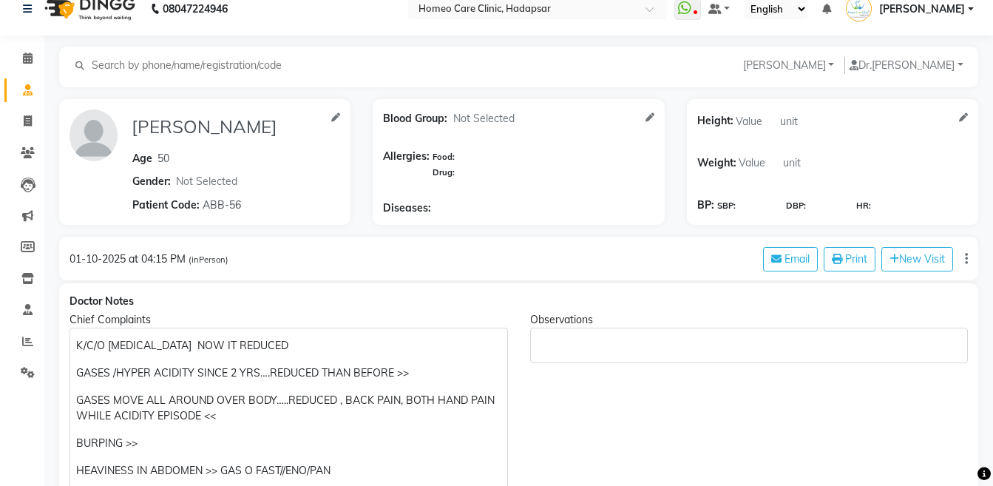
scroll to position [0, 0]
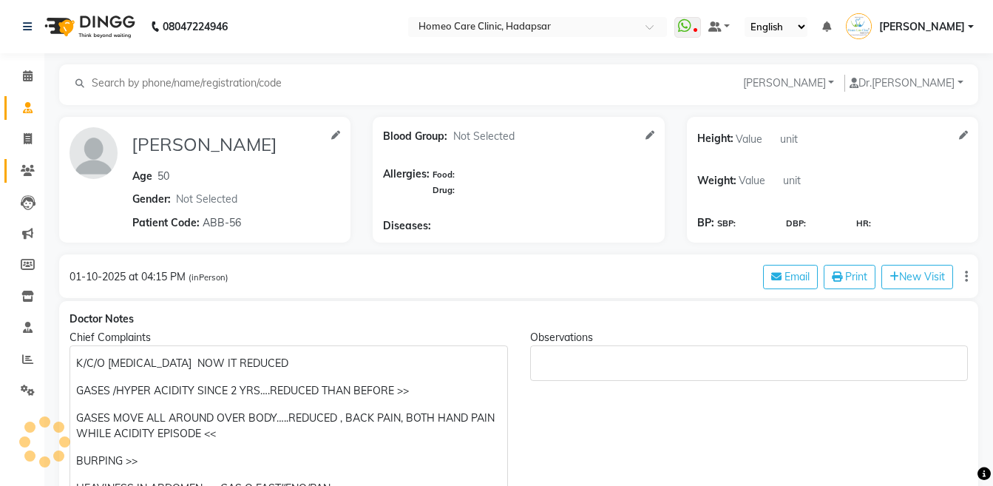
click at [26, 180] on link "Patients" at bounding box center [21, 171] width 35 height 24
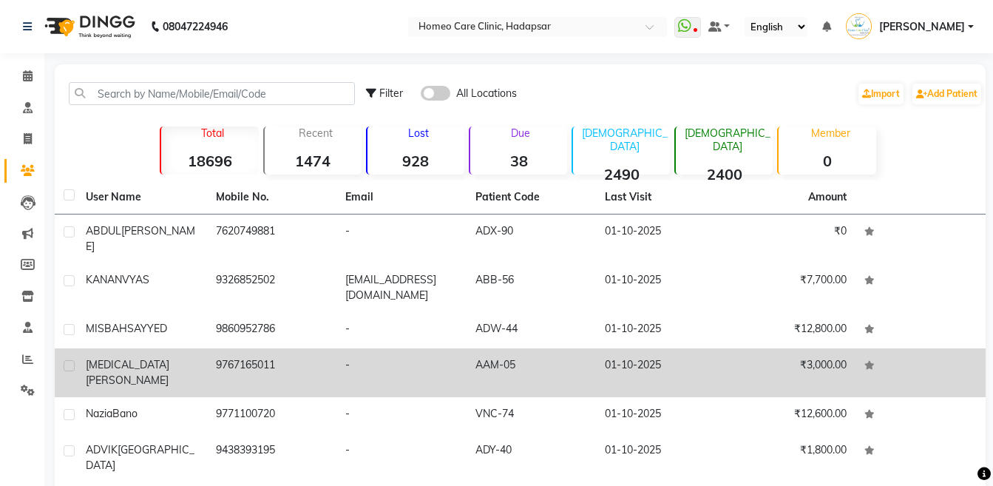
click at [136, 357] on div "YASMIN A. TAMBOLI" at bounding box center [142, 372] width 112 height 31
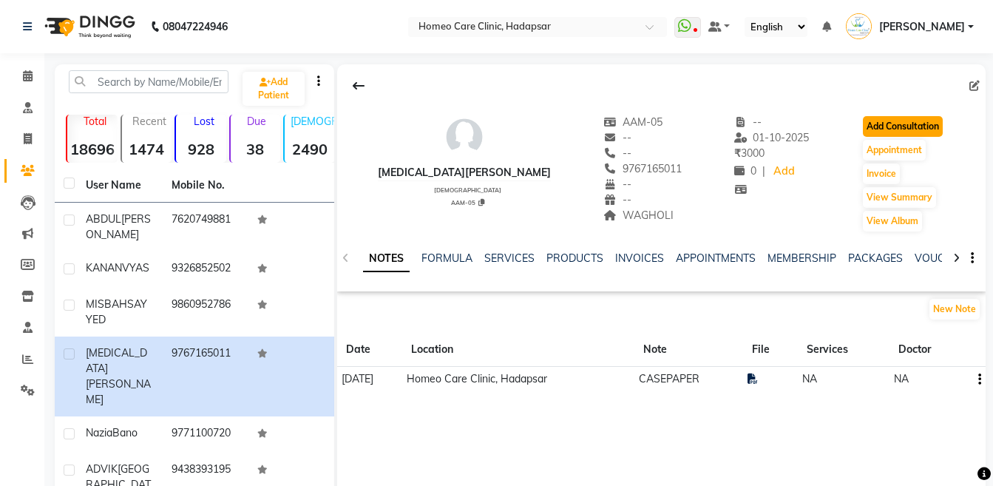
click at [872, 123] on button "Add Consultation" at bounding box center [903, 126] width 80 height 21
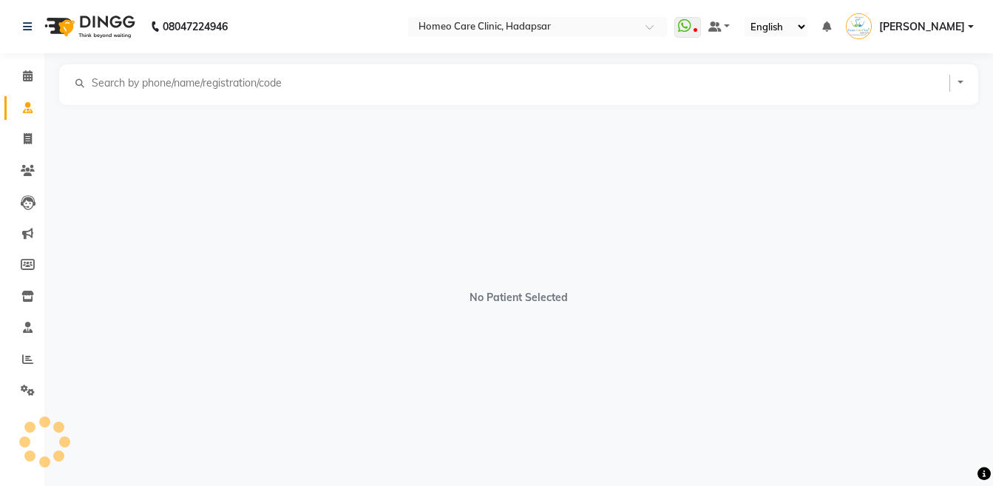
select select "[DEMOGRAPHIC_DATA]"
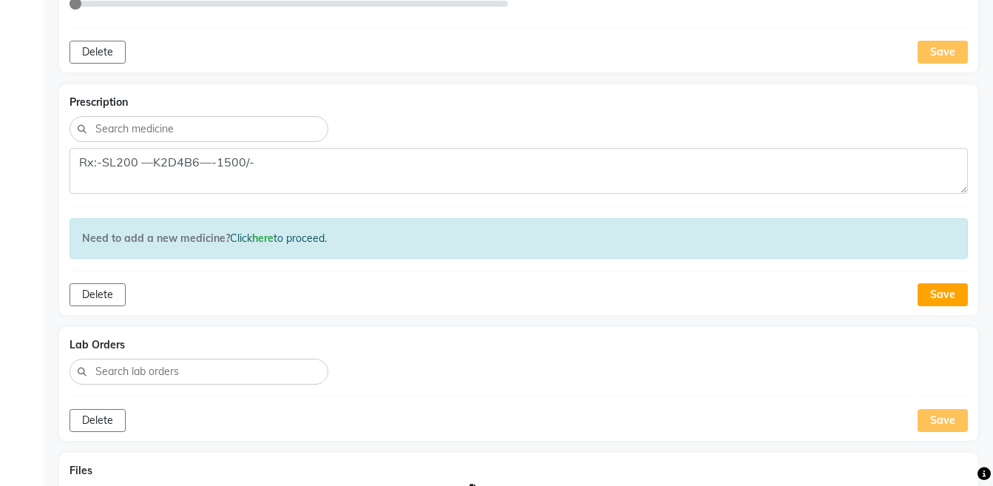
scroll to position [1016, 0]
